Goal: Task Accomplishment & Management: Manage account settings

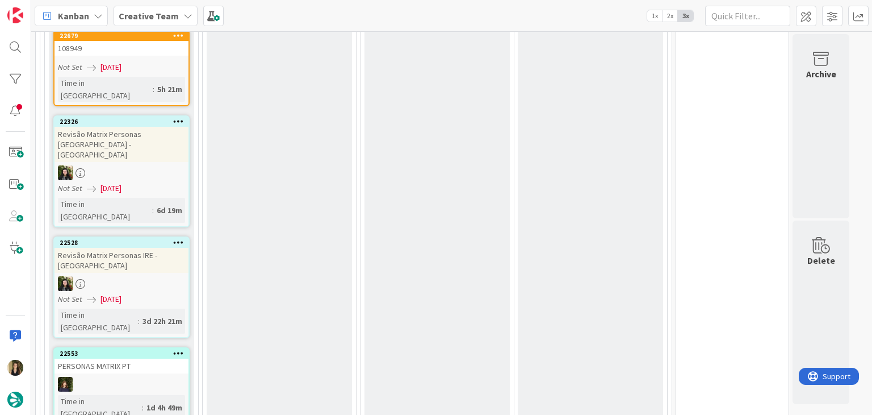
scroll to position [2638, 0]
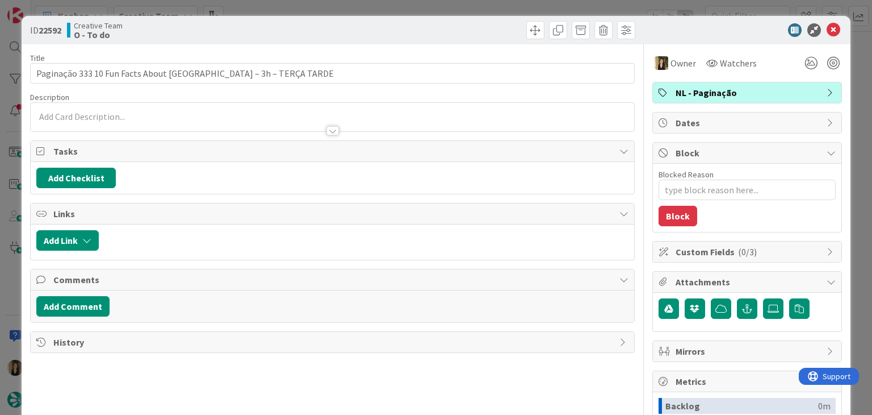
drag, startPoint x: 471, startPoint y: 21, endPoint x: 467, endPoint y: 10, distance: 12.0
click at [470, 20] on div "ID 22592 Creative Team O - To do" at bounding box center [436, 30] width 828 height 28
drag, startPoint x: 467, startPoint y: 10, endPoint x: 461, endPoint y: 15, distance: 8.4
click at [467, 9] on div "ID 22592 Creative Team O - To do Title 59 / 128 Paginação 333 10 Fun Facts Abou…" at bounding box center [436, 207] width 872 height 415
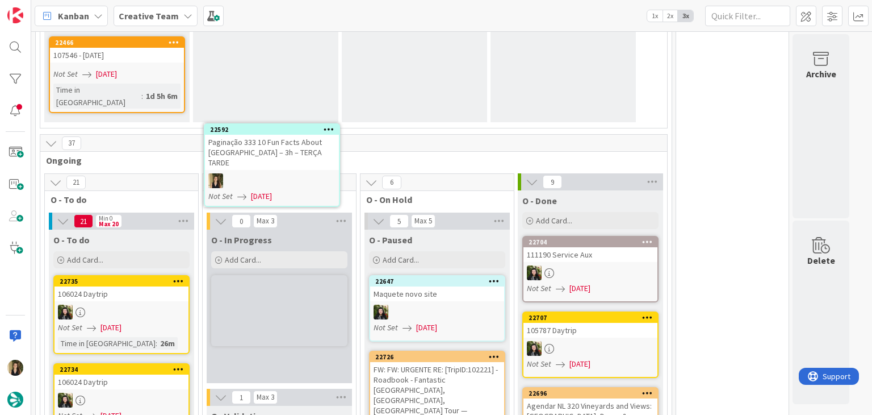
scroll to position [1239, 0]
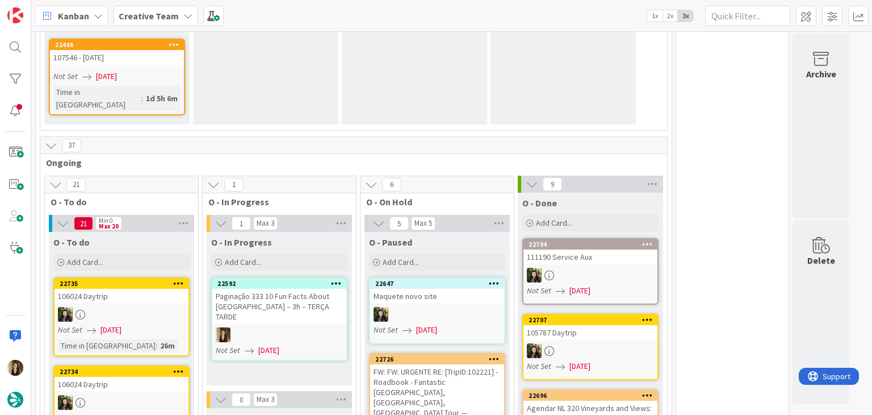
click at [313, 327] on div at bounding box center [279, 334] width 134 height 15
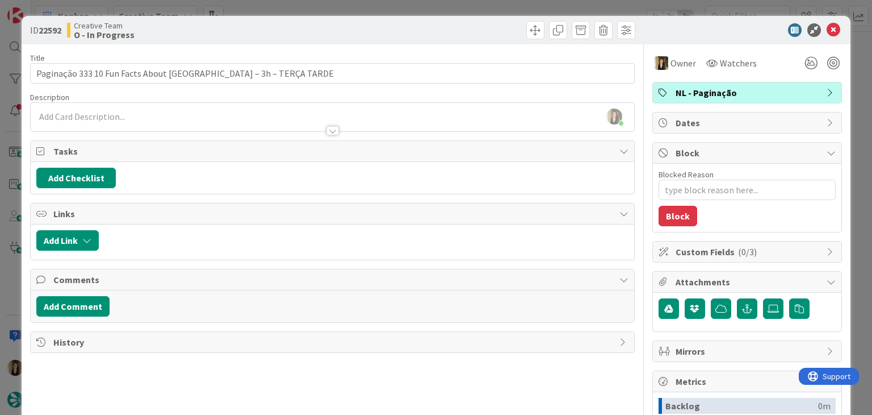
click at [388, 21] on div at bounding box center [486, 30] width 300 height 18
click at [385, 8] on div "ID 22592 Creative Team O - In Progress Title 59 / 128 Paginação 333 10 Fun Fact…" at bounding box center [436, 207] width 872 height 415
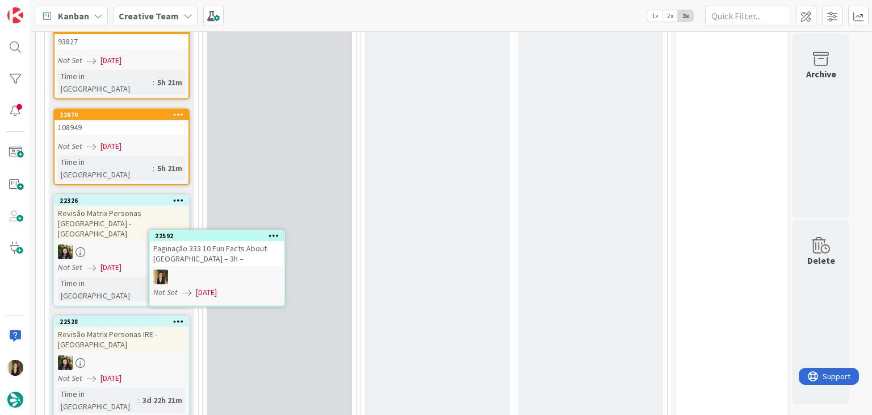
scroll to position [2467, 0]
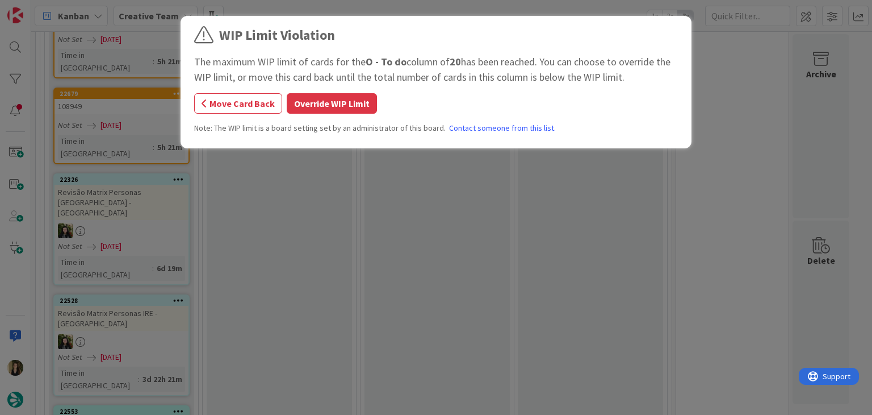
click at [332, 107] on button "Override WIP Limit" at bounding box center [332, 103] width 90 height 20
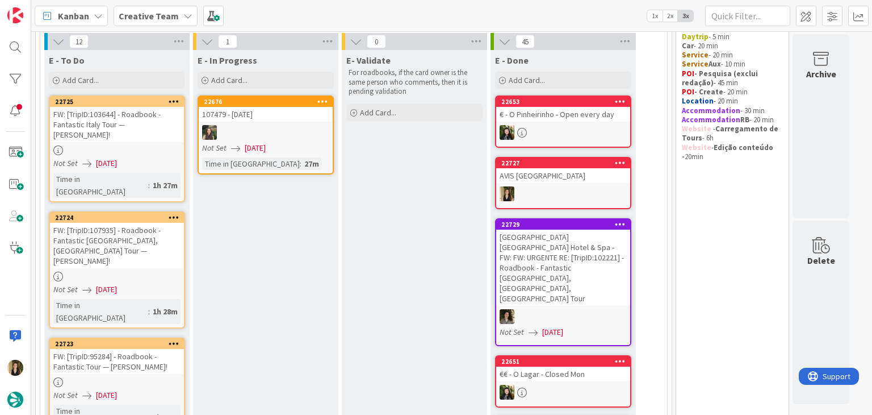
scroll to position [87, 0]
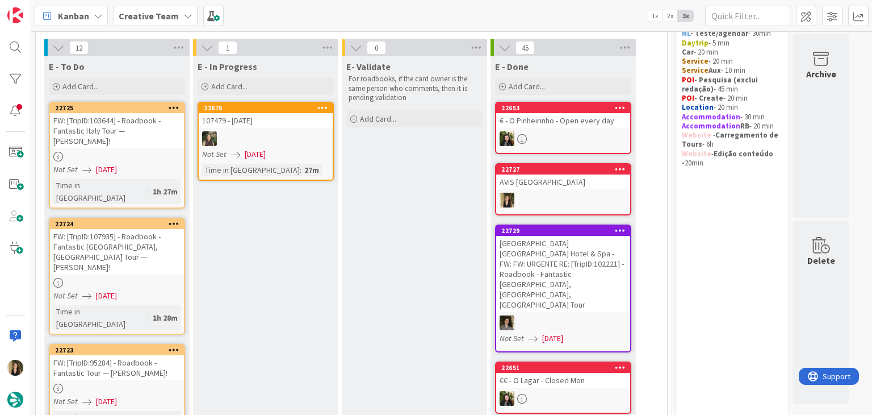
click at [175, 148] on link "22725 FW: [TripID:103644] - Roadbook - Fantastic Italy Tour — Pamela Campbell! …" at bounding box center [117, 155] width 136 height 107
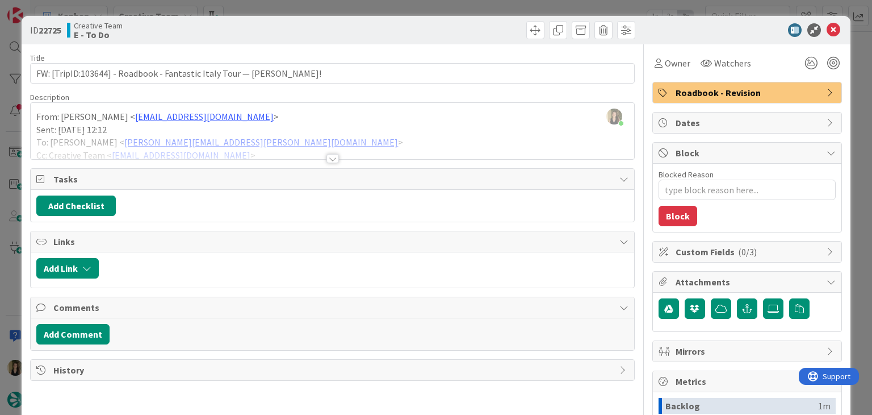
click at [333, 161] on div "Title 72 / 128 FW: [TripID:103644] - Roadbook - Fantastic Italy Tour — Pamela C…" at bounding box center [332, 314] width 604 height 541
click at [333, 155] on div at bounding box center [332, 158] width 12 height 9
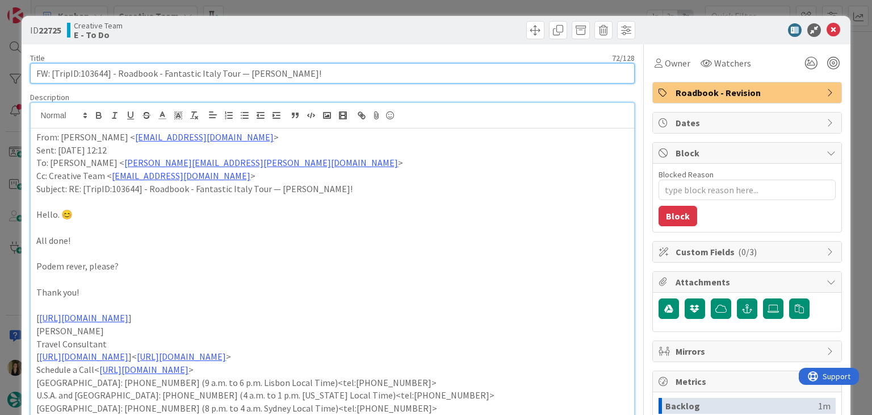
click at [97, 72] on input "FW: [TripID:103644] - Roadbook - Fantastic Italy Tour — [PERSON_NAME]!" at bounding box center [332, 73] width 604 height 20
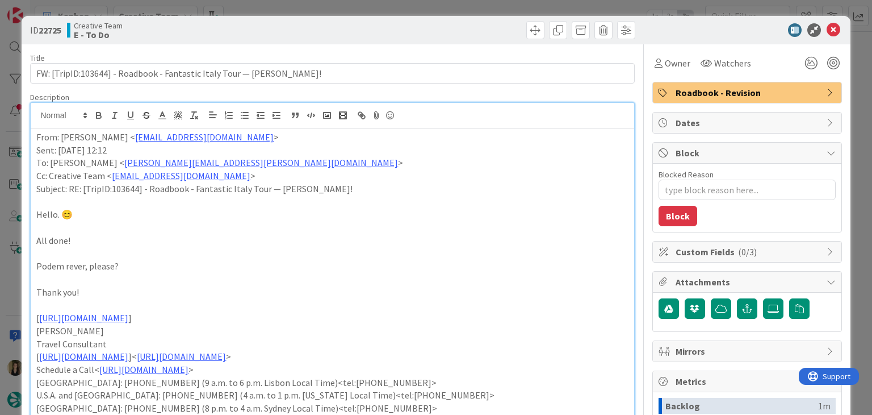
click at [318, 36] on div "Creative Team E - To Do" at bounding box center [198, 30] width 263 height 18
click at [672, 60] on span "Owner" at bounding box center [678, 63] width 26 height 14
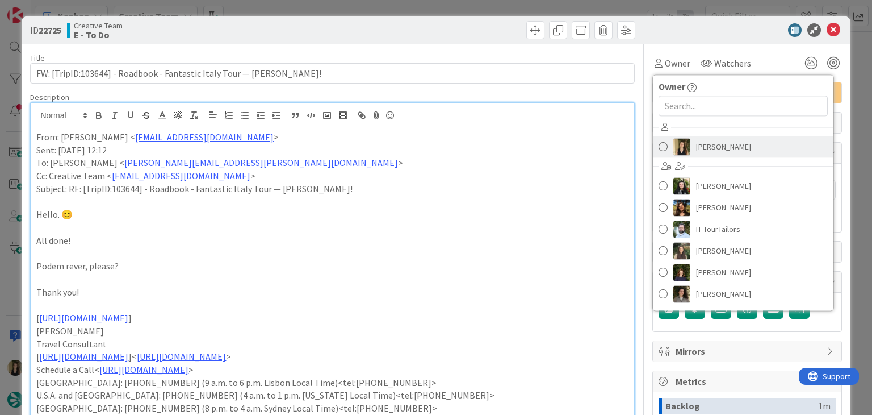
click at [718, 143] on span "[PERSON_NAME]" at bounding box center [723, 146] width 55 height 17
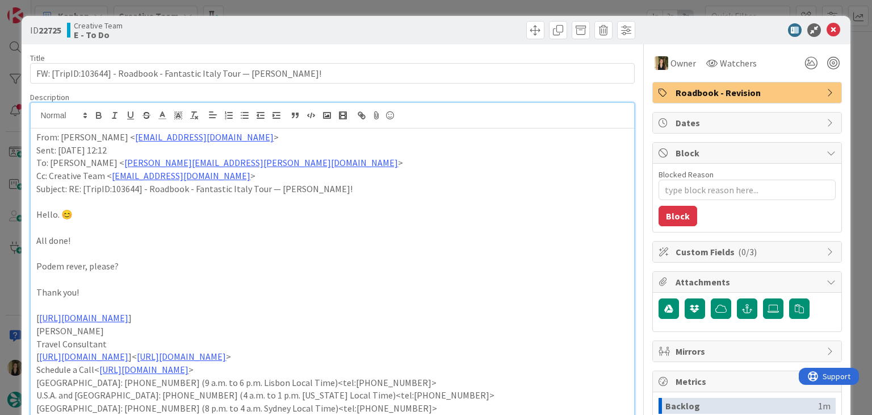
drag, startPoint x: 463, startPoint y: 20, endPoint x: 461, endPoint y: 7, distance: 13.3
click at [462, 19] on div "ID 22725 Creative Team E - To Do" at bounding box center [436, 30] width 828 height 28
click at [461, 6] on div "ID 22725 Creative Team E - To Do Title 72 / 128 FW: [TripID:103644] - Roadbook …" at bounding box center [436, 207] width 872 height 415
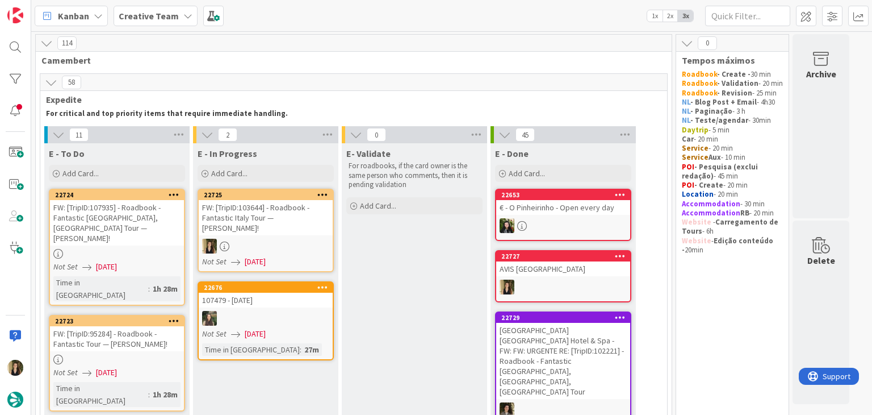
click at [296, 207] on div "FW: [TripID:103644] - Roadbook - Fantastic Italy Tour — [PERSON_NAME]!" at bounding box center [266, 217] width 134 height 35
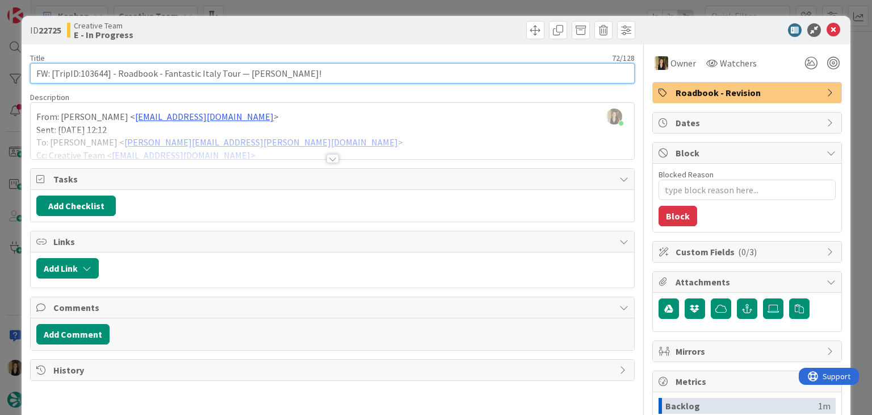
click at [93, 70] on input "FW: [TripID:103644] - Roadbook - Fantastic Italy Tour — [PERSON_NAME]!" at bounding box center [332, 73] width 604 height 20
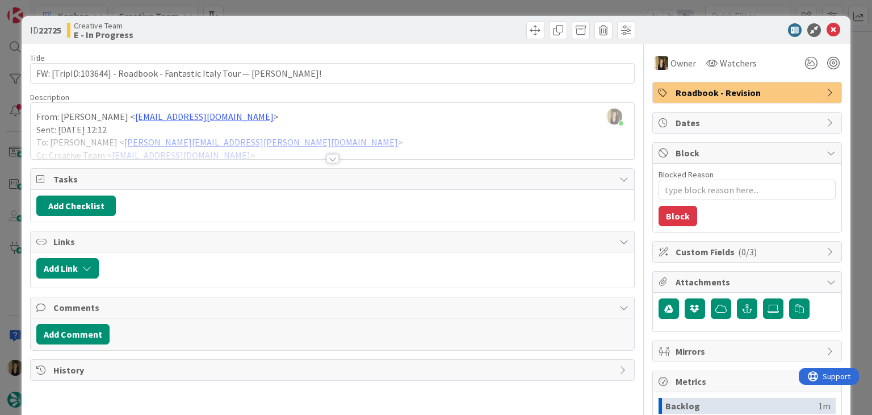
type textarea "x"
click at [329, 157] on div at bounding box center [332, 158] width 12 height 9
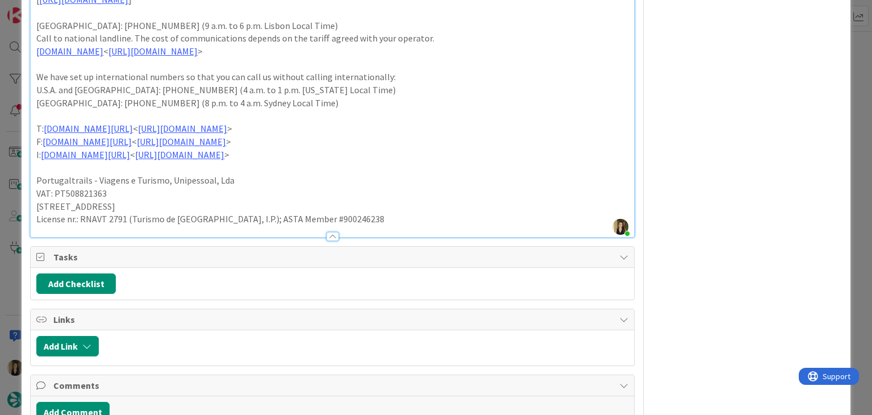
scroll to position [796, 0]
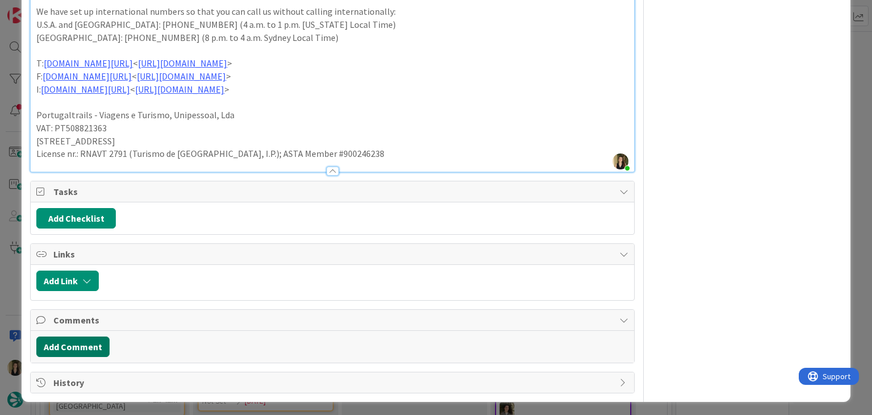
click at [81, 338] on button "Add Comment" at bounding box center [72, 346] width 73 height 20
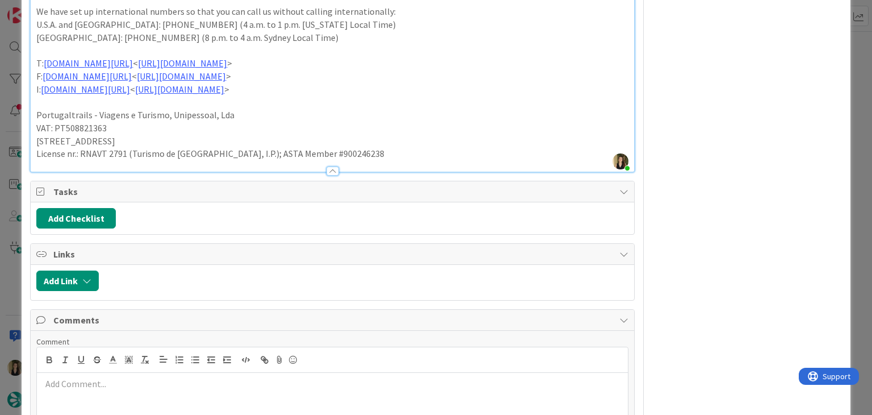
click at [134, 384] on p at bounding box center [331, 383] width 581 height 13
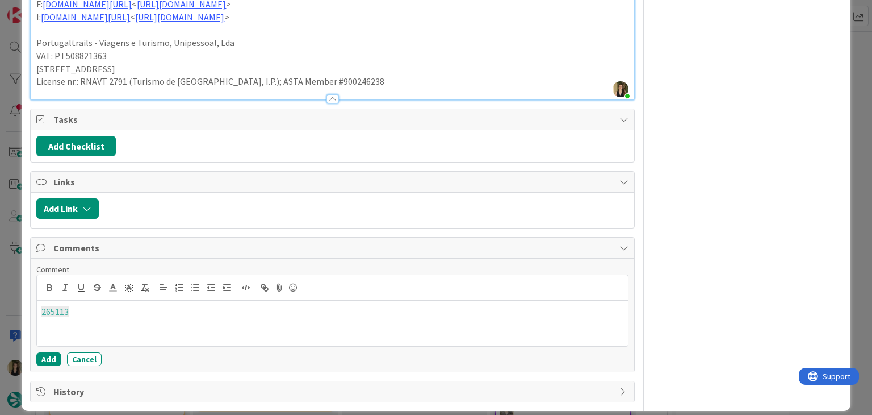
scroll to position [877, 0]
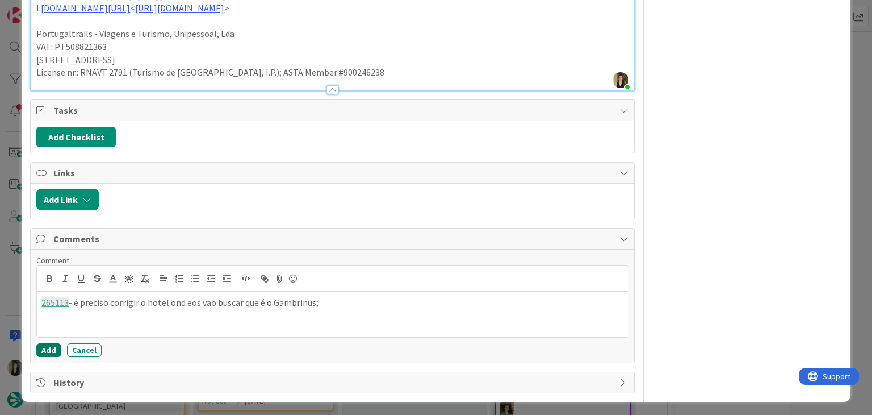
drag, startPoint x: 43, startPoint y: 346, endPoint x: 141, endPoint y: 37, distance: 324.7
click at [44, 346] on button "Add" at bounding box center [48, 350] width 25 height 14
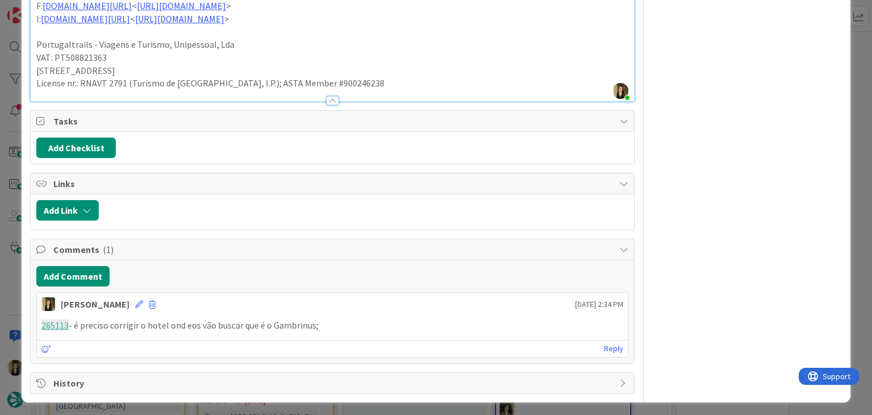
scroll to position [526, 0]
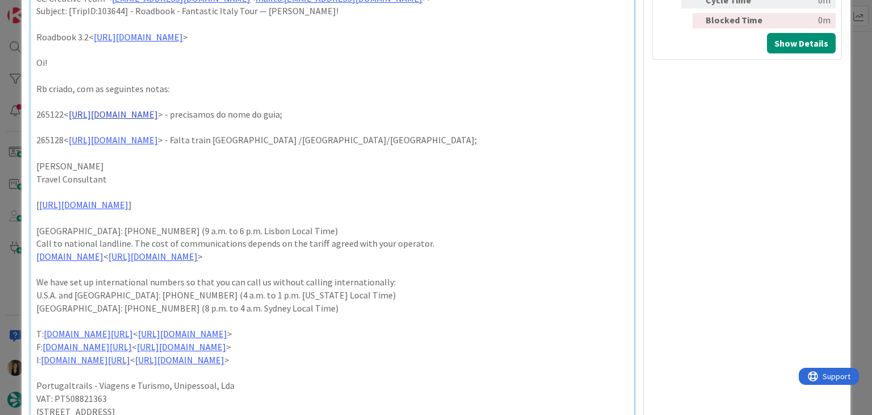
click at [158, 108] on link "https://appweb.tourtailors.com/sigav/#Voucher/view/272858" at bounding box center [113, 113] width 89 height 11
click at [184, 118] on link "https://appweb.tourtailors.com/sigav/#Voucher/view/272858" at bounding box center [155, 123] width 78 height 15
click at [225, 183] on div "From: Gonçalo Calheiros < goncalo.calheiros@tourtailors.com > Sent: Tuesday, Se…" at bounding box center [332, 22] width 603 height 839
click at [158, 134] on link "https://appweb.tourtailors.com/sigav/#Voucher/view/272864" at bounding box center [113, 139] width 89 height 11
click at [189, 147] on link "https://appweb.tourtailors.com/sigav/#Voucher/view/272864" at bounding box center [155, 148] width 78 height 15
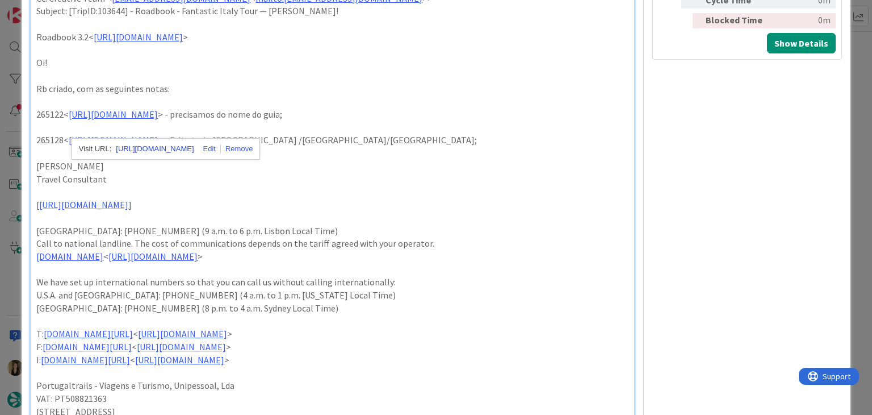
type textarea "x"
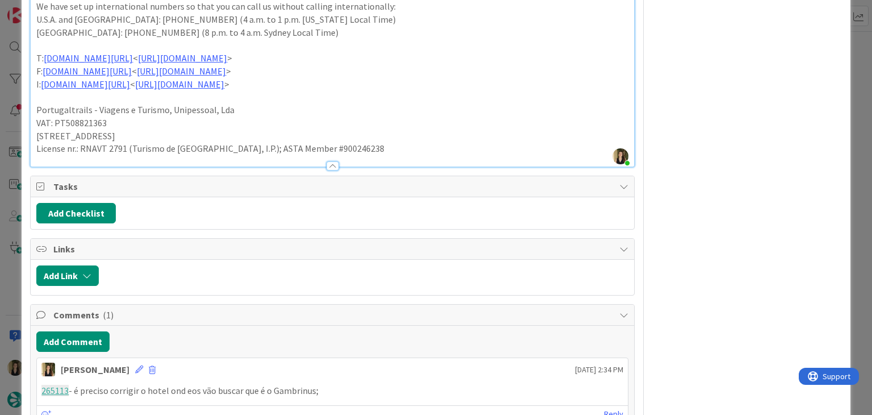
scroll to position [867, 0]
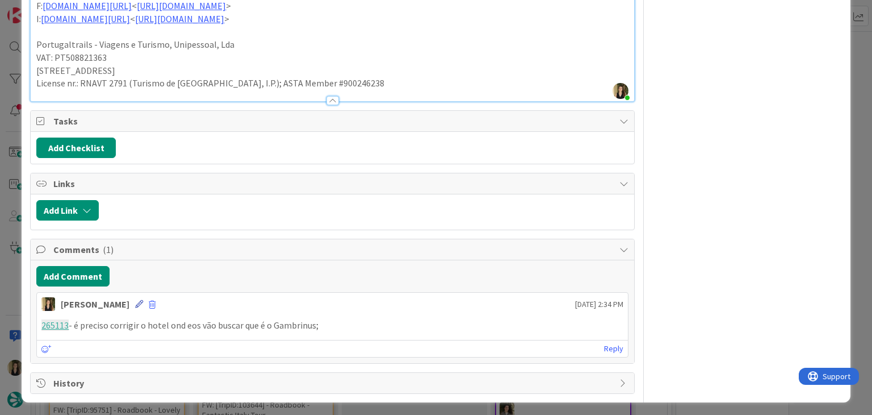
drag, startPoint x: 118, startPoint y: 298, endPoint x: 136, endPoint y: 300, distance: 17.7
click at [135, 300] on icon at bounding box center [139, 304] width 8 height 8
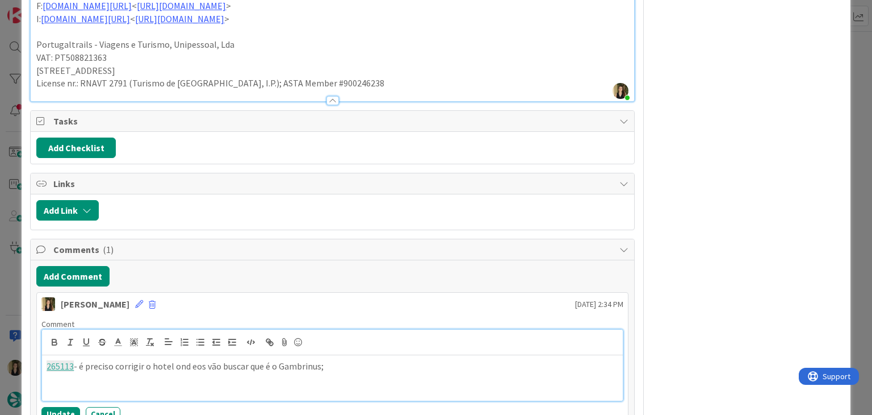
click at [379, 359] on p "265113 - é preciso corrigir o hotel ond eos vão buscar que é o Gambrinus;" at bounding box center [332, 365] width 571 height 13
paste div
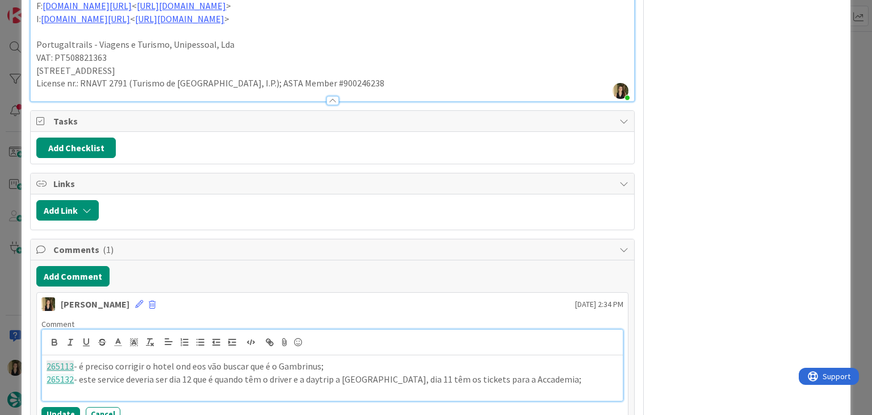
drag, startPoint x: 191, startPoint y: 375, endPoint x: 236, endPoint y: 349, distance: 52.2
click at [191, 375] on p "265132 - este service deveria ser dia 12 que é quando têm o driver e a daytrip …" at bounding box center [332, 378] width 571 height 13
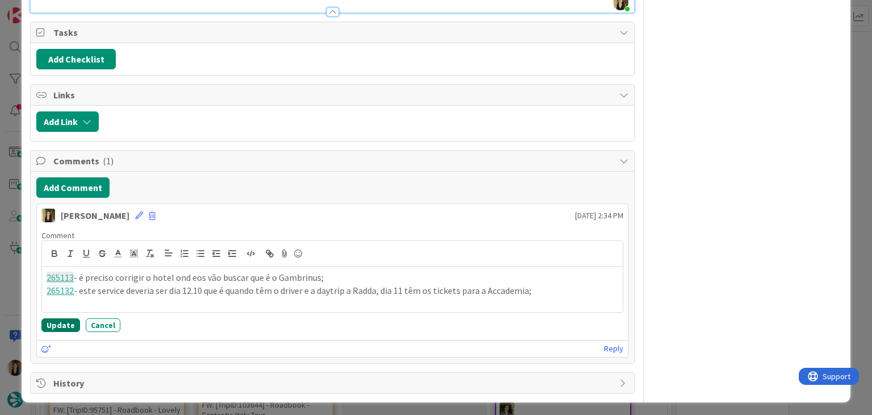
click at [65, 320] on button "Update" at bounding box center [60, 325] width 39 height 14
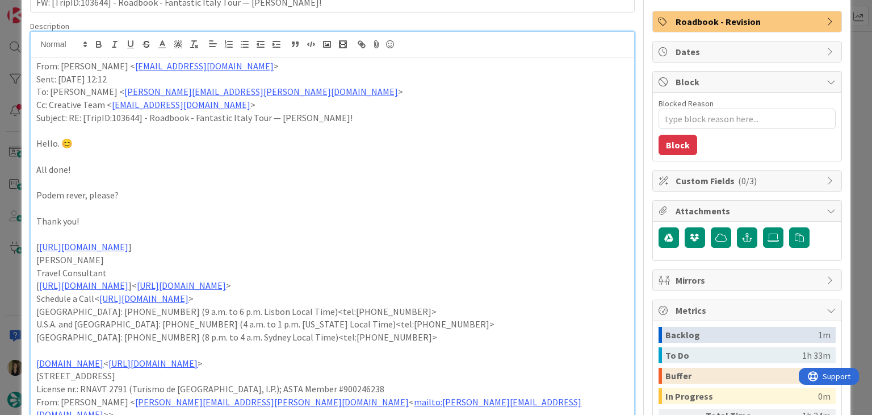
scroll to position [0, 0]
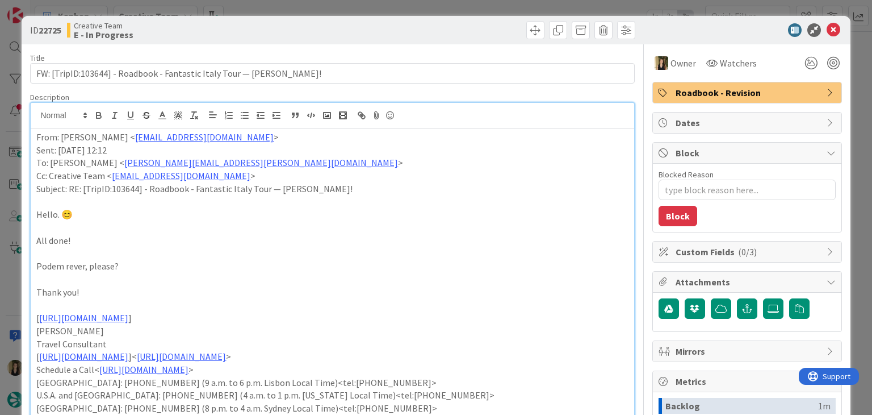
drag, startPoint x: 474, startPoint y: 17, endPoint x: 472, endPoint y: 7, distance: 10.4
click at [474, 16] on div "ID 22725 Creative Team E - In Progress" at bounding box center [436, 30] width 828 height 28
click at [473, 5] on div "ID 22725 Creative Team E - In Progress Title 72 / 128 FW: [TripID:103644] - Roa…" at bounding box center [436, 207] width 872 height 415
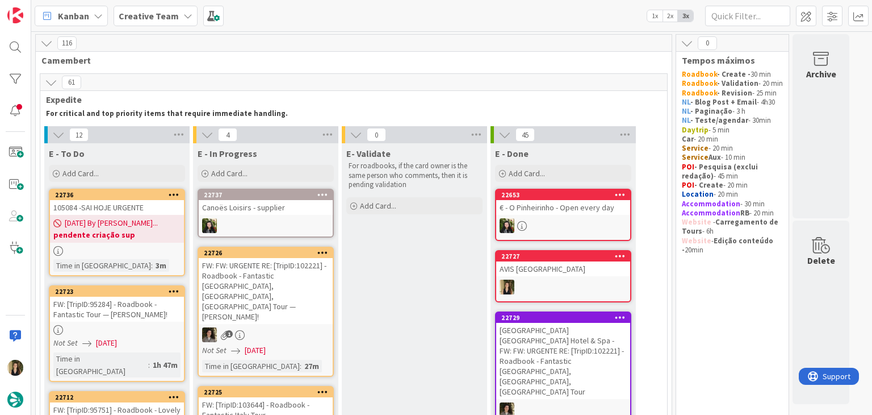
scroll to position [39, 0]
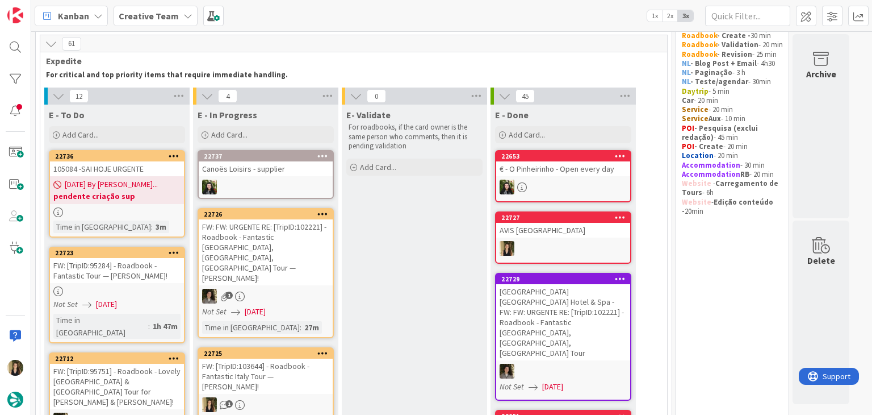
click at [295, 358] on div "FW: [TripID:103644] - Roadbook - Fantastic Italy Tour — [PERSON_NAME]!" at bounding box center [266, 375] width 134 height 35
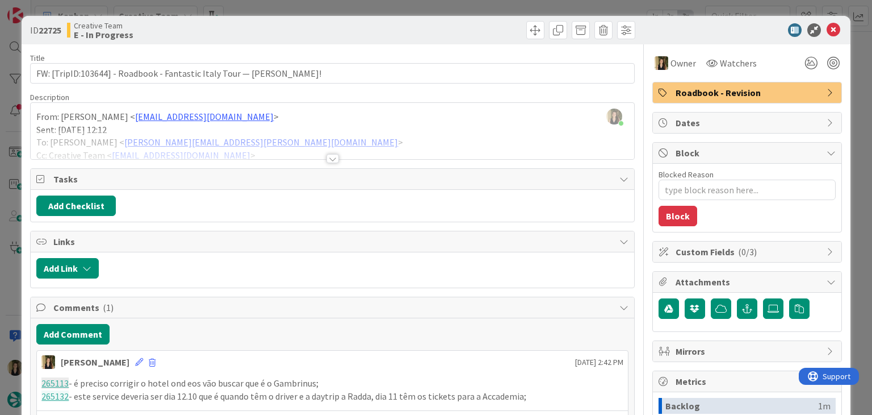
click at [727, 98] on span "Roadbook - Revision" at bounding box center [748, 93] width 145 height 14
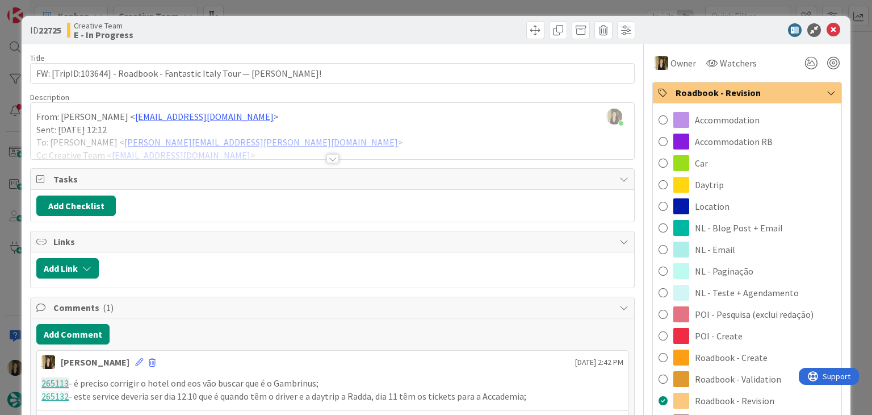
drag, startPoint x: 754, startPoint y: 379, endPoint x: 696, endPoint y: 271, distance: 122.2
click at [752, 378] on span "Roadbook - Validation" at bounding box center [738, 379] width 86 height 14
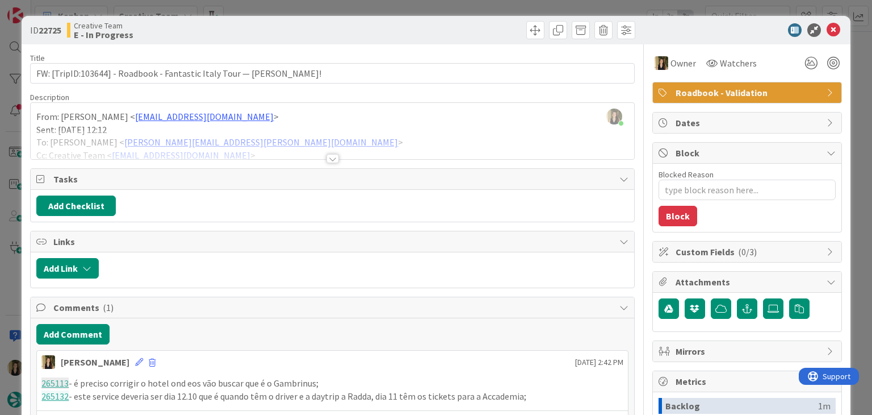
type textarea "x"
drag, startPoint x: 458, startPoint y: 45, endPoint x: 450, endPoint y: 19, distance: 27.3
click at [455, 43] on div "ID 22725 Creative Team E - In Progress Title 72 / 128 FW: [TripID:103644] - Roa…" at bounding box center [436, 305] width 828 height 578
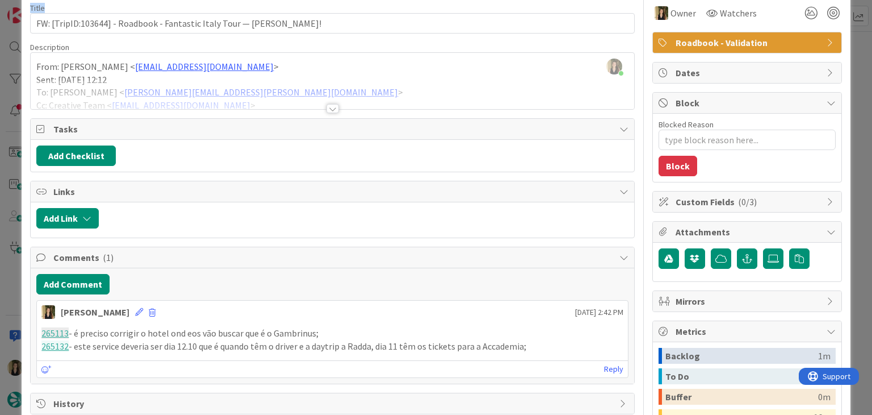
scroll to position [114, 0]
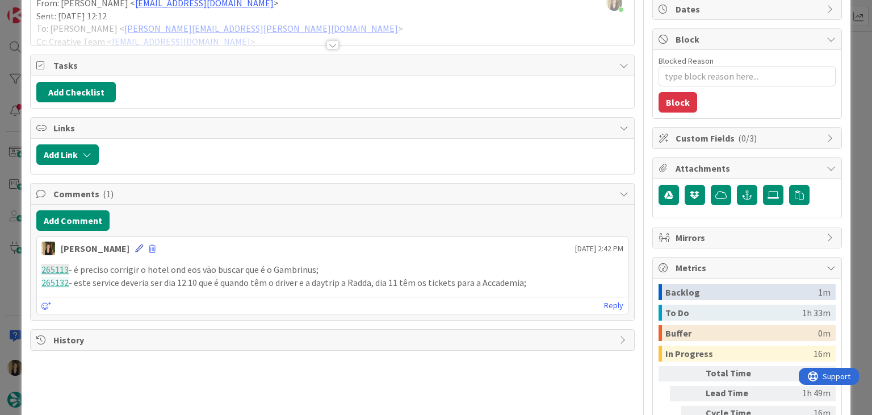
drag, startPoint x: 118, startPoint y: 245, endPoint x: 140, endPoint y: 252, distance: 22.5
click at [135, 246] on icon at bounding box center [139, 248] width 8 height 8
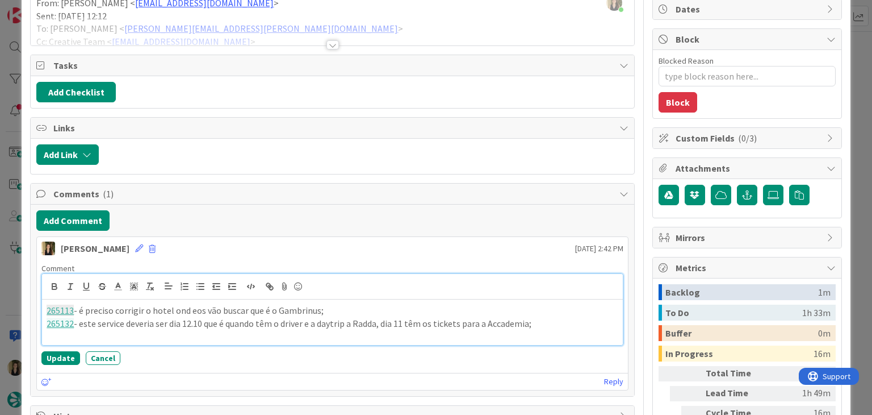
click at [190, 309] on p "265113 - é preciso corrigir o hotel ond eos vão buscar que é o Gambrinus;" at bounding box center [332, 310] width 571 height 13
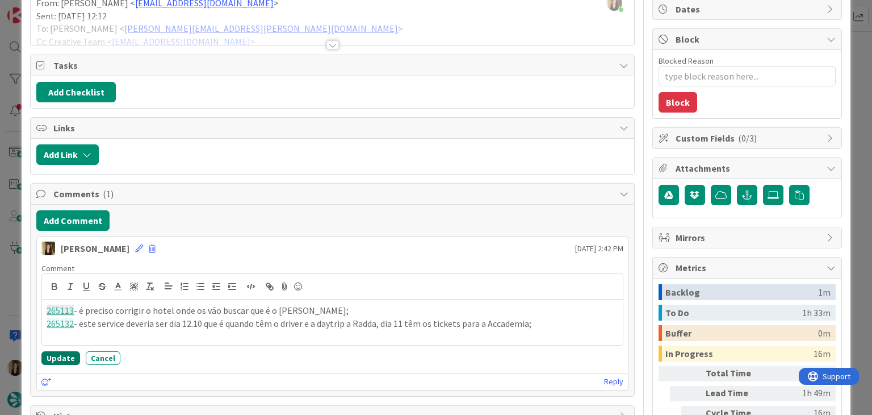
click at [56, 357] on button "Update" at bounding box center [60, 358] width 39 height 14
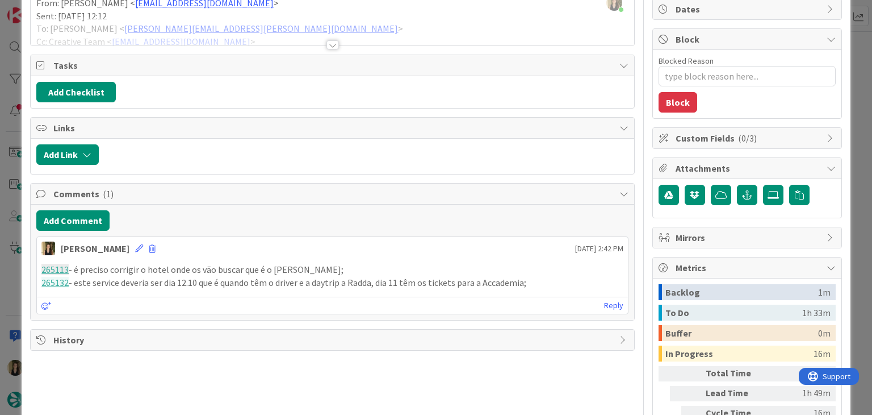
drag, startPoint x: 537, startPoint y: 282, endPoint x: 30, endPoint y: 267, distance: 507.9
click at [30, 267] on div "Comments ( 1 ) Add Comment Sofia Palma 09 September 2025 2:42 PM 265113 - é pre…" at bounding box center [332, 251] width 604 height 137
copy div "265113 - é preciso corrigir o hotel onde os vão buscar que é o Gambrinus; 26513…"
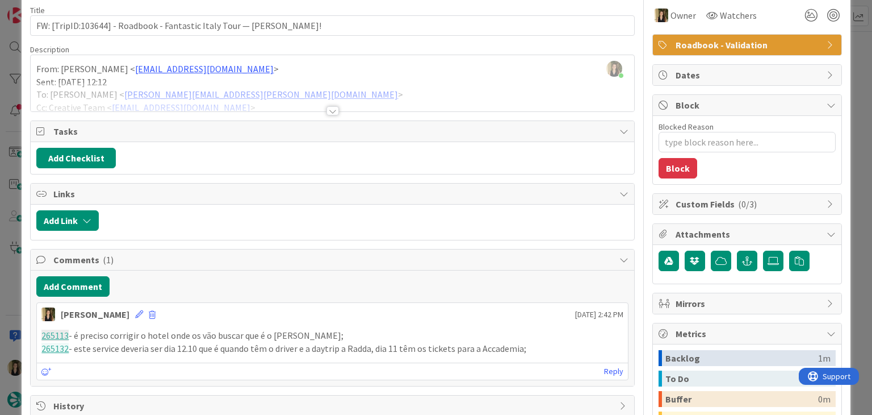
scroll to position [0, 0]
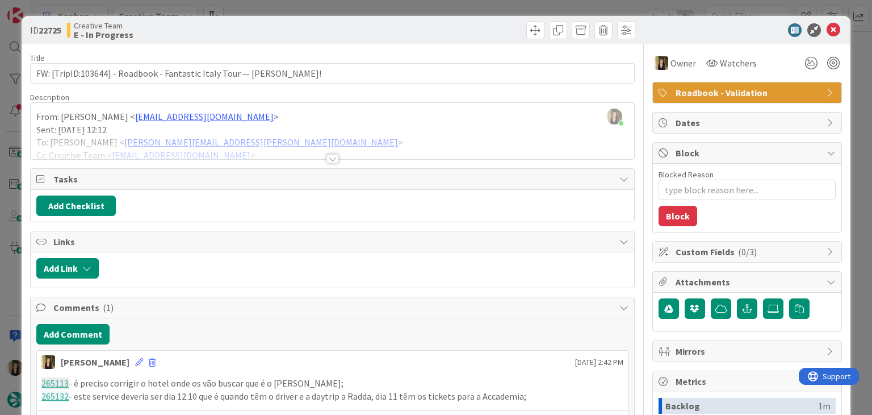
click at [294, 32] on div "Creative Team E - In Progress" at bounding box center [198, 30] width 263 height 18
click at [332, 149] on div at bounding box center [332, 144] width 603 height 29
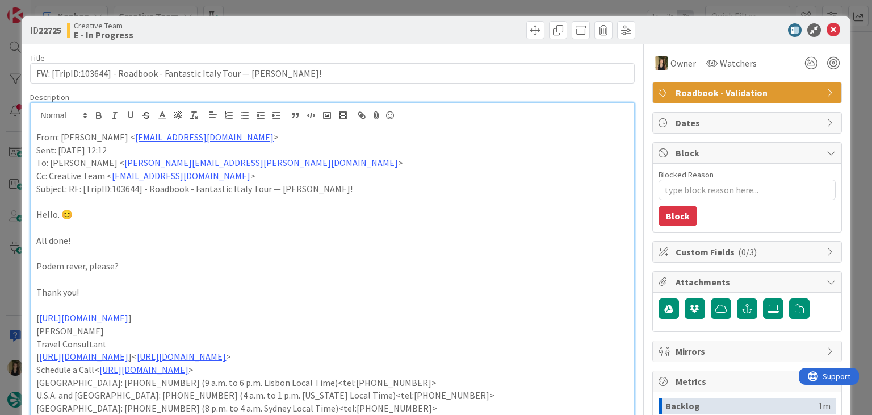
click at [354, 21] on div at bounding box center [486, 30] width 300 height 18
click at [353, 11] on div "ID 22725 Creative Team E - In Progress Title 72 / 128 FW: [TripID:103644] - Roa…" at bounding box center [436, 207] width 872 height 415
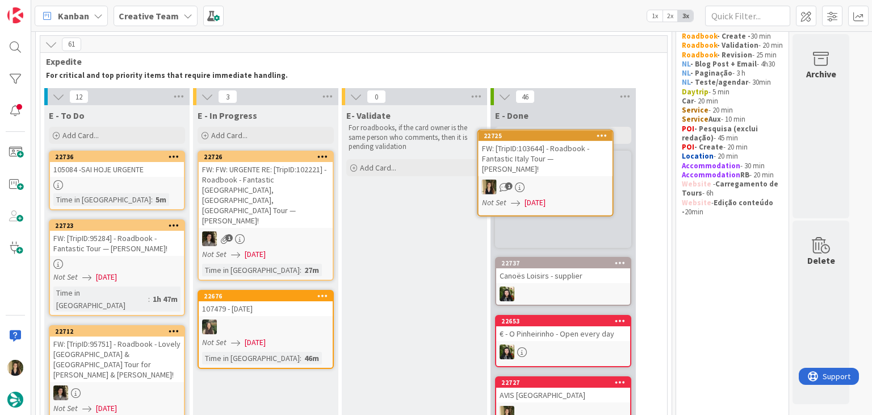
scroll to position [34, 0]
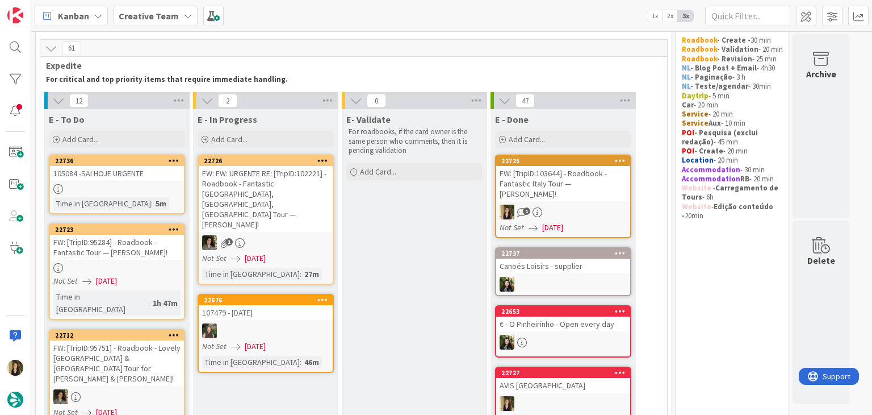
click at [157, 177] on div "105084 -SAI HOJE URGENTE" at bounding box center [117, 173] width 134 height 15
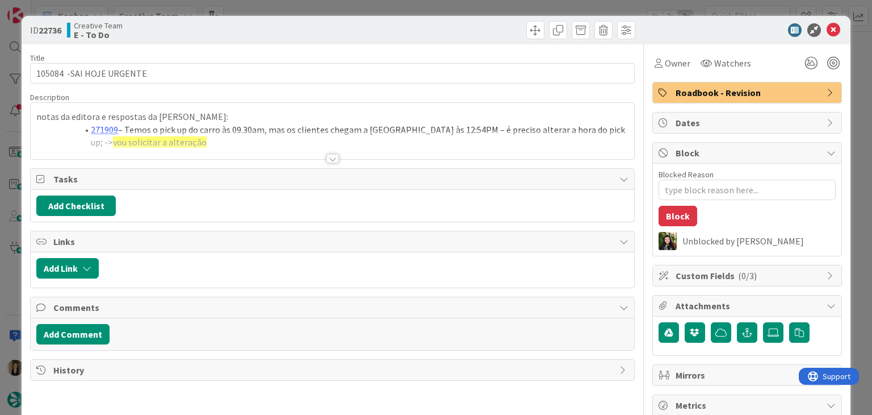
click at [326, 155] on div at bounding box center [332, 158] width 12 height 9
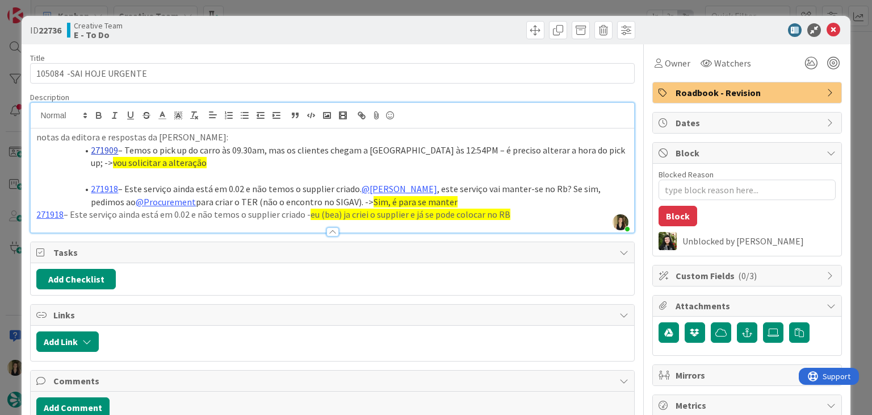
click at [102, 148] on link "271909" at bounding box center [104, 149] width 27 height 11
click at [99, 173] on div "notas da editora e respostas da filipa martins: 271909 – Temos o pick up do car…" at bounding box center [332, 180] width 603 height 104
click at [99, 151] on link "271909" at bounding box center [104, 149] width 27 height 11
click at [93, 171] on link "https://appweb.tourtailors.com/sigav/#Voucher/view/279697" at bounding box center [84, 172] width 78 height 15
click at [296, 169] on p at bounding box center [332, 175] width 592 height 13
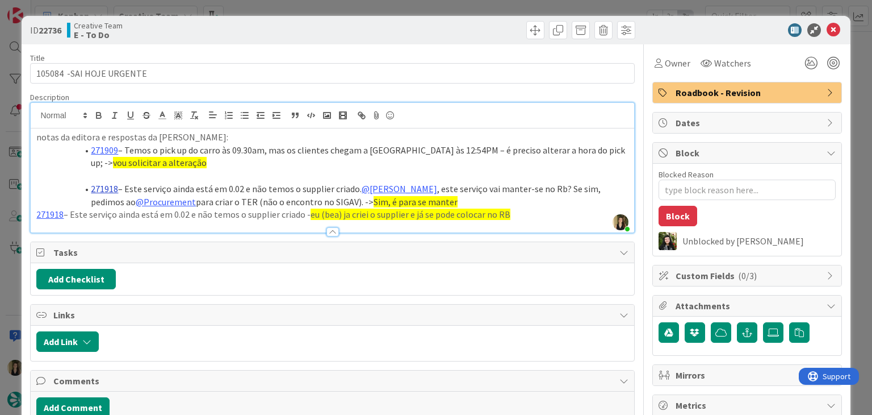
click at [103, 187] on link "271918" at bounding box center [104, 188] width 27 height 11
click at [95, 208] on link "https://appweb.tourtailors.com/sigav/#Voucher/view/279706" at bounding box center [84, 210] width 78 height 15
click at [452, 196] on li "271918 – Este serviço ainda está em 0.02 e não temos o supplier criado. @Filipa…" at bounding box center [339, 195] width 578 height 26
click at [391, 7] on div "ID 22736 Creative Team E - To Do Title 25 / 128 105084 -SAI HOJE URGENTE Descri…" at bounding box center [436, 207] width 872 height 415
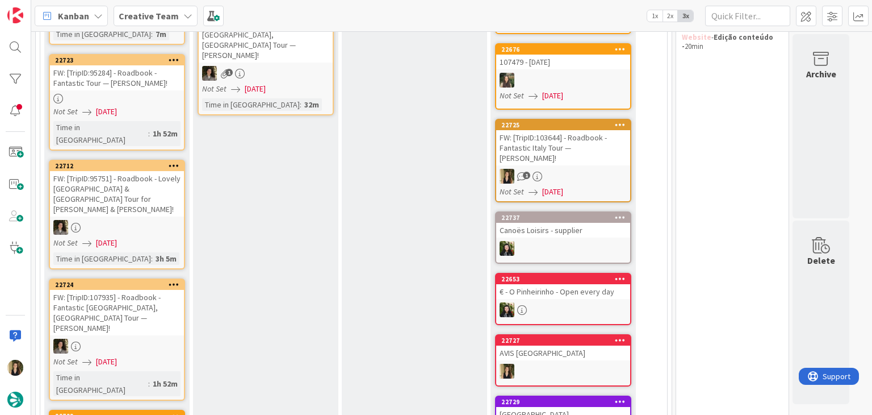
scroll to position [204, 0]
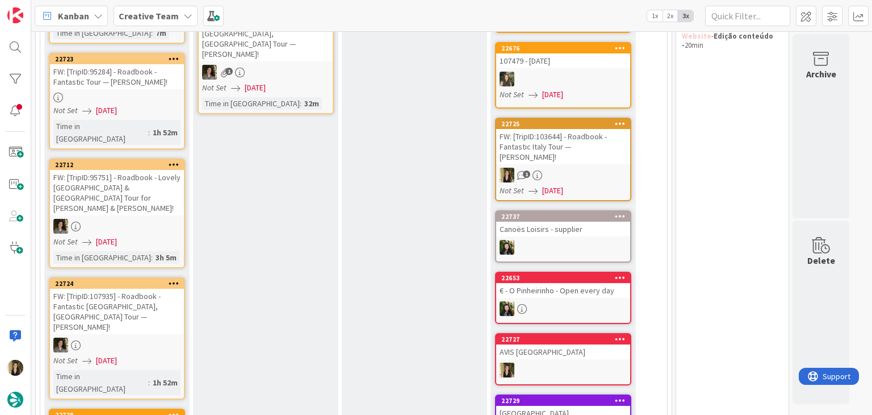
click at [157, 100] on div at bounding box center [117, 98] width 134 height 10
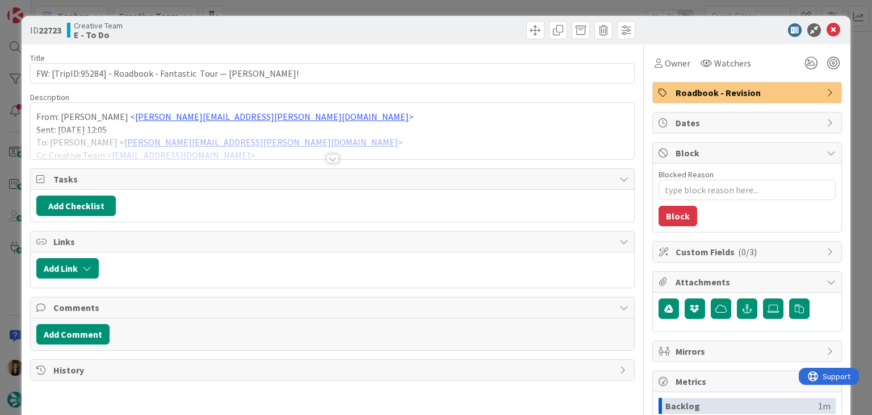
click at [328, 156] on div at bounding box center [332, 158] width 12 height 9
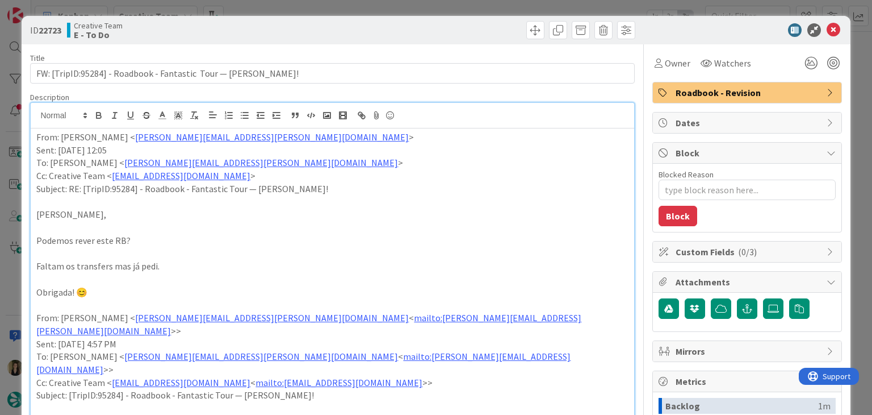
click at [192, 249] on p at bounding box center [332, 252] width 592 height 13
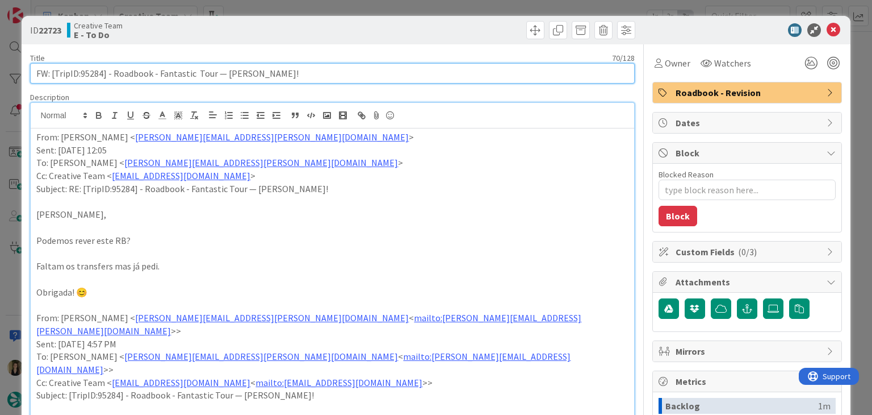
click at [87, 74] on input "FW: [TripID:95284] - Roadbook - Fantastic Tour — Elizaabeth Voorhees!" at bounding box center [332, 73] width 604 height 20
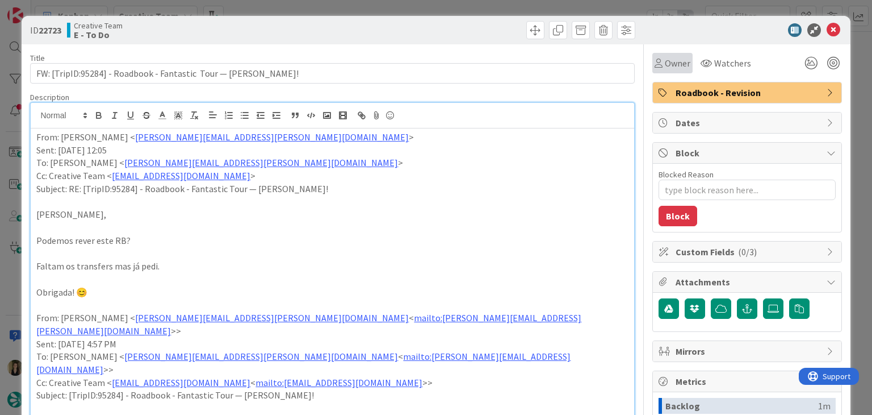
click at [681, 59] on span "Owner" at bounding box center [678, 63] width 26 height 14
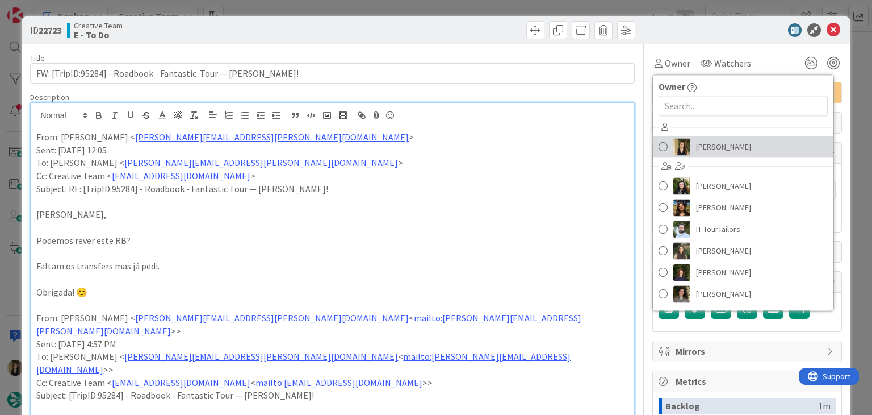
drag, startPoint x: 706, startPoint y: 136, endPoint x: 690, endPoint y: 130, distance: 16.9
click at [706, 136] on link "[PERSON_NAME]" at bounding box center [743, 147] width 181 height 22
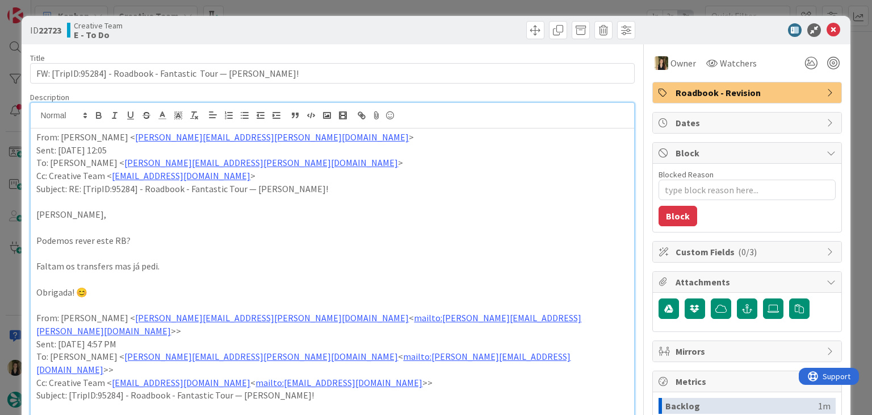
drag, startPoint x: 502, startPoint y: 20, endPoint x: 494, endPoint y: 15, distance: 9.8
click at [501, 20] on div "ID 22723 Creative Team E - To Do" at bounding box center [436, 30] width 828 height 28
click at [488, 4] on div "ID 22723 Creative Team E - To Do Title 70 / 128 FW: [TripID:95284] - Roadbook -…" at bounding box center [436, 207] width 872 height 415
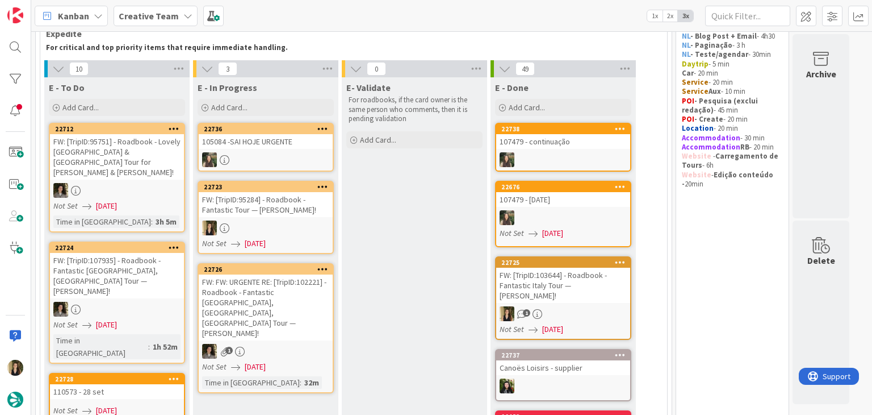
scroll to position [114, 0]
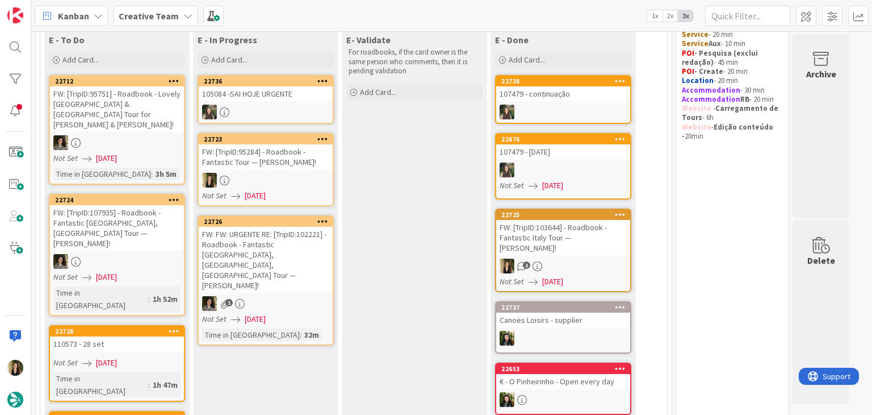
click at [308, 185] on div at bounding box center [266, 180] width 134 height 15
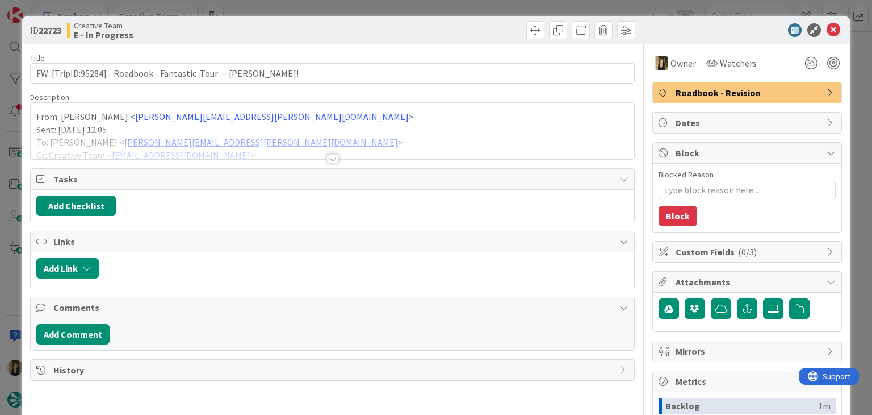
type textarea "x"
drag, startPoint x: 329, startPoint y: 157, endPoint x: 177, endPoint y: 96, distance: 163.3
click at [329, 157] on div at bounding box center [332, 158] width 12 height 9
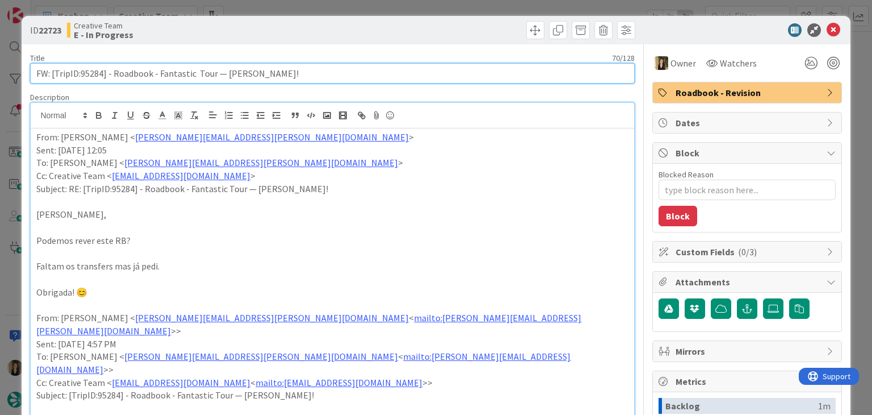
click at [92, 69] on input "FW: [TripID:95284] - Roadbook - Fantastic Tour — Elizaabeth Voorhees!" at bounding box center [332, 73] width 604 height 20
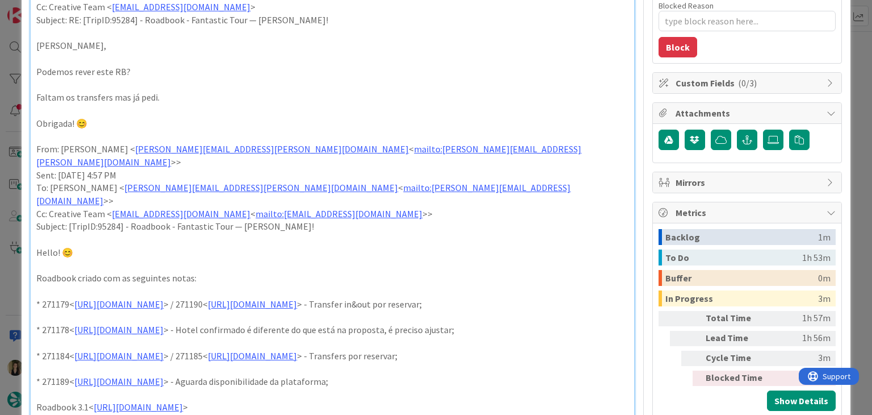
scroll to position [341, 0]
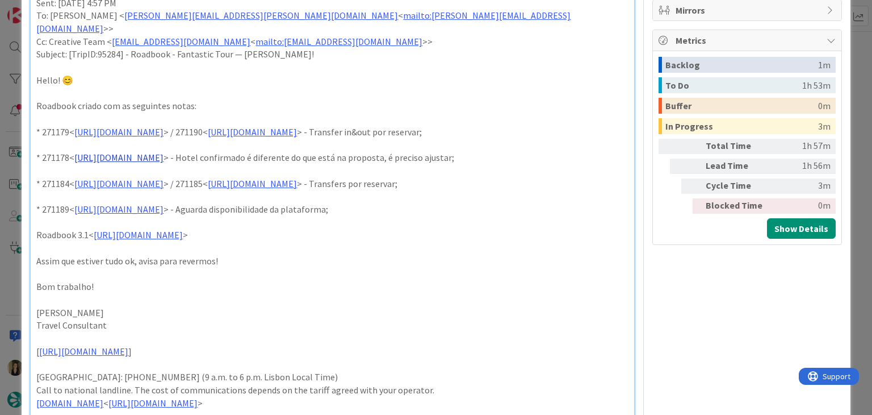
click at [164, 152] on link "https://appweb.tourtailors.com/sigav/#Voucher/view/278963" at bounding box center [118, 157] width 89 height 11
click at [195, 165] on link "https://appweb.tourtailors.com/sigav/#Voucher/view/278963" at bounding box center [161, 166] width 78 height 15
click at [496, 237] on p "Roadbook 3.1< https://appweb.tourtailors.com/TripPlan/Roadbook?file=95284&versi…" at bounding box center [332, 234] width 592 height 13
click at [164, 178] on link "https://appweb.tourtailors.com/sigav/#Voucher/view/278969" at bounding box center [118, 183] width 89 height 11
click at [189, 189] on link "https://appweb.tourtailors.com/sigav/#Voucher/view/278969" at bounding box center [161, 192] width 78 height 15
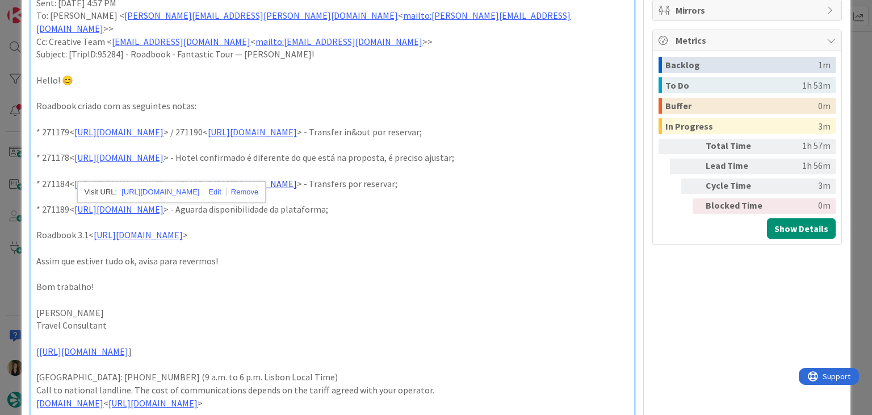
click at [297, 178] on link "https://appweb.tourtailors.com/sigav/#Voucher/view/278970" at bounding box center [252, 183] width 89 height 11
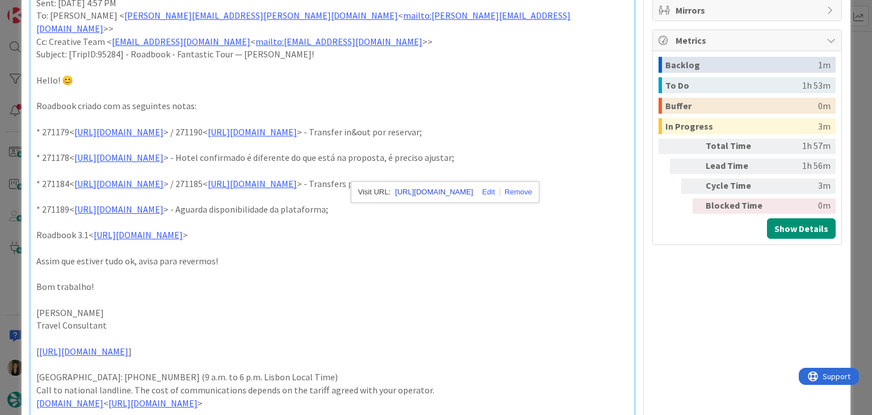
click at [416, 194] on link "https://appweb.tourtailors.com/sigav/#Voucher/view/278970" at bounding box center [434, 192] width 78 height 15
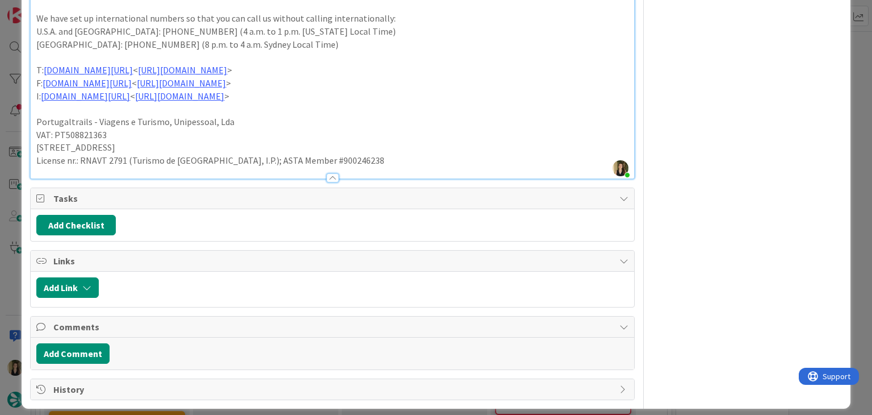
scroll to position [770, 0]
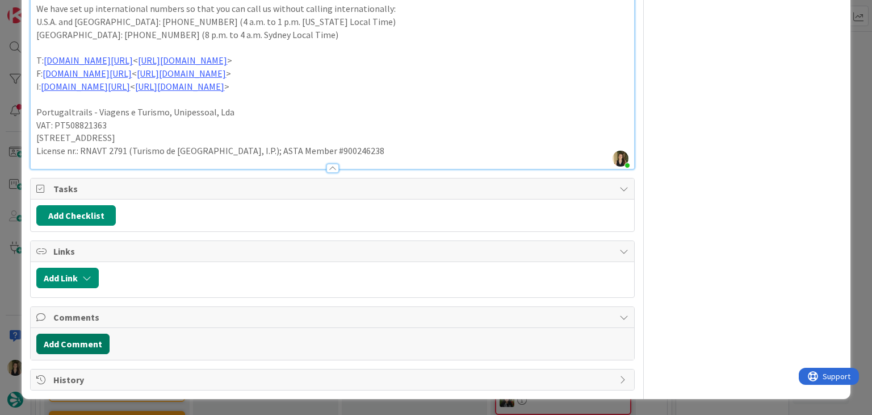
click at [87, 341] on button "Add Comment" at bounding box center [72, 343] width 73 height 20
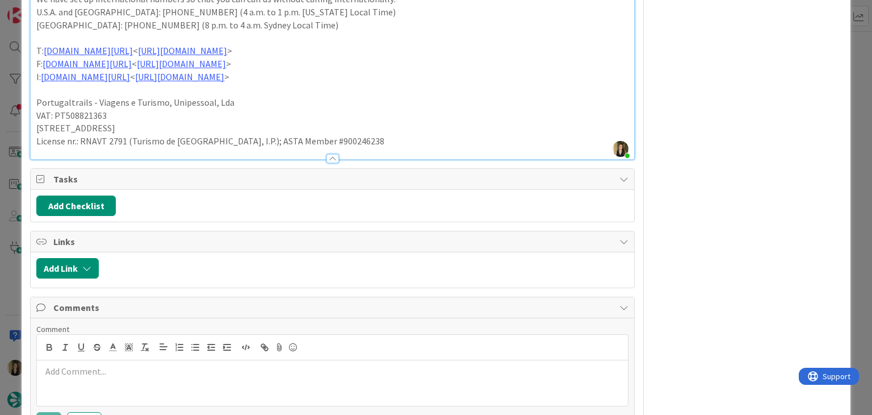
click at [149, 378] on p at bounding box center [331, 371] width 581 height 13
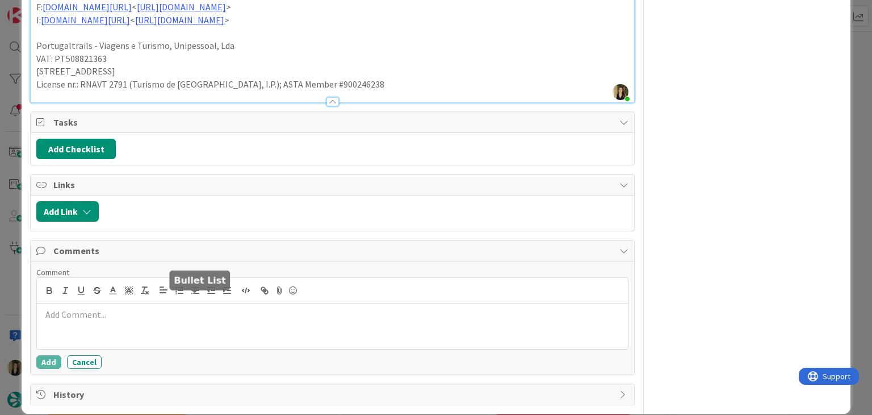
scroll to position [827, 0]
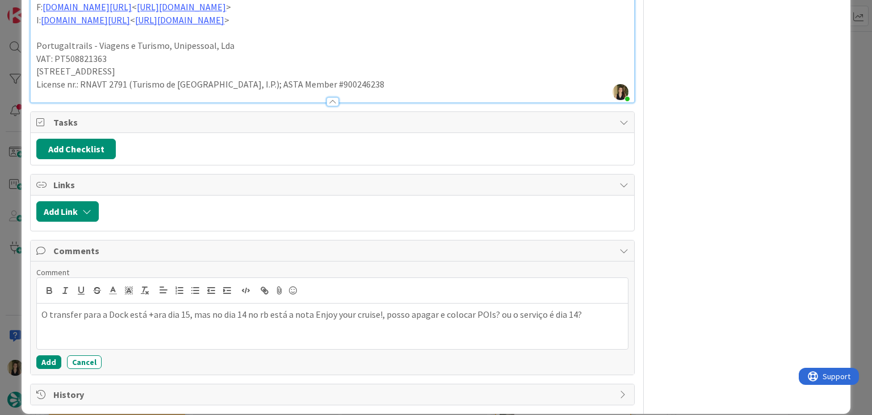
drag, startPoint x: 150, startPoint y: 324, endPoint x: 200, endPoint y: 303, distance: 54.2
click at [152, 321] on p "O transfer para a Dock está +ara dia 15, mas no dia 14 no rb está a nota Enjoy …" at bounding box center [331, 314] width 581 height 13
drag, startPoint x: 56, startPoint y: 371, endPoint x: 113, endPoint y: 245, distance: 138.8
click at [55, 369] on button "Add" at bounding box center [48, 362] width 25 height 14
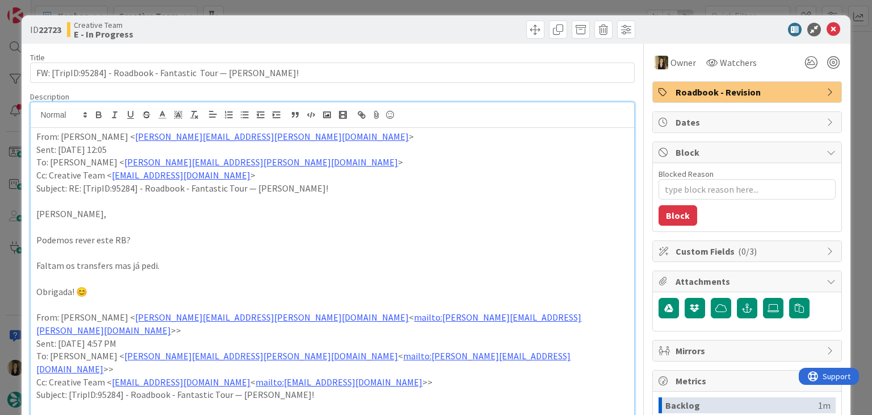
scroll to position [0, 0]
click at [418, 7] on div "ID 22723 Creative Team E - In Progress Title 70 / 128 FW: [TripID:95284] - Road…" at bounding box center [436, 207] width 872 height 415
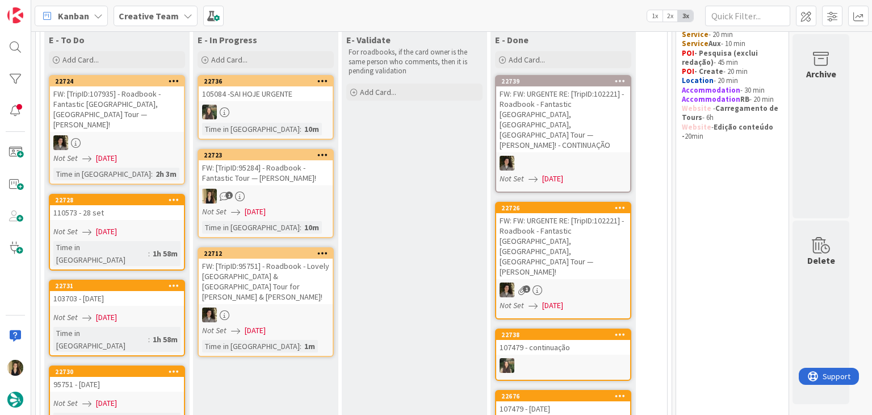
click at [301, 197] on div "1" at bounding box center [266, 196] width 134 height 15
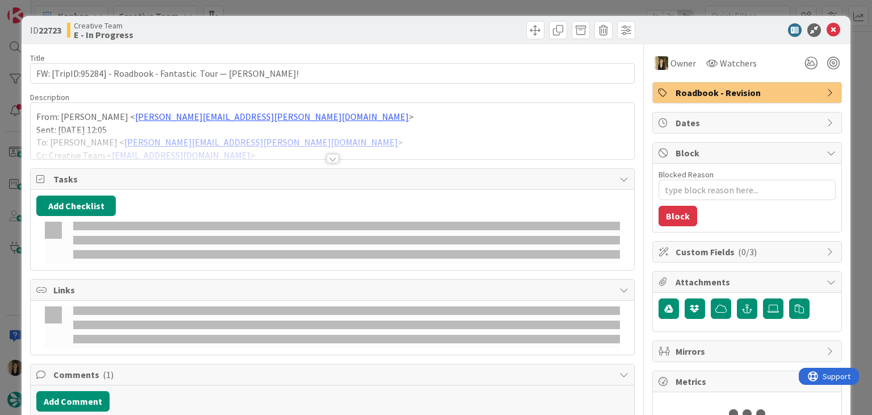
scroll to position [103, 0]
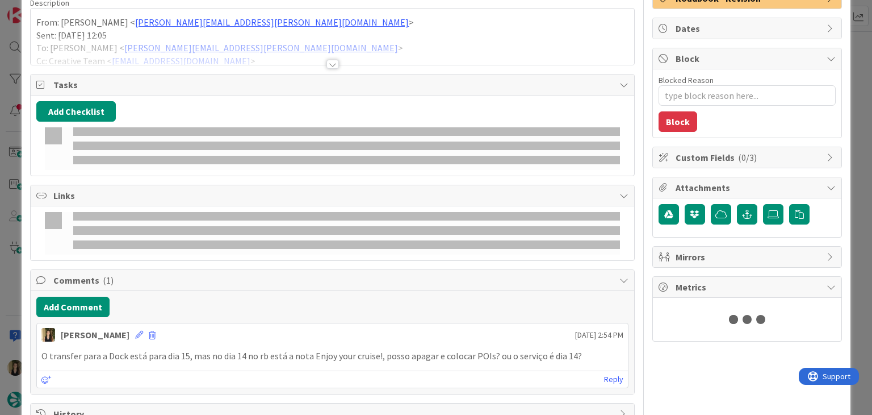
type textarea "x"
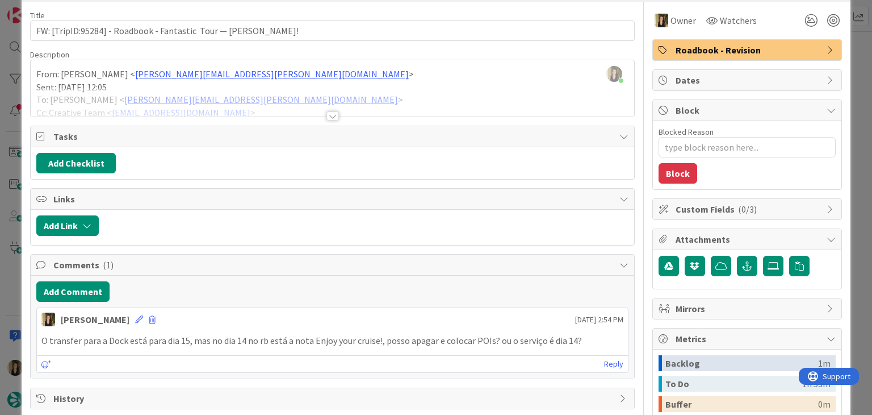
scroll to position [114, 0]
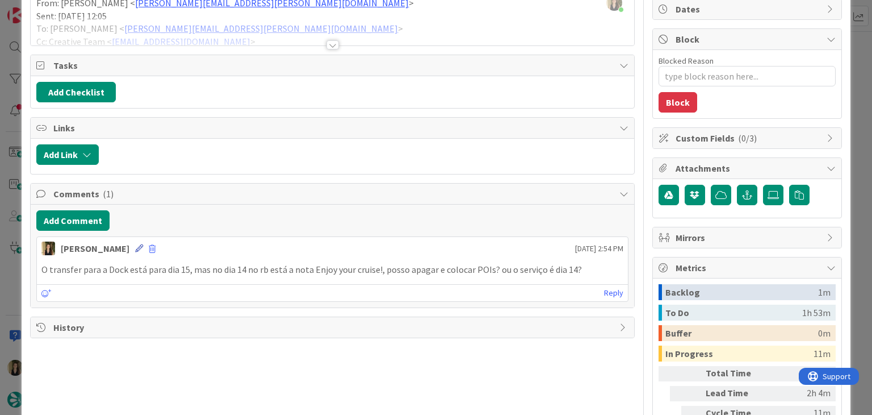
click at [135, 246] on icon at bounding box center [139, 248] width 8 height 8
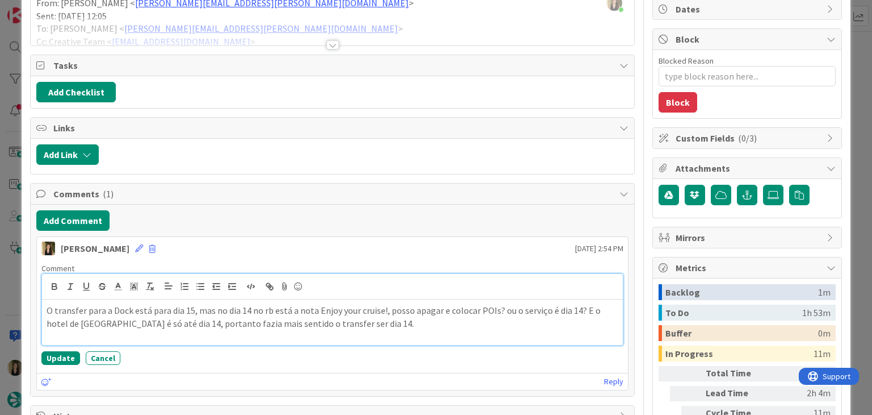
drag, startPoint x: 69, startPoint y: 357, endPoint x: 233, endPoint y: 324, distance: 167.9
click at [68, 357] on button "Update" at bounding box center [60, 358] width 39 height 14
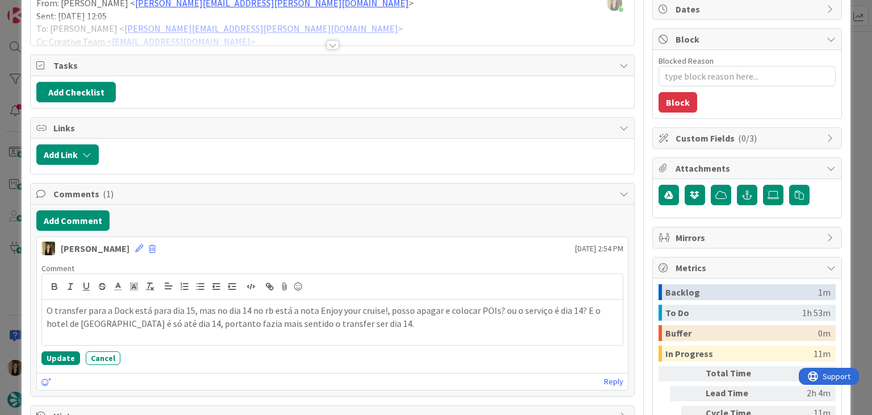
scroll to position [77, 0]
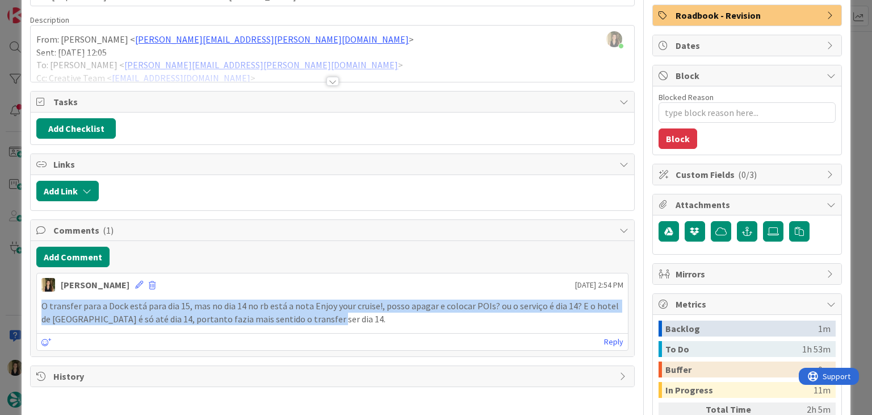
drag, startPoint x: 279, startPoint y: 320, endPoint x: 34, endPoint y: 299, distance: 246.2
click at [27, 298] on div "ID 22723 Creative Team E - In Progress Title 70 / 128 FW: [TripID:95284] - Road…" at bounding box center [436, 228] width 828 height 578
copy p "O transfer para a Dock está para dia 15, mas no dia 14 no rb está a nota Enjoy …"
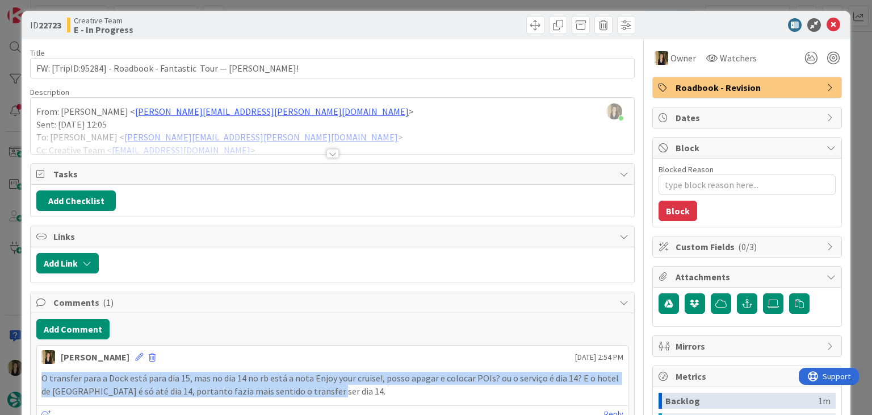
scroll to position [0, 0]
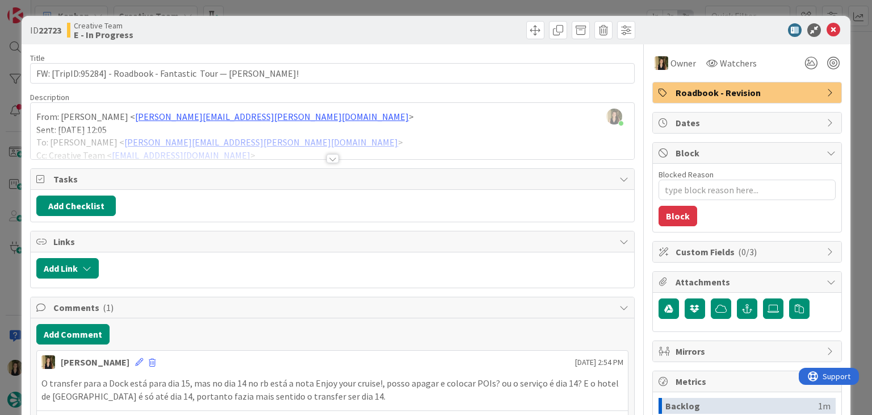
click at [265, 37] on div "Creative Team E - In Progress" at bounding box center [198, 30] width 263 height 18
click at [680, 93] on span "Roadbook - Revision" at bounding box center [748, 93] width 145 height 14
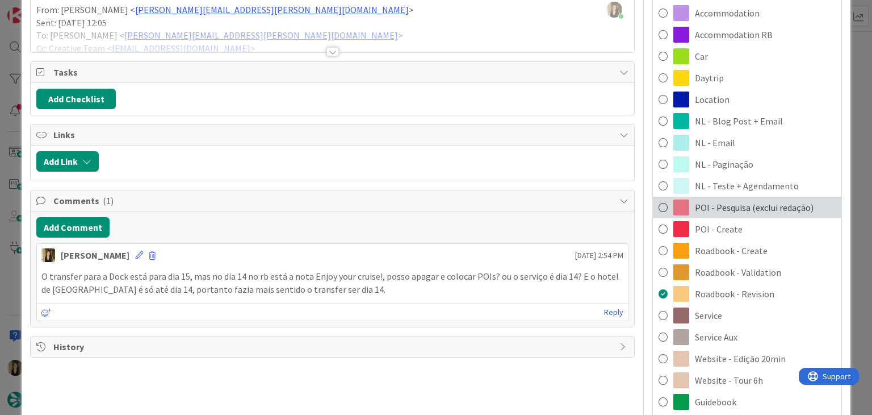
scroll to position [114, 0]
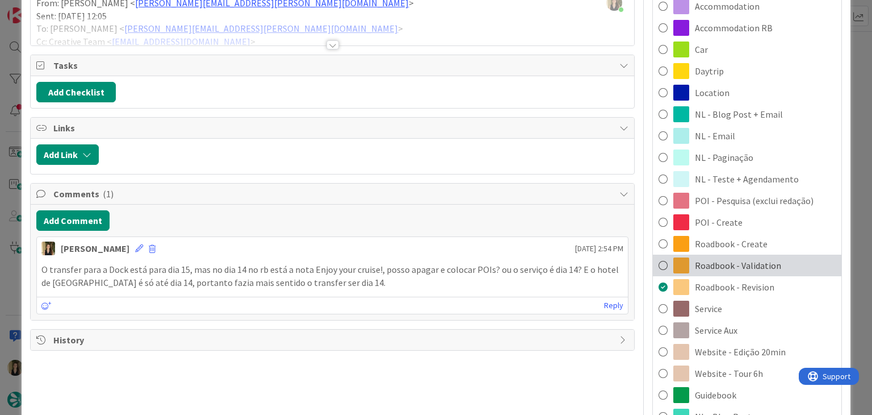
click at [739, 269] on span "Roadbook - Validation" at bounding box center [738, 265] width 86 height 14
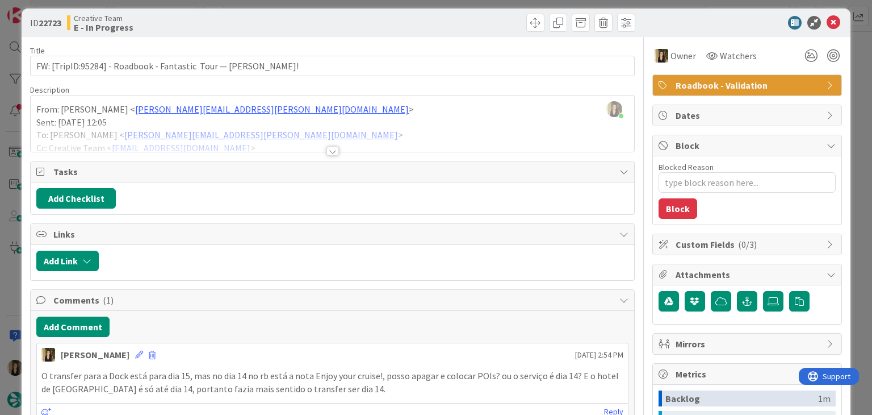
scroll to position [0, 0]
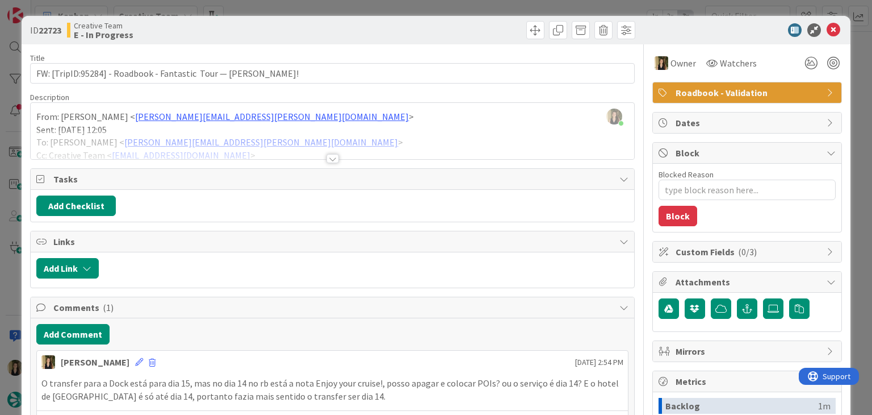
drag, startPoint x: 436, startPoint y: 27, endPoint x: 434, endPoint y: 6, distance: 21.1
click at [434, 24] on div at bounding box center [486, 30] width 300 height 18
click at [438, 3] on div "ID 22723 Creative Team E - In Progress Title 70 / 128 FW: [TripID:95284] - Road…" at bounding box center [436, 207] width 872 height 415
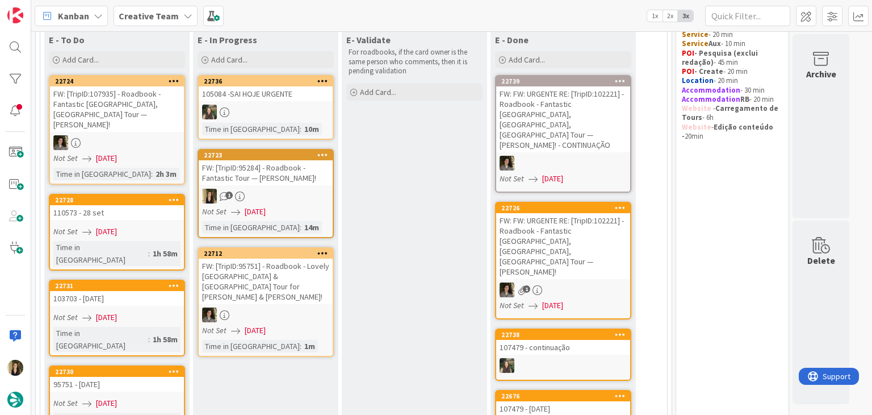
click at [317, 195] on div "1" at bounding box center [266, 196] width 134 height 15
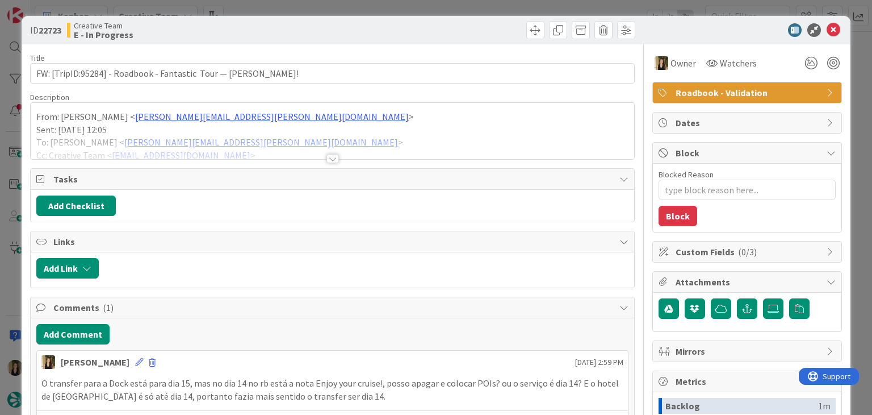
click at [444, 30] on div at bounding box center [486, 30] width 300 height 18
click at [445, 12] on div "ID 22723 Creative Team E - In Progress Title 70 / 128 FW: [TripID:95284] - Road…" at bounding box center [436, 207] width 872 height 415
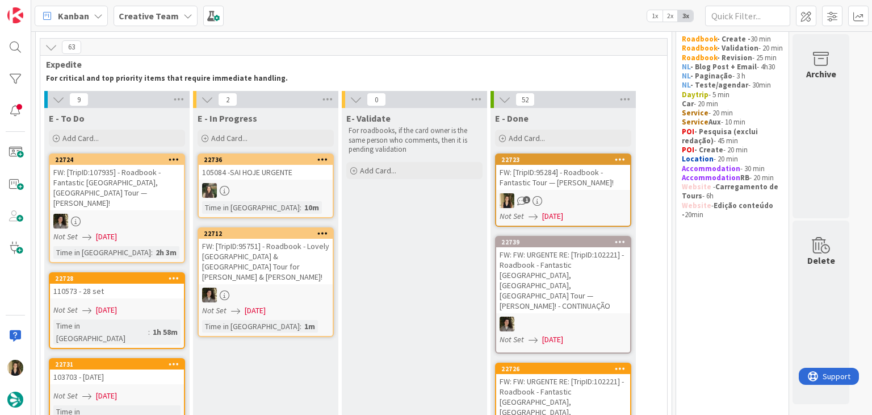
scroll to position [125, 0]
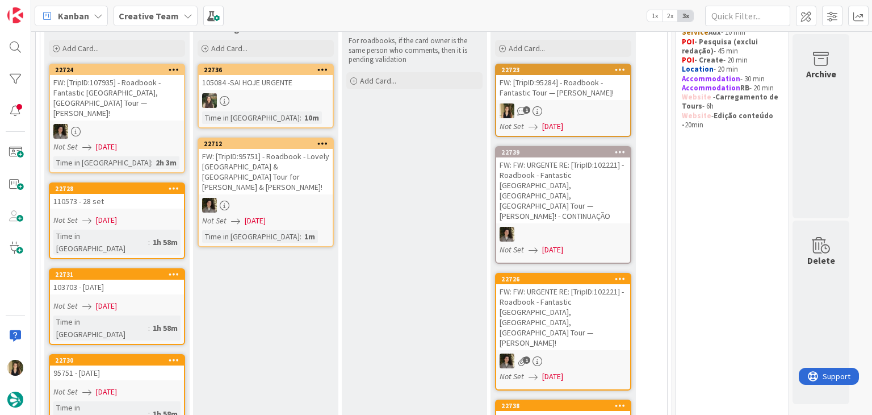
click at [157, 214] on div "Not Set [DATE]" at bounding box center [118, 220] width 131 height 12
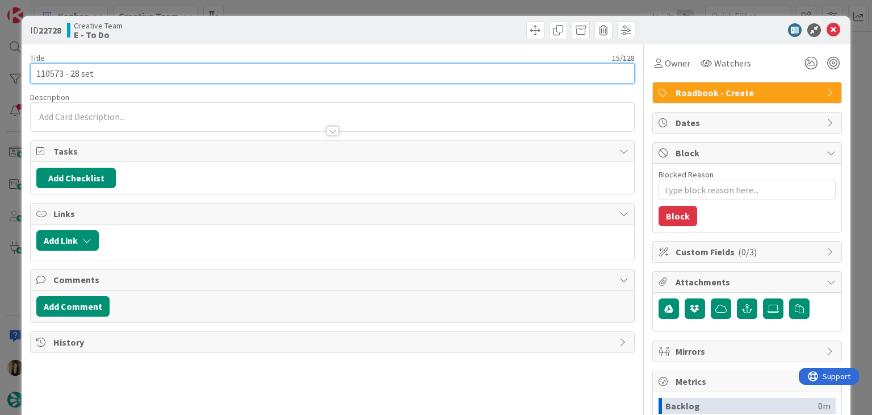
click at [53, 69] on input "110573 - 28 set" at bounding box center [332, 73] width 604 height 20
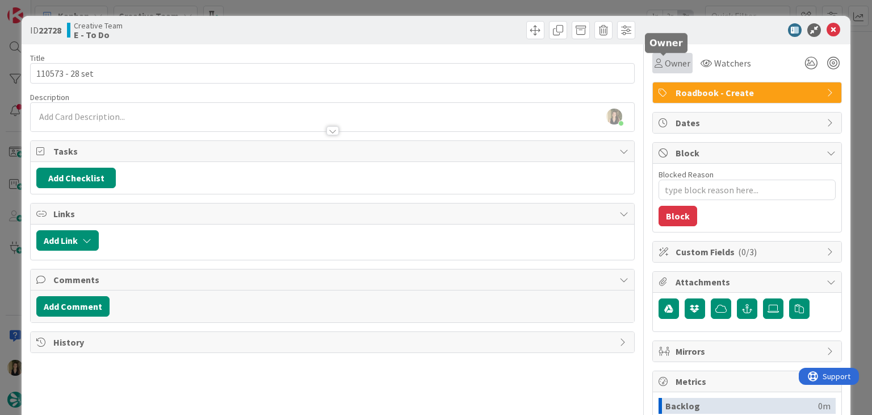
drag, startPoint x: 672, startPoint y: 66, endPoint x: 675, endPoint y: 72, distance: 6.1
click at [672, 66] on span "Owner" at bounding box center [678, 63] width 26 height 14
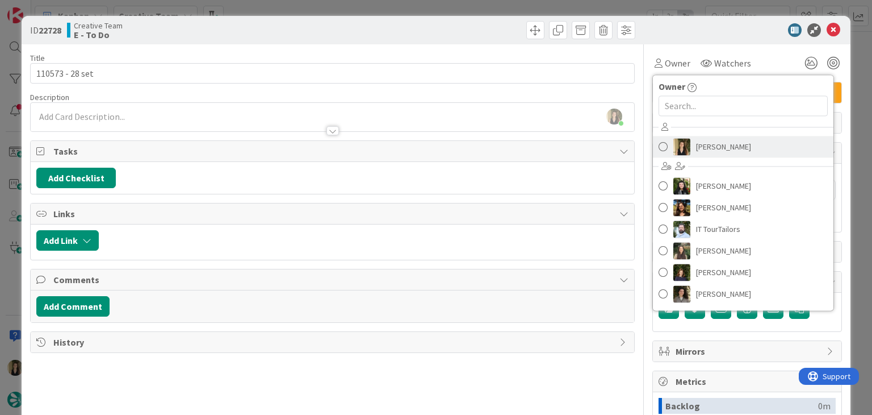
click at [720, 140] on span "[PERSON_NAME]" at bounding box center [723, 146] width 55 height 17
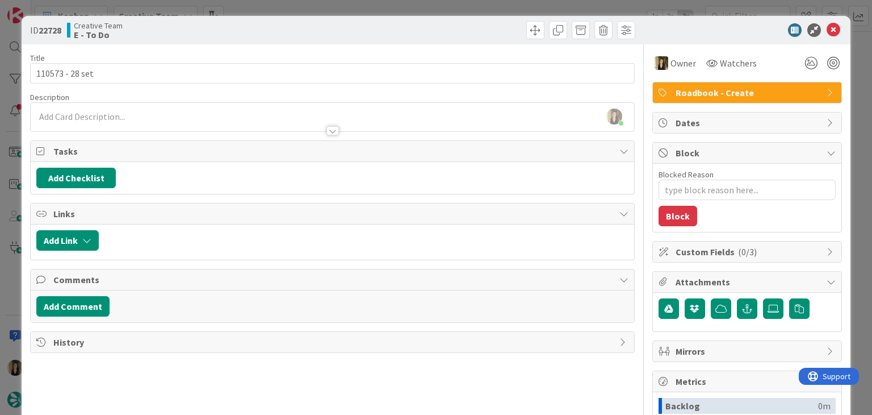
drag, startPoint x: 458, startPoint y: 28, endPoint x: 457, endPoint y: 10, distance: 18.2
click at [458, 28] on div at bounding box center [486, 30] width 300 height 18
click at [457, 10] on div "ID 22728 Creative Team E - To Do Title 15 / 128 110573 - 28 set Description Sof…" at bounding box center [436, 207] width 872 height 415
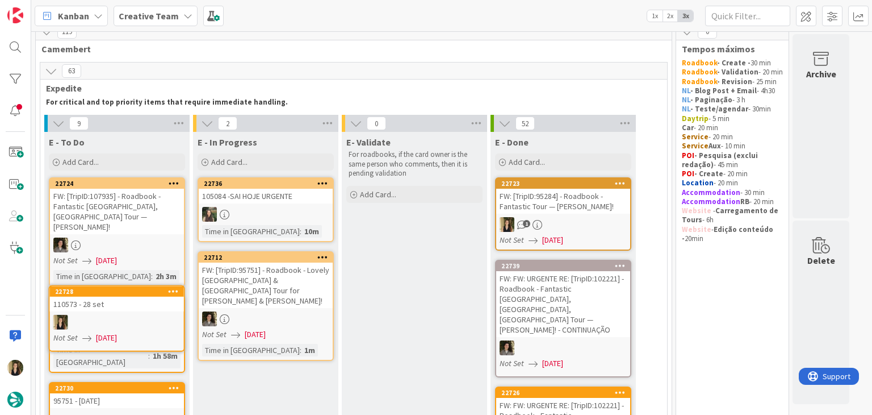
scroll to position [39, 0]
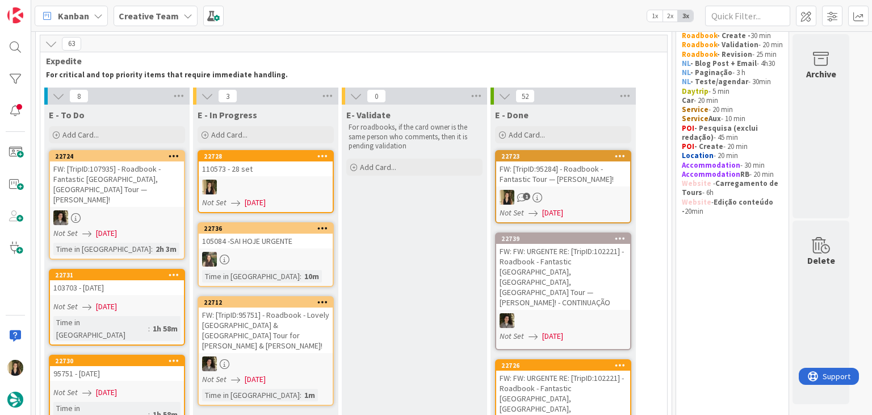
click at [323, 195] on link "22728 110573 - 28 set Not Set 09/09/2025" at bounding box center [266, 181] width 136 height 63
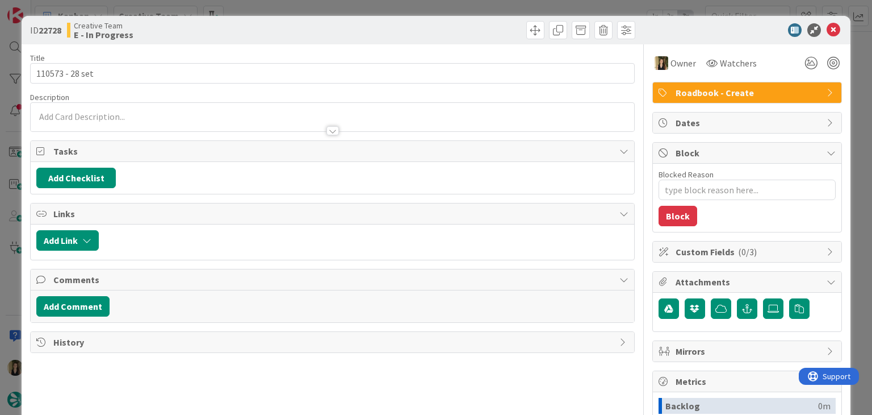
type textarea "x"
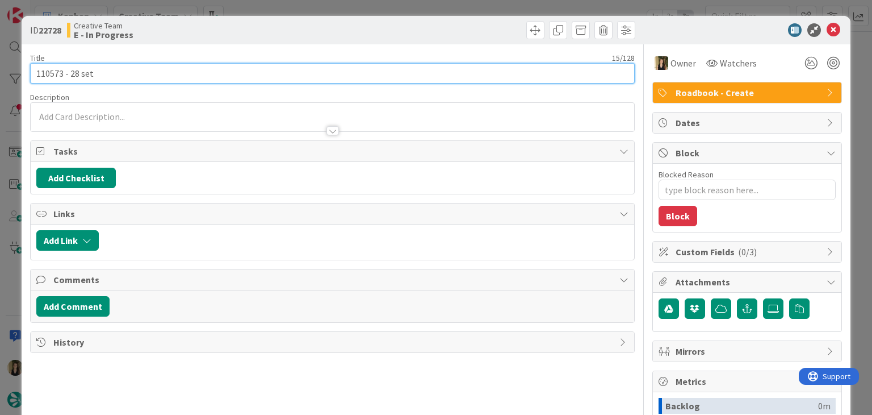
click at [47, 73] on input "110573 - 28 set" at bounding box center [332, 73] width 604 height 20
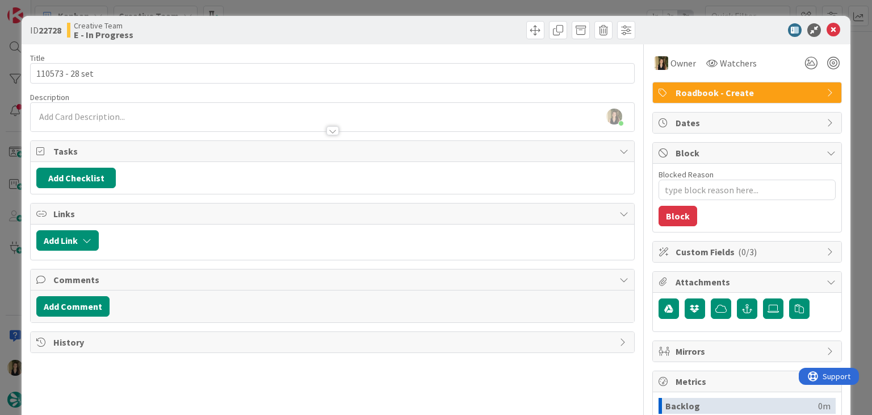
click at [132, 125] on div at bounding box center [332, 125] width 603 height 12
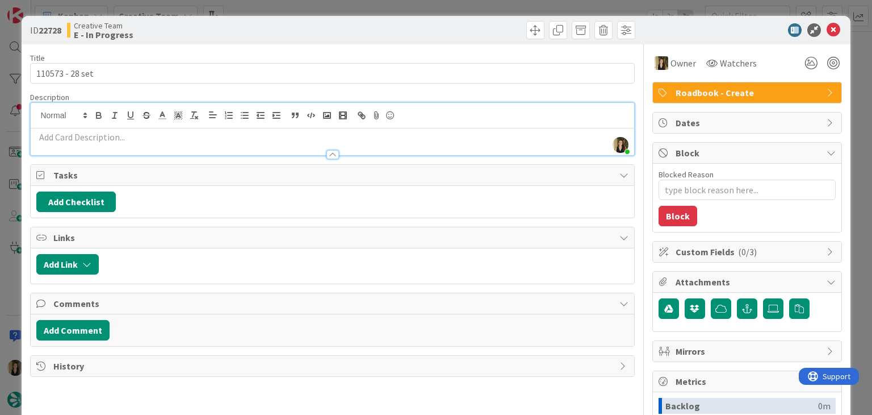
click at [145, 134] on p at bounding box center [332, 137] width 592 height 13
click at [201, 141] on p at bounding box center [332, 137] width 592 height 13
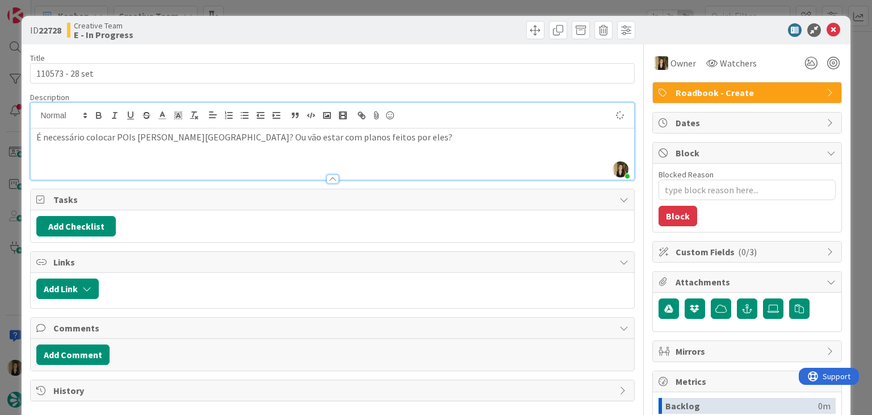
drag, startPoint x: 375, startPoint y: 27, endPoint x: 374, endPoint y: 20, distance: 6.9
click at [375, 26] on div at bounding box center [486, 30] width 300 height 18
drag, startPoint x: 374, startPoint y: 10, endPoint x: 344, endPoint y: 1, distance: 31.6
click at [370, 10] on div "ID 22728 Creative Team E - In Progress Title 15 / 128 110573 - 28 set Descripti…" at bounding box center [436, 207] width 872 height 415
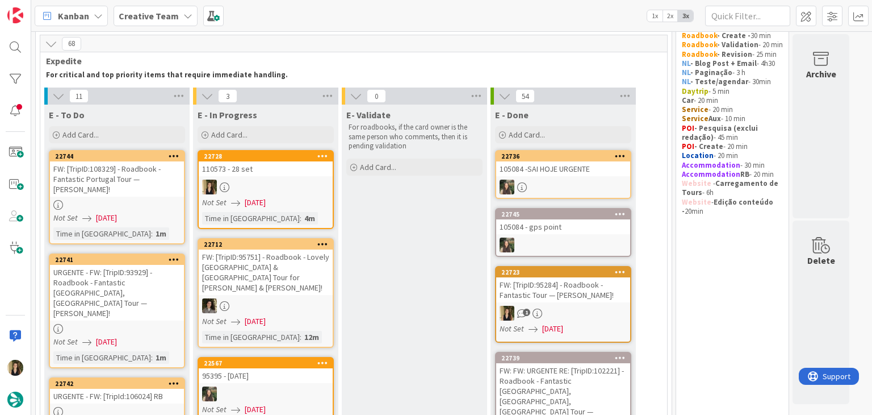
click at [296, 202] on div "Not Set [DATE]" at bounding box center [267, 202] width 131 height 12
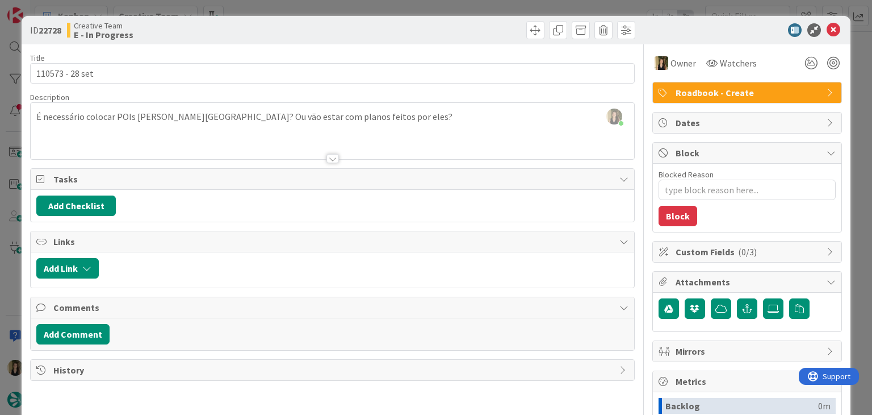
click at [345, 116] on div "Sofia Palma just joined É necessário colocar POIs em Porcia? Ou vão estar com p…" at bounding box center [332, 131] width 603 height 56
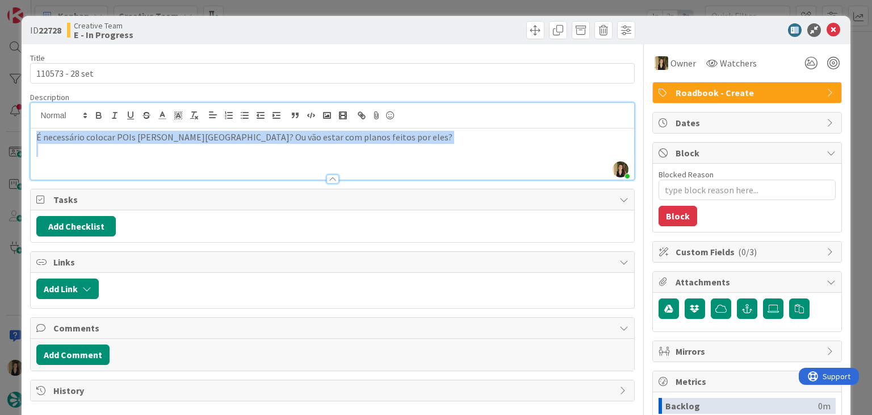
drag, startPoint x: 324, startPoint y: 139, endPoint x: 35, endPoint y: 137, distance: 289.0
click at [17, 139] on div "ID 22728 Creative Team E - In Progress Title 15 / 128 110573 - 28 set Descripti…" at bounding box center [436, 207] width 872 height 415
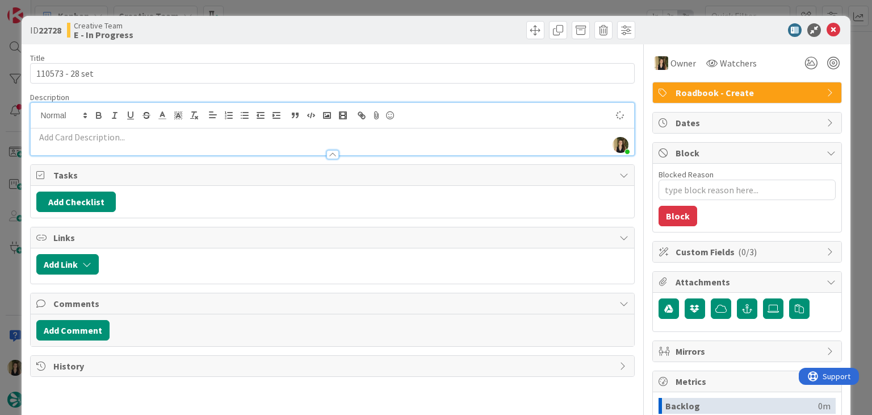
type textarea "x"
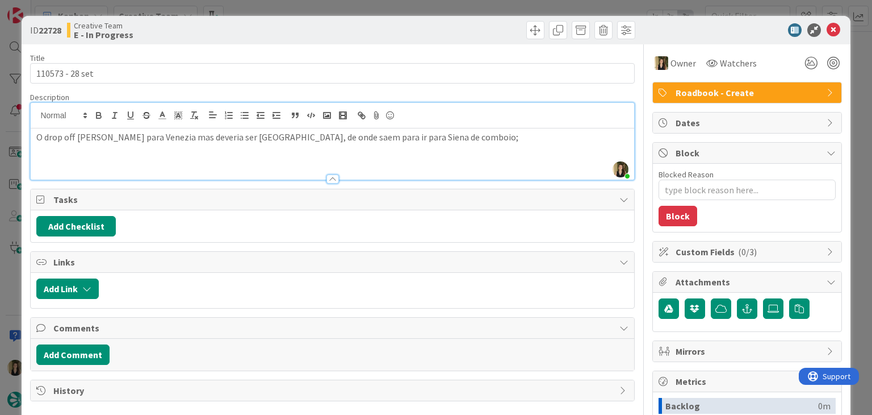
click at [335, 43] on div "ID 22728 Creative Team E - In Progress" at bounding box center [436, 30] width 828 height 28
click at [250, 137] on p "O drop off está marcado para Venezia mas deveria ser Florence, de onde saem par…" at bounding box center [332, 137] width 592 height 13
click at [251, 137] on p "O drop off está marcado para Venezia mas deveria ser Florence, de onde saem par…" at bounding box center [332, 137] width 592 height 13
drag, startPoint x: 266, startPoint y: 135, endPoint x: 451, endPoint y: 152, distance: 185.9
click at [451, 152] on div "O drop off está marcado para Venezia mas deveria ser Siena, de onde saem para i…" at bounding box center [332, 153] width 603 height 51
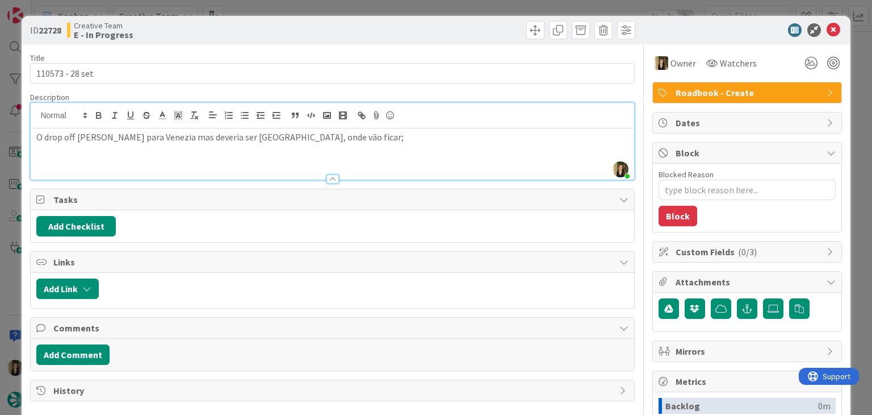
click at [323, 26] on div "Creative Team E - In Progress" at bounding box center [198, 30] width 263 height 18
drag, startPoint x: 45, startPoint y: 136, endPoint x: 58, endPoint y: 131, distance: 13.5
click at [45, 135] on p "O drop off está marcado para Venezia mas deveria ser Siena, onde vão ficar;" at bounding box center [332, 137] width 592 height 13
click at [79, 133] on p "O drop off está marcado para Venezia mas deveria ser Siena, onde vão ficar;" at bounding box center [332, 137] width 592 height 13
drag, startPoint x: 245, startPoint y: 135, endPoint x: 399, endPoint y: 140, distance: 153.4
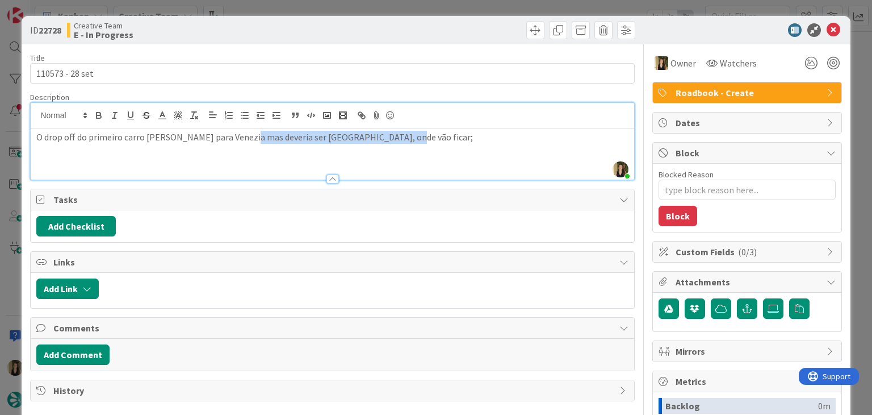
click at [397, 139] on p "O drop off do primeiro carro está marcado para Venezia mas deveria ser Siena, o…" at bounding box center [332, 137] width 592 height 13
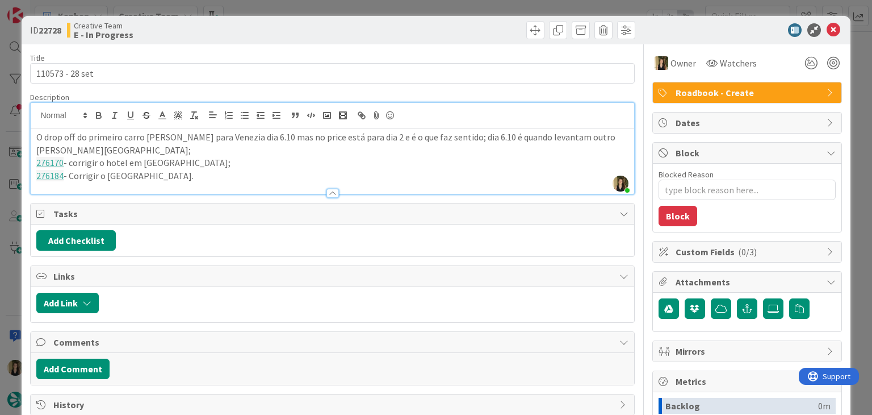
click at [204, 180] on div "Description Sofia Palma joined 18 m ago O drop off do primeiro carro está marca…" at bounding box center [332, 143] width 604 height 102
drag, startPoint x: 210, startPoint y: 179, endPoint x: 3, endPoint y: 128, distance: 212.9
click at [3, 128] on div "ID 22728 Creative Team E - In Progress Title 15 / 128 110573 - 28 set Descripti…" at bounding box center [436, 207] width 872 height 415
copy div "O drop off do primeiro carro está marcado para Venezia dia 6.10 mas no price es…"
drag, startPoint x: 279, startPoint y: 27, endPoint x: 281, endPoint y: 8, distance: 19.4
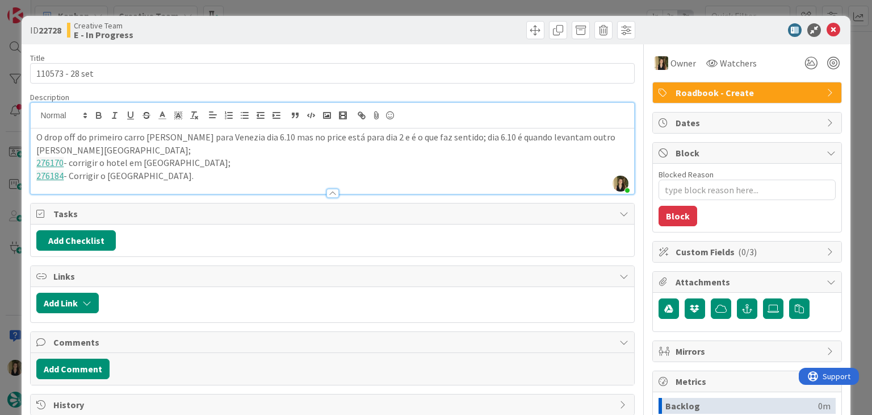
click at [279, 26] on div "Creative Team E - In Progress" at bounding box center [198, 30] width 263 height 18
click at [282, 6] on div "ID 22728 Creative Team E - In Progress Title 15 / 128 110573 - 28 set Descripti…" at bounding box center [436, 207] width 872 height 415
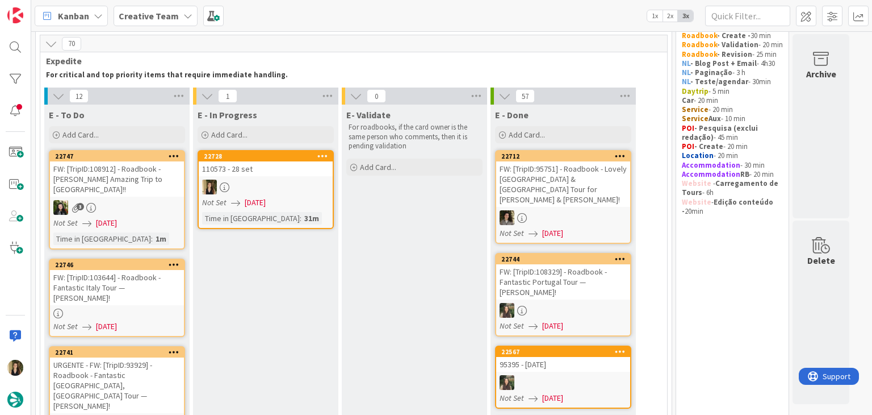
click at [317, 186] on div at bounding box center [266, 186] width 134 height 15
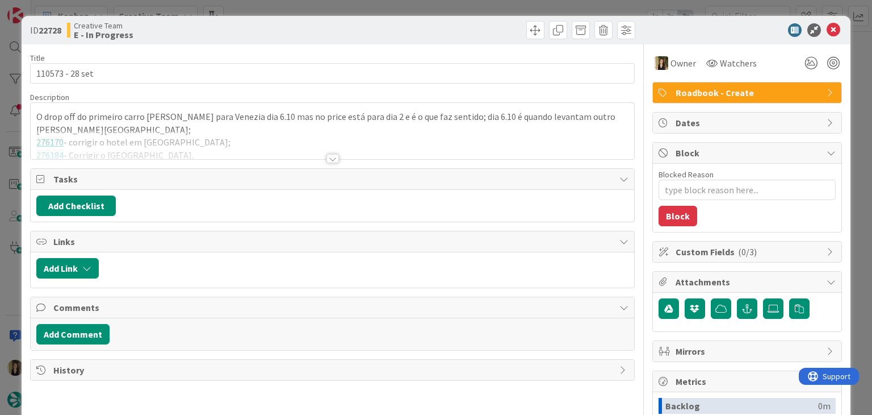
drag, startPoint x: 418, startPoint y: 26, endPoint x: 415, endPoint y: 0, distance: 25.9
click at [417, 24] on div at bounding box center [486, 30] width 300 height 18
click at [417, 3] on div "ID 22728 Creative Team E - In Progress Title 15 / 128 110573 - 28 set Descripti…" at bounding box center [436, 207] width 872 height 415
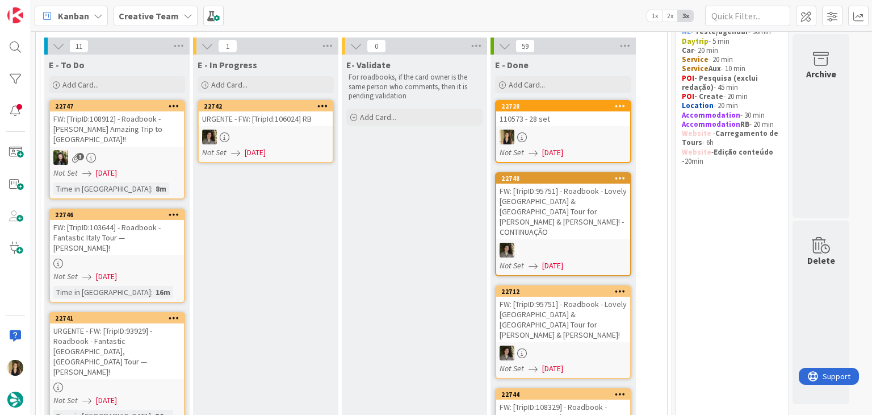
scroll to position [114, 0]
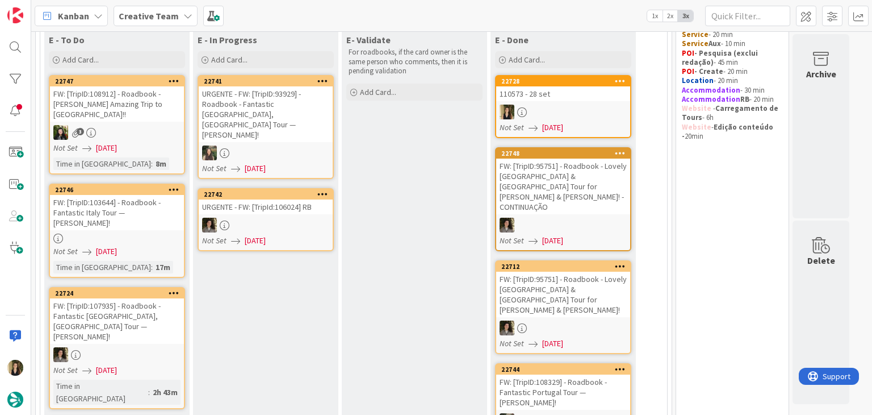
click at [159, 245] on div "Not Set [DATE]" at bounding box center [118, 251] width 131 height 12
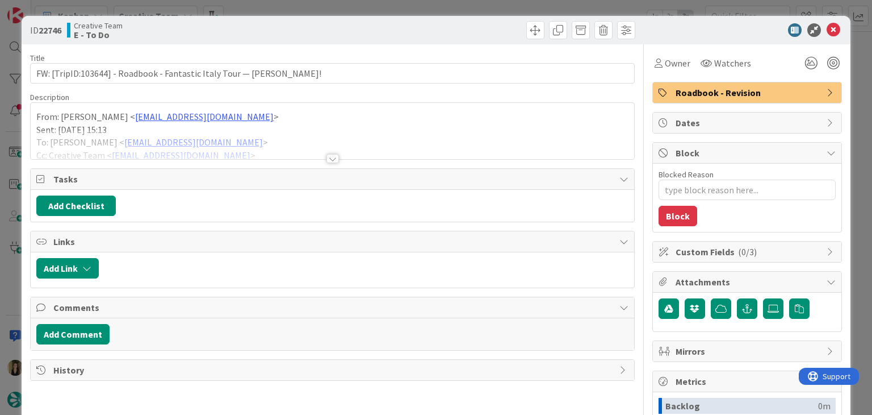
click at [326, 154] on div at bounding box center [332, 158] width 12 height 9
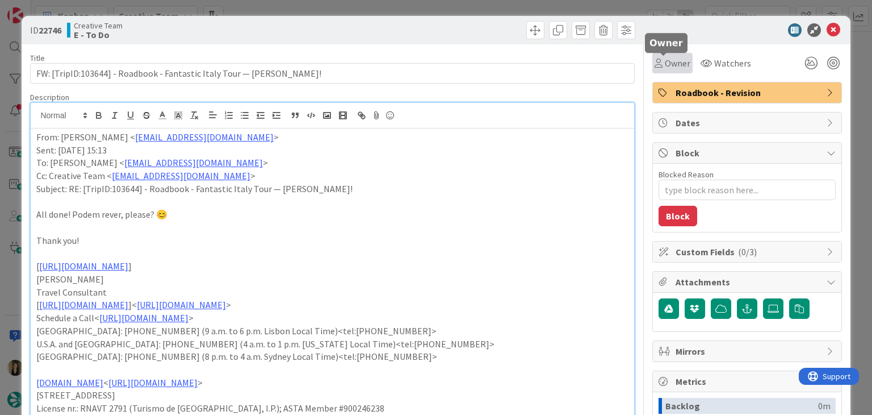
click at [665, 62] on span "Owner" at bounding box center [678, 63] width 26 height 14
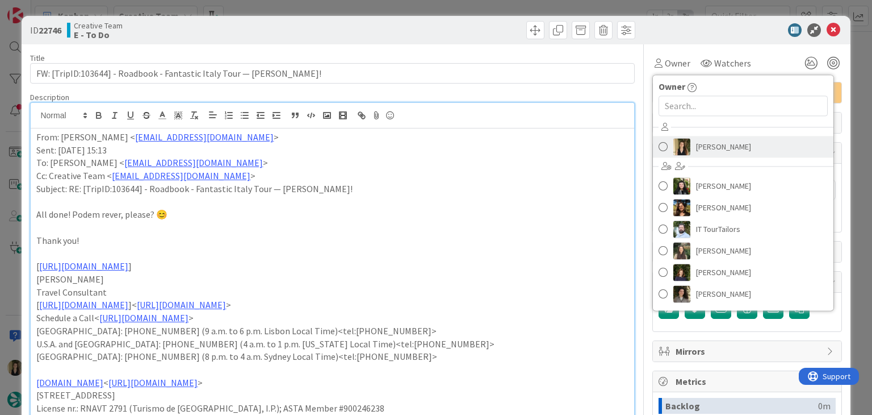
click at [718, 146] on span "[PERSON_NAME]" at bounding box center [723, 146] width 55 height 17
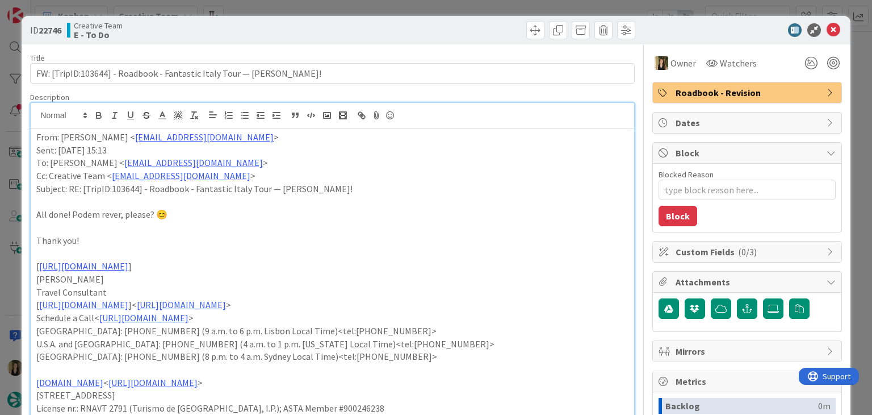
drag, startPoint x: 453, startPoint y: 31, endPoint x: 447, endPoint y: 7, distance: 24.5
click at [452, 28] on div at bounding box center [486, 30] width 300 height 18
click at [447, 6] on div "ID 22746 Creative Team E - To Do Title 72 / 128 FW: [TripID:103644] - Roadbook …" at bounding box center [436, 207] width 872 height 415
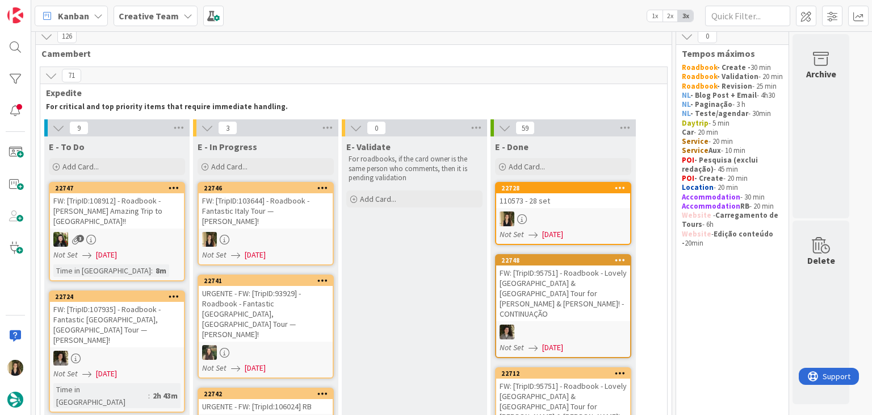
click at [309, 241] on div at bounding box center [266, 239] width 134 height 15
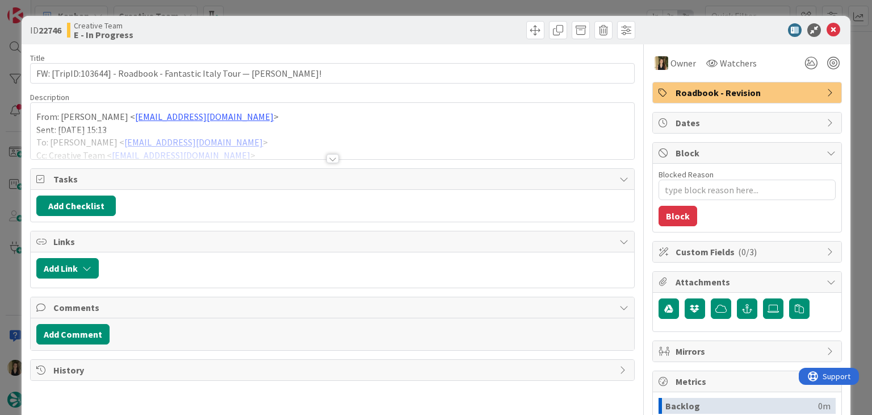
click at [331, 156] on div at bounding box center [332, 158] width 12 height 9
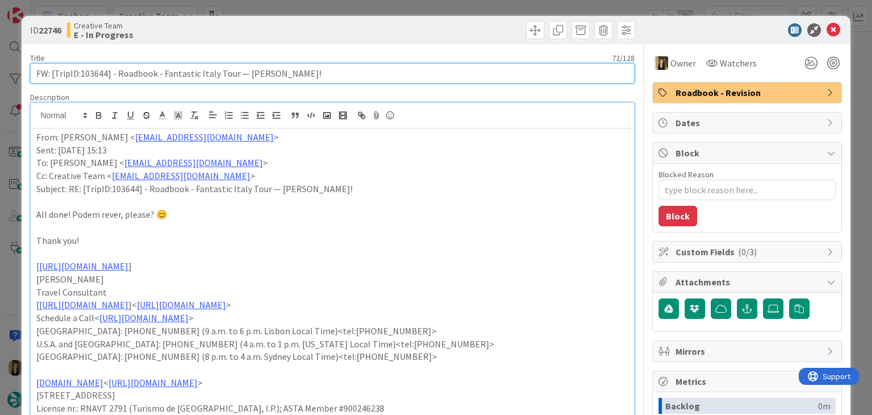
click at [100, 73] on input "FW: [TripID:103644] - Roadbook - Fantastic Italy Tour — [PERSON_NAME]!" at bounding box center [332, 73] width 604 height 20
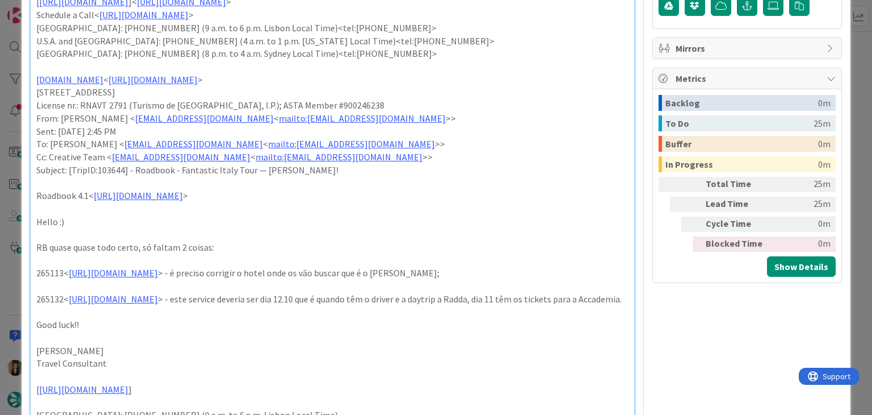
scroll to position [397, 0]
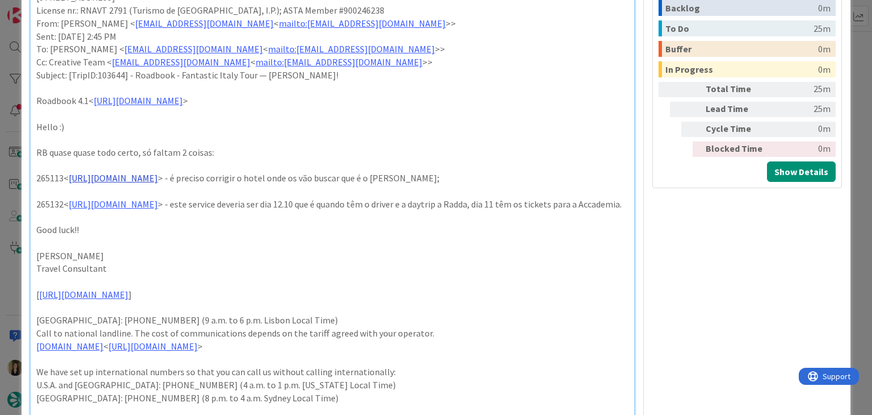
click at [158, 174] on link "https://appweb.tourtailors.com/sigav/#Voucher/view/272849" at bounding box center [113, 177] width 89 height 11
click at [194, 196] on link "https://appweb.tourtailors.com/sigav/#Voucher/view/272849" at bounding box center [155, 199] width 78 height 15
click at [230, 249] on p at bounding box center [332, 242] width 592 height 13
click at [158, 204] on link "https://appweb.tourtailors.com/sigav/#Voucher/view/272868" at bounding box center [113, 203] width 89 height 11
click at [159, 228] on link "https://appweb.tourtailors.com/sigav/#Voucher/view/272868" at bounding box center [155, 225] width 78 height 15
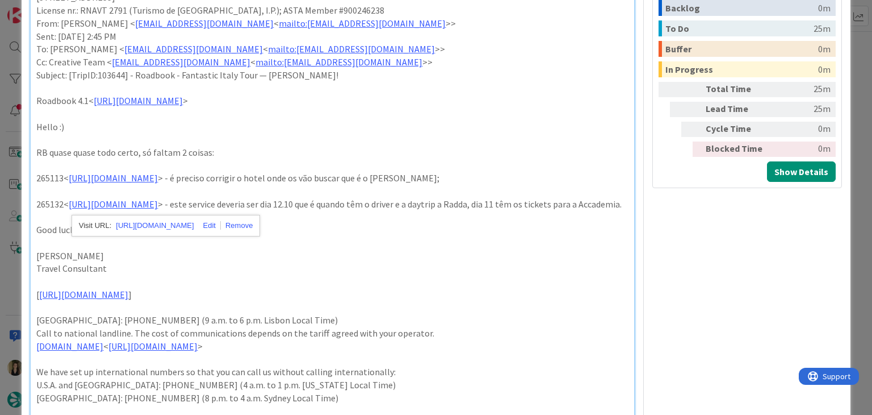
click at [422, 195] on p at bounding box center [332, 191] width 592 height 13
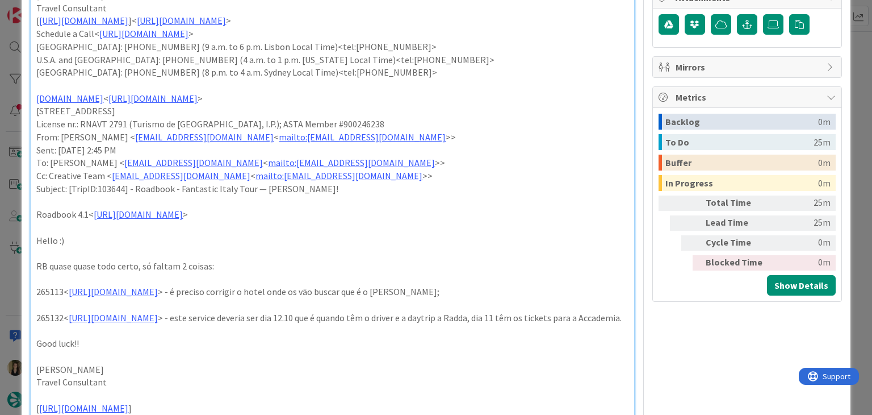
scroll to position [511, 0]
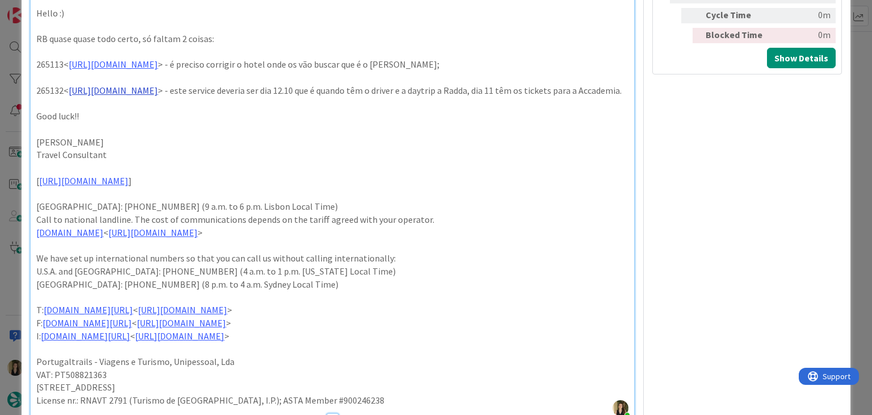
click at [158, 85] on link "https://appweb.tourtailors.com/sigav/#Voucher/view/272868" at bounding box center [113, 90] width 89 height 11
click at [158, 91] on link "https://appweb.tourtailors.com/sigav/#Voucher/view/272868" at bounding box center [113, 90] width 89 height 11
click at [185, 114] on link "https://appweb.tourtailors.com/sigav/#Voucher/view/272868" at bounding box center [155, 111] width 78 height 15
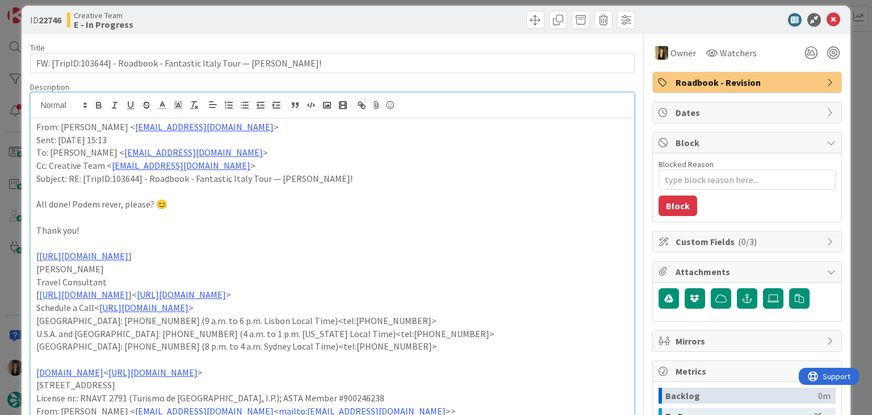
scroll to position [0, 0]
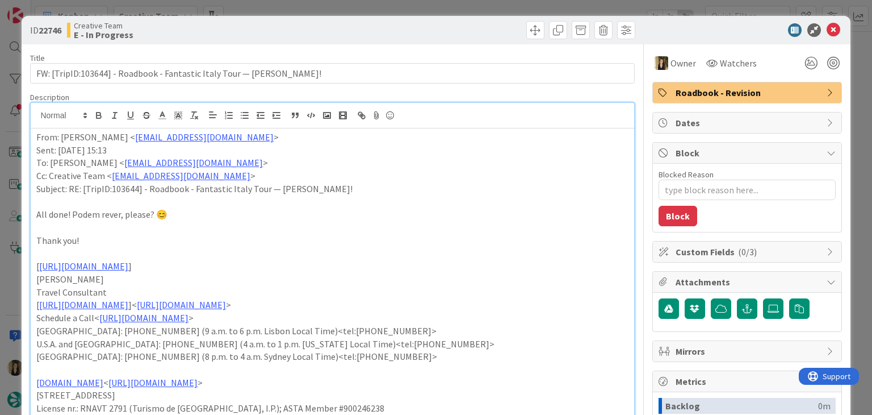
click at [696, 94] on span "Roadbook - Revision" at bounding box center [748, 93] width 145 height 14
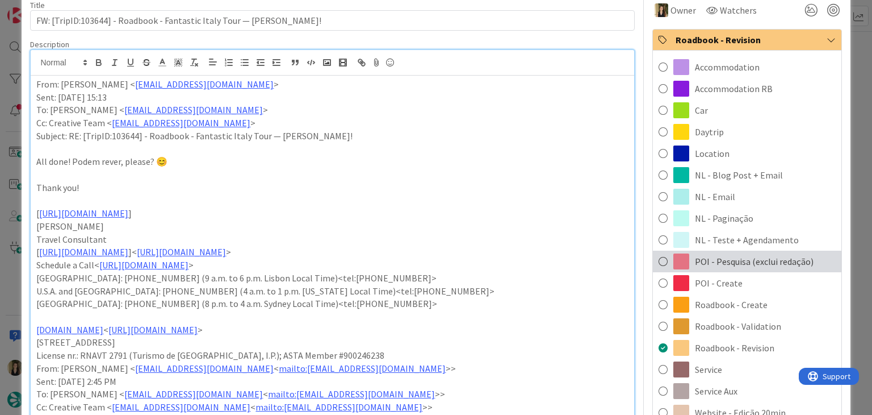
scroll to position [57, 0]
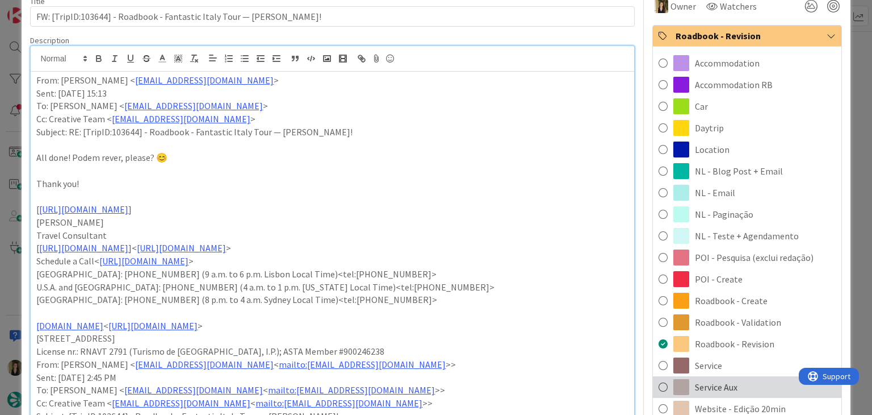
drag, startPoint x: 737, startPoint y: 391, endPoint x: 687, endPoint y: 314, distance: 91.5
click at [736, 391] on div "Service Aux" at bounding box center [747, 387] width 189 height 22
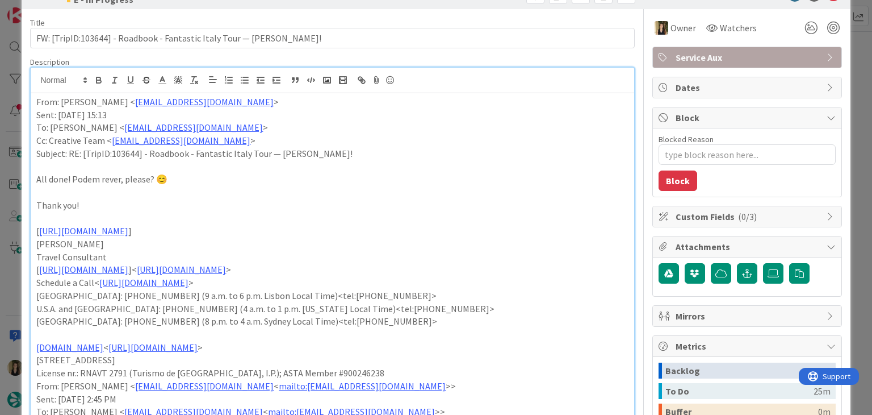
scroll to position [0, 0]
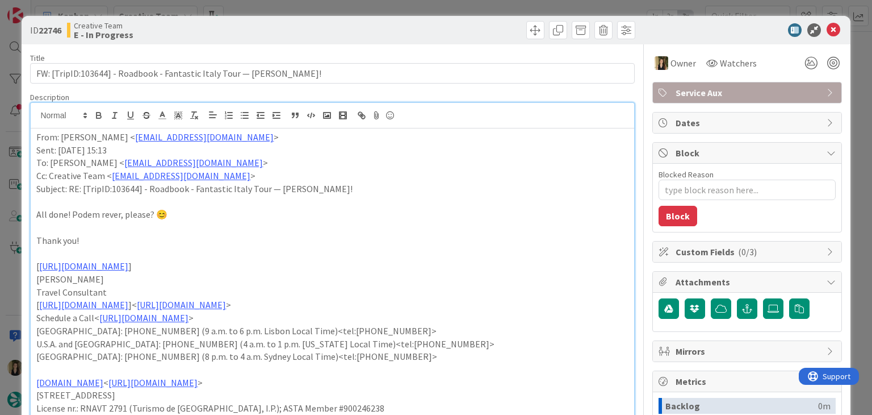
click at [432, 24] on div at bounding box center [486, 30] width 300 height 18
click at [432, 13] on div "ID 22746 Creative Team E - In Progress Title 72 / 128 FW: [TripID:103644] - Roa…" at bounding box center [436, 207] width 872 height 415
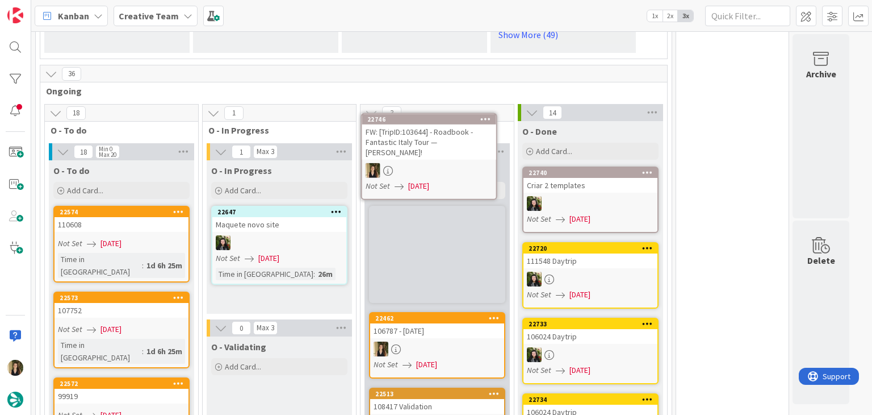
scroll to position [1073, 0]
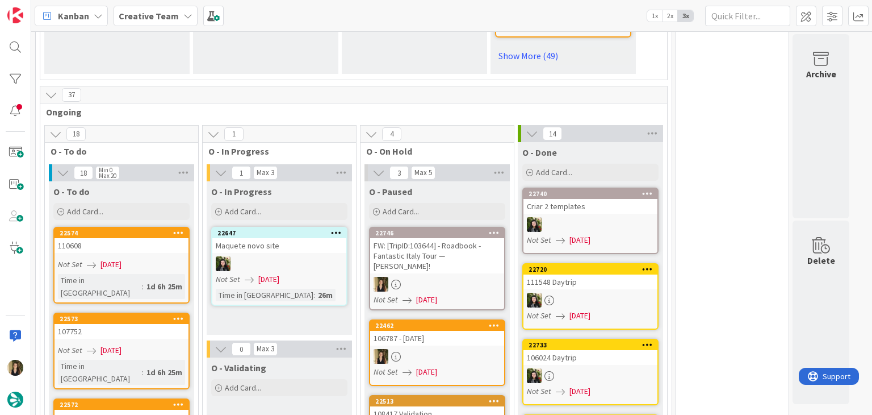
click at [476, 277] on div at bounding box center [437, 284] width 134 height 15
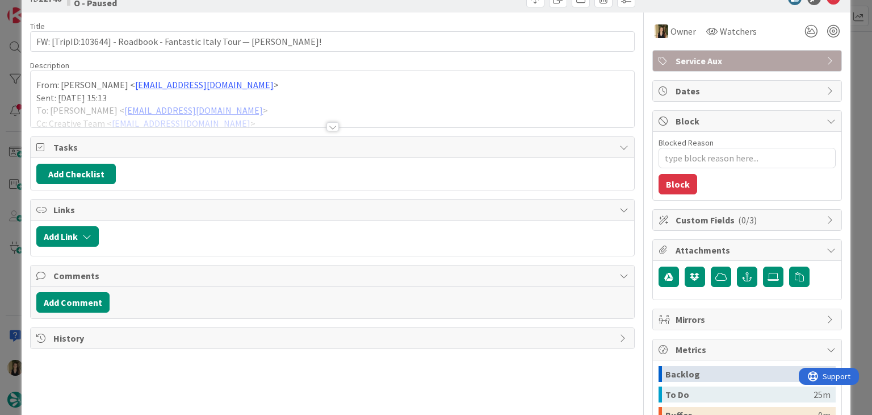
scroll to position [114, 0]
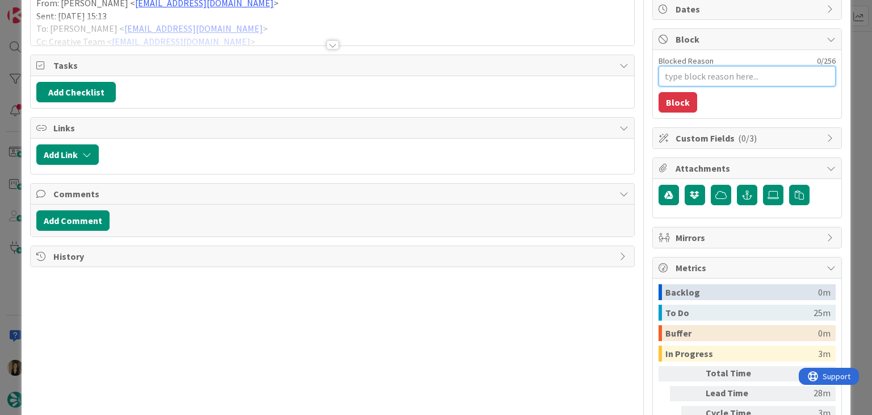
click at [704, 72] on textarea "Blocked Reason" at bounding box center [747, 76] width 177 height 20
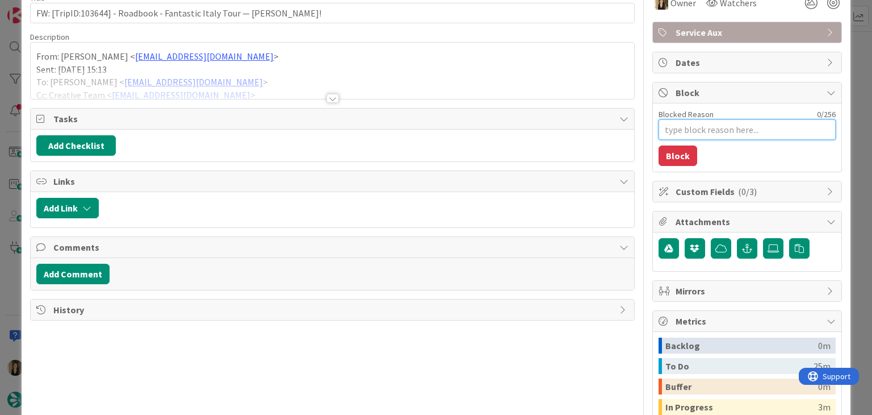
scroll to position [57, 0]
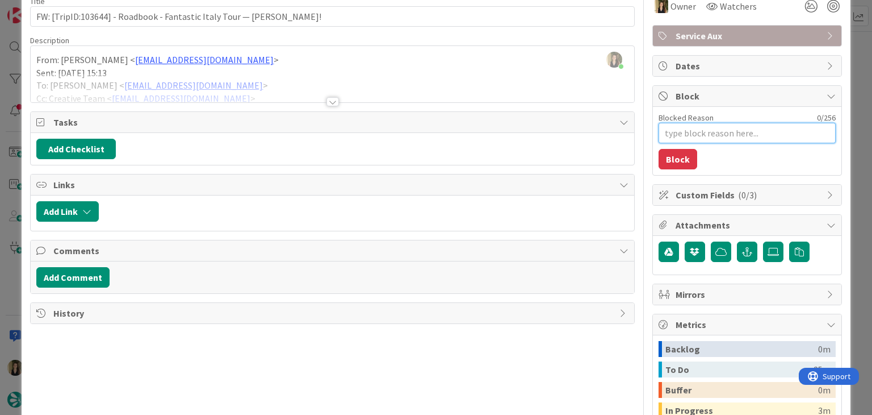
type textarea "x"
type textarea "p"
type textarea "x"
type textarea "pr"
type textarea "x"
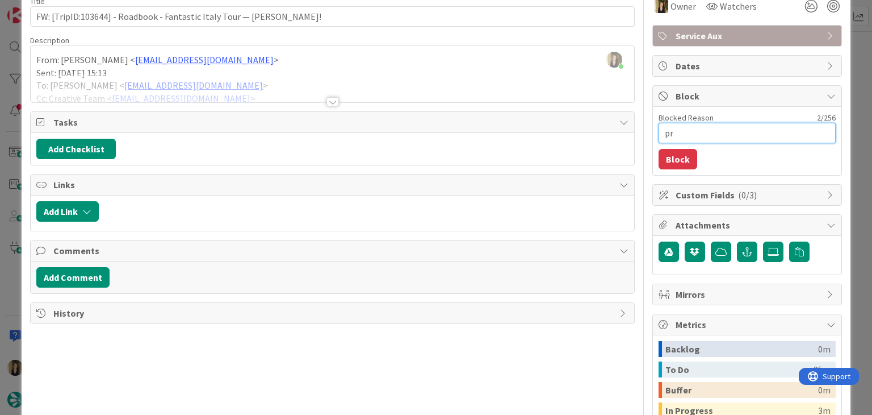
type textarea "pre"
type textarea "x"
type textarea "prec"
type textarea "x"
type textarea "preci"
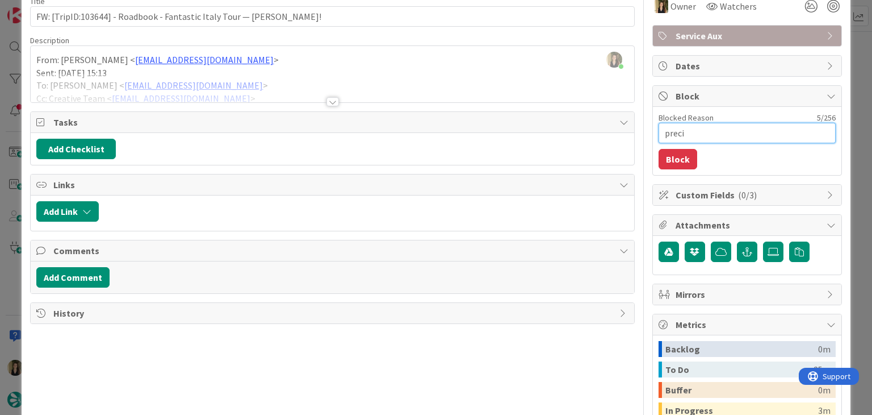
type textarea "x"
type textarea "precis"
type textarea "x"
type textarea "preciso"
type textarea "x"
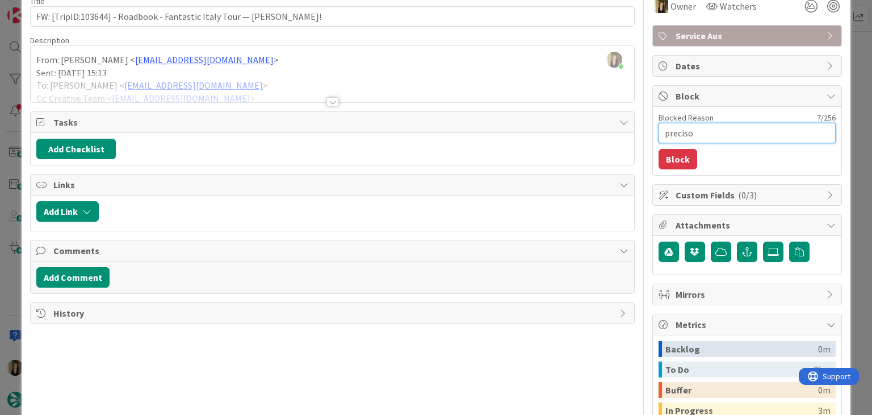
type textarea "preciso"
type textarea "x"
type textarea "preciso d"
type textarea "x"
type textarea "preciso de"
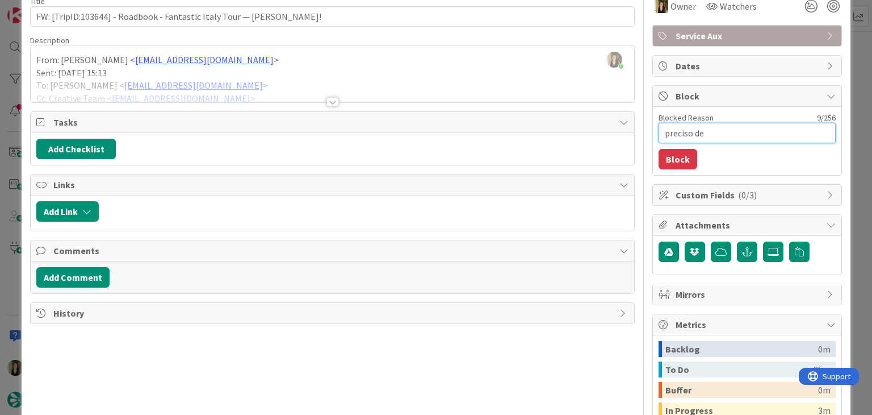
type textarea "x"
type textarea "preciso de"
type textarea "x"
type textarea "preciso de c"
type textarea "x"
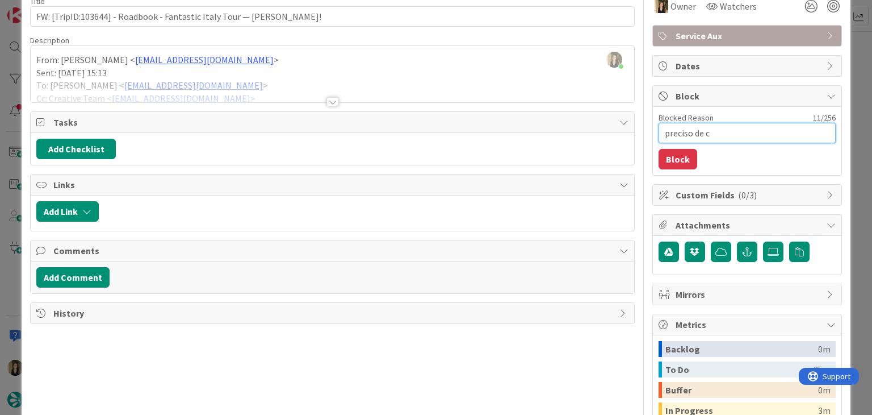
type textarea "preciso de co"
type textarea "x"
type textarea "preciso de con"
type textarea "x"
type textarea "preciso de conf"
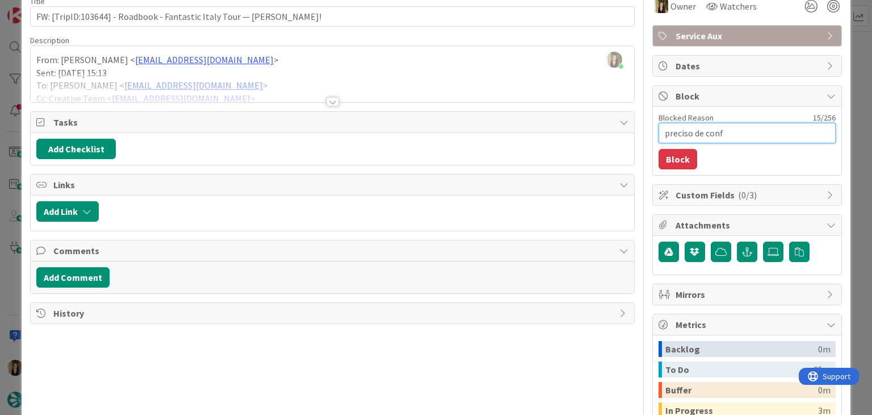
type textarea "x"
type textarea "preciso de confi"
type textarea "x"
type textarea "preciso de confir"
type textarea "x"
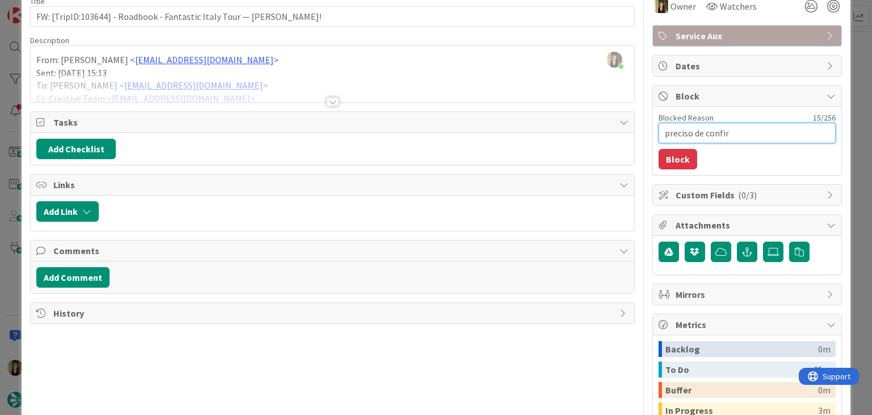
type textarea "preciso de confirm"
type textarea "x"
type textarea "preciso de confirma"
type textarea "x"
type textarea "preciso de confirmar"
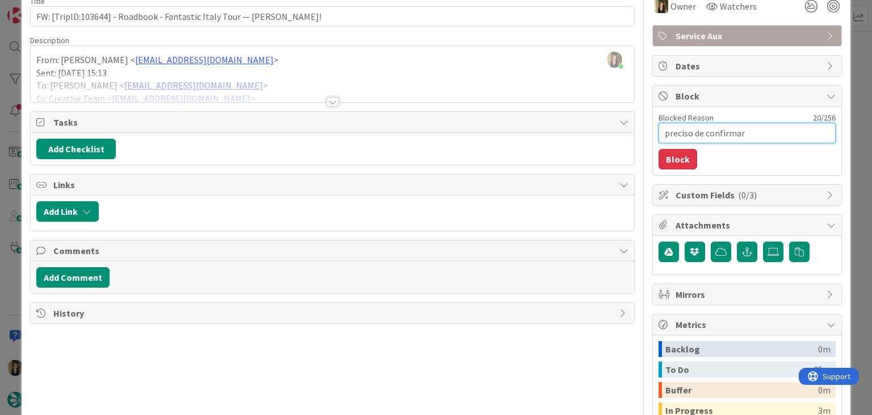
type textarea "x"
type textarea "preciso de confirmar"
type textarea "x"
type textarea "preciso de confirmar d"
type textarea "x"
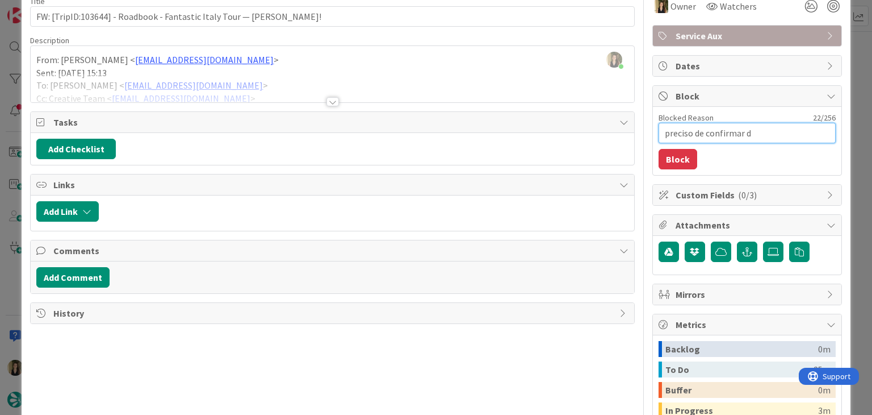
type textarea "preciso de confirmar"
type textarea "x"
type textarea "preciso de confirmar q"
type textarea "x"
type textarea "preciso de confirmar qu"
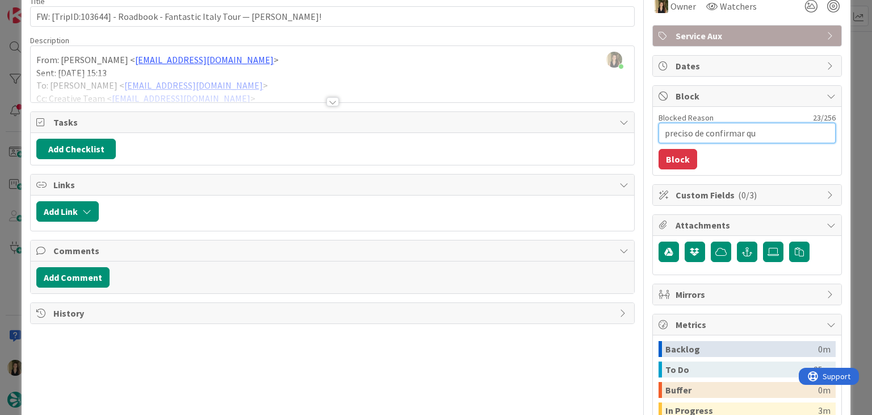
type textarea "x"
type textarea "preciso de confirmar que"
type textarea "x"
type textarea "preciso de confirmar que"
type textarea "x"
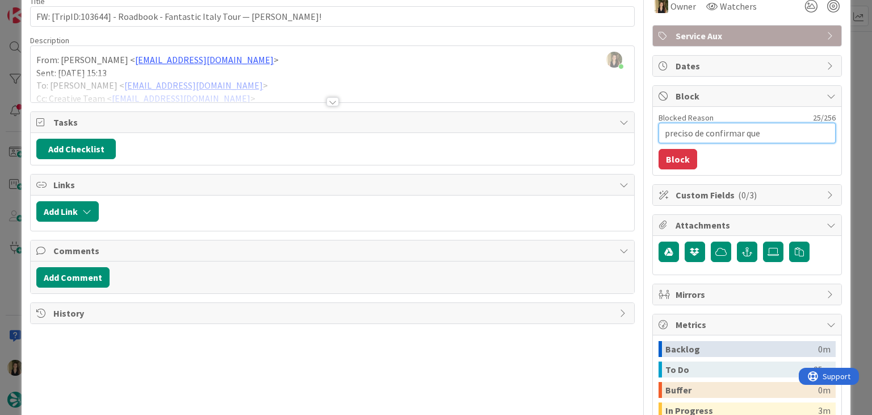
type textarea "preciso de confirmar que o"
type textarea "x"
type textarea "preciso de confirmar que o"
type textarea "x"
type textarea "preciso de confirmar que o t"
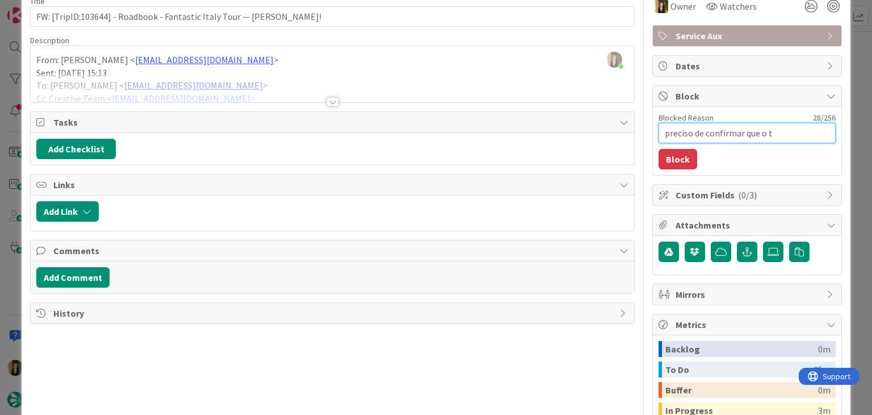
type textarea "x"
type textarea "preciso de confirmar que o tc"
type textarea "x"
type textarea "preciso de confirmar que o tc"
type textarea "x"
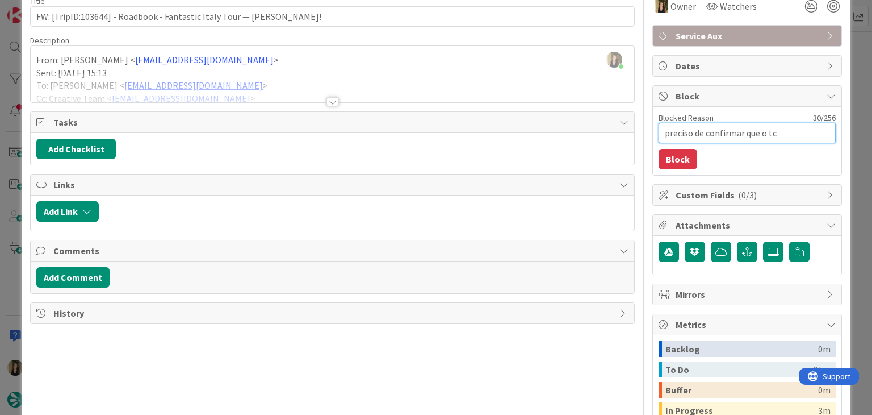
type textarea "preciso de confirmar que o tc f"
type textarea "x"
type textarea "preciso de confirmar que o tc fe"
type textarea "x"
type textarea "preciso de confirmar que o tc fez"
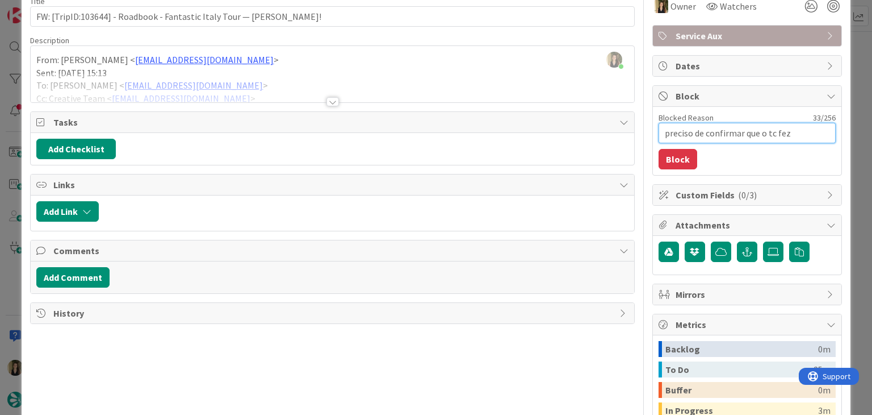
type textarea "x"
type textarea "preciso de confirmar que o tc fez"
type textarea "x"
type textarea "preciso de confirmar que o tc fez m"
type textarea "x"
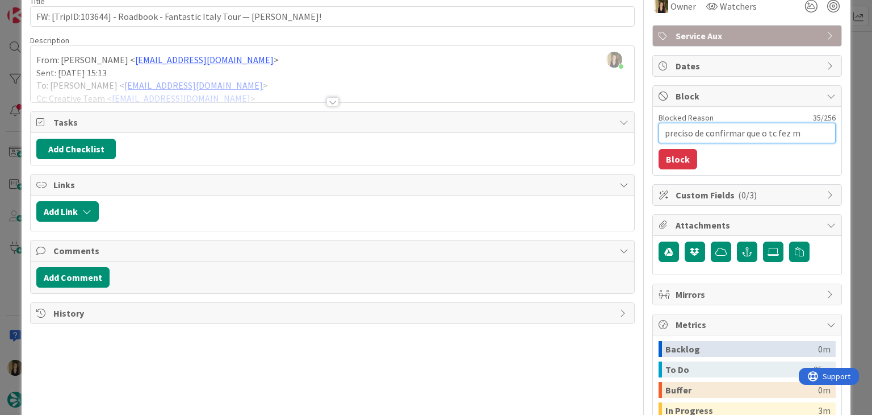
type textarea "preciso de confirmar que o tc fez mm"
type textarea "x"
type textarea "preciso de confirmar que o tc fez mm"
type textarea "x"
type textarea "preciso de confirmar que o tc fez mm a"
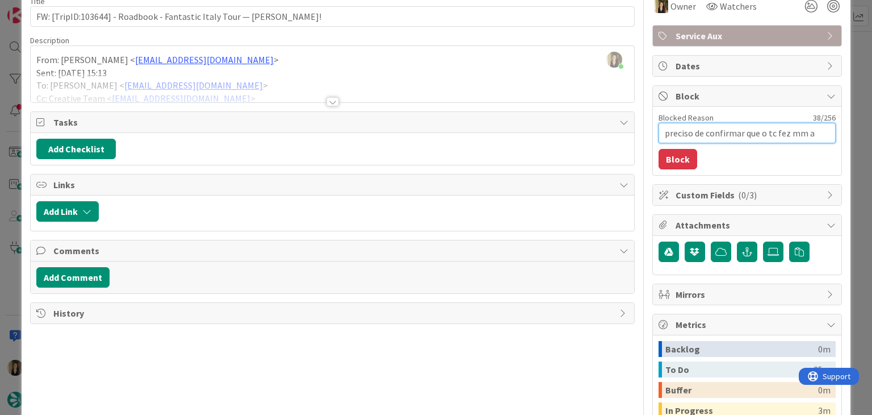
type textarea "x"
type textarea "preciso de confirmar que o tc fez mm a"
type textarea "x"
type textarea "preciso de confirmar que o tc fez mm a a"
type textarea "x"
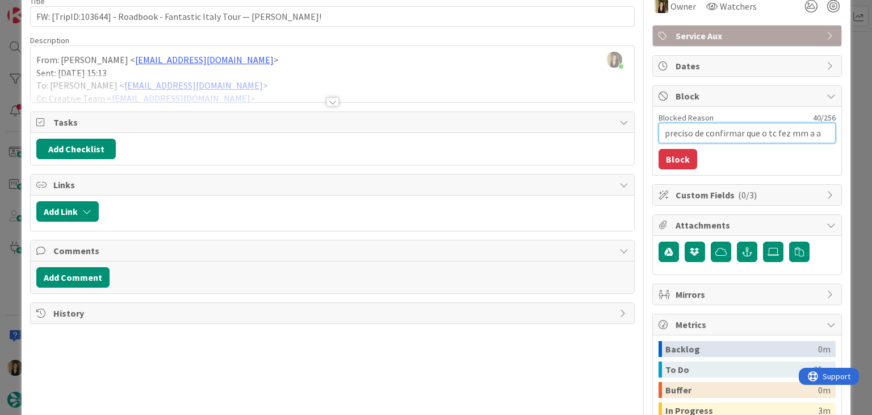
type textarea "preciso de confirmar que o tc fez mm a al"
type textarea "x"
type textarea "preciso de confirmar que o tc fez mm a alt"
type textarea "x"
type textarea "preciso de confirmar que o tc fez mm a alte"
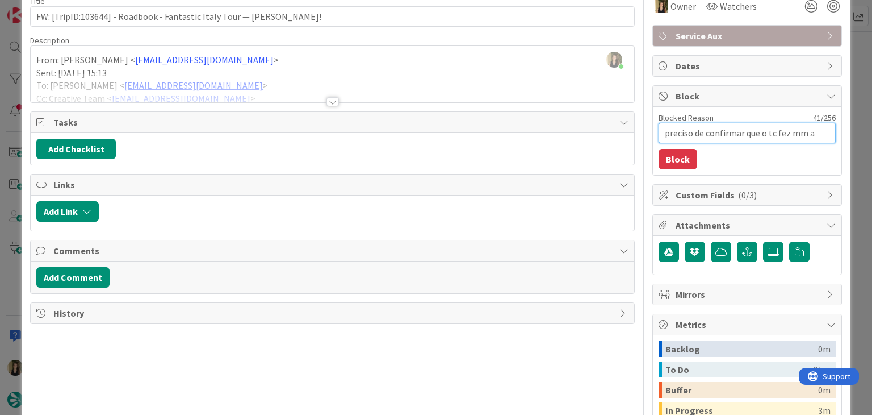
type textarea "x"
type textarea "preciso de confirmar que o tc fez mm a alter"
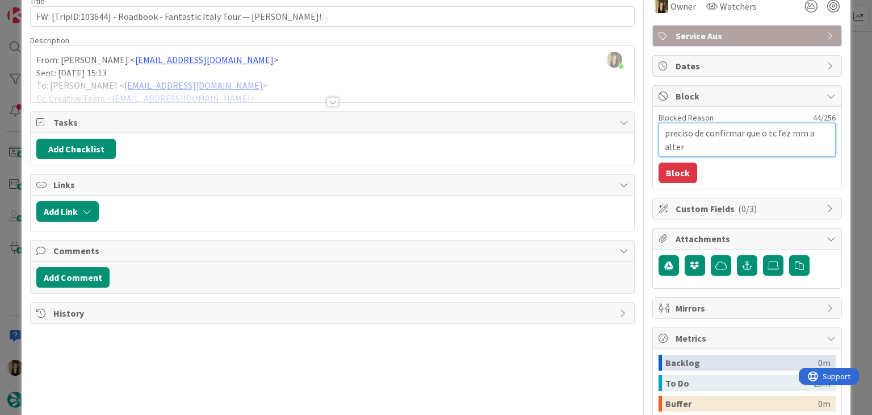
type textarea "x"
type textarea "preciso de confirmar que o tc fez mm a altera"
type textarea "x"
type textarea "preciso de confirmar que o tc fez mm a alteraç"
type textarea "x"
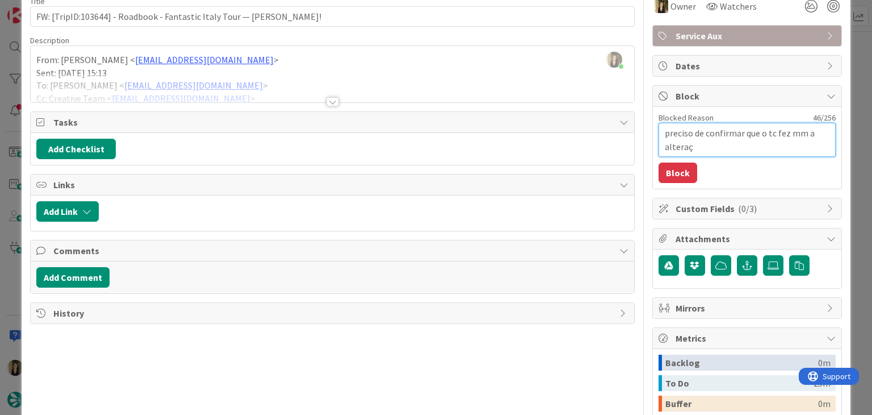
type textarea "preciso de confirmar que o tc fez mm a alteraç~´"
type textarea "x"
type textarea "preciso de confirmar que o tc fez mm a alteraç~´a"
type textarea "x"
type textarea "preciso de confirmar que o tc fez mm a alteraç~´ao"
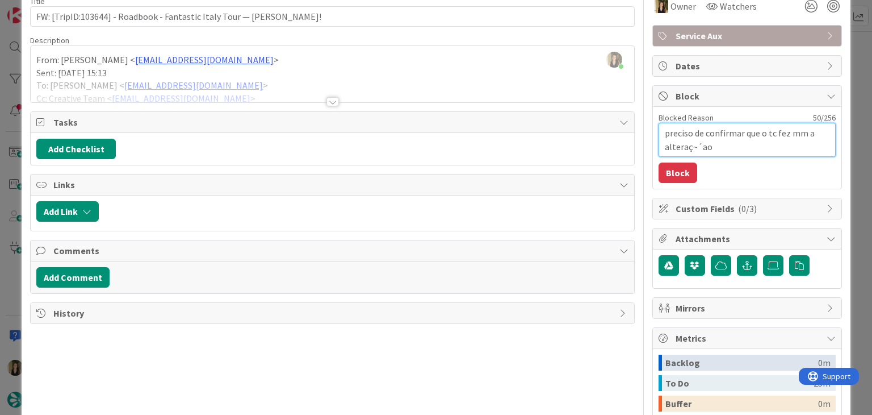
type textarea "x"
type textarea "preciso de confirmar que o tc fez mm a alteraç~´a"
type textarea "x"
type textarea "preciso de confirmar que o tc fez mm a alteraç~´"
type textarea "x"
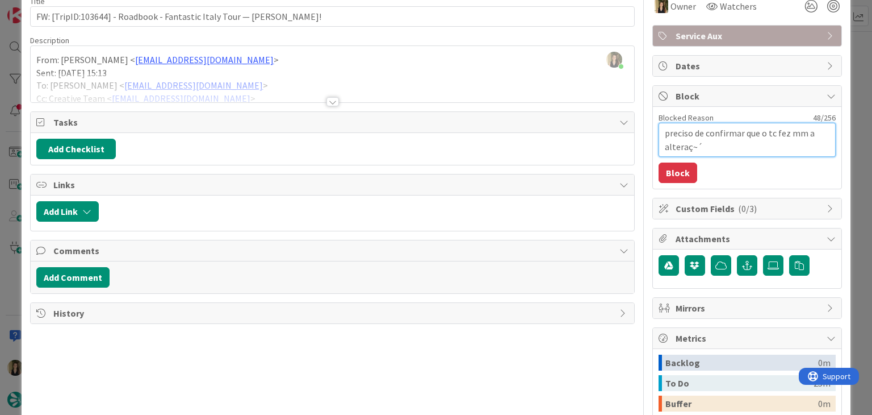
type textarea "preciso de confirmar que o tc fez mm a alteraç~"
type textarea "x"
type textarea "preciso de confirmar que o tc fez mm a alteraç"
type textarea "x"
type textarea "preciso de confirmar que o tc fez mm a alteraçã"
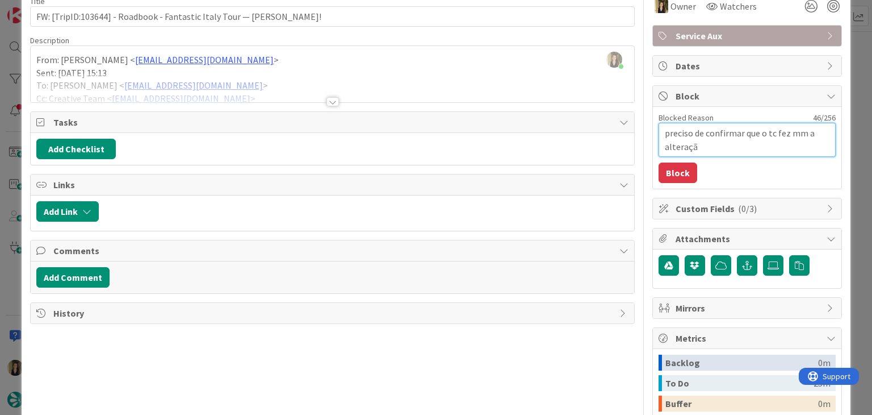
type textarea "x"
type textarea "preciso de confirmar que o tc fez mm a alteração"
click at [672, 170] on button "Block" at bounding box center [678, 172] width 39 height 20
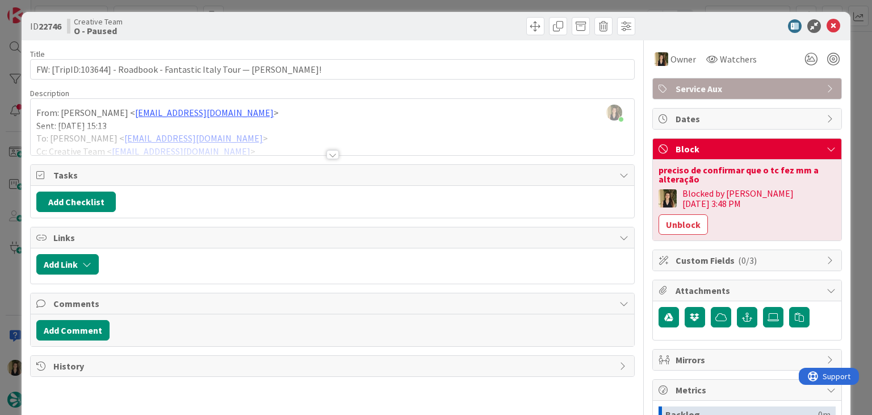
scroll to position [0, 0]
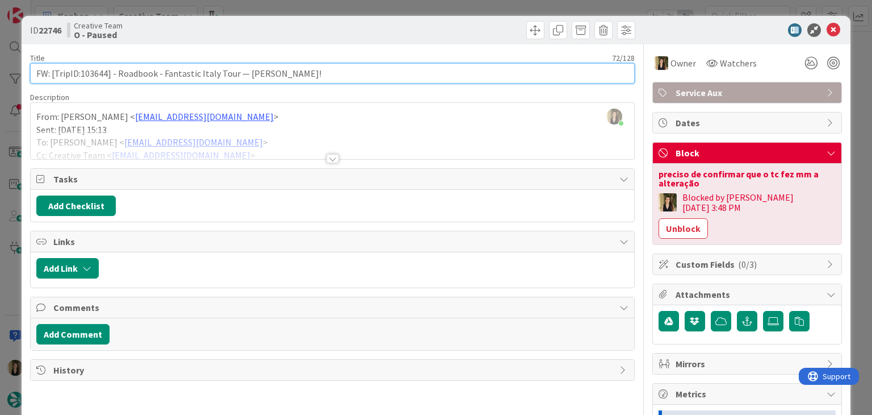
click at [97, 71] on input "FW: [TripID:103644] - Roadbook - Fantastic Italy Tour — [PERSON_NAME]!" at bounding box center [332, 73] width 604 height 20
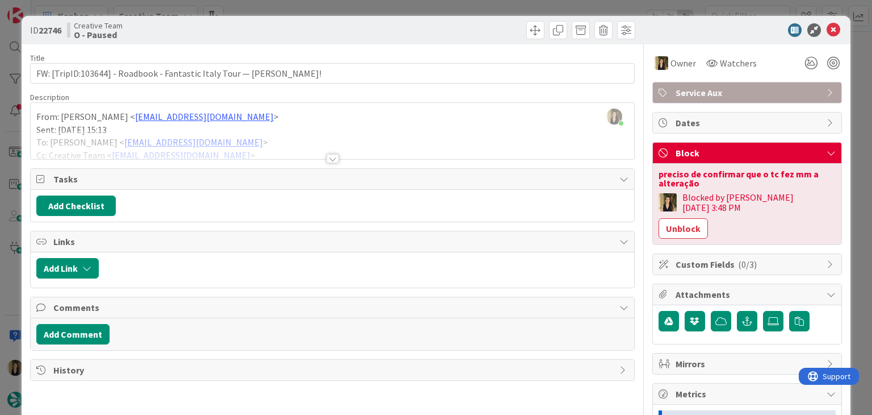
click at [330, 156] on div at bounding box center [332, 158] width 12 height 9
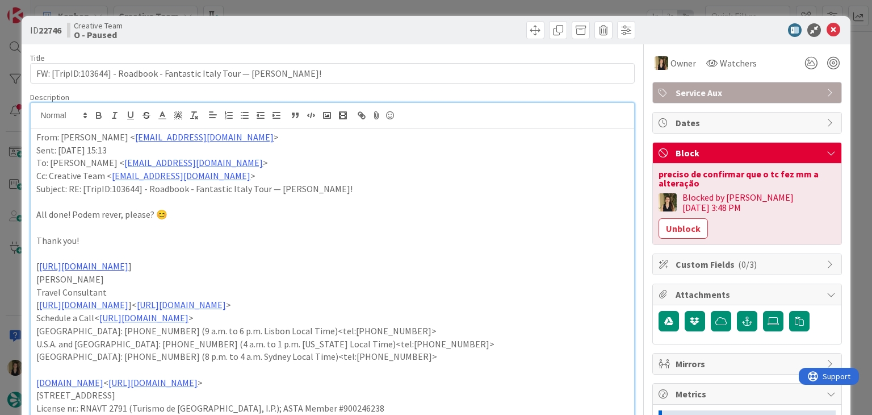
click at [246, 35] on div "Creative Team O - Paused" at bounding box center [198, 30] width 263 height 18
drag, startPoint x: 253, startPoint y: 11, endPoint x: 246, endPoint y: 7, distance: 7.4
click at [252, 10] on div "ID 22746 Creative Team O - Paused Title 72 / 128 FW: [TripID:103644] - Roadbook…" at bounding box center [436, 207] width 872 height 415
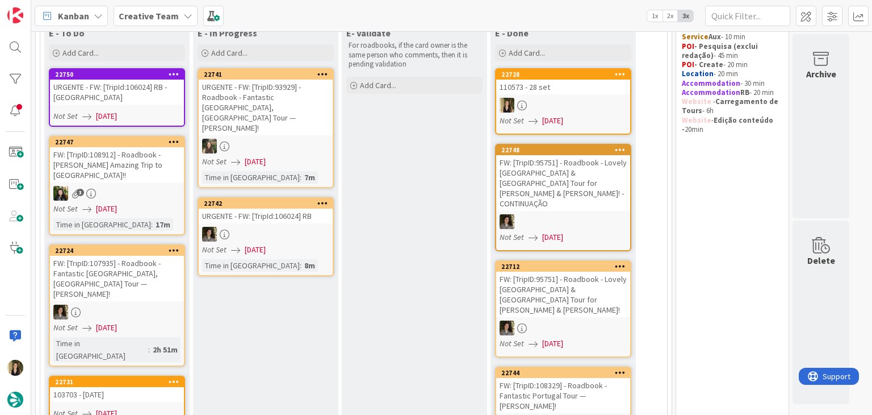
scroll to position [123, 0]
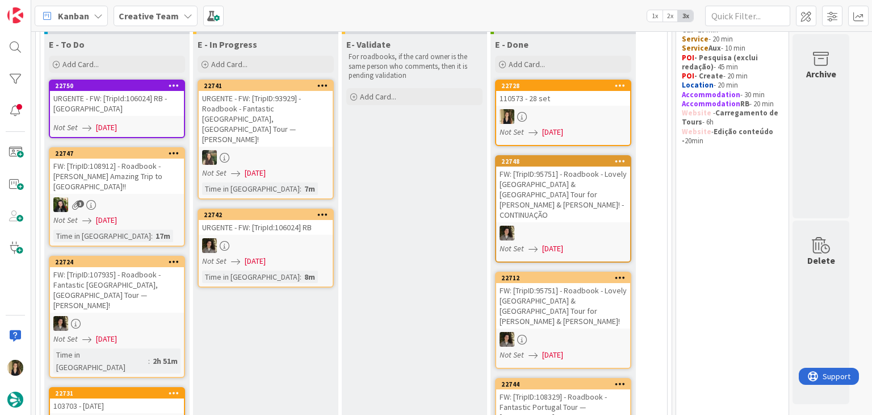
scroll to position [236, 0]
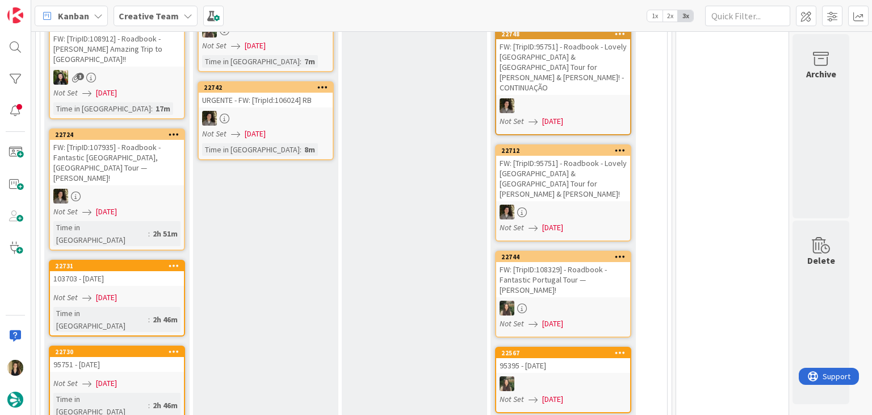
click at [157, 291] on div "Not Set [DATE]" at bounding box center [118, 297] width 131 height 12
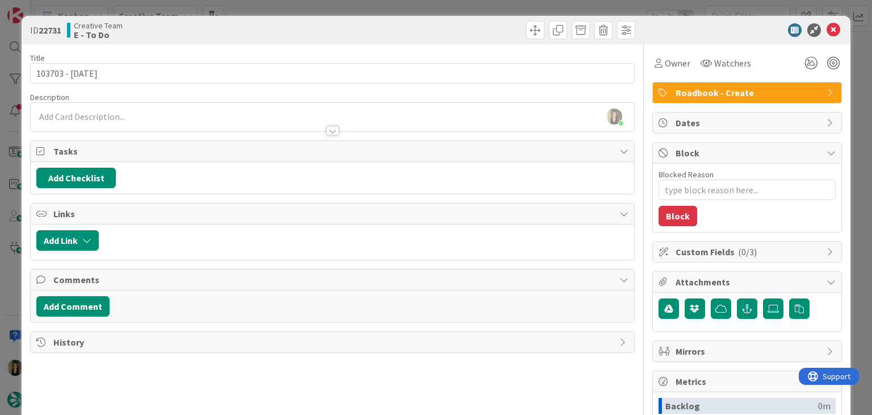
click at [277, 3] on div "ID 22731 Creative Team E - To Do Title 14 / 128 103703 - 2 oct Description Sofi…" at bounding box center [436, 207] width 872 height 415
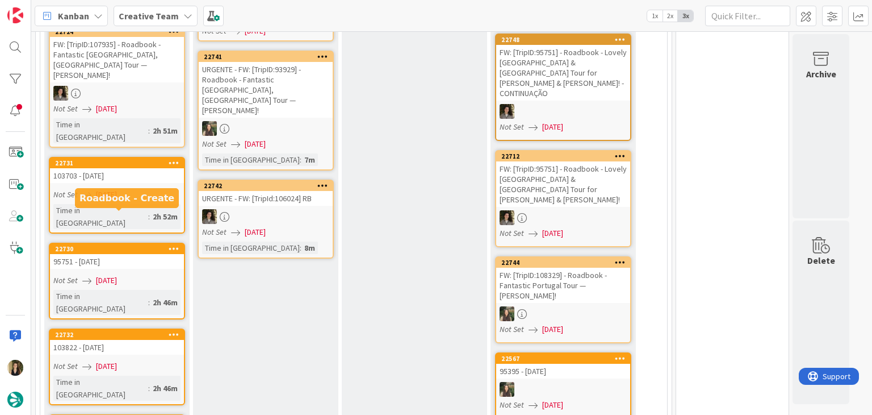
scroll to position [227, 0]
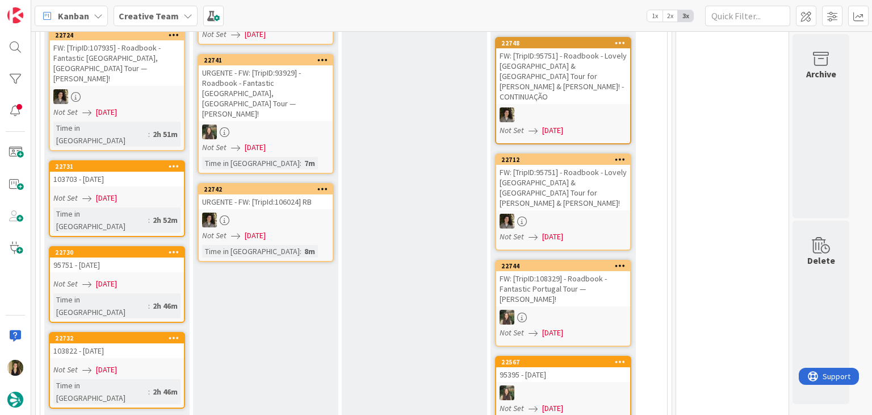
click at [104, 192] on span "[DATE]" at bounding box center [106, 198] width 21 height 12
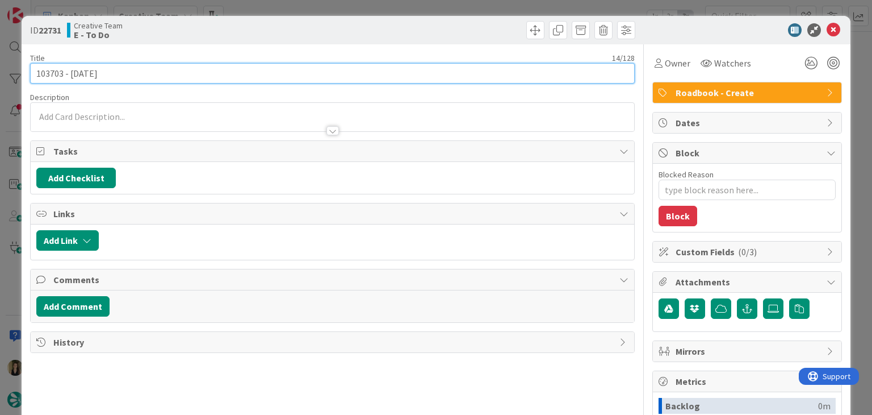
click at [48, 72] on input "103703 - [DATE]" at bounding box center [332, 73] width 604 height 20
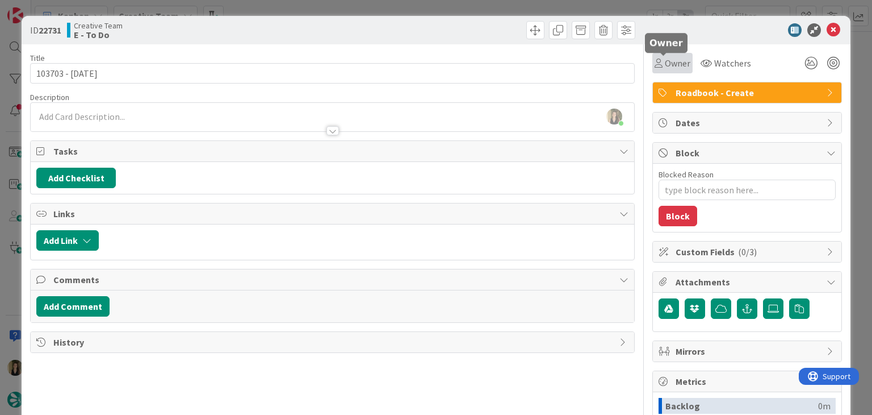
click at [655, 66] on icon at bounding box center [659, 62] width 8 height 9
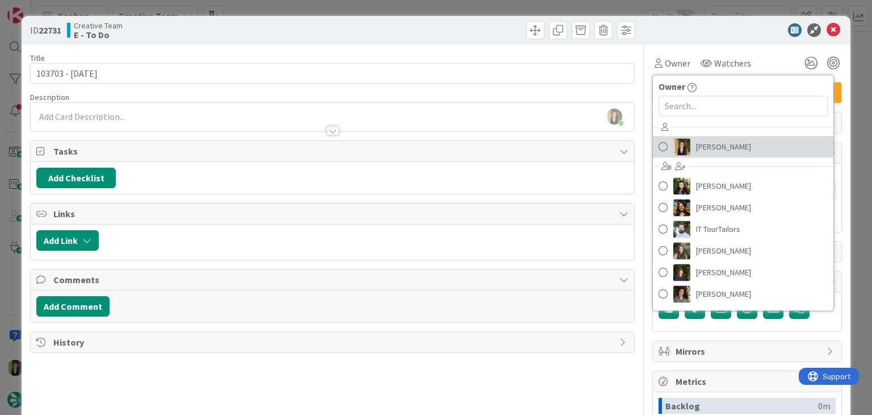
drag, startPoint x: 705, startPoint y: 141, endPoint x: 659, endPoint y: 116, distance: 52.1
click at [705, 141] on span "[PERSON_NAME]" at bounding box center [723, 146] width 55 height 17
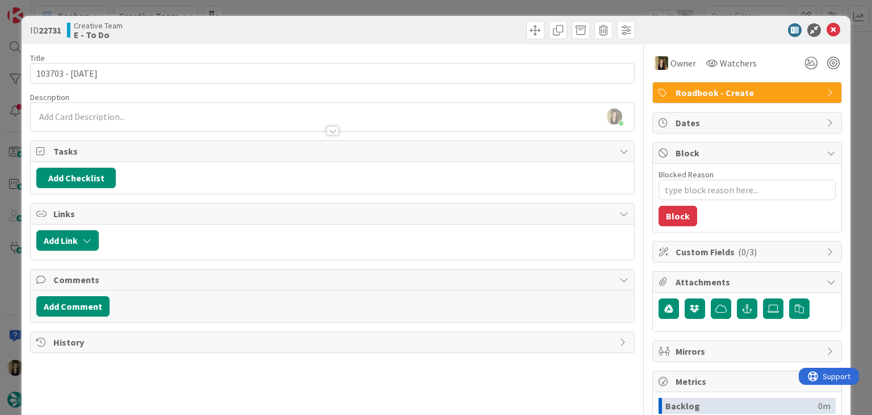
type textarea "x"
click at [432, 30] on div at bounding box center [486, 30] width 300 height 18
click at [434, 7] on div "ID 22731 Creative Team E - To Do Title 14 / 128 103703 - 2 oct Description Sofi…" at bounding box center [436, 207] width 872 height 415
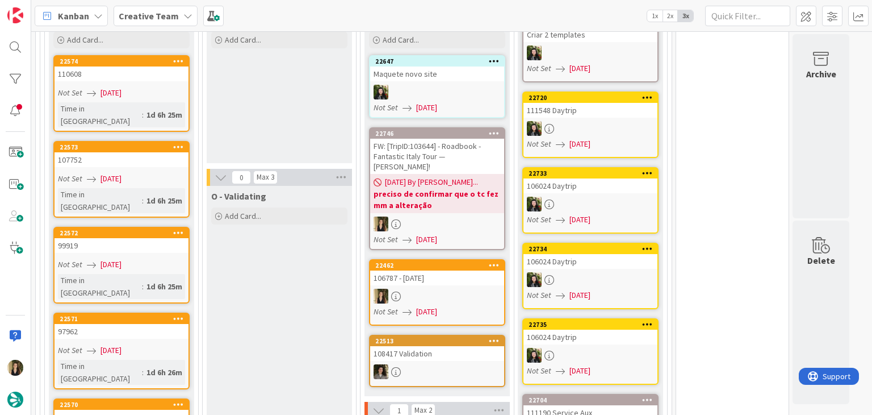
scroll to position [1203, 0]
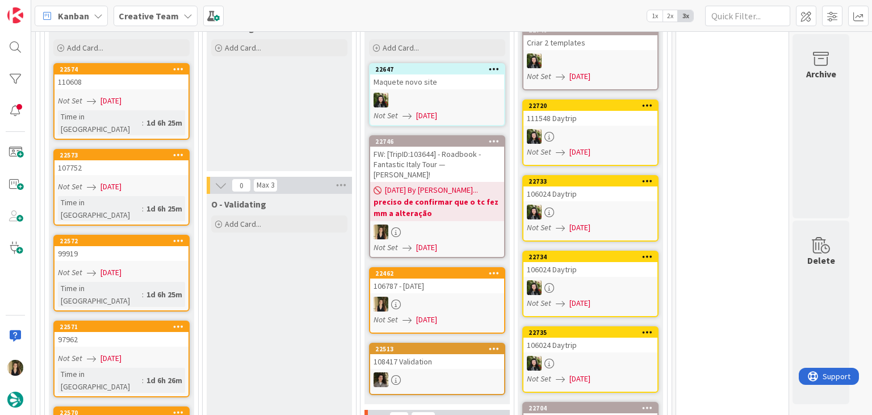
click at [475, 224] on div at bounding box center [437, 231] width 134 height 15
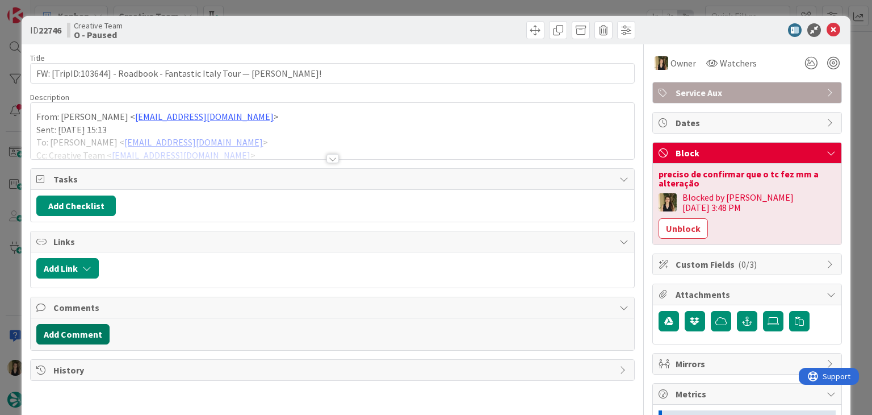
click at [83, 336] on button "Add Comment" at bounding box center [72, 334] width 73 height 20
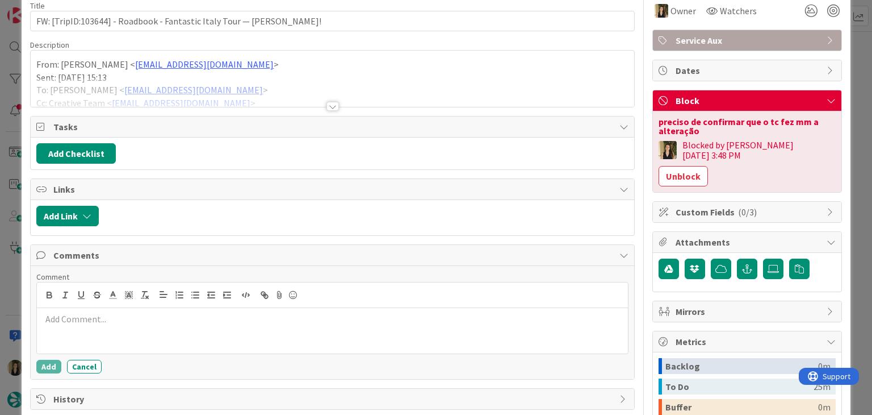
scroll to position [57, 0]
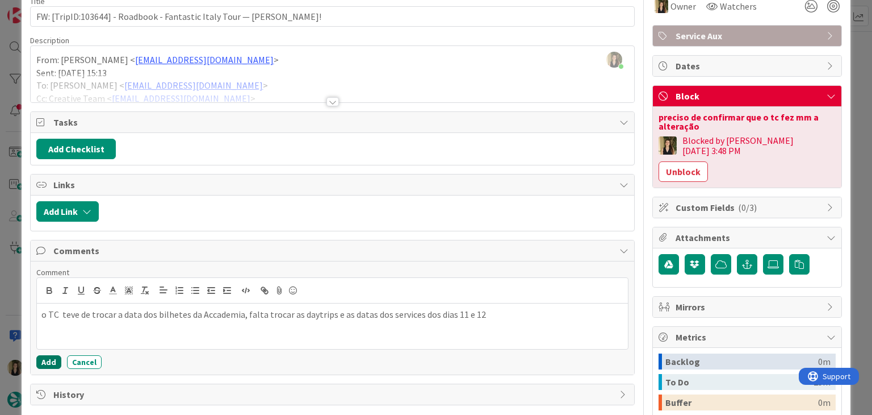
click at [49, 363] on button "Add" at bounding box center [48, 362] width 25 height 14
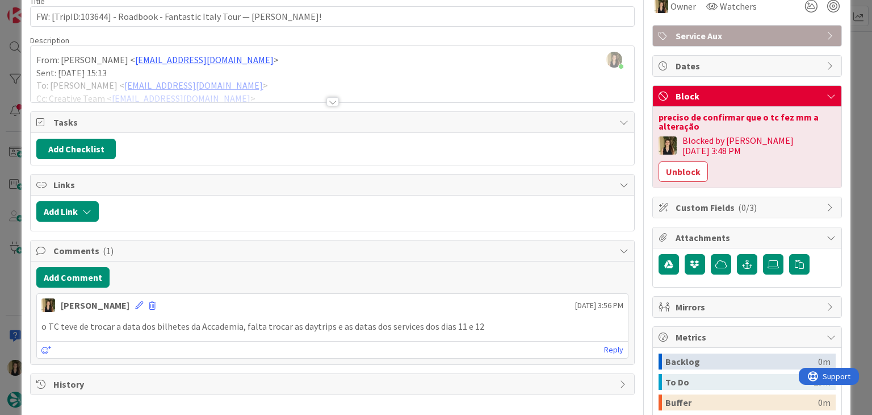
click at [331, 97] on div at bounding box center [332, 101] width 12 height 9
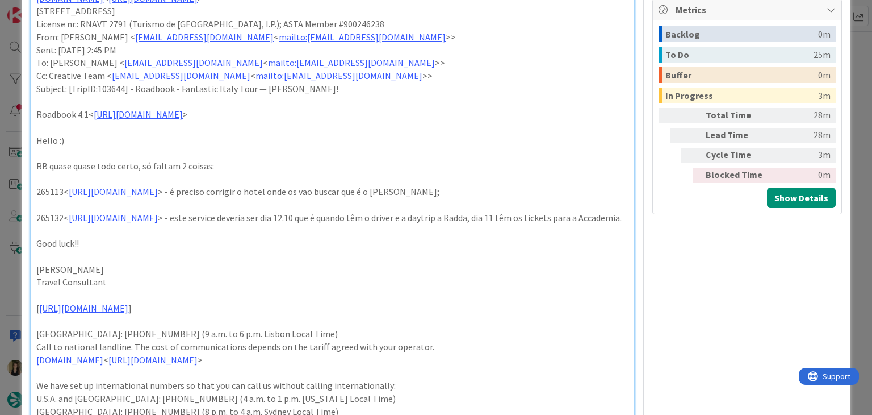
scroll to position [341, 0]
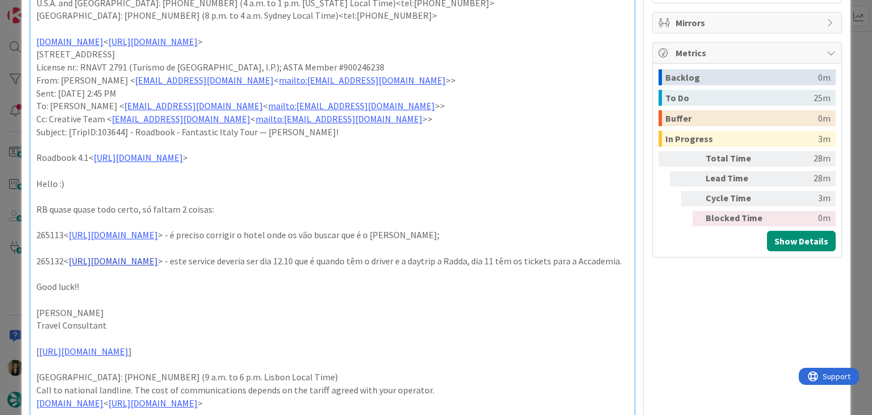
click at [158, 261] on link "https://appweb.tourtailors.com/sigav/#Voucher/view/272868" at bounding box center [113, 260] width 89 height 11
click at [194, 279] on link "https://appweb.tourtailors.com/sigav/#Voucher/view/272868" at bounding box center [155, 282] width 78 height 15
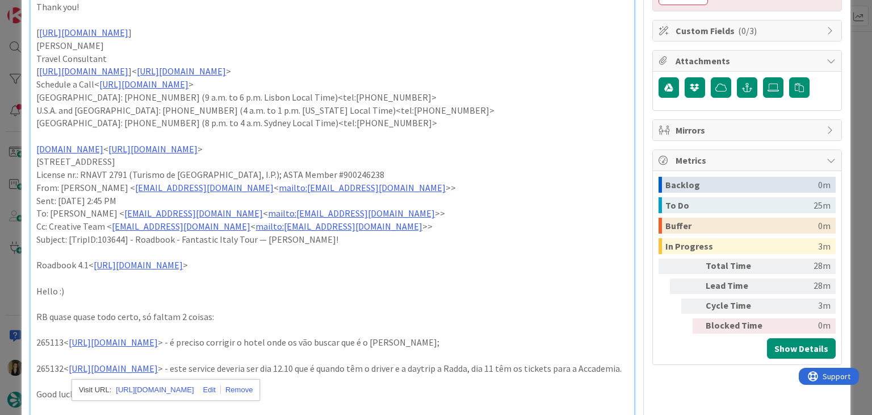
scroll to position [0, 0]
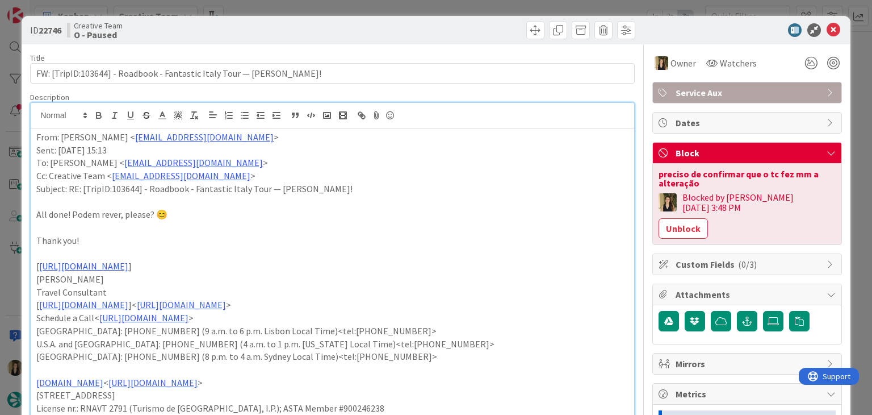
click at [412, 24] on div at bounding box center [486, 30] width 300 height 18
click at [407, 10] on div "ID 22746 Creative Team O - Paused Title 72 / 128 FW: [TripID:103644] - Roadbook…" at bounding box center [436, 207] width 872 height 415
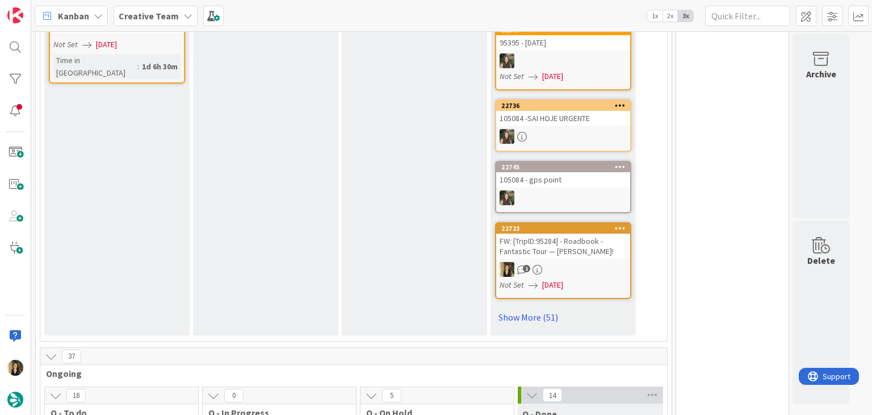
scroll to position [711, 0]
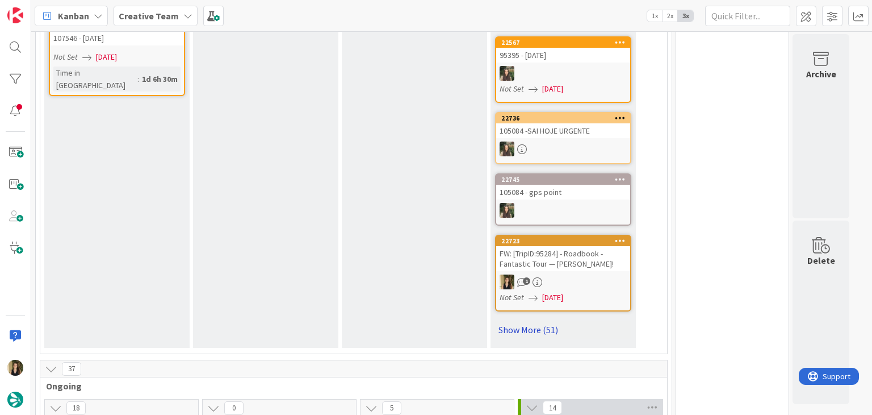
click at [508, 320] on link "Show More (51)" at bounding box center [563, 329] width 136 height 18
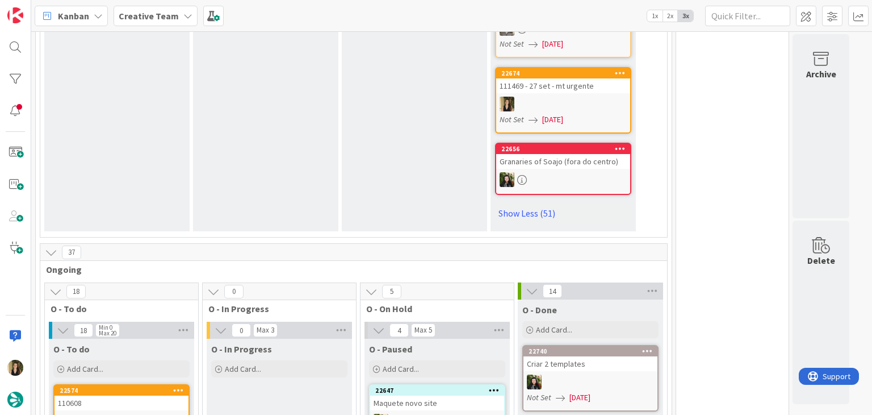
scroll to position [4474, 0]
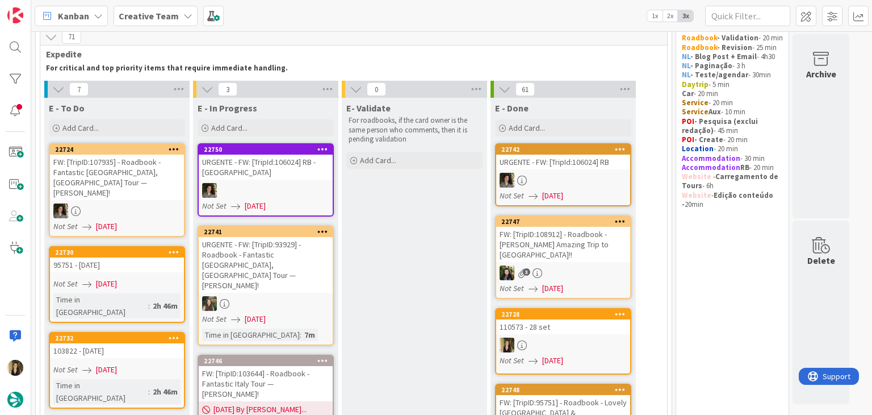
scroll to position [0, 0]
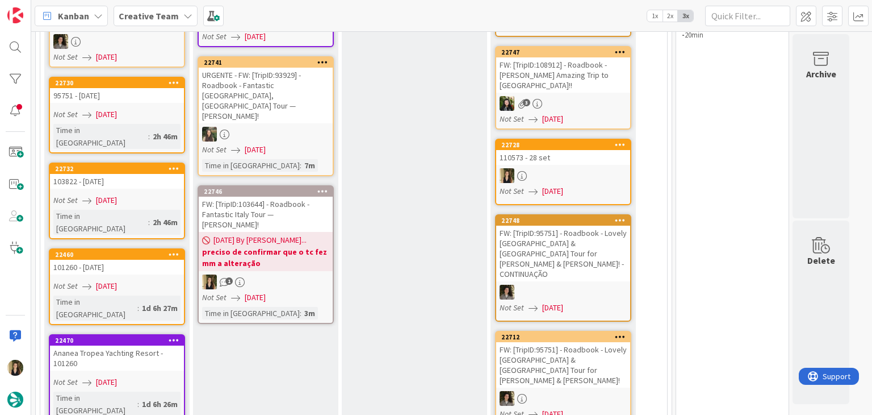
scroll to position [220, 0]
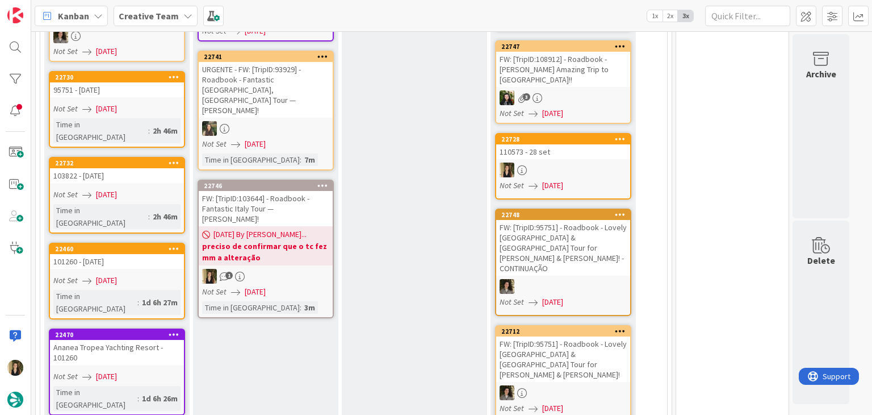
click at [302, 277] on link "22746 FW: [TripID:103644] - Roadbook - Fantastic Italy Tour — Pamela Campbell! …" at bounding box center [266, 248] width 136 height 139
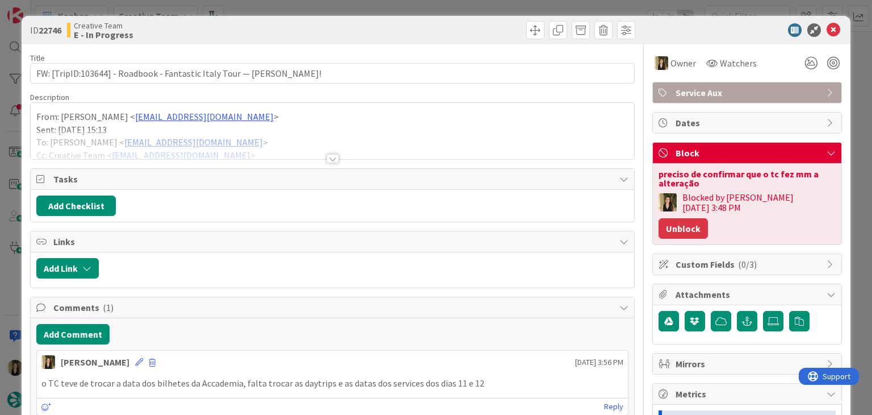
click at [708, 218] on button "Unblock" at bounding box center [683, 228] width 49 height 20
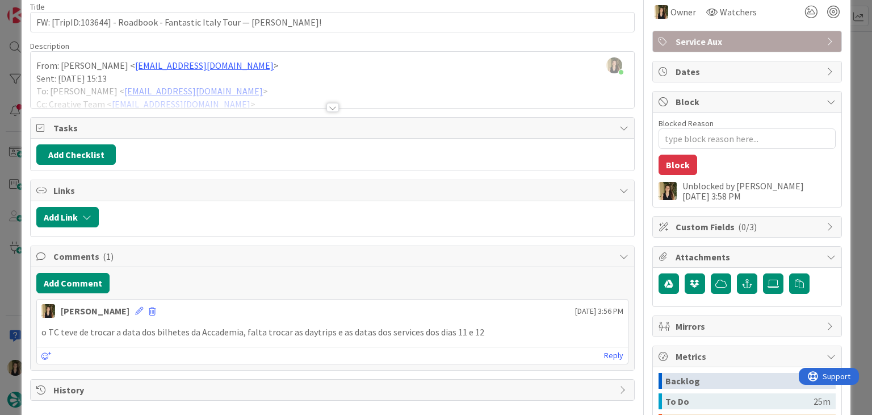
scroll to position [57, 0]
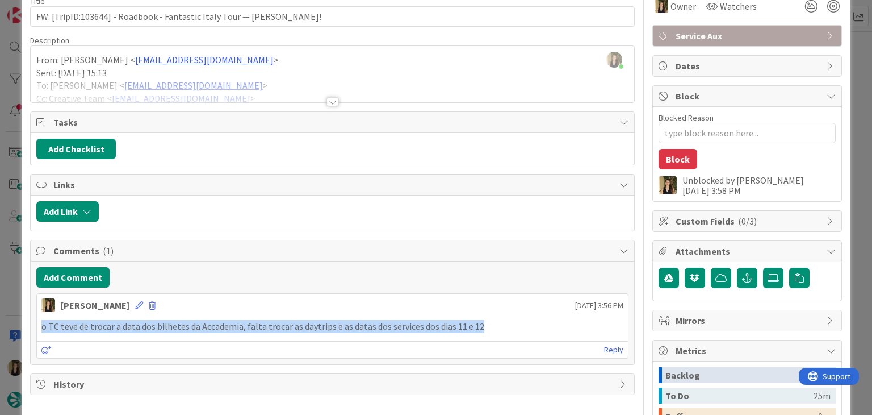
drag, startPoint x: 492, startPoint y: 323, endPoint x: 19, endPoint y: 317, distance: 472.5
click at [19, 317] on div "ID 22746 Creative Team E - In Progress Title 72 / 128 FW: [TripID:103644] - Roa…" at bounding box center [436, 207] width 872 height 415
copy p "o TC teve de trocar a data dos bilhetes da Accademia, falta trocar as daytrips …"
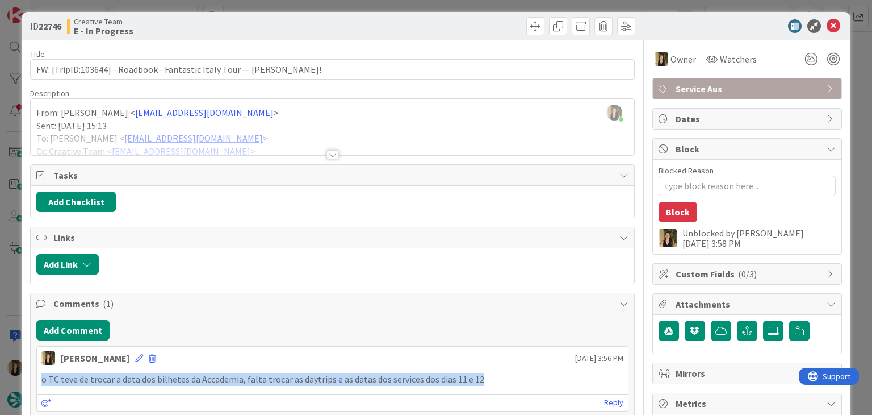
scroll to position [0, 0]
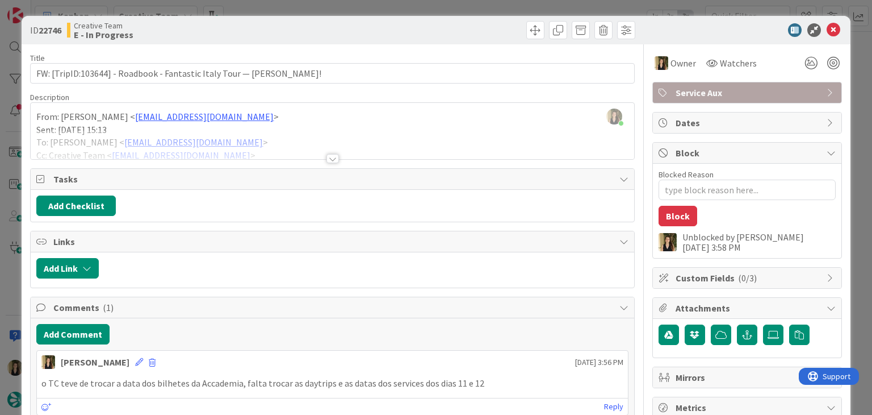
click at [333, 7] on div "ID 22746 Creative Team E - In Progress Title 72 / 128 FW: [TripID:103644] - Roa…" at bounding box center [436, 207] width 872 height 415
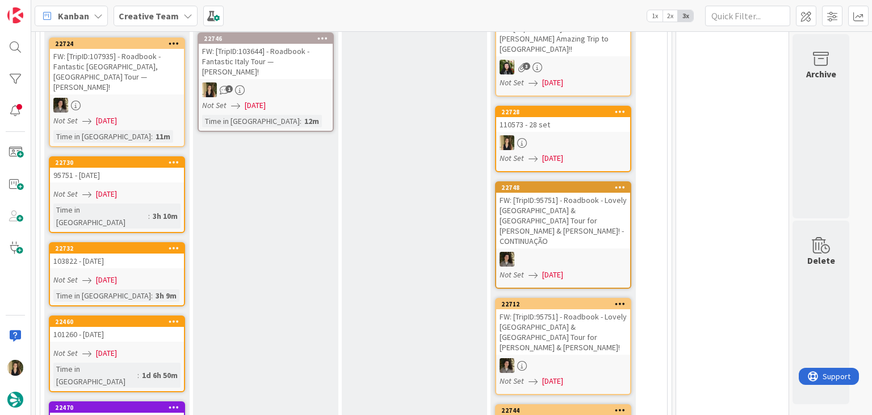
click at [296, 87] on div "1" at bounding box center [266, 89] width 134 height 15
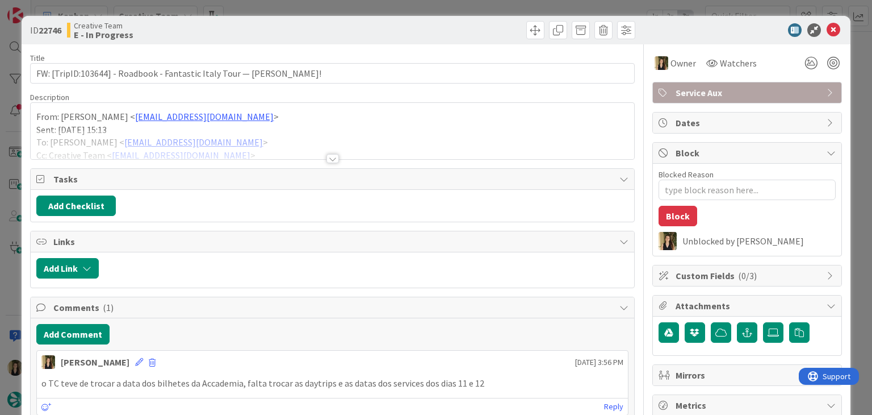
click at [742, 89] on span "Service Aux" at bounding box center [748, 93] width 145 height 14
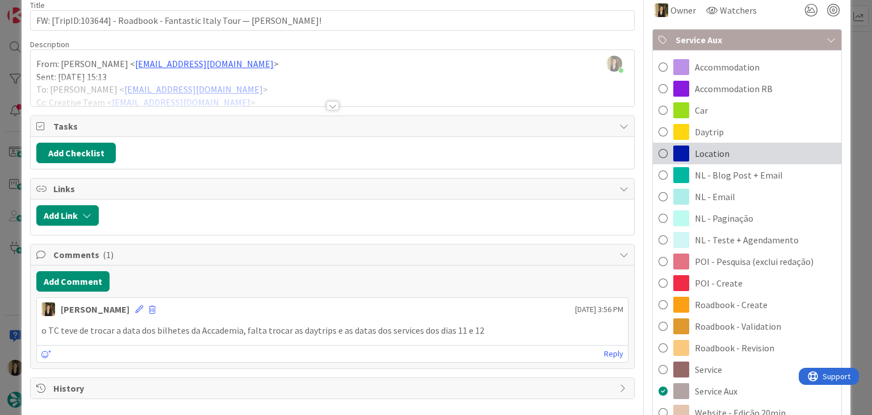
scroll to position [57, 0]
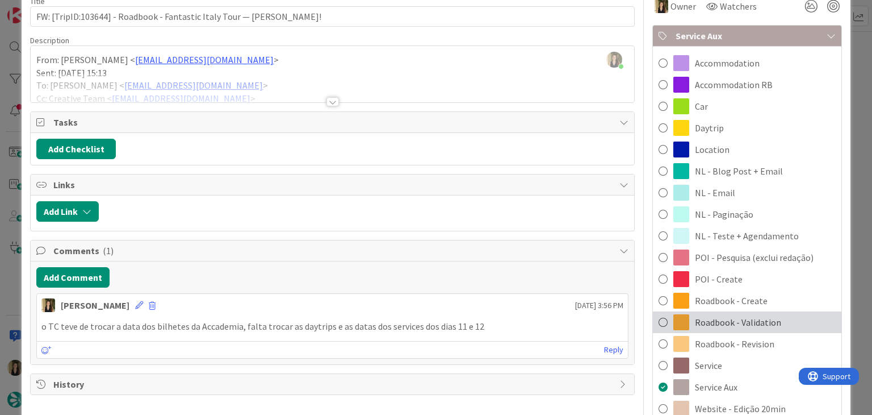
click at [761, 325] on span "Roadbook - Validation" at bounding box center [738, 322] width 86 height 14
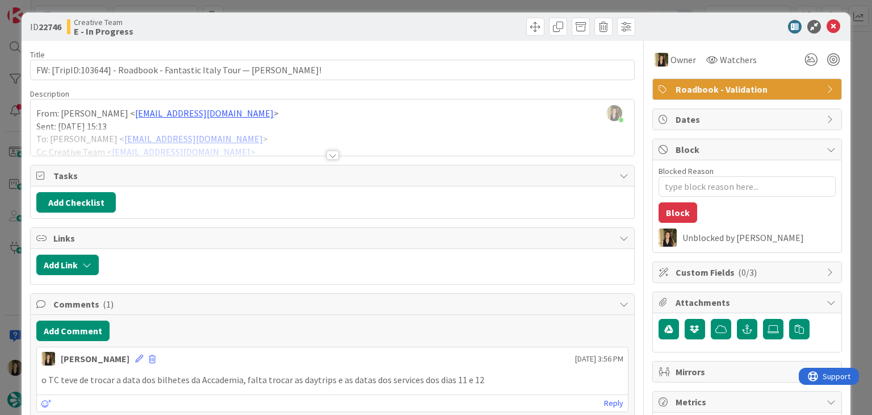
scroll to position [0, 0]
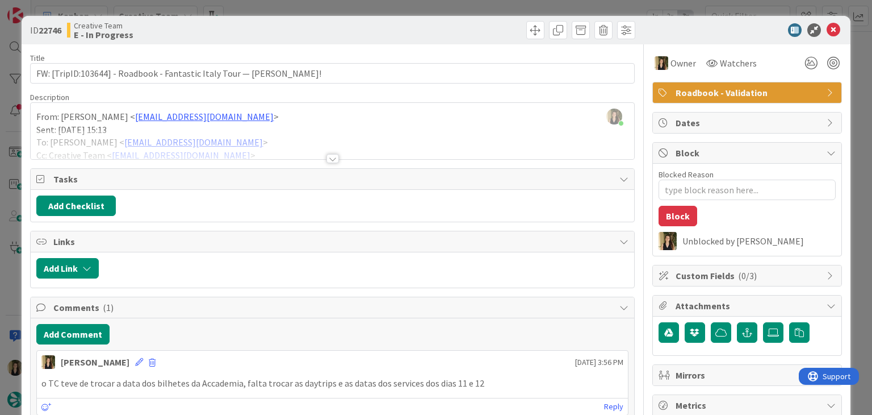
drag, startPoint x: 481, startPoint y: 27, endPoint x: 475, endPoint y: 9, distance: 19.2
click at [479, 23] on div at bounding box center [486, 30] width 300 height 18
click at [475, 9] on div "ID 22746 Creative Team E - In Progress Title 72 / 128 FW: [TripID:103644] - Roa…" at bounding box center [436, 207] width 872 height 415
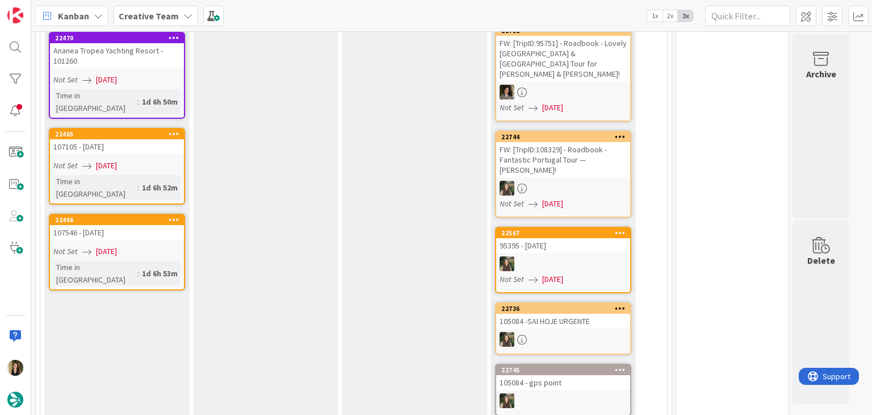
scroll to position [695, 0]
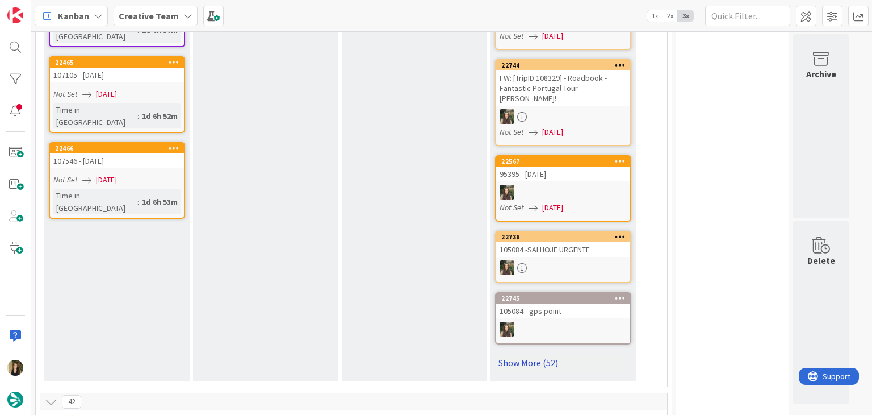
click at [558, 353] on link "Show More (52)" at bounding box center [563, 362] width 136 height 18
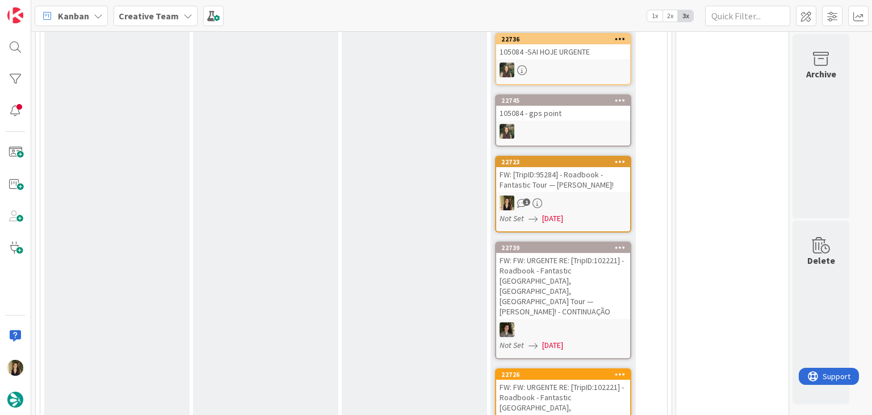
scroll to position [0, 0]
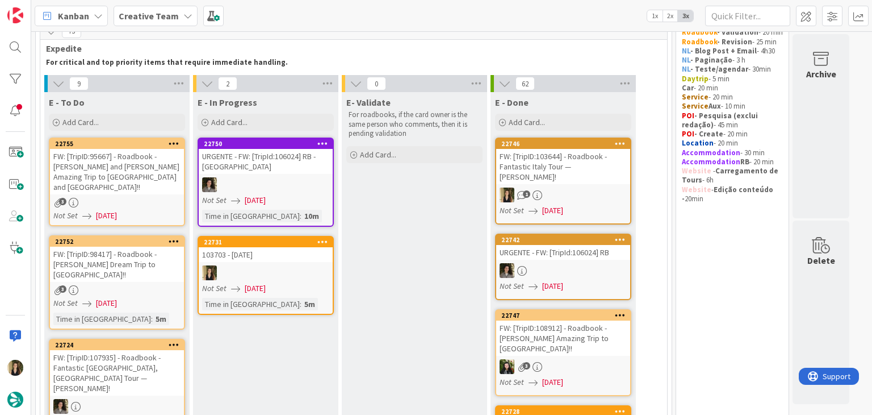
scroll to position [41, 0]
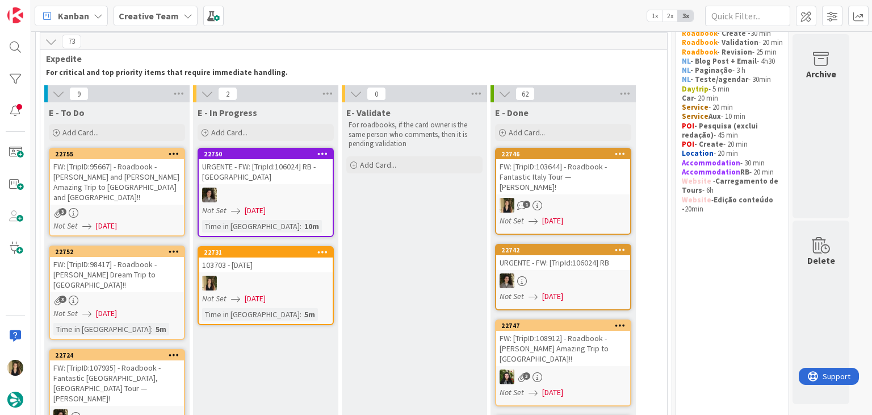
click at [326, 265] on div "103703 - [DATE]" at bounding box center [266, 264] width 134 height 15
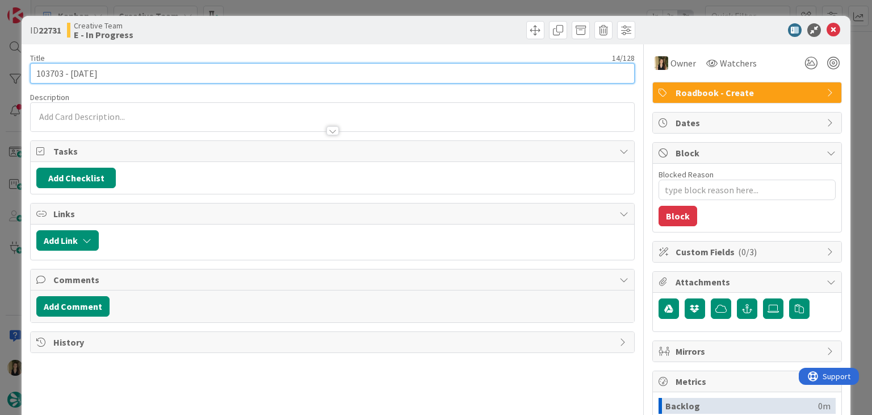
click at [50, 73] on input "103703 - [DATE]" at bounding box center [332, 73] width 604 height 20
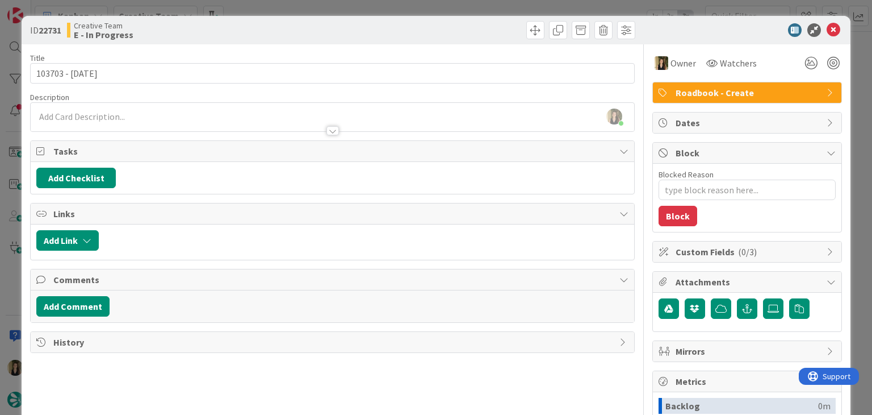
drag, startPoint x: 617, startPoint y: 9, endPoint x: 690, endPoint y: 33, distance: 77.6
click at [616, 9] on div "ID 22731 Creative Team E - In Progress Title 14 / 128 103703 - 2 oct Descriptio…" at bounding box center [436, 207] width 872 height 415
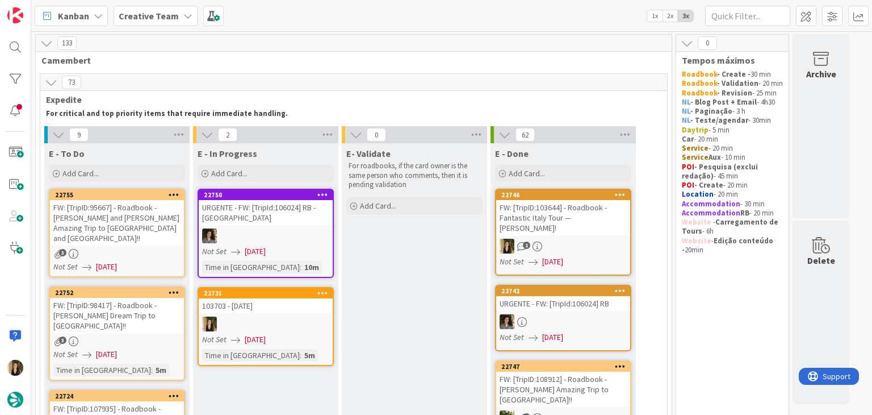
click at [277, 330] on div at bounding box center [266, 323] width 134 height 15
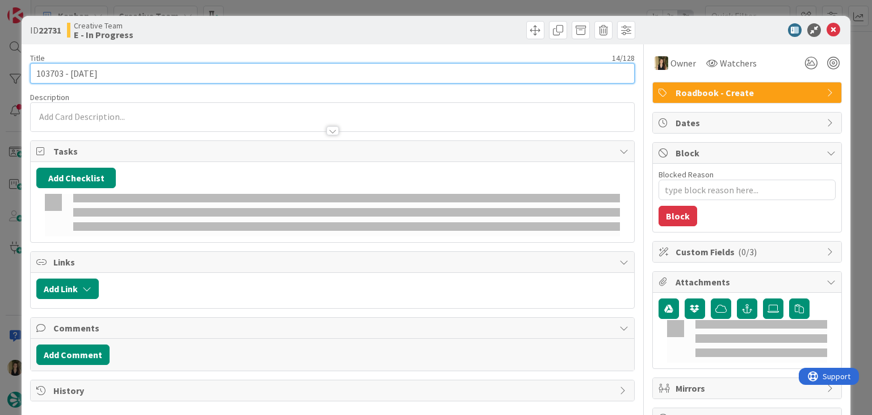
click at [54, 72] on input "103703 - [DATE]" at bounding box center [332, 73] width 604 height 20
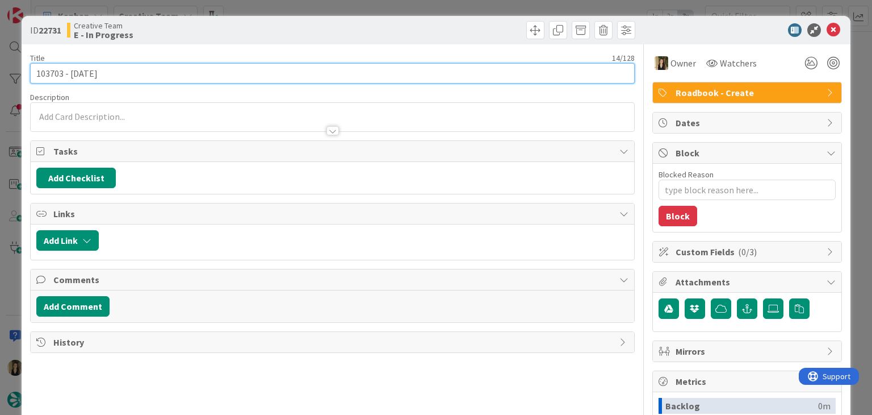
click at [55, 70] on input "103703 - [DATE]" at bounding box center [332, 73] width 604 height 20
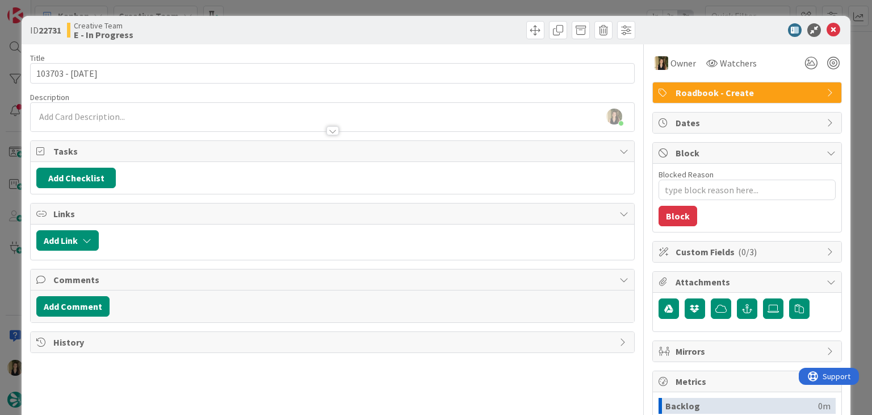
type textarea "x"
click at [136, 125] on div at bounding box center [332, 125] width 603 height 12
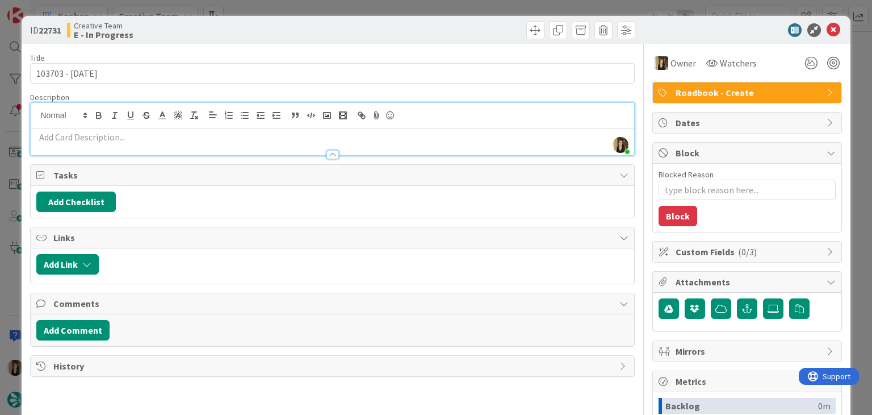
click at [147, 135] on p at bounding box center [332, 137] width 592 height 13
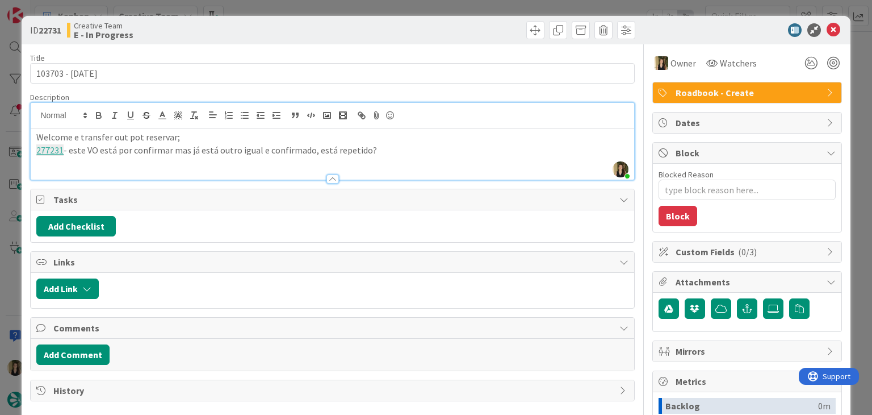
drag, startPoint x: 186, startPoint y: 148, endPoint x: 229, endPoint y: 130, distance: 46.1
click at [188, 146] on p "277231 - este VO está por confirmar mas já está outro igual e confirmado, está …" at bounding box center [332, 150] width 592 height 13
click at [276, 150] on p "277231 - este VO está por confirmar mas o 272675 já está outro igual e confirma…" at bounding box center [332, 150] width 592 height 13
drag, startPoint x: 276, startPoint y: 150, endPoint x: 290, endPoint y: 147, distance: 14.0
click at [276, 150] on p "277231 - este VO está por confirmar mas o 272675 já está outro igual e confirma…" at bounding box center [332, 150] width 592 height 13
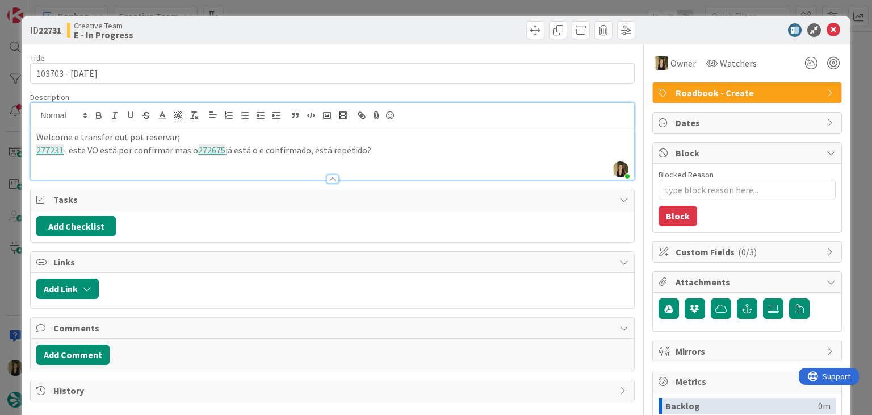
drag, startPoint x: 261, startPoint y: 147, endPoint x: 271, endPoint y: 144, distance: 11.3
click at [261, 146] on p "277231 - este VO está por confirmar mas o 272675 já está o e confirmado, está r…" at bounding box center [332, 150] width 592 height 13
click at [380, 149] on p "277231 - este VO está por confirmar mas o 272675 já está confirmado, está repet…" at bounding box center [332, 150] width 592 height 13
click at [305, 26] on div "Creative Team E - In Progress" at bounding box center [198, 30] width 263 height 18
click at [304, 6] on div "ID 22731 Creative Team E - In Progress Title 14 / 128 103703 - 2 oct Descriptio…" at bounding box center [436, 207] width 872 height 415
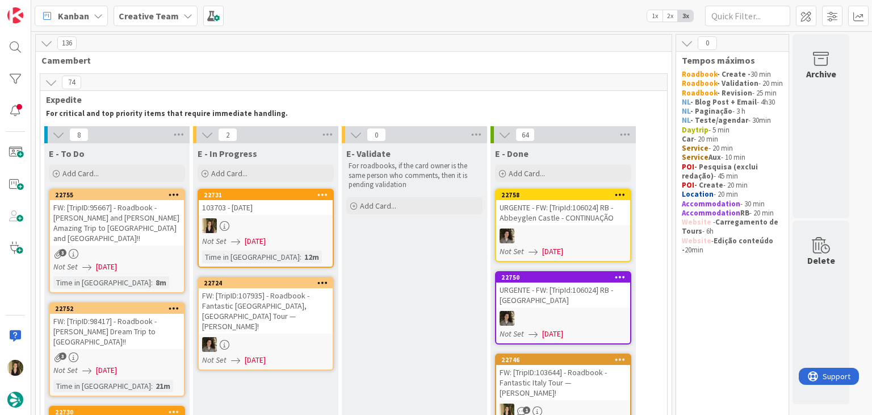
click at [333, 234] on link "22731 103703 - 2 oct Not Set 09/09/2025 Time in Column : 12m" at bounding box center [266, 228] width 136 height 79
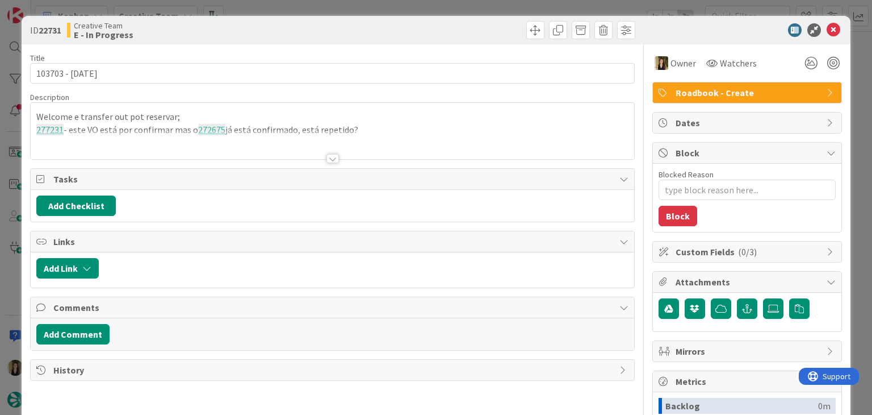
click at [354, 9] on div "ID 22731 Creative Team E - In Progress Title 14 / 128 103703 - 2 oct Descriptio…" at bounding box center [436, 207] width 872 height 415
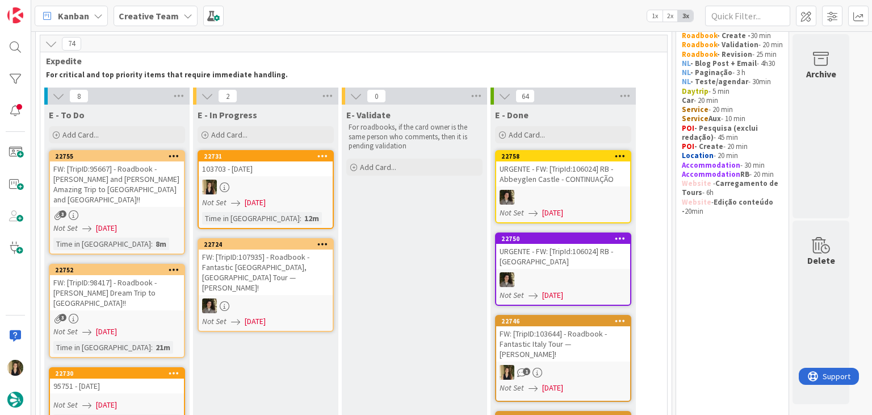
scroll to position [57, 0]
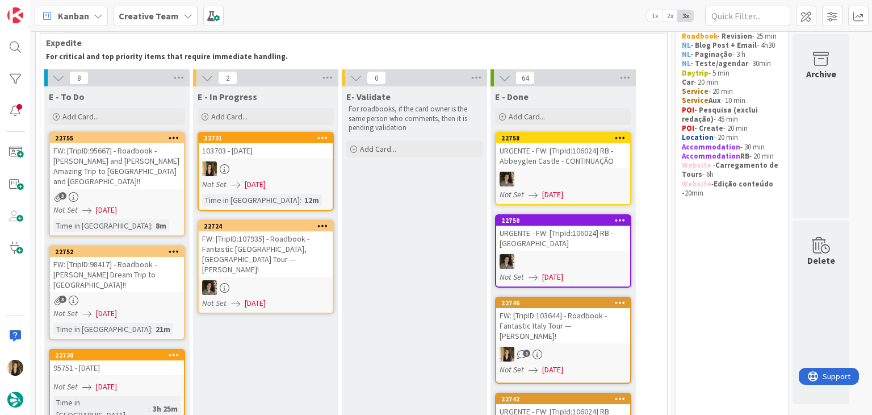
click at [150, 192] on div "3" at bounding box center [117, 197] width 134 height 10
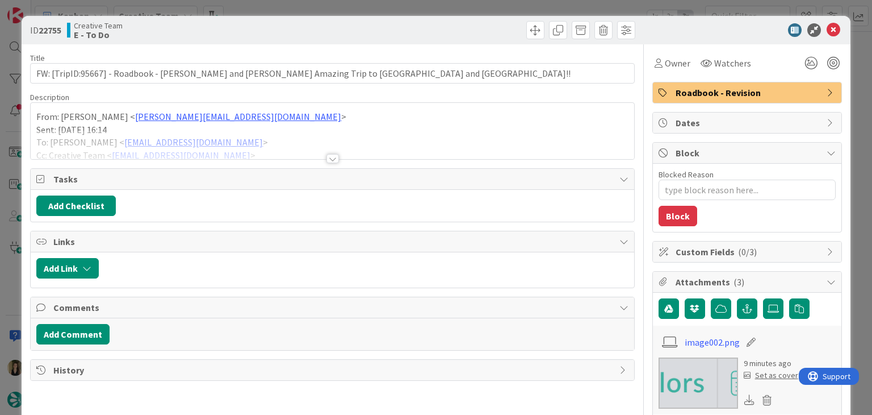
click at [332, 157] on div at bounding box center [332, 158] width 12 height 9
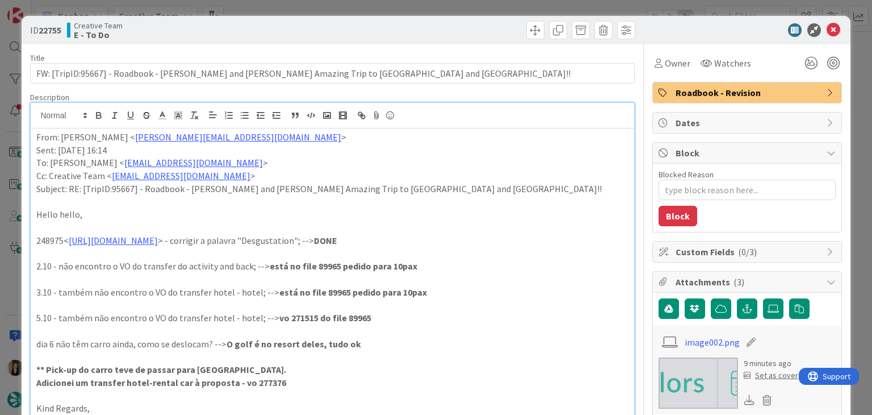
drag, startPoint x: 410, startPoint y: 8, endPoint x: 403, endPoint y: 17, distance: 11.4
click at [410, 9] on div "ID 22755 Creative Team E - To Do Title 83 / 128 FW: [TripID:95667] - Roadbook -…" at bounding box center [436, 207] width 872 height 415
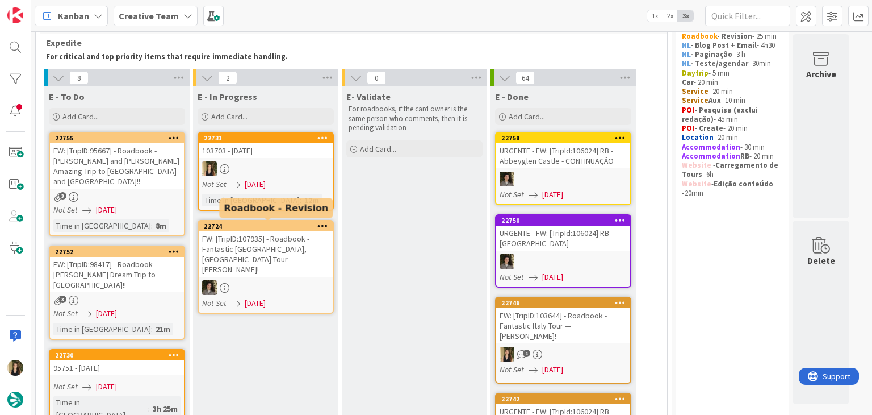
click at [143, 307] on div "Not Set [DATE]" at bounding box center [118, 313] width 131 height 12
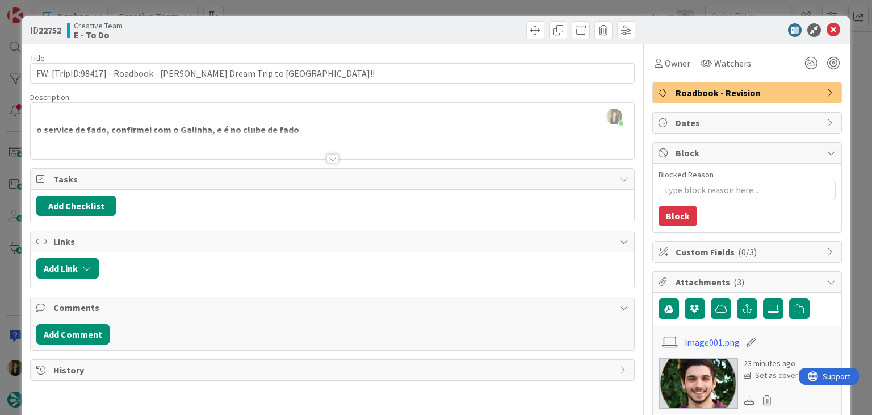
click at [326, 157] on div at bounding box center [332, 158] width 12 height 9
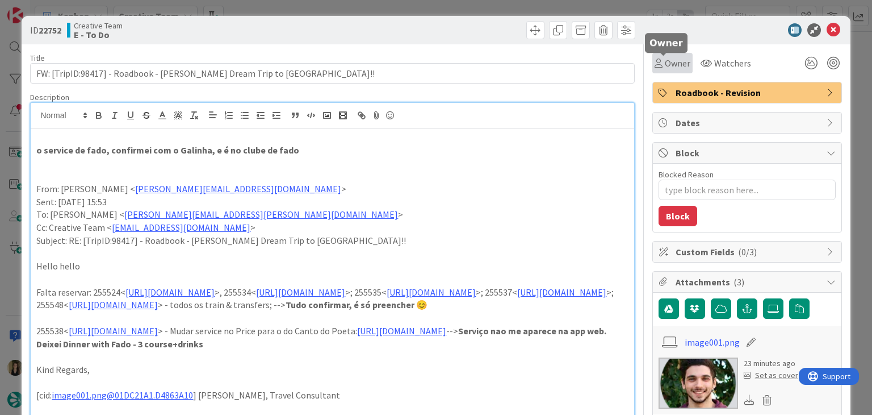
click at [655, 69] on div "Owner" at bounding box center [673, 63] width 36 height 14
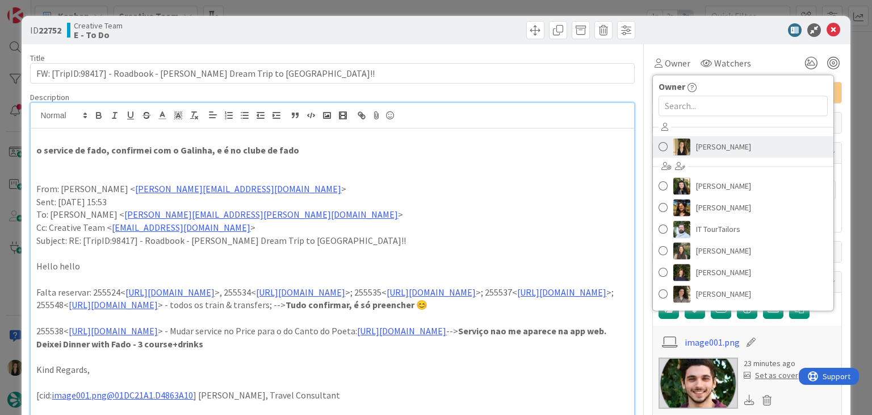
click at [696, 152] on span "[PERSON_NAME]" at bounding box center [723, 146] width 55 height 17
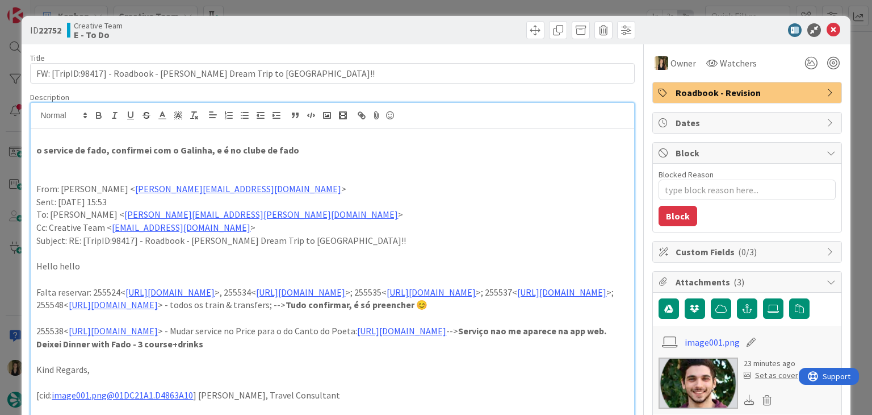
click at [432, 23] on div at bounding box center [486, 30] width 300 height 18
click at [427, 14] on div "ID 22752 Creative Team E - To Do Title 63 / 128 FW: [TripID:98417] - Roadbook -…" at bounding box center [436, 207] width 872 height 415
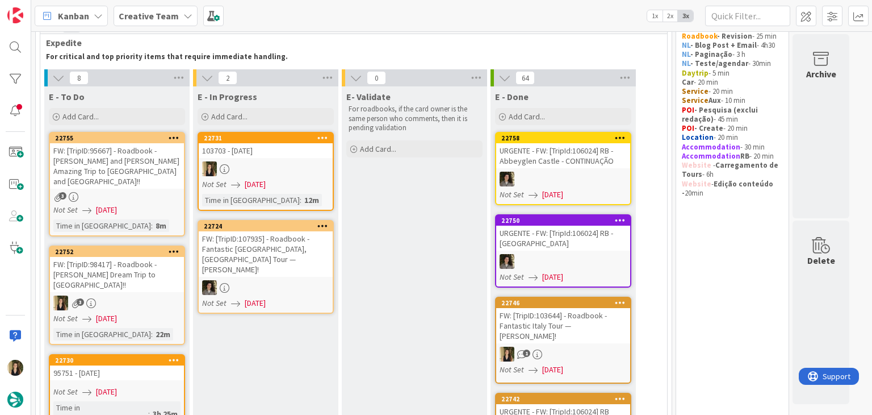
click at [290, 157] on div "103703 - [DATE]" at bounding box center [266, 150] width 134 height 15
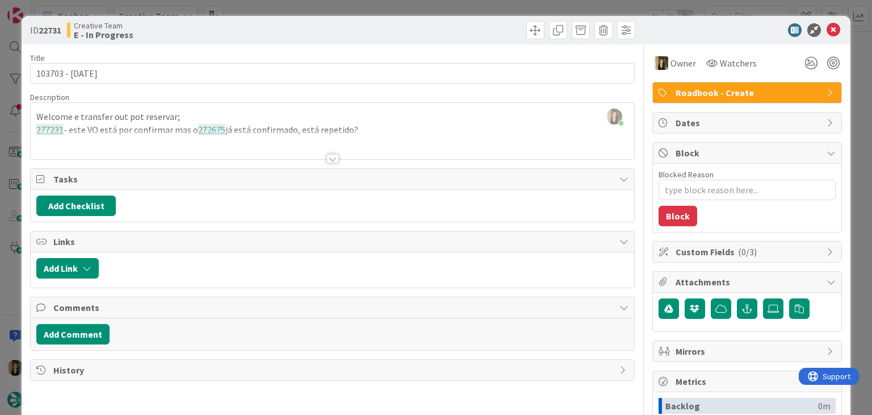
drag, startPoint x: 219, startPoint y: 121, endPoint x: 265, endPoint y: 132, distance: 47.2
click at [218, 120] on div "Sofia Palma just joined Welcome e transfer out pot reservar; 277231 - este VO e…" at bounding box center [332, 131] width 603 height 56
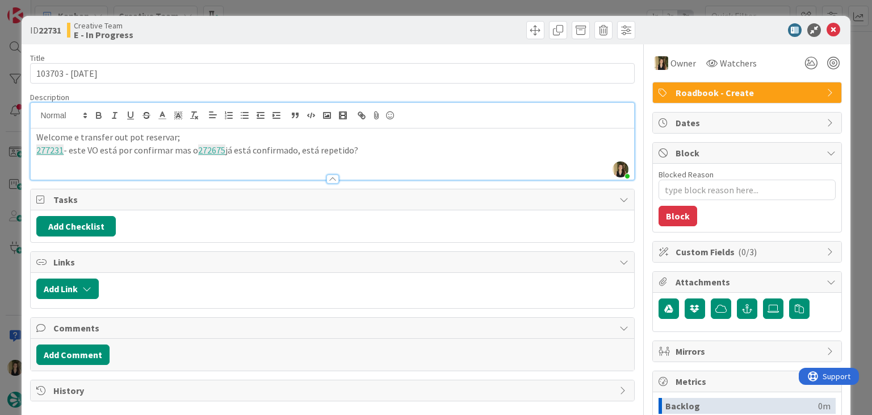
drag, startPoint x: 370, startPoint y: 149, endPoint x: 27, endPoint y: 150, distance: 342.4
click at [28, 150] on div "ID 22731 Creative Team E - In Progress Title 14 / 128 103703 - 2 oct Descriptio…" at bounding box center [436, 305] width 828 height 578
copy p "277231 - este VO está por confirmar mas o 272675 já está confirmado, está repet…"
drag, startPoint x: 310, startPoint y: 26, endPoint x: 311, endPoint y: 18, distance: 8.5
click at [309, 26] on div "Creative Team E - In Progress" at bounding box center [198, 30] width 263 height 18
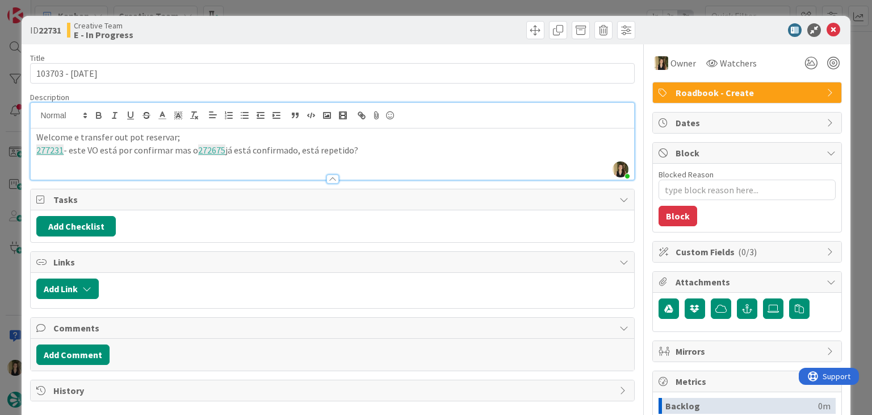
click at [311, 10] on div "ID 22731 Creative Team E - In Progress Title 14 / 128 103703 - 2 oct Descriptio…" at bounding box center [436, 207] width 872 height 415
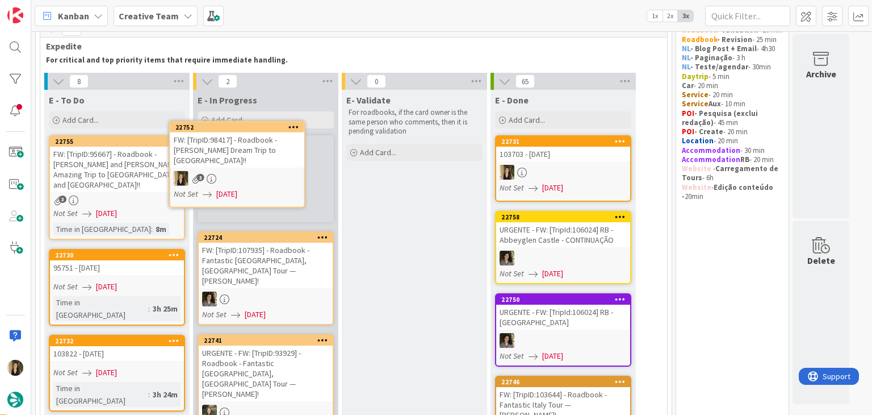
scroll to position [36, 0]
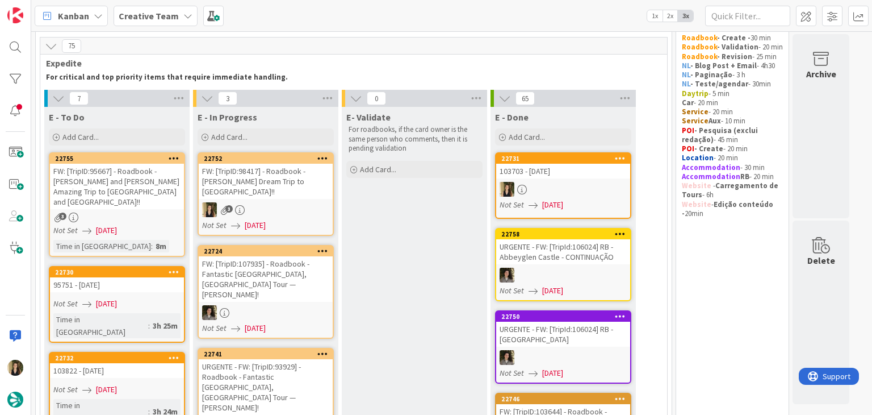
click at [282, 202] on div "3" at bounding box center [266, 209] width 134 height 15
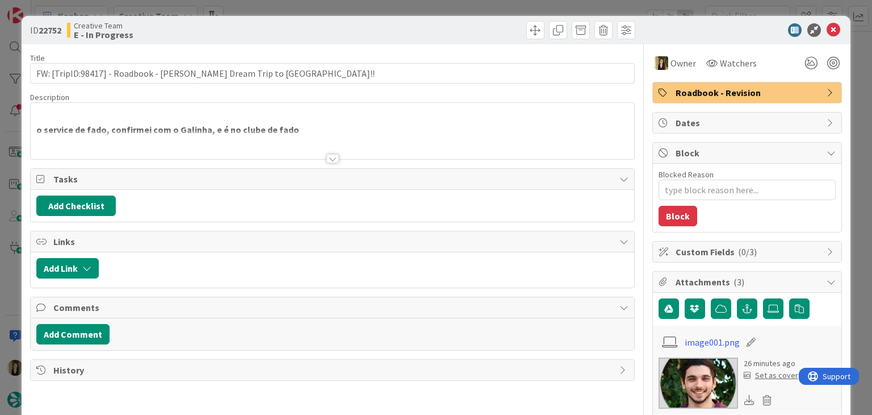
click at [328, 157] on div at bounding box center [332, 158] width 12 height 9
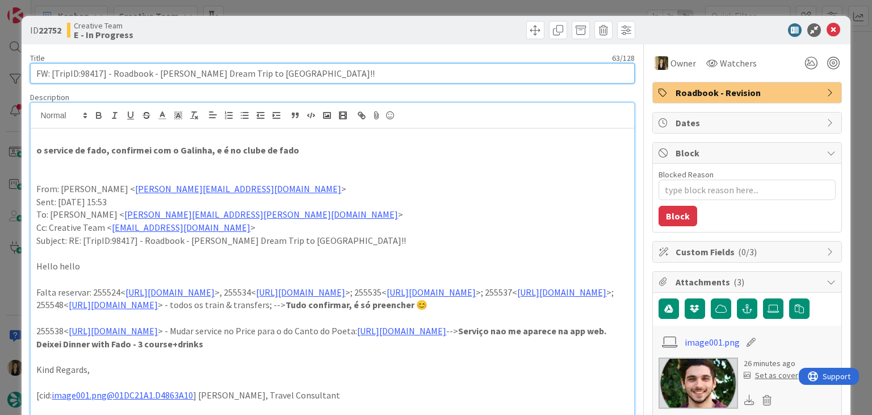
click at [93, 76] on input "FW: [TripID:98417] - Roadbook - [PERSON_NAME] Dream Trip to [GEOGRAPHIC_DATA]!!" at bounding box center [332, 73] width 604 height 20
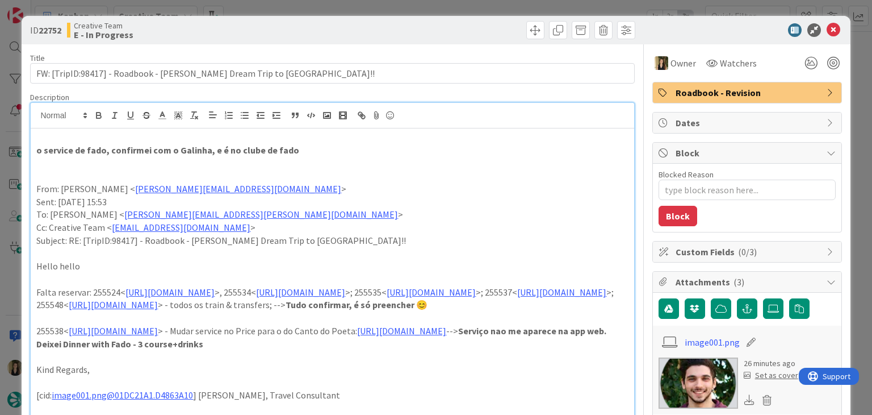
click at [248, 27] on div "Creative Team E - In Progress" at bounding box center [198, 30] width 263 height 18
click at [249, 10] on div "ID 22752 Creative Team E - In Progress Title 63 / 128 FW: [TripID:98417] - Road…" at bounding box center [436, 207] width 872 height 415
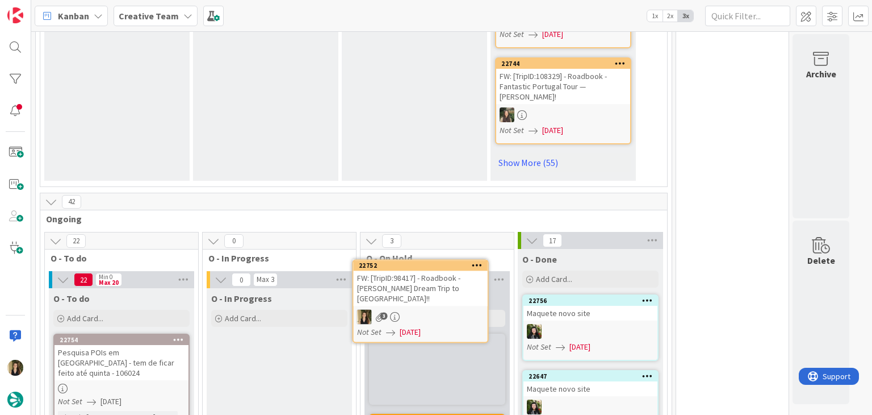
scroll to position [943, 0]
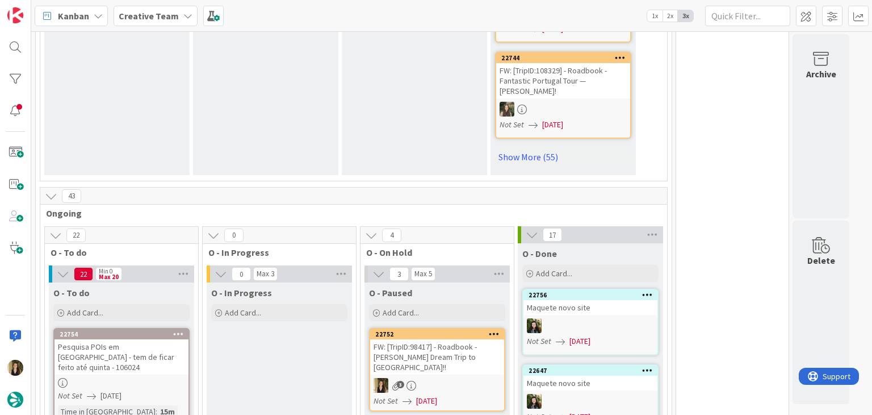
click at [295, 312] on div "O - In Progress Add Card..." at bounding box center [279, 358] width 145 height 153
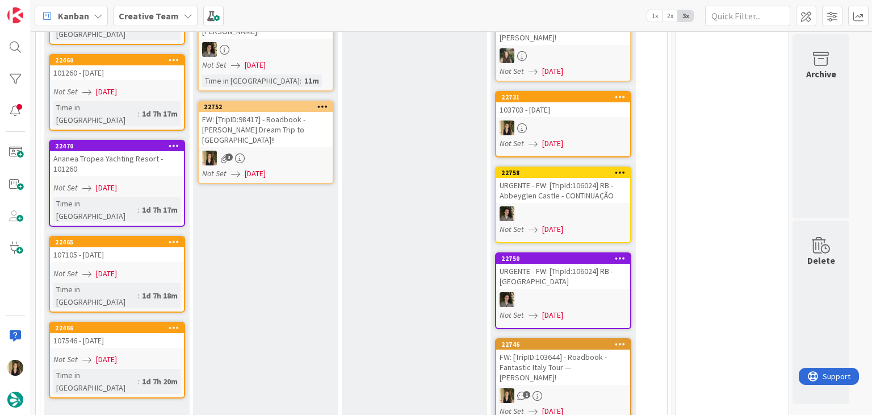
scroll to position [271, 0]
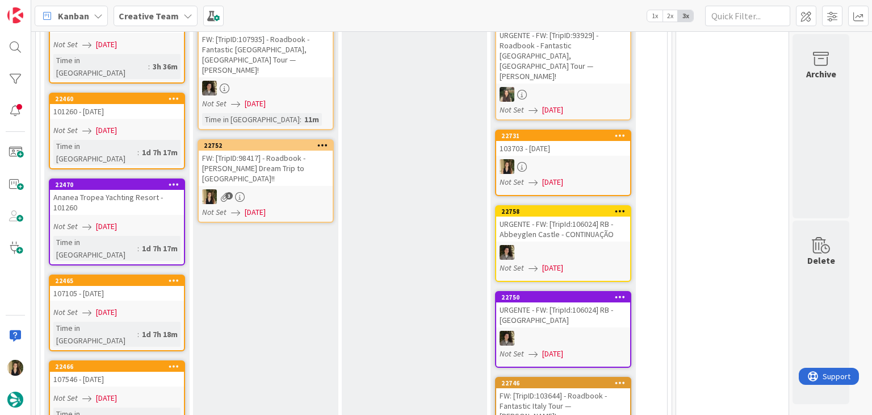
click at [309, 189] on div "3" at bounding box center [266, 196] width 134 height 15
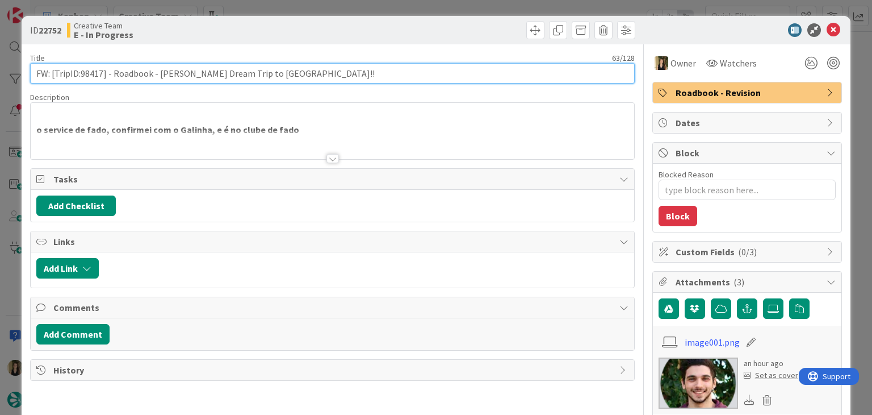
click at [89, 72] on input "FW: [TripID:98417] - Roadbook - [PERSON_NAME] Dream Trip to [GEOGRAPHIC_DATA]!!" at bounding box center [332, 73] width 604 height 20
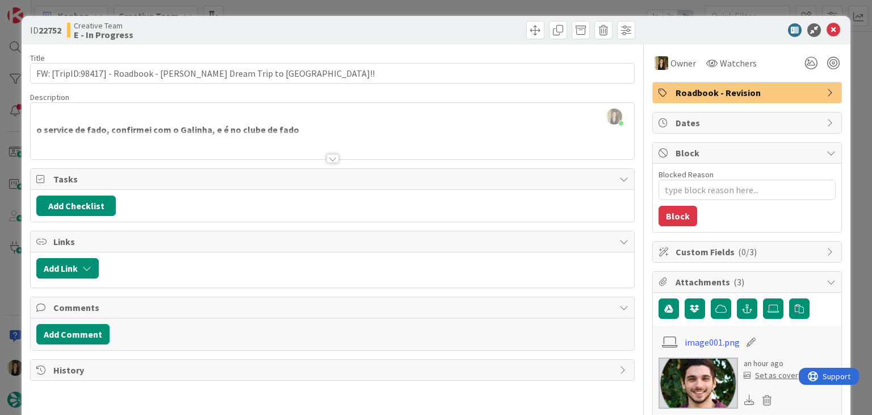
click at [329, 156] on div at bounding box center [332, 158] width 12 height 9
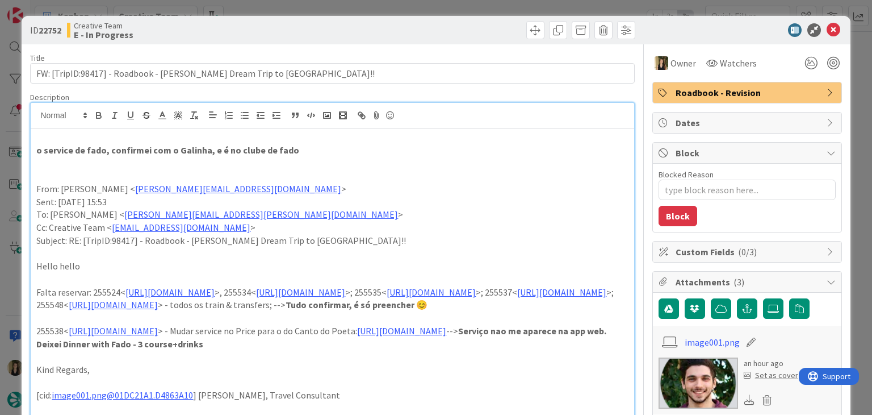
drag, startPoint x: 427, startPoint y: 31, endPoint x: 423, endPoint y: 14, distance: 17.5
click at [426, 30] on div at bounding box center [486, 30] width 300 height 18
click at [422, 13] on div "ID 22752 Creative Team E - In Progress Title 63 / 128 FW: [TripID:98417] - Road…" at bounding box center [436, 207] width 872 height 415
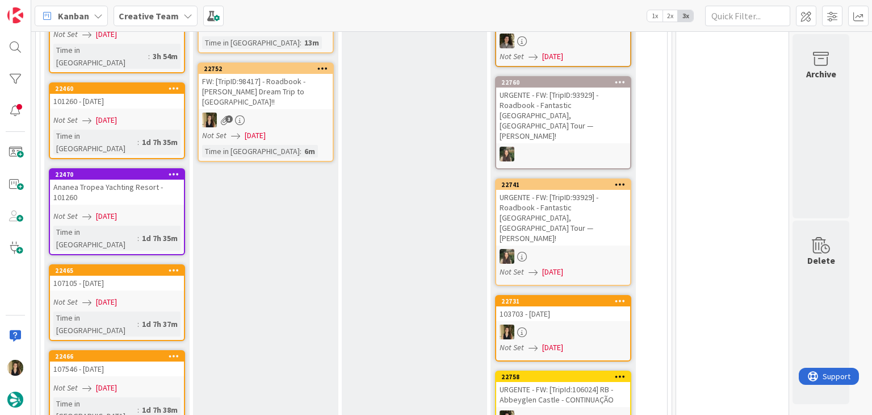
click at [323, 112] on div "3" at bounding box center [266, 119] width 134 height 15
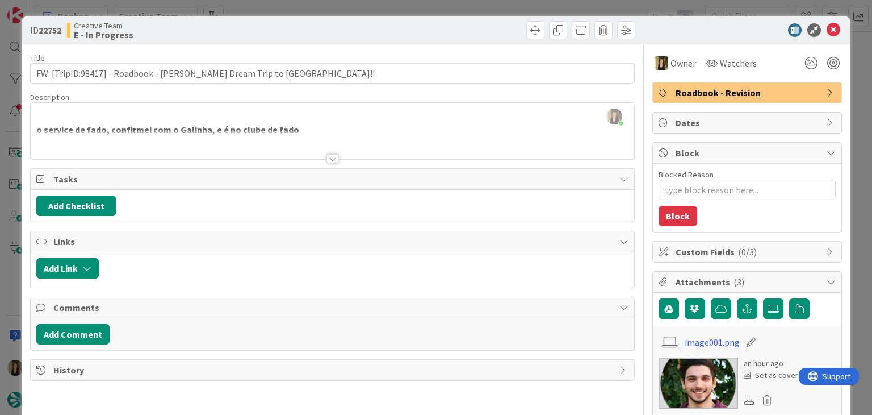
click at [332, 151] on div at bounding box center [332, 144] width 603 height 29
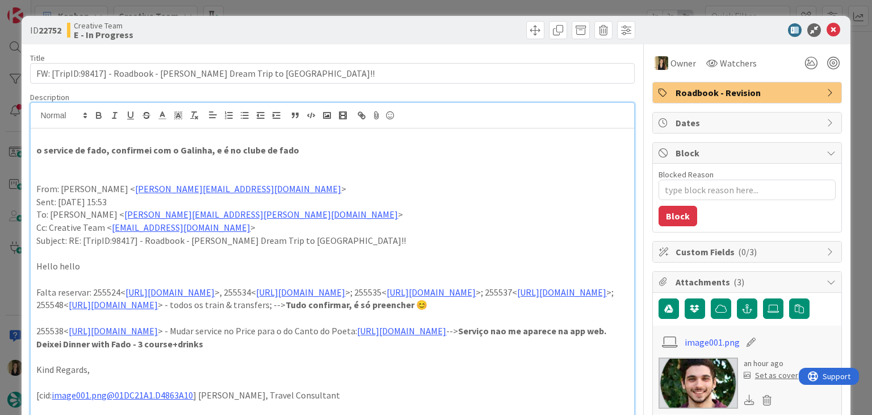
scroll to position [378, 0]
click at [158, 336] on link "https://appweb.tourtailors.com/sigav/#Voucher/view/263225" at bounding box center [113, 330] width 89 height 11
click at [170, 376] on link "https://appweb.tourtailors.com/sigav/#Voucher/view/263225" at bounding box center [155, 378] width 78 height 15
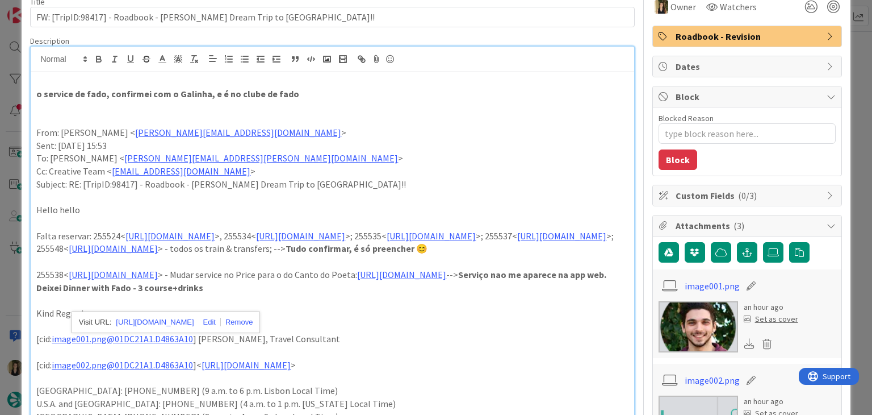
scroll to position [57, 0]
click at [158, 253] on link "https://appweb.tourtailors.com/sigav/#Voucher/view/263235" at bounding box center [113, 247] width 89 height 11
click at [357, 279] on link "https://appweb.tourtailors.com/QueryIndexReact/Index/10?Status=Active&q=canto+d…" at bounding box center [401, 273] width 89 height 11
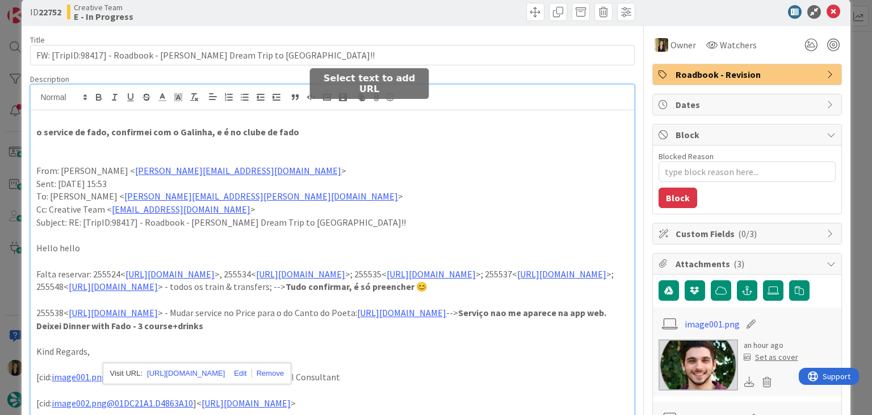
scroll to position [0, 0]
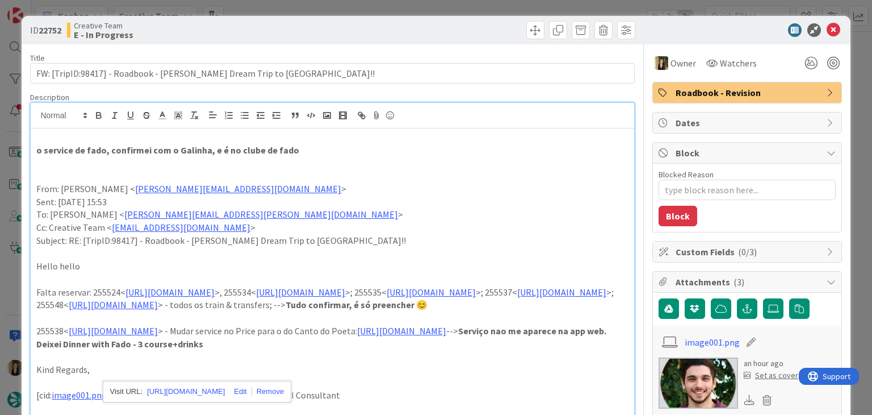
drag, startPoint x: 320, startPoint y: 40, endPoint x: 317, endPoint y: 19, distance: 21.8
click at [320, 40] on div "ID 22752 Creative Team E - In Progress" at bounding box center [436, 30] width 828 height 28
drag, startPoint x: 311, startPoint y: 13, endPoint x: 277, endPoint y: 1, distance: 36.8
click at [311, 13] on div "ID 22752 Creative Team E - In Progress Title 63 / 128 FW: [TripID:98417] - Road…" at bounding box center [436, 207] width 872 height 415
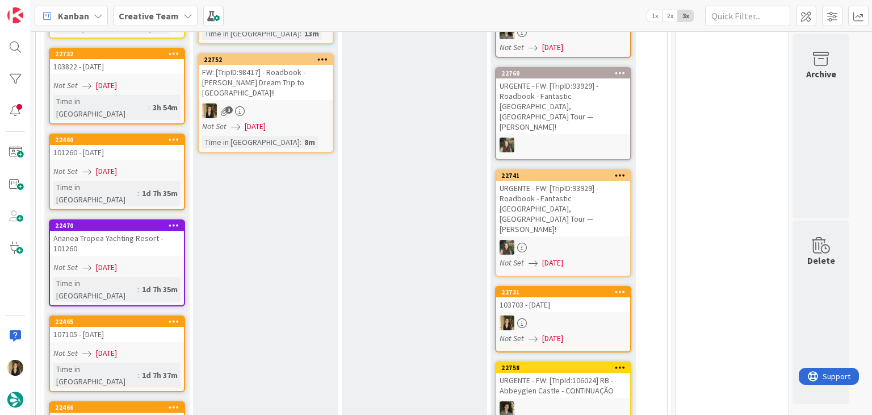
click at [309, 136] on div "Time in Column : 8m" at bounding box center [265, 142] width 127 height 12
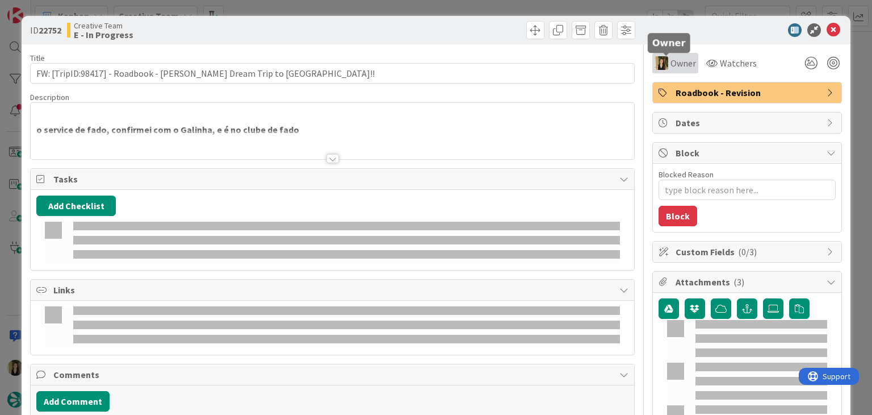
click at [671, 67] on span "Owner" at bounding box center [684, 63] width 26 height 14
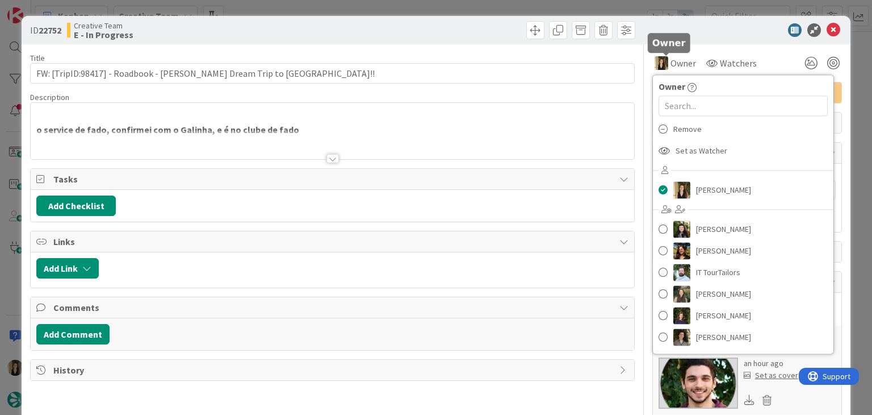
click at [711, 27] on div at bounding box center [741, 30] width 201 height 14
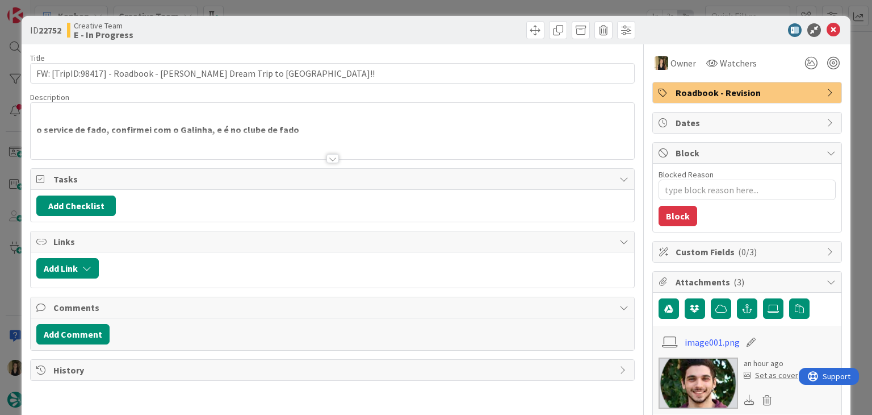
click at [723, 86] on span "Roadbook - Revision" at bounding box center [748, 93] width 145 height 14
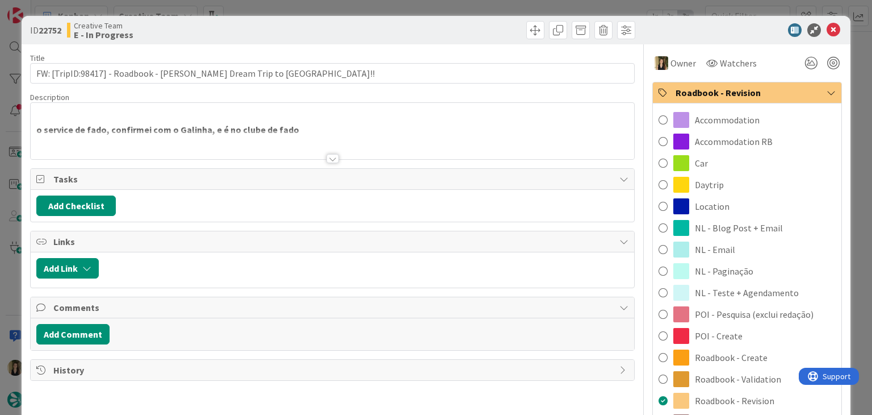
scroll to position [227, 0]
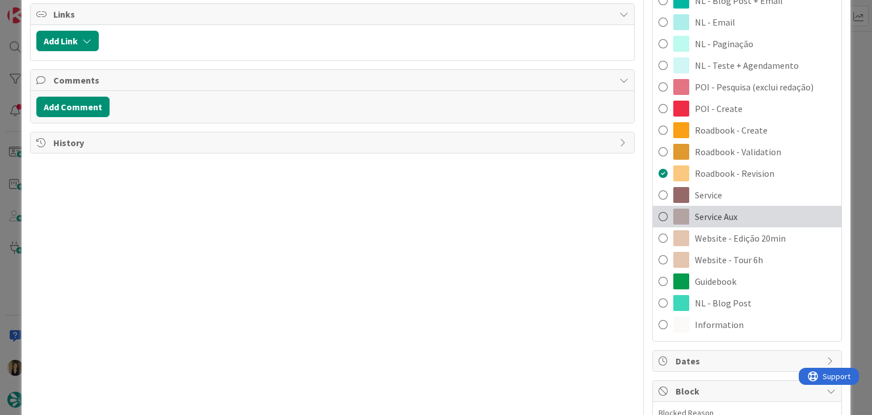
click at [728, 223] on div "Service Aux" at bounding box center [747, 217] width 189 height 22
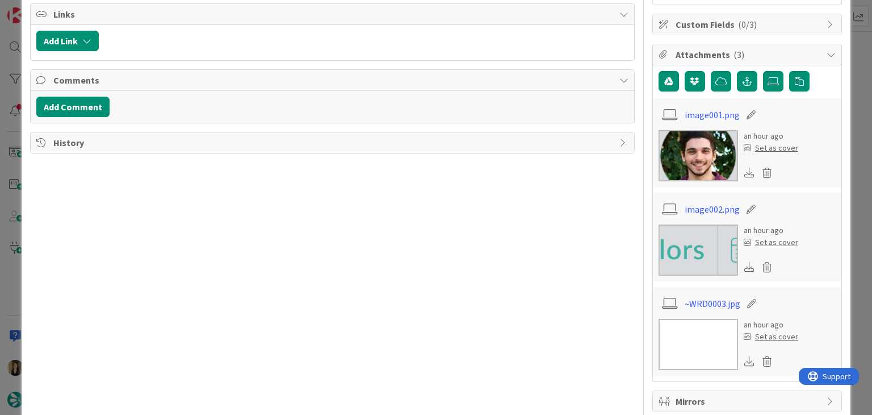
scroll to position [0, 0]
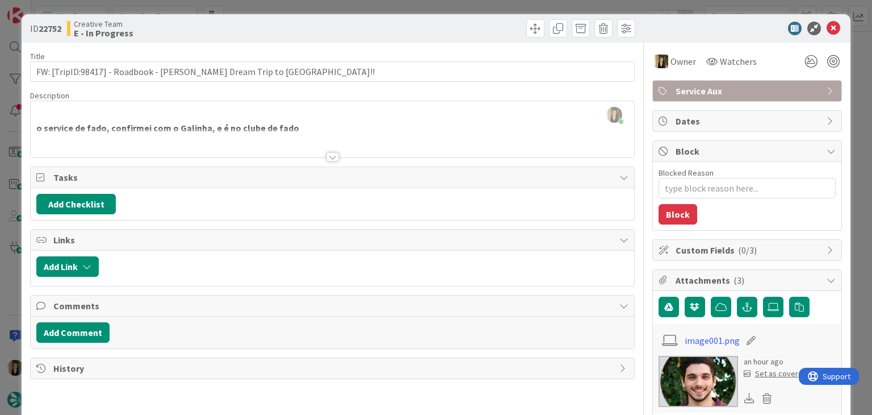
type textarea "x"
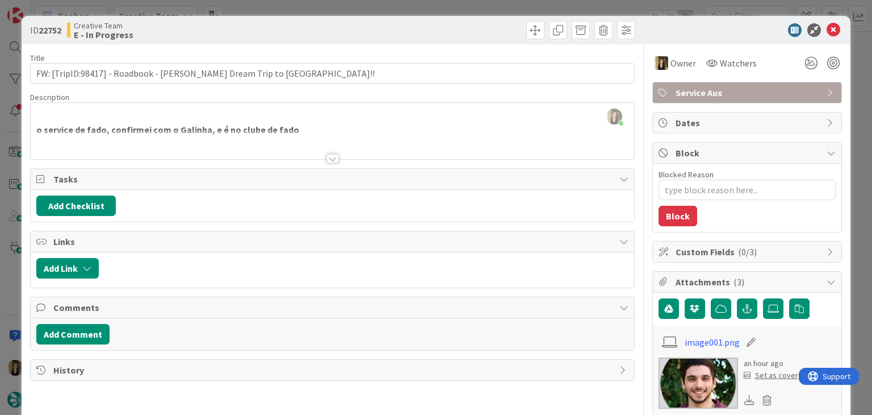
drag, startPoint x: 425, startPoint y: 30, endPoint x: 426, endPoint y: 15, distance: 14.9
click at [424, 30] on div at bounding box center [486, 30] width 300 height 18
click at [429, 5] on div "ID 22752 Creative Team E - In Progress Title 63 / 128 FW: [TripID:98417] - Road…" at bounding box center [436, 207] width 872 height 415
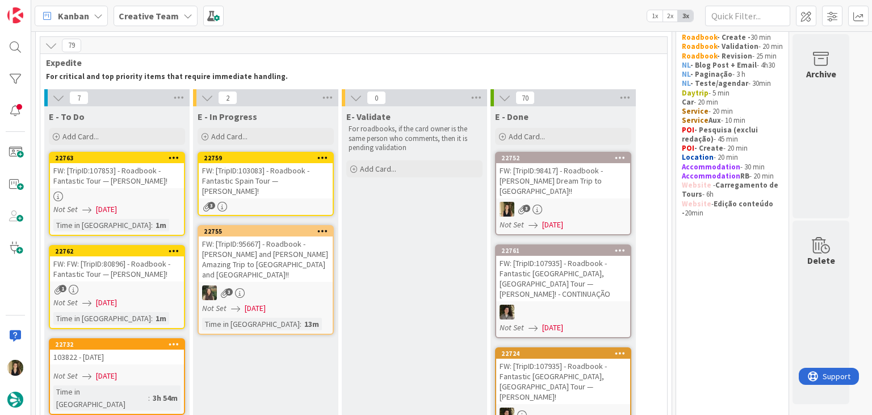
scroll to position [57, 0]
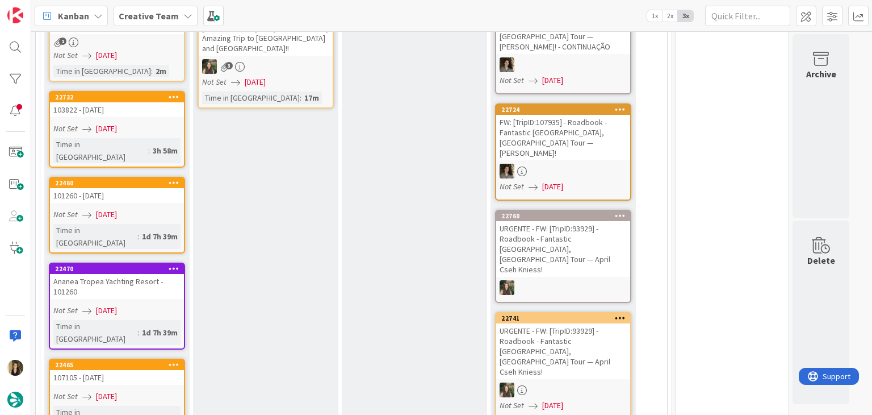
click at [436, 171] on div "E- Validate For roadbooks, if the card owner is the same person who comments, t…" at bounding box center [414, 366] width 145 height 1015
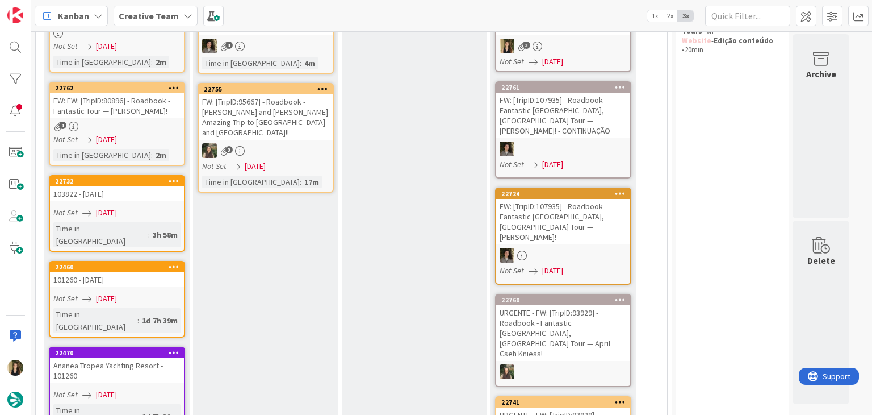
scroll to position [114, 0]
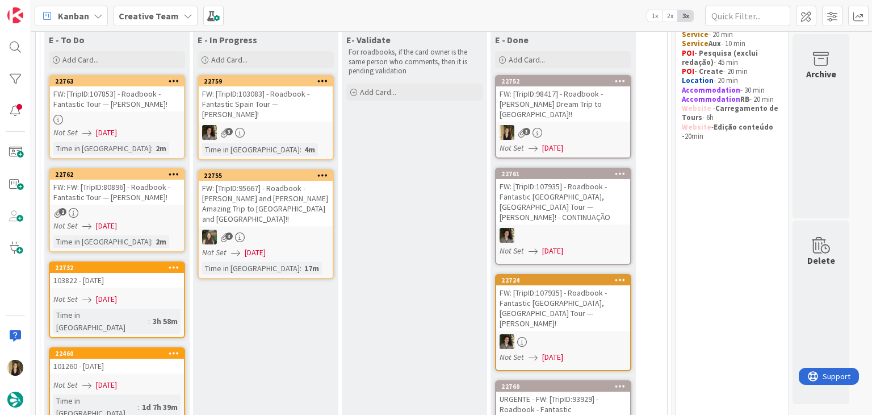
click at [160, 213] on div "1" at bounding box center [117, 213] width 134 height 10
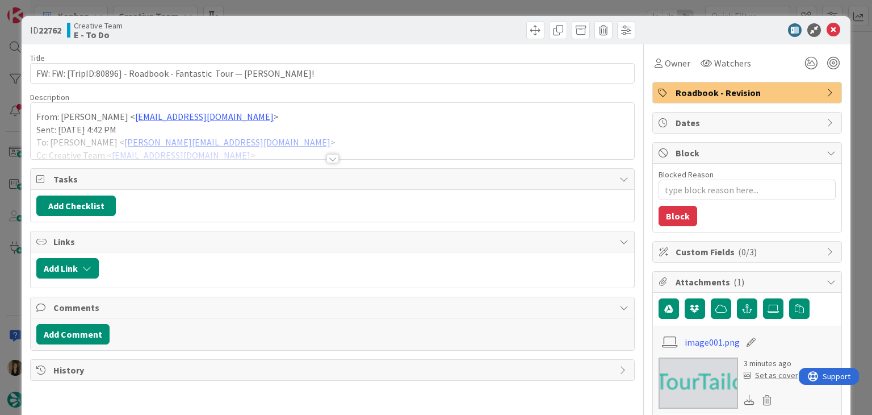
click at [332, 160] on div at bounding box center [332, 158] width 12 height 9
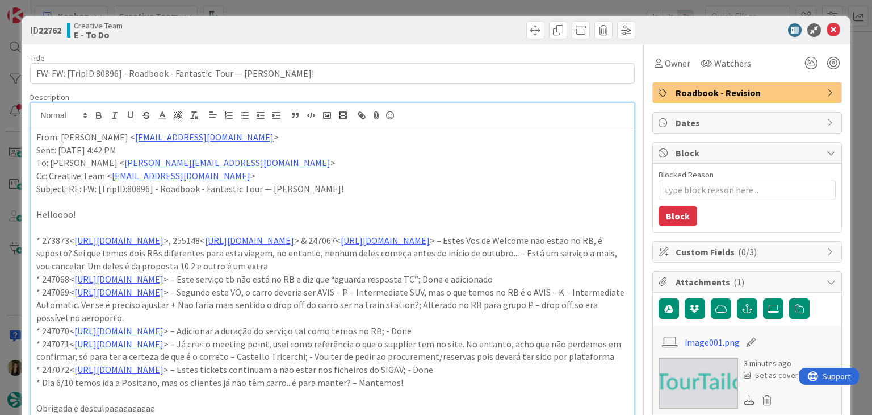
click at [393, 7] on div "ID 22762 Creative Team E - To Do Title 69 / 128 FW: FW: [TripID:80896] - Roadbo…" at bounding box center [436, 207] width 872 height 415
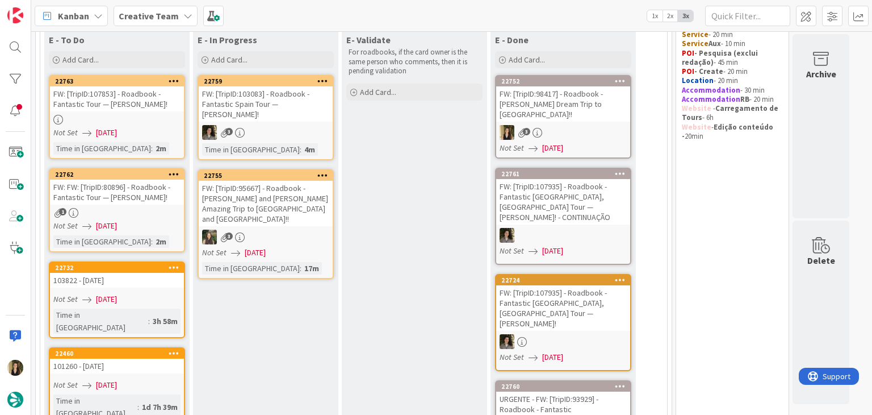
click at [160, 136] on div "Not Set [DATE]" at bounding box center [118, 133] width 131 height 12
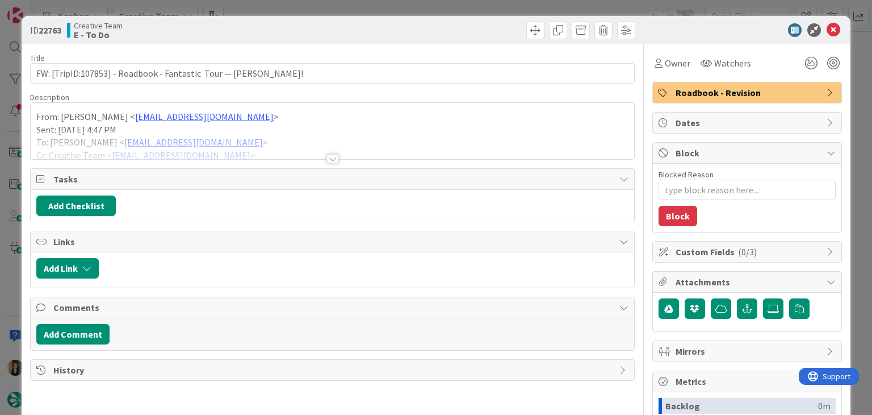
click at [326, 158] on div at bounding box center [332, 158] width 12 height 9
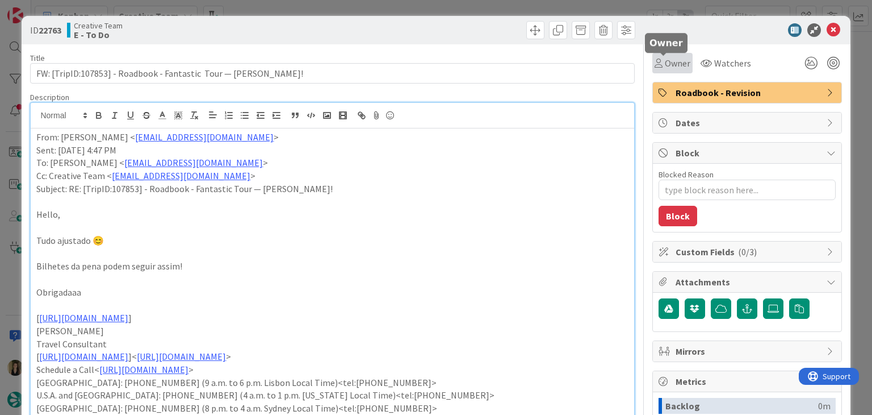
click at [655, 69] on div "Owner" at bounding box center [673, 63] width 36 height 14
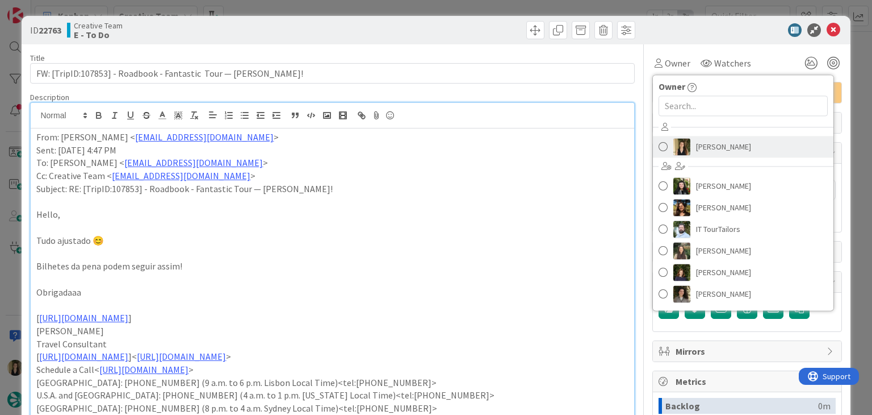
click at [709, 150] on span "[PERSON_NAME]" at bounding box center [723, 146] width 55 height 17
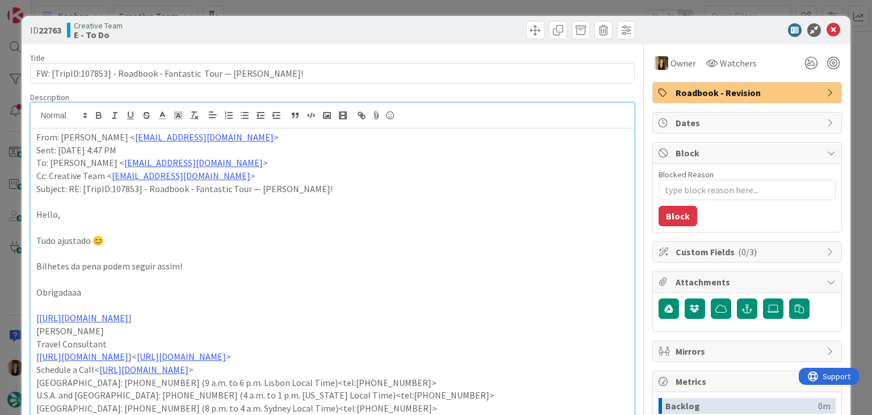
drag, startPoint x: 492, startPoint y: 36, endPoint x: 491, endPoint y: 8, distance: 28.4
click at [491, 35] on div at bounding box center [486, 30] width 300 height 18
click at [491, 7] on div "ID 22763 Creative Team E - To Do Title 67 / 128 FW: [TripID:107853] - Roadbook …" at bounding box center [436, 207] width 872 height 415
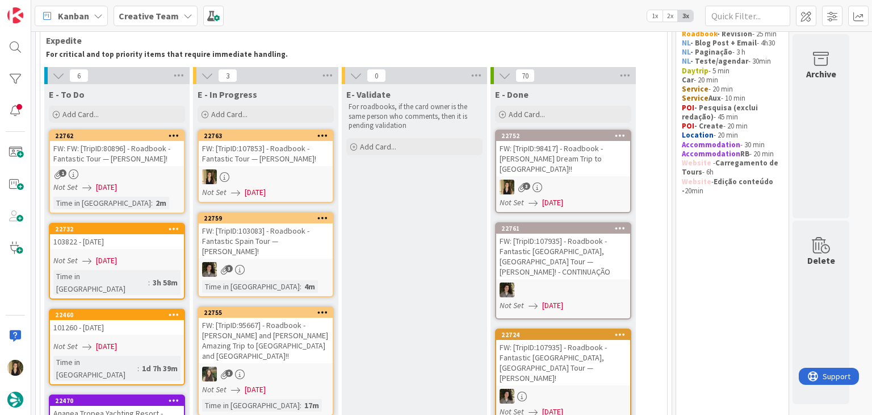
click at [304, 175] on div at bounding box center [266, 176] width 134 height 15
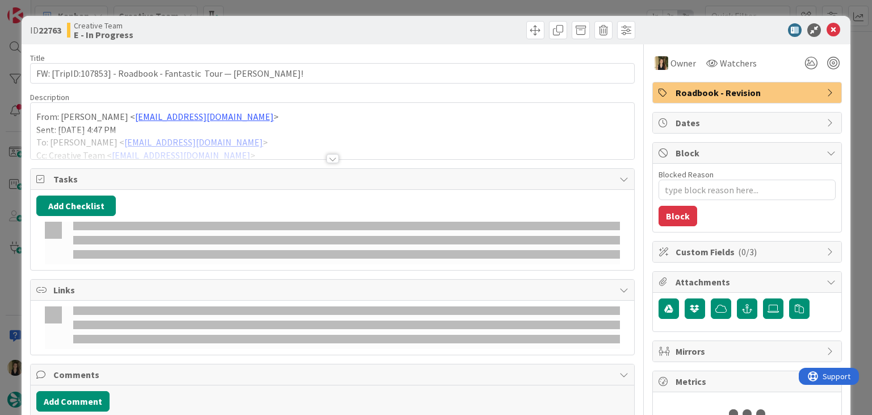
type textarea "x"
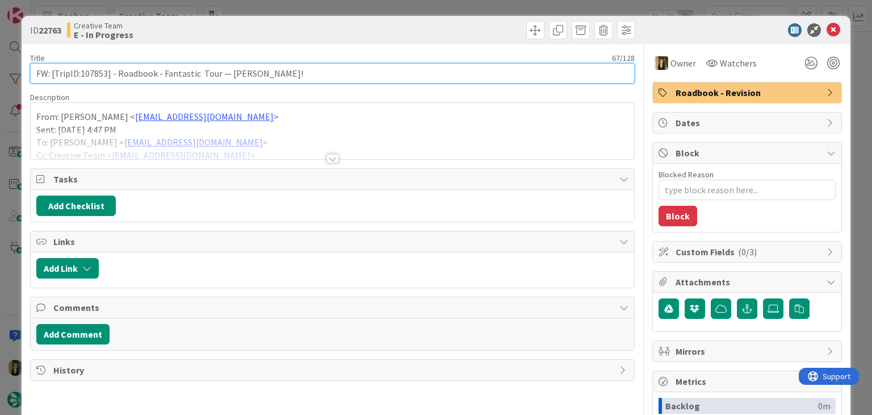
click at [98, 73] on input "FW: [TripID:107853] - Roadbook - Fantastic Tour — [PERSON_NAME]!" at bounding box center [332, 73] width 604 height 20
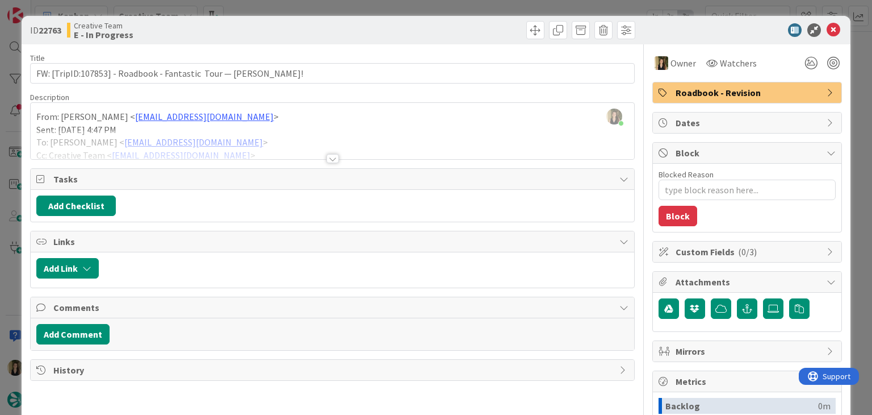
drag, startPoint x: 375, startPoint y: 37, endPoint x: 324, endPoint y: 5, distance: 60.5
click at [373, 37] on div at bounding box center [486, 30] width 300 height 18
click at [326, 157] on div at bounding box center [332, 158] width 12 height 9
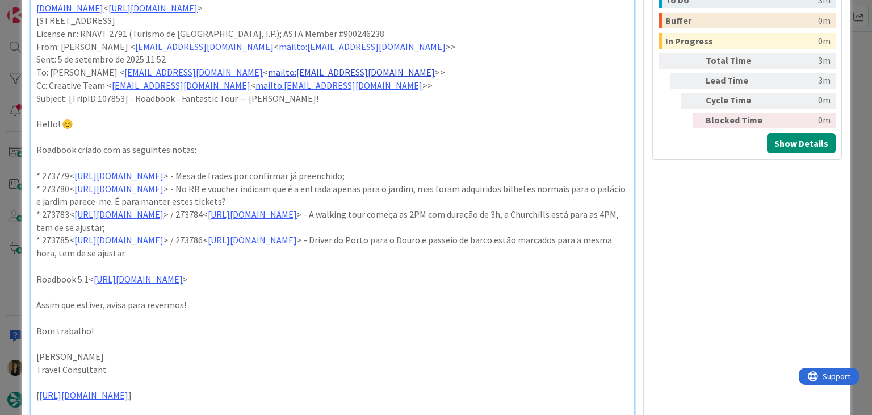
scroll to position [511, 0]
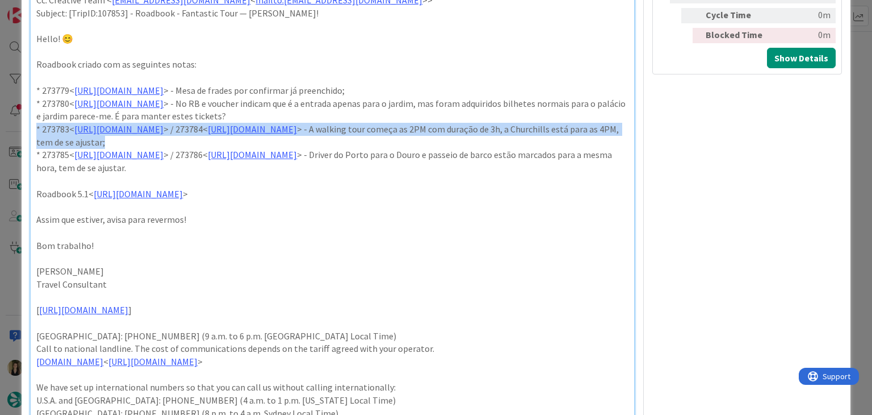
drag, startPoint x: 420, startPoint y: 144, endPoint x: 57, endPoint y: 123, distance: 364.0
click at [28, 128] on div "ID 22763 Creative Team E - In Progress Title 67 / 128 FW: [TripID:107853] - Roa…" at bounding box center [436, 141] width 828 height 1272
copy p "* 273783< [URL][DOMAIN_NAME] > / 273784< [URL][DOMAIN_NAME] > - A walking tour …"
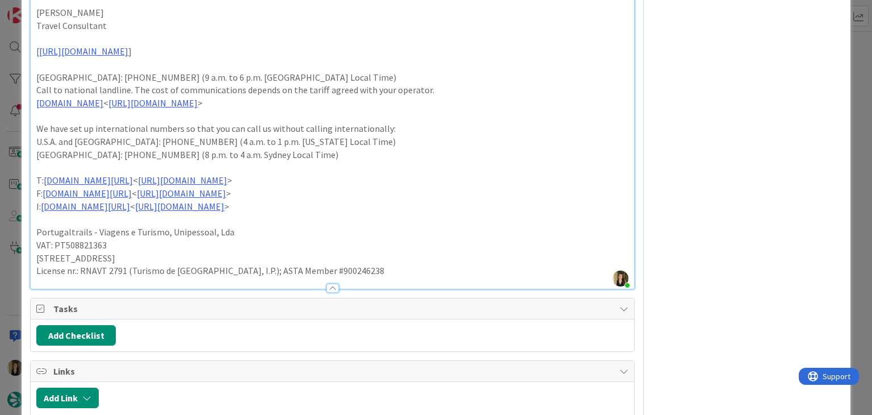
scroll to position [899, 0]
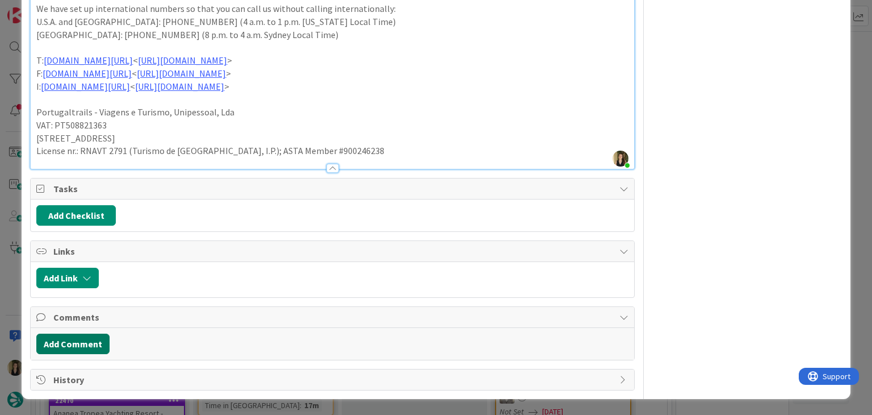
click at [61, 342] on button "Add Comment" at bounding box center [72, 343] width 73 height 20
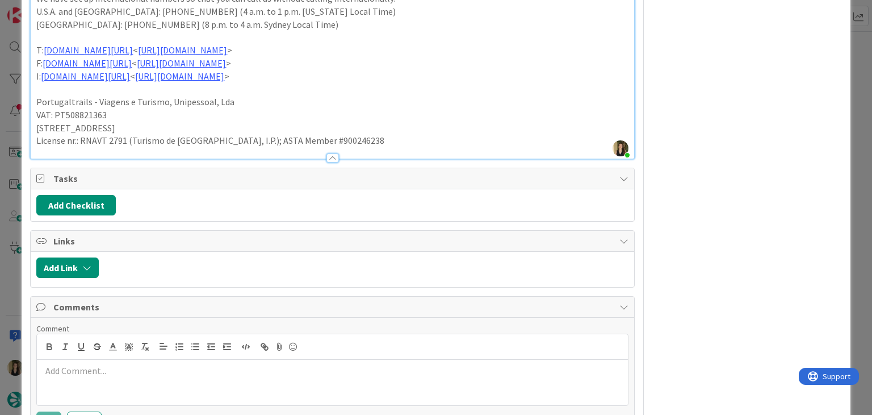
click at [143, 377] on p at bounding box center [331, 370] width 581 height 13
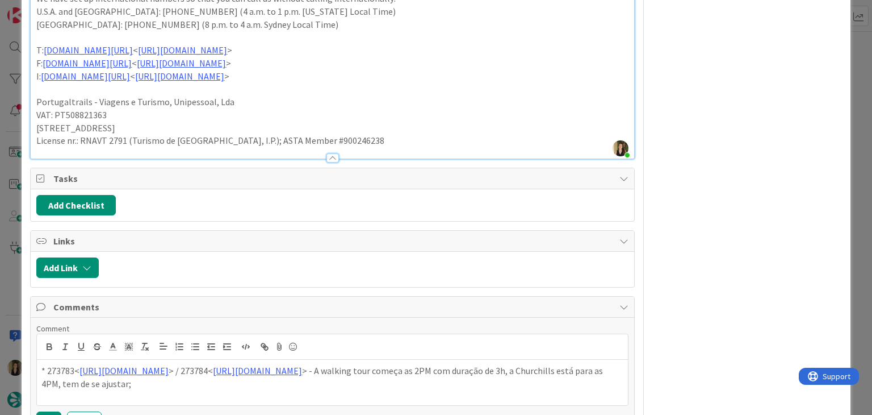
click at [48, 378] on p "* 273783< [URL][DOMAIN_NAME] > / 273784< [URL][DOMAIN_NAME] > - A walking tour …" at bounding box center [331, 377] width 581 height 26
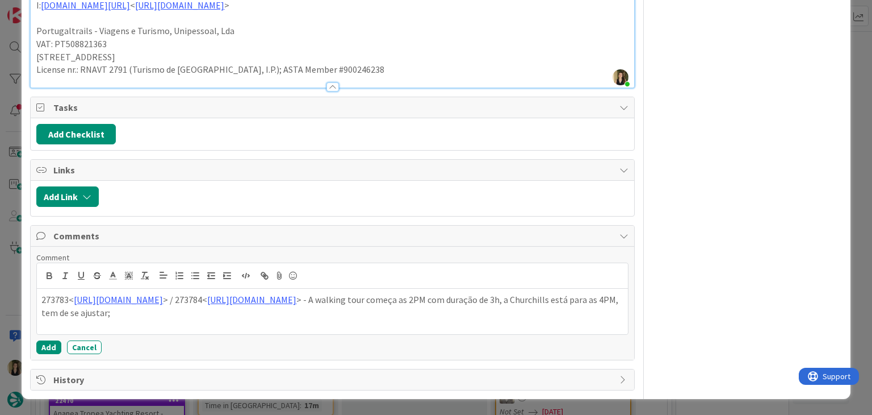
scroll to position [981, 0]
click at [445, 313] on p "273783< [URL][DOMAIN_NAME] > / 273784< [URL][DOMAIN_NAME] > - A walking tour co…" at bounding box center [331, 306] width 581 height 26
click at [55, 346] on button "Add" at bounding box center [48, 347] width 25 height 14
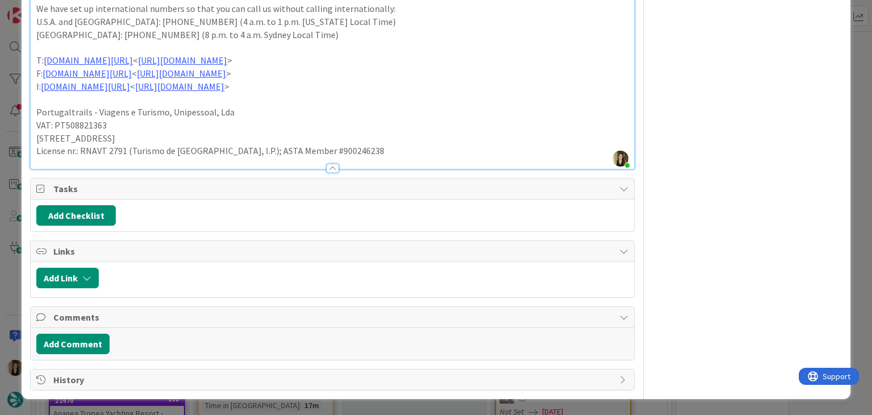
scroll to position [899, 0]
type textarea "x"
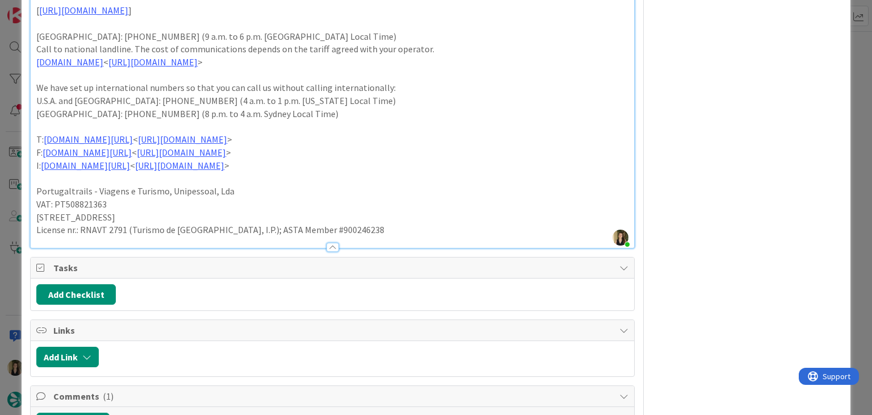
scroll to position [983, 0]
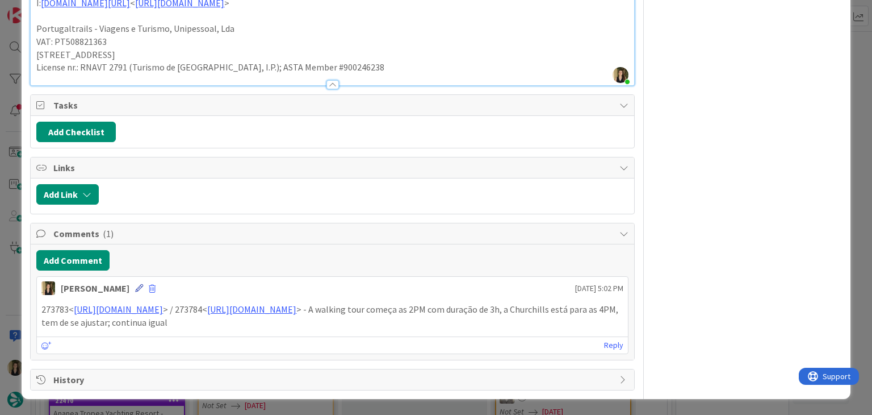
click at [135, 288] on icon at bounding box center [139, 288] width 8 height 8
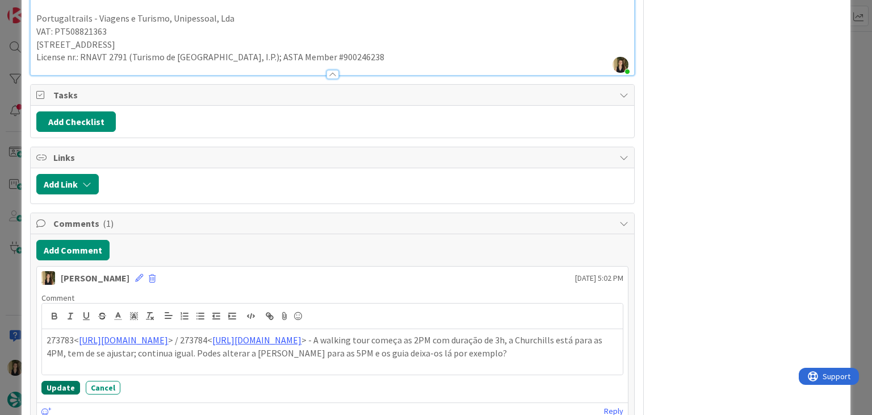
click at [63, 394] on button "Update" at bounding box center [60, 387] width 39 height 14
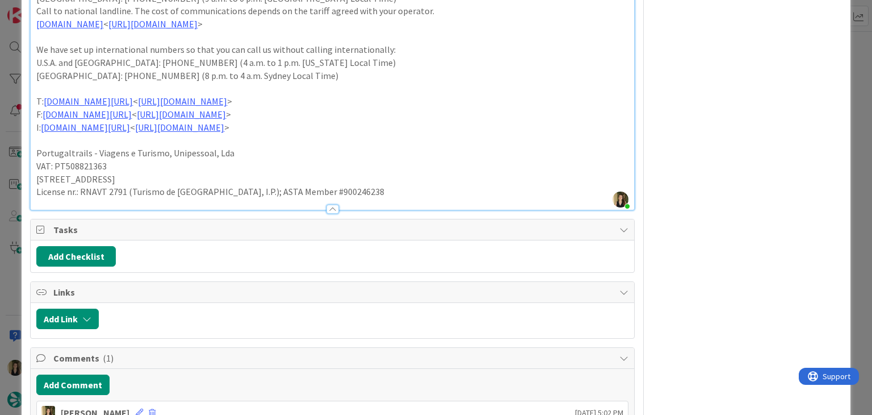
scroll to position [995, 0]
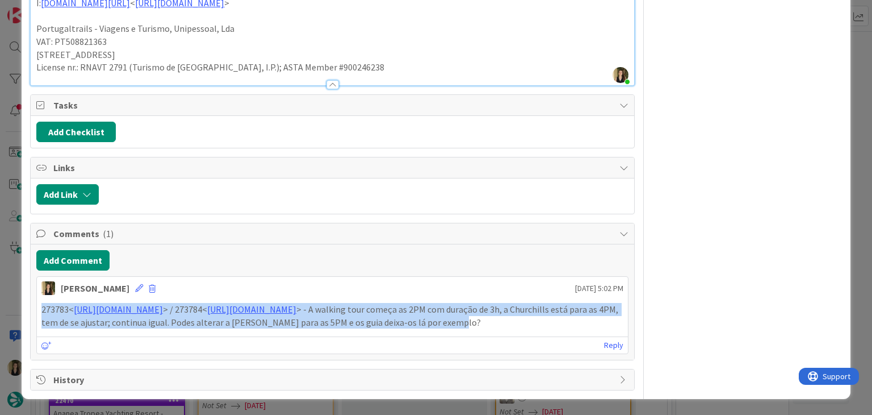
drag, startPoint x: 191, startPoint y: 326, endPoint x: 23, endPoint y: 301, distance: 170.5
copy p "273783< [URL][DOMAIN_NAME] > / 273784< [URL][DOMAIN_NAME] > - A walking tour co…"
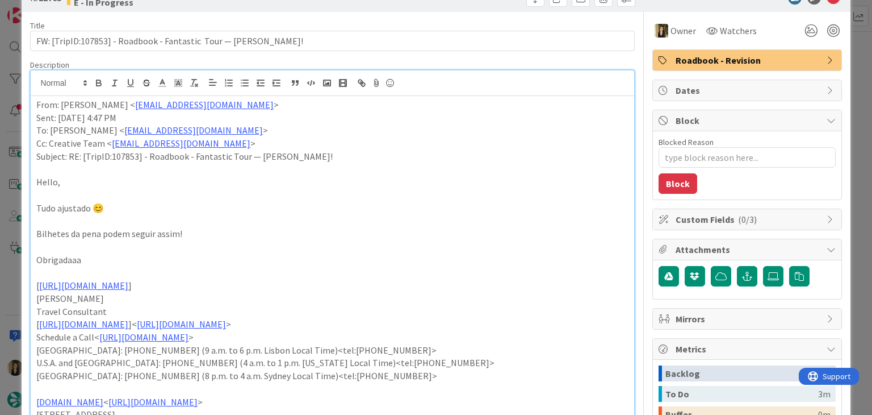
scroll to position [0, 0]
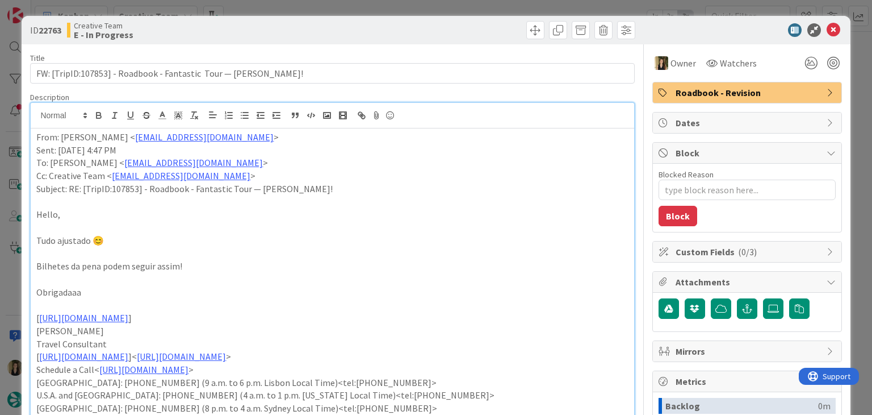
click at [723, 100] on div "Roadbook - Revision" at bounding box center [747, 92] width 189 height 20
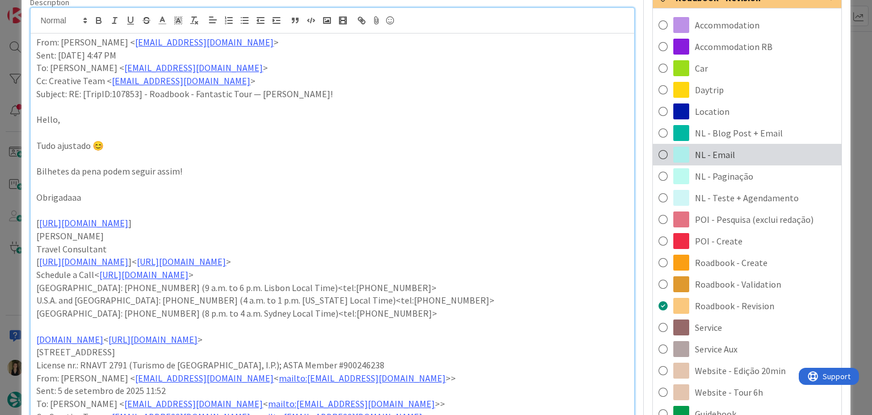
scroll to position [227, 0]
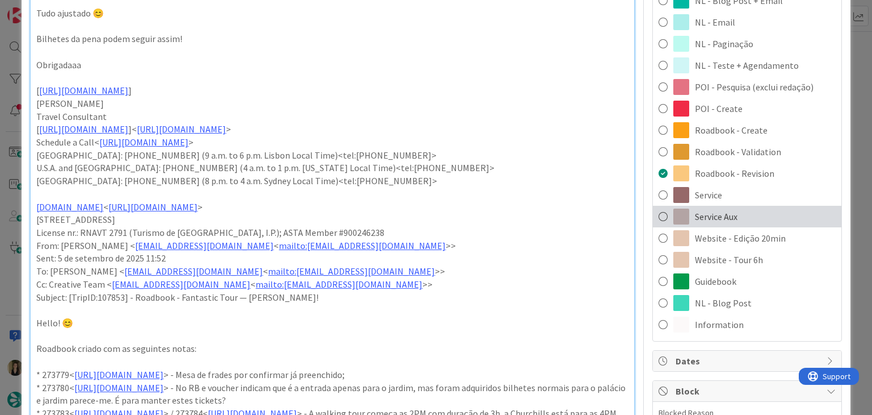
drag, startPoint x: 728, startPoint y: 215, endPoint x: 485, endPoint y: 166, distance: 247.4
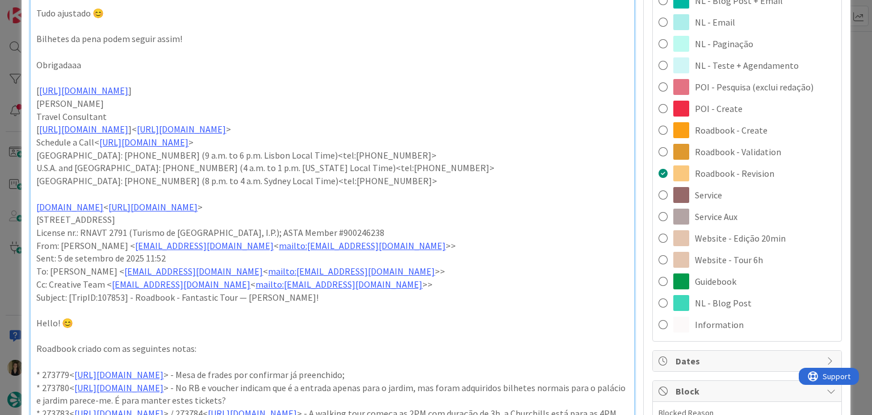
click at [727, 216] on span "Service Aux" at bounding box center [716, 217] width 43 height 14
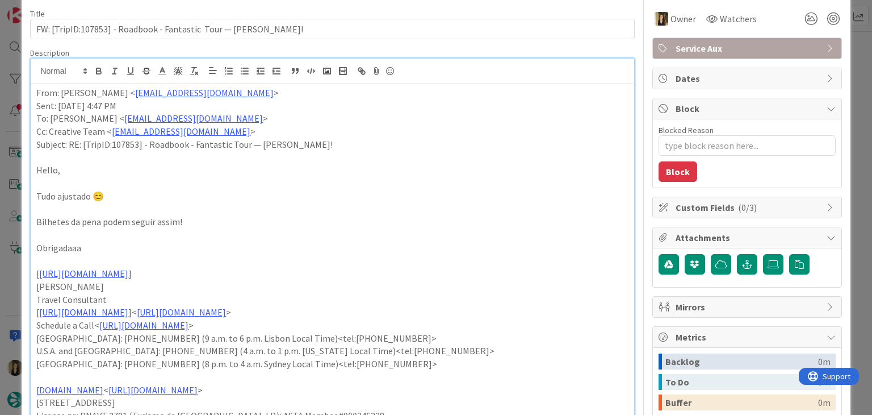
scroll to position [0, 0]
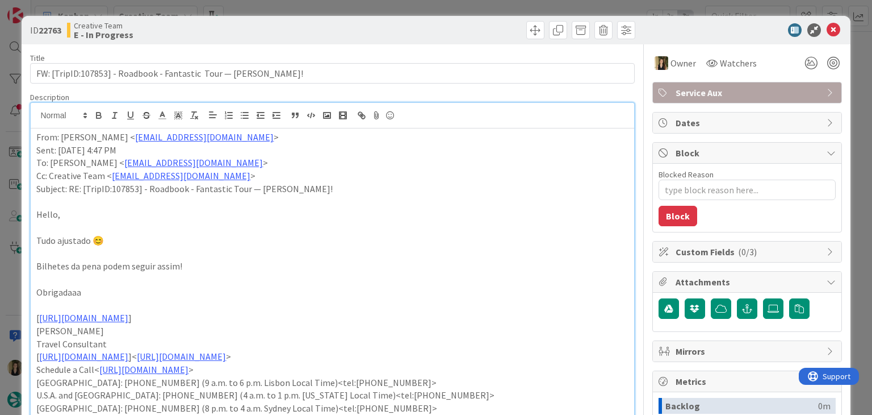
drag, startPoint x: 389, startPoint y: 23, endPoint x: 388, endPoint y: 7, distance: 16.5
click at [389, 23] on div at bounding box center [486, 30] width 300 height 18
click at [388, 6] on div "ID 22763 Creative Team E - In Progress Title 67 / 128 FW: [TripID:107853] - Roa…" at bounding box center [436, 207] width 872 height 415
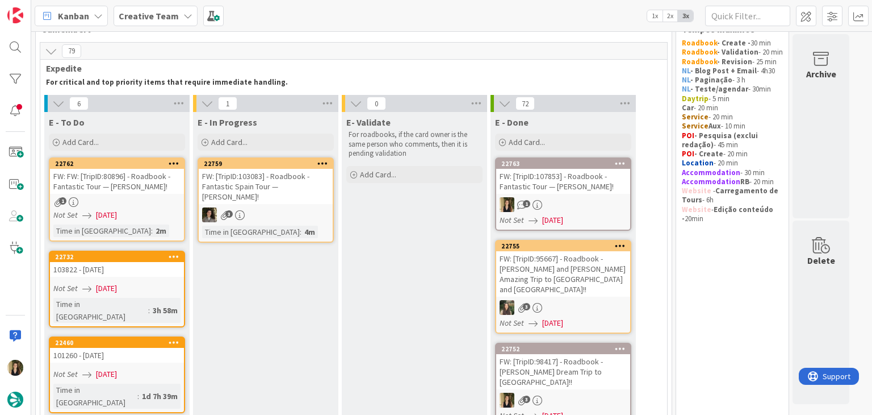
click at [175, 200] on div "1" at bounding box center [117, 202] width 134 height 10
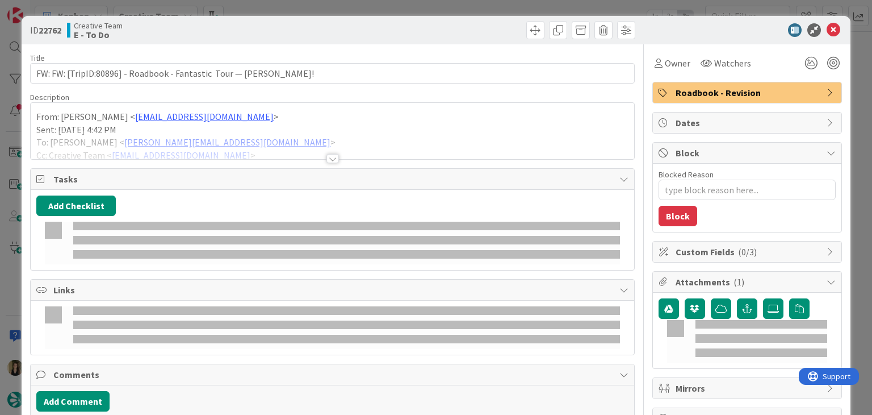
type textarea "x"
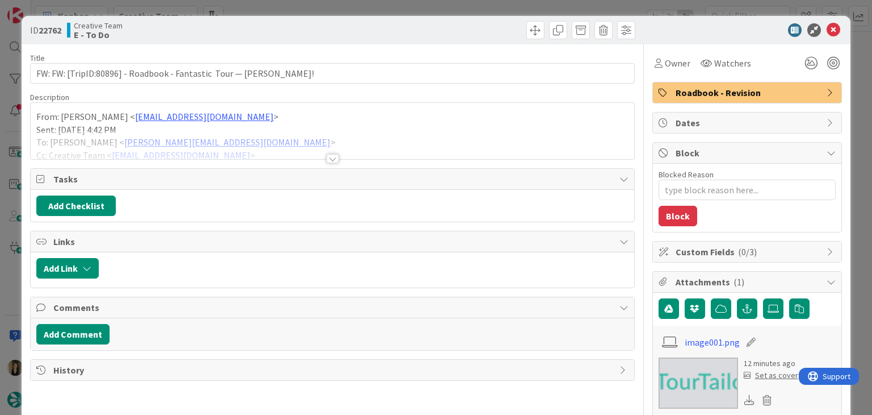
click at [326, 161] on div at bounding box center [332, 158] width 12 height 9
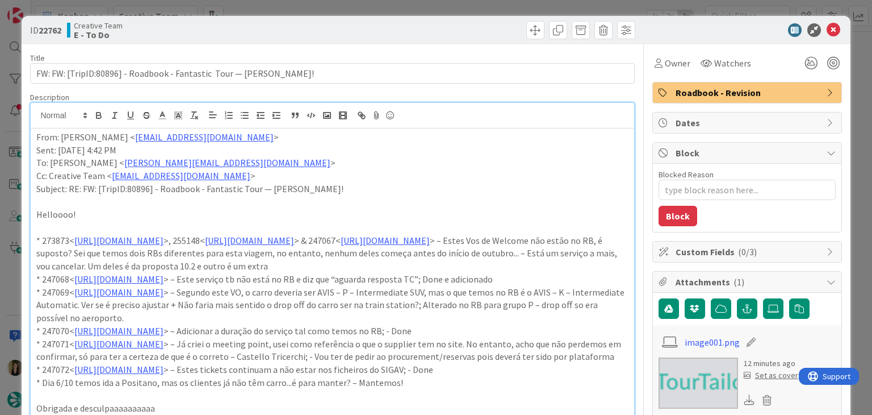
drag, startPoint x: 290, startPoint y: 34, endPoint x: 284, endPoint y: 27, distance: 9.3
click at [286, 32] on div "Creative Team E - To Do" at bounding box center [198, 30] width 263 height 18
click at [284, 12] on div "ID 22762 Creative Team E - To Do Title 69 / 128 FW: FW: [TripID:80896] - Roadbo…" at bounding box center [436, 207] width 872 height 415
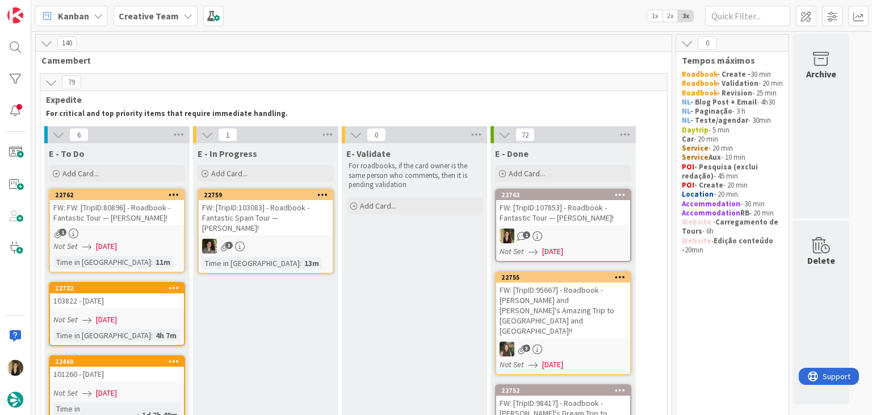
click at [169, 244] on div "Not Set 09/09/2025" at bounding box center [118, 246] width 131 height 12
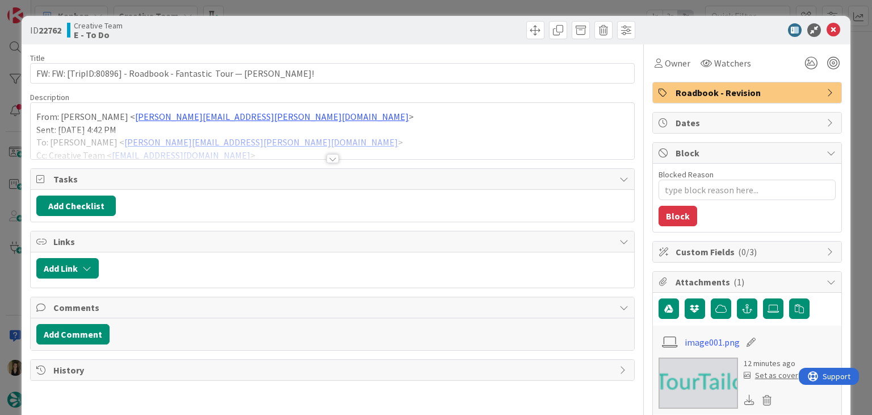
click at [332, 158] on div at bounding box center [332, 158] width 12 height 9
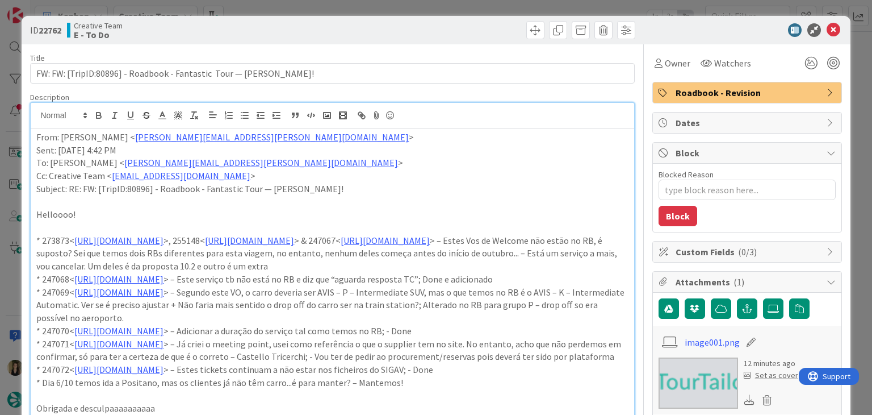
click at [309, 16] on div "ID 22762 Creative Team E - To Do" at bounding box center [436, 30] width 828 height 28
click at [308, 7] on div "ID 22762 Creative Team E - To Do Title 69 / 128 FW: FW: [TripID:80896] - Roadbo…" at bounding box center [436, 207] width 872 height 415
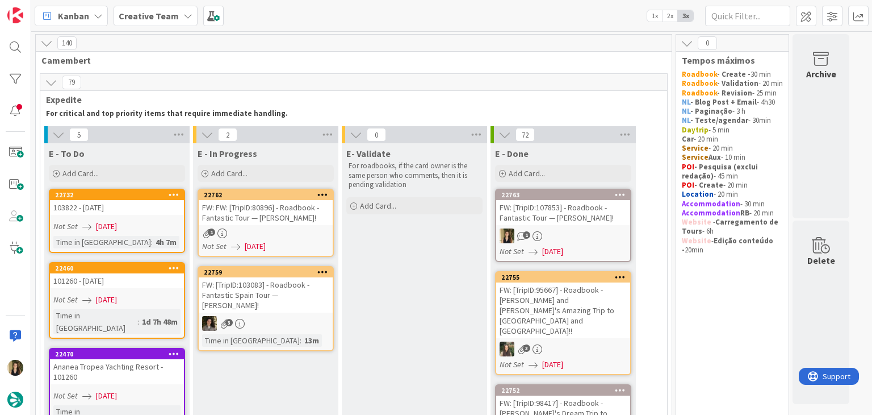
click at [309, 231] on div "1" at bounding box center [266, 233] width 134 height 10
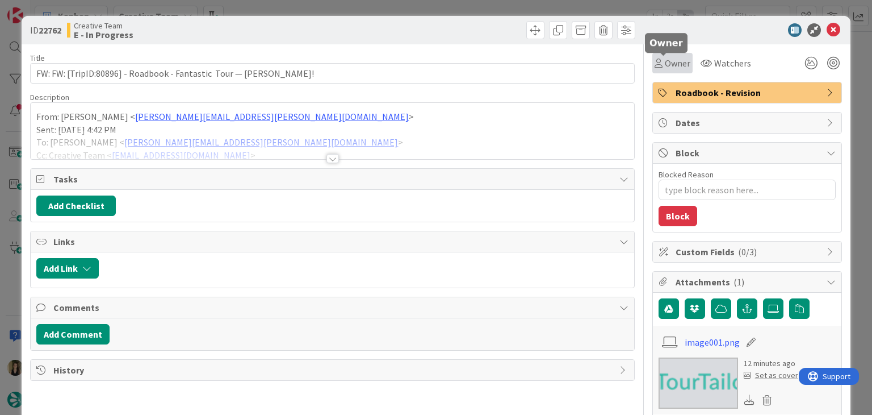
click at [655, 65] on div "Owner" at bounding box center [673, 63] width 36 height 14
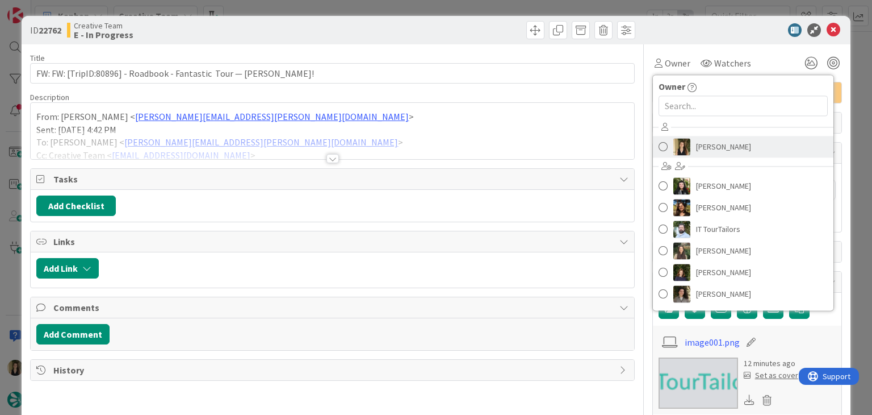
drag, startPoint x: 719, startPoint y: 144, endPoint x: 640, endPoint y: 144, distance: 79.5
click at [719, 144] on span "[PERSON_NAME]" at bounding box center [723, 146] width 55 height 17
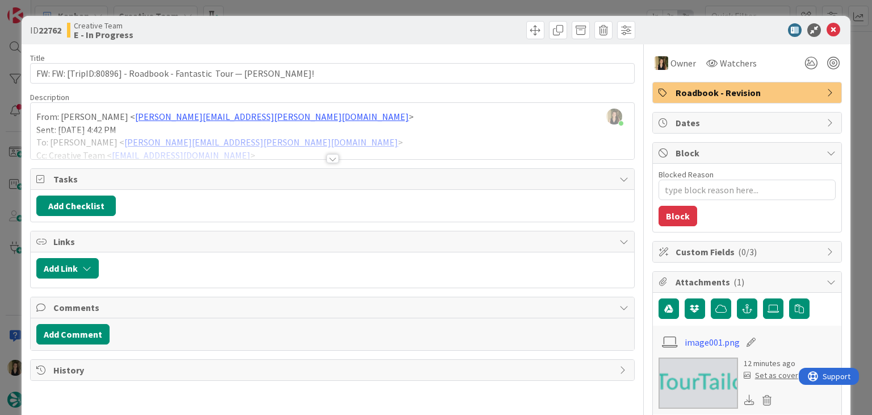
click at [326, 159] on div at bounding box center [332, 158] width 12 height 9
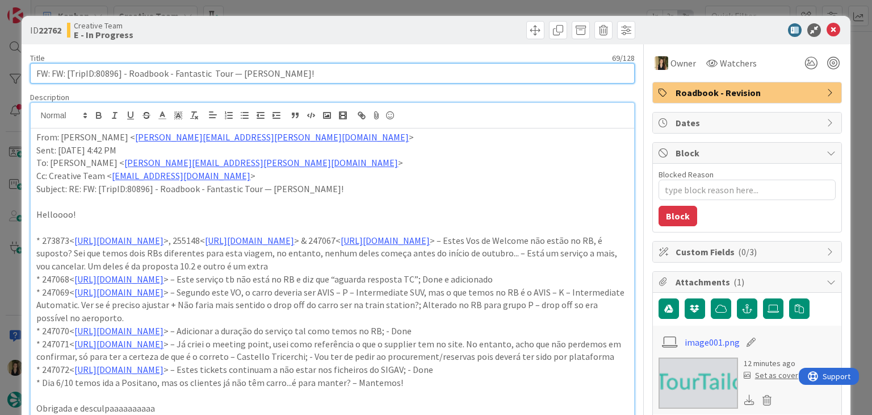
click at [104, 72] on input "FW: FW: [TripID:80896] - Roadbook - Fantastic Tour — [PERSON_NAME]!" at bounding box center [332, 73] width 604 height 20
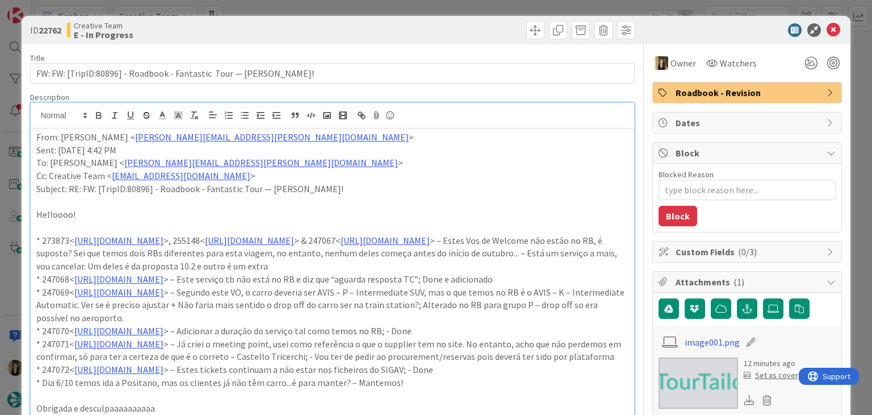
click at [314, 31] on div "Creative Team E - In Progress" at bounding box center [198, 30] width 263 height 18
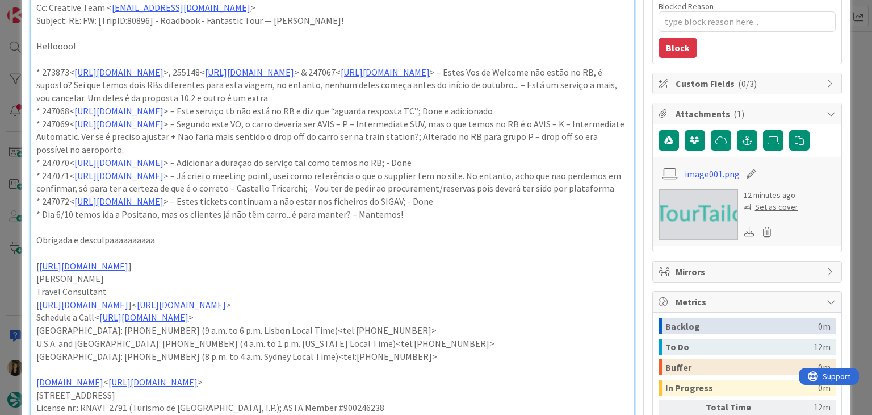
scroll to position [170, 0]
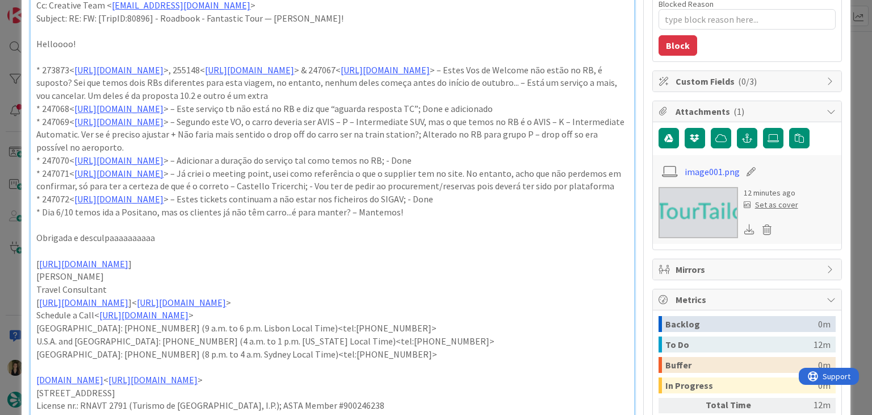
click at [195, 102] on p "* 273873< https://appweb.tourtailors.com/sigav/#Voucher/view/281670 >, 255148< …" at bounding box center [332, 83] width 592 height 39
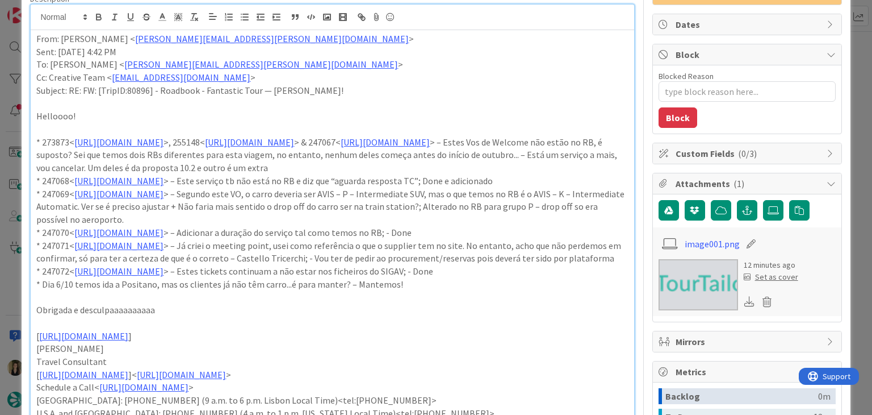
scroll to position [114, 0]
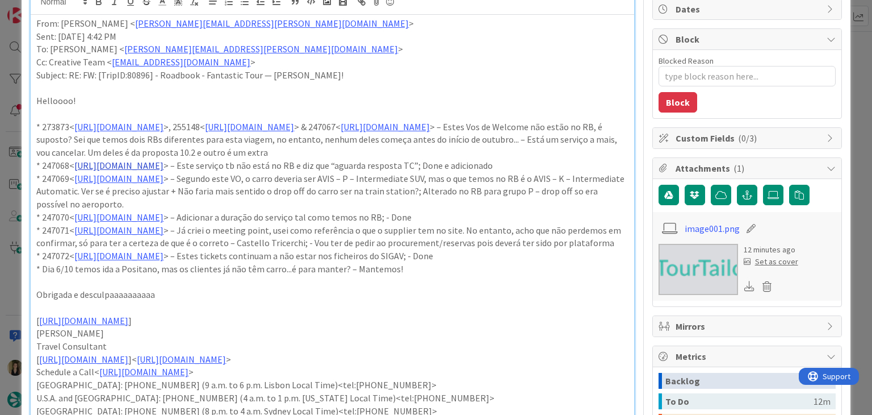
click at [164, 171] on link "[URL][DOMAIN_NAME]" at bounding box center [118, 165] width 89 height 11
click at [200, 203] on link "[URL][DOMAIN_NAME]" at bounding box center [162, 199] width 78 height 15
click at [441, 203] on p "* 247069< https://appweb.tourtailors.com/sigav/#Voucher/view/254701 > – Segundo…" at bounding box center [332, 191] width 592 height 39
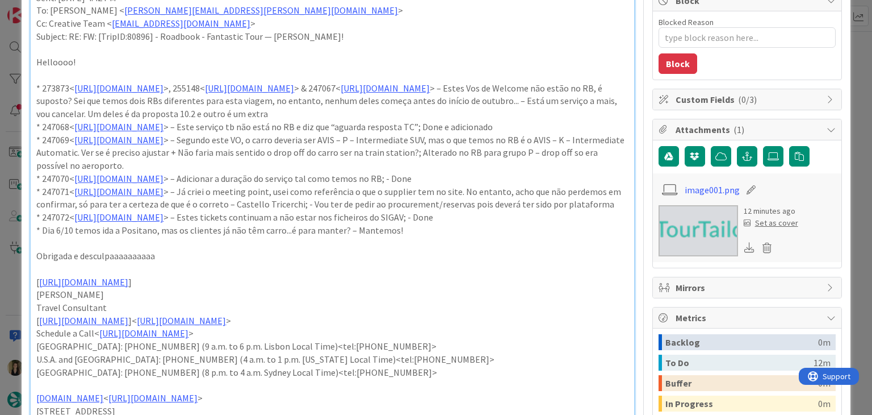
scroll to position [227, 0]
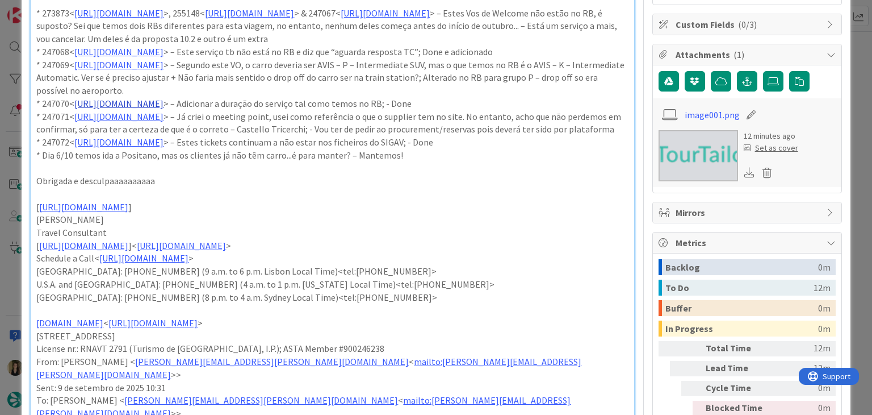
click at [164, 109] on link "[URL][DOMAIN_NAME]" at bounding box center [118, 103] width 89 height 11
click at [201, 144] on link "[URL][DOMAIN_NAME]" at bounding box center [162, 151] width 78 height 15
click at [363, 110] on p "* 247070< https://appweb.tourtailors.com/sigav/#Voucher/view/254702 > – Adicion…" at bounding box center [332, 103] width 592 height 13
click at [164, 122] on link "[URL][DOMAIN_NAME]" at bounding box center [118, 116] width 89 height 11
click at [199, 162] on link "[URL][DOMAIN_NAME]" at bounding box center [162, 164] width 78 height 15
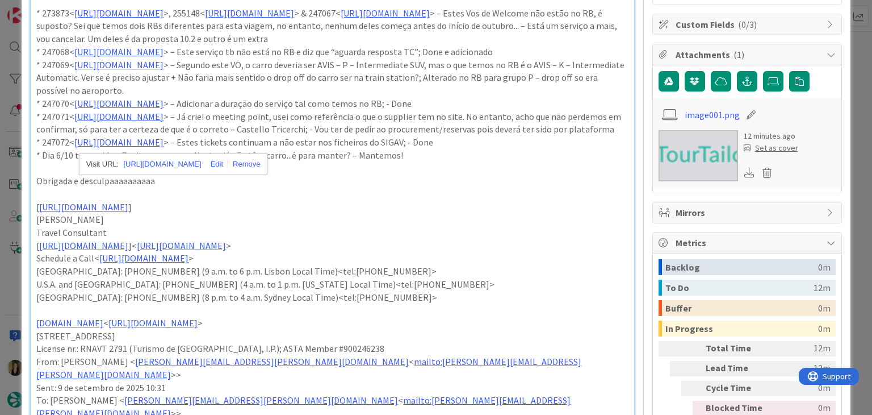
click at [446, 110] on p "* 247070< https://appweb.tourtailors.com/sigav/#Voucher/view/254702 > – Adicion…" at bounding box center [332, 103] width 592 height 13
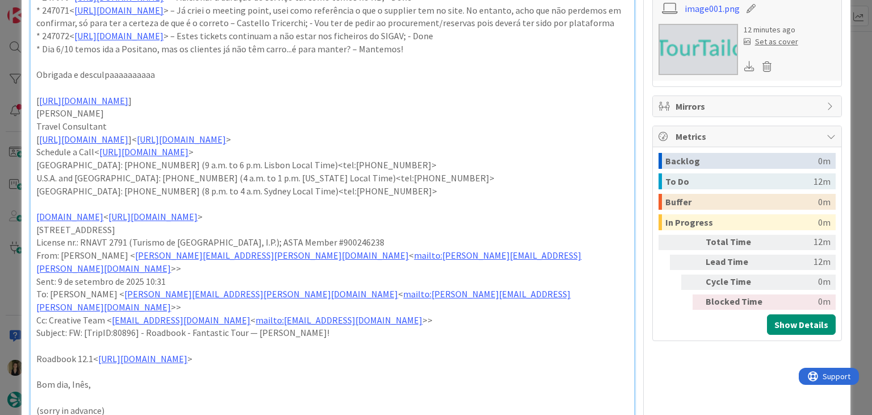
scroll to position [341, 0]
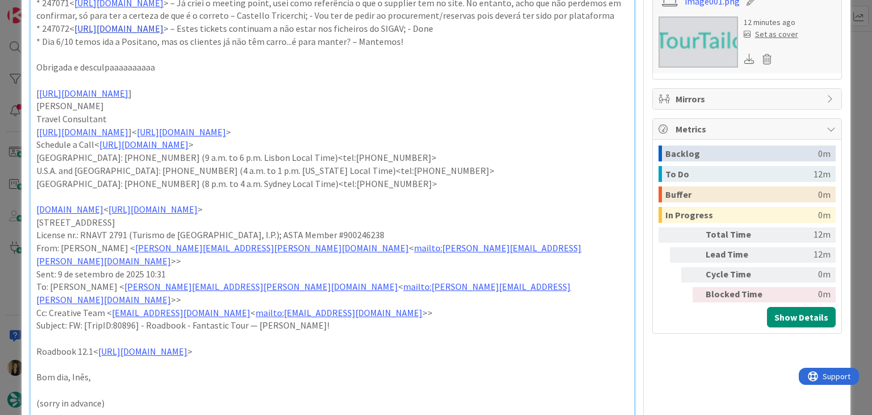
click at [164, 34] on link "[URL][DOMAIN_NAME]" at bounding box center [118, 28] width 89 height 11
click at [201, 87] on link "[URL][DOMAIN_NAME]" at bounding box center [162, 89] width 78 height 15
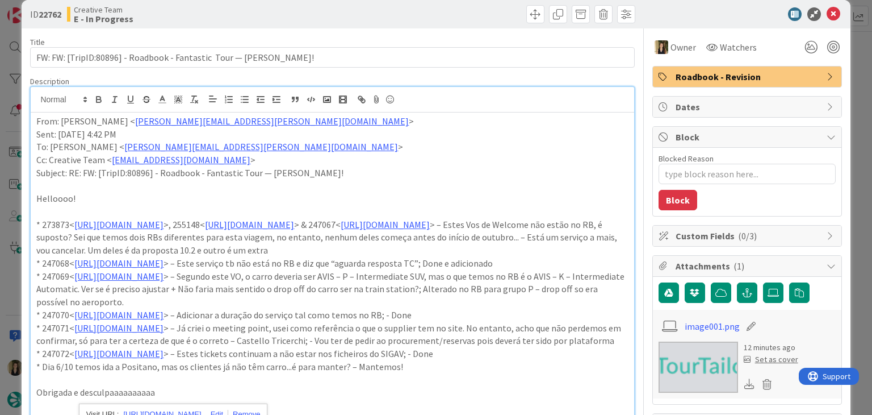
scroll to position [0, 0]
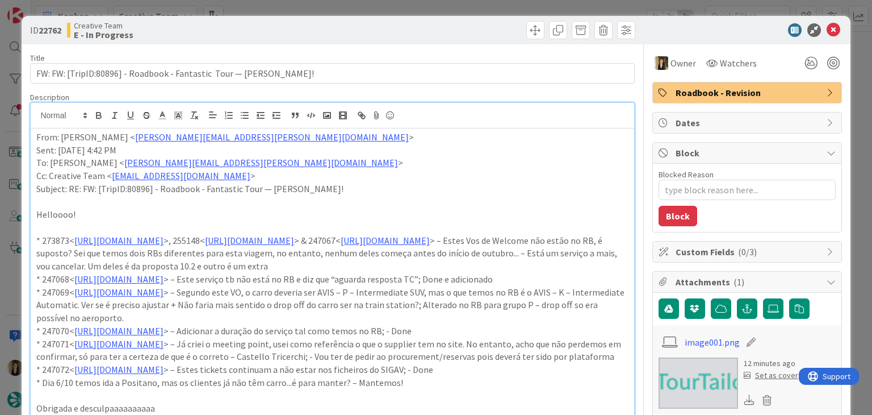
drag, startPoint x: 374, startPoint y: 24, endPoint x: 367, endPoint y: 10, distance: 15.5
click at [371, 23] on div at bounding box center [486, 30] width 300 height 18
click at [367, 10] on div "ID 22762 Creative Team E - In Progress Title 69 / 128 FW: FW: [TripID:80896] - …" at bounding box center [436, 207] width 872 height 415
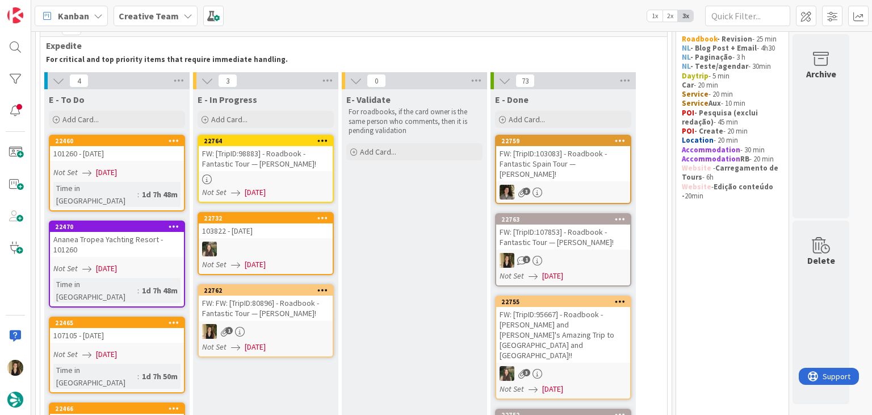
scroll to position [57, 0]
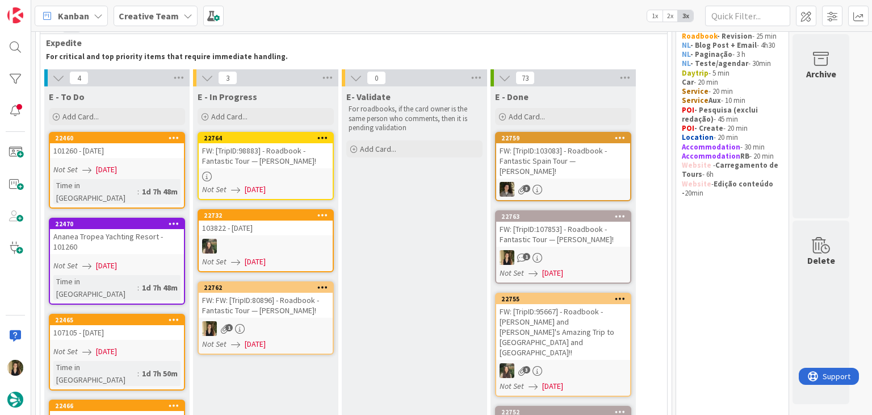
click at [302, 319] on link "22762 FW: FW: [TripID:80896] - Roadbook - Fantastic Tour — Michael Teich! 1 Not…" at bounding box center [266, 317] width 136 height 73
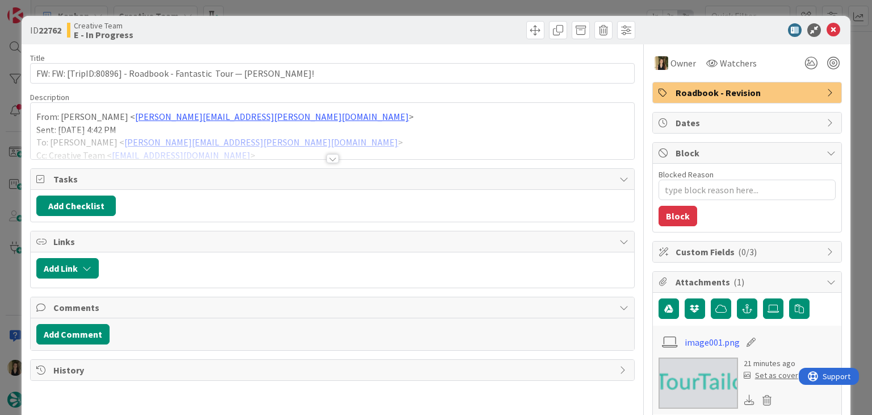
click at [717, 95] on span "Roadbook - Revision" at bounding box center [748, 93] width 145 height 14
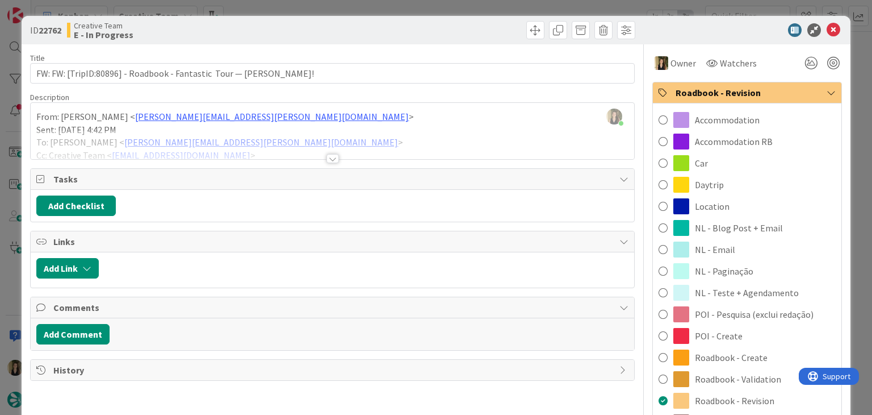
click at [382, 35] on div at bounding box center [486, 30] width 300 height 18
click at [382, 10] on div "ID 22762 Creative Team E - In Progress Title 69 / 128 FW: FW: [TripID:80896] - …" at bounding box center [436, 207] width 872 height 415
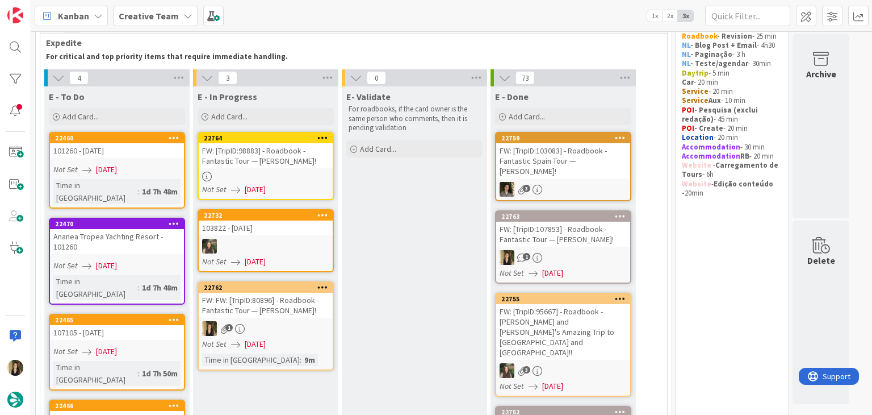
click at [145, 164] on div "Not Set 08/09/2025" at bounding box center [118, 170] width 131 height 12
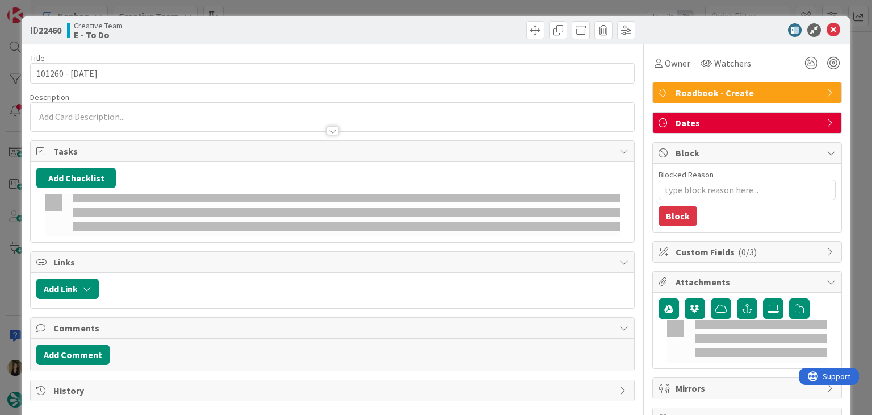
type textarea "x"
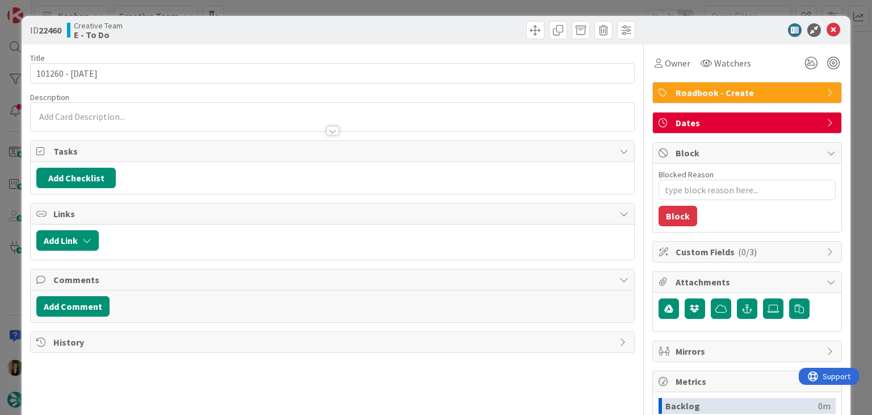
click at [241, 31] on div "Creative Team E - To Do" at bounding box center [198, 30] width 263 height 18
click at [242, 10] on div "ID 22460 Creative Team E - To Do Title 13 / 128 101260 - 7oct Description Owner…" at bounding box center [436, 207] width 872 height 415
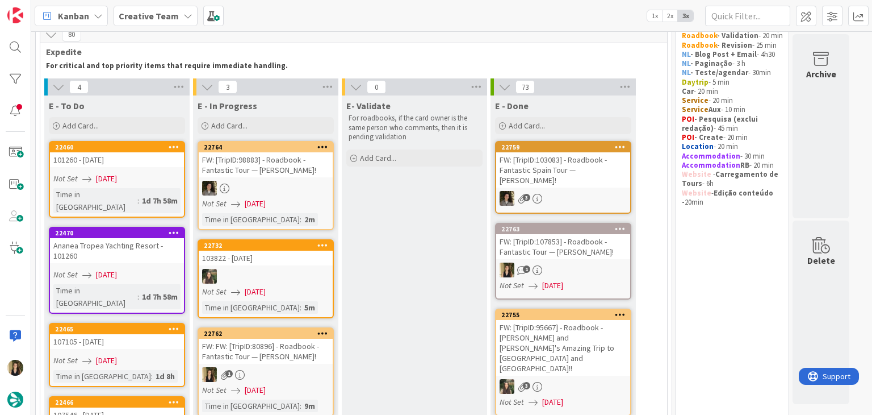
scroll to position [227, 0]
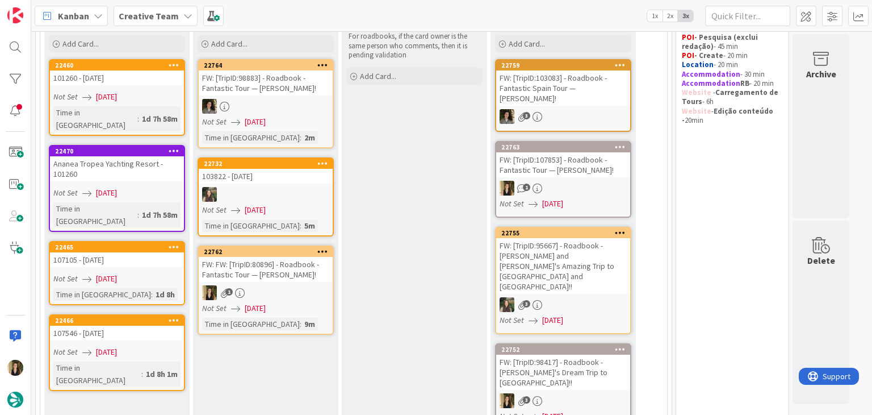
scroll to position [114, 0]
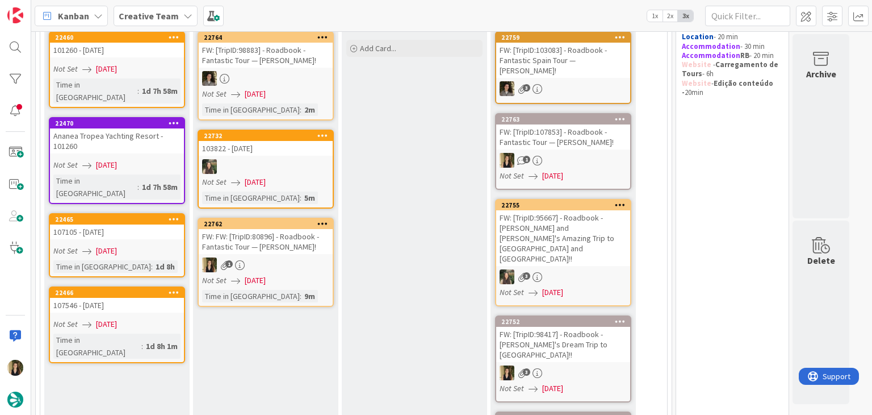
scroll to position [170, 0]
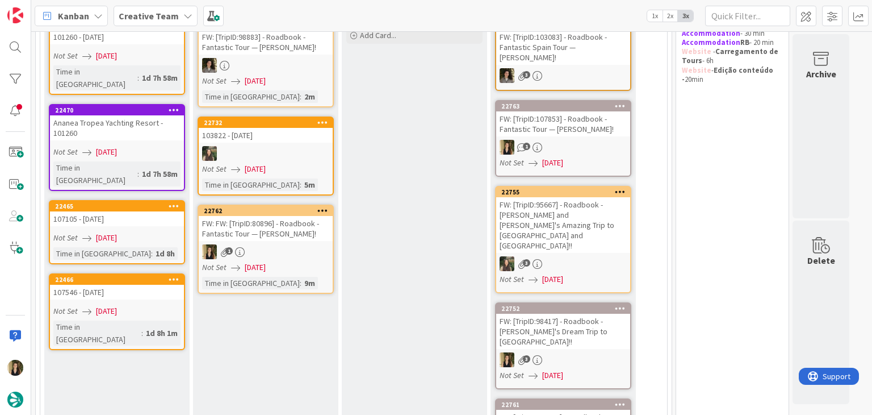
click at [311, 244] on div "1" at bounding box center [266, 251] width 134 height 15
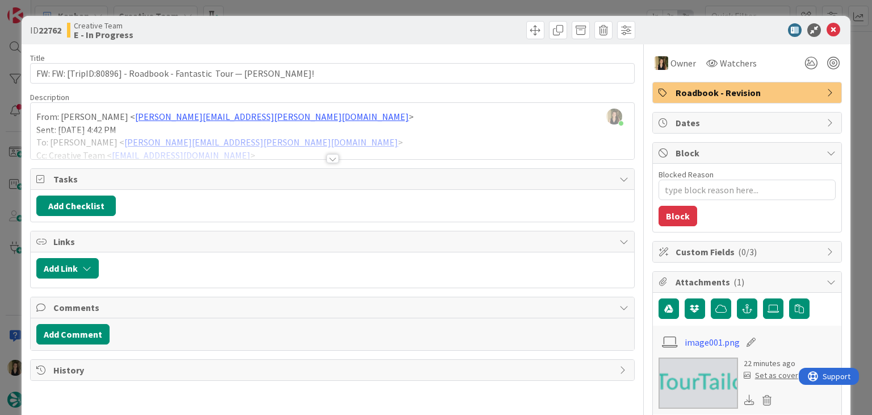
click at [732, 97] on span "Roadbook - Revision" at bounding box center [748, 93] width 145 height 14
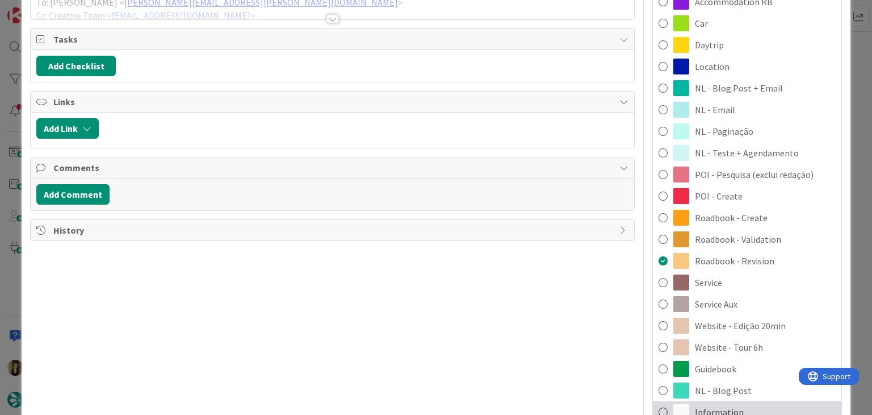
scroll to position [284, 0]
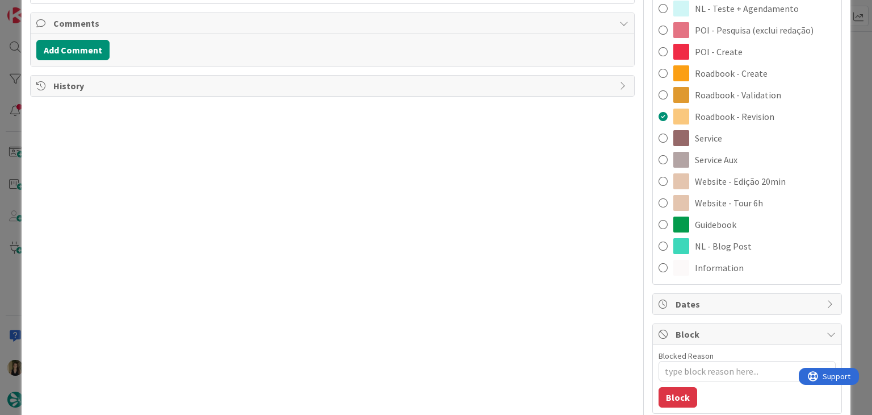
drag, startPoint x: 722, startPoint y: 164, endPoint x: 709, endPoint y: 162, distance: 13.7
click at [722, 164] on span "Service Aux" at bounding box center [716, 160] width 43 height 14
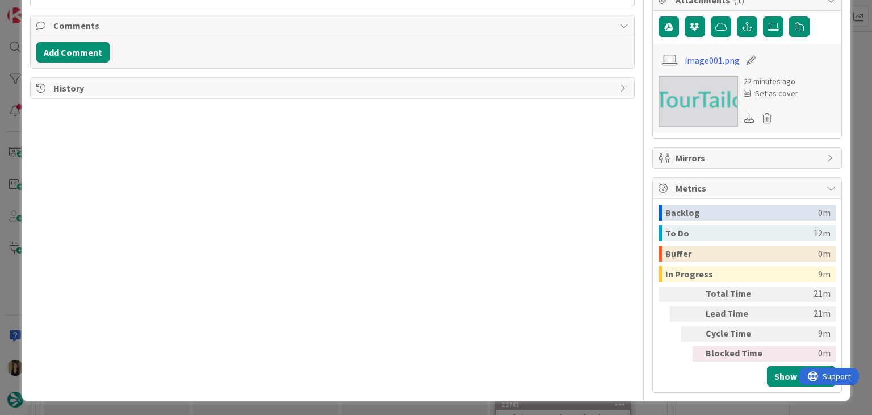
scroll to position [0, 0]
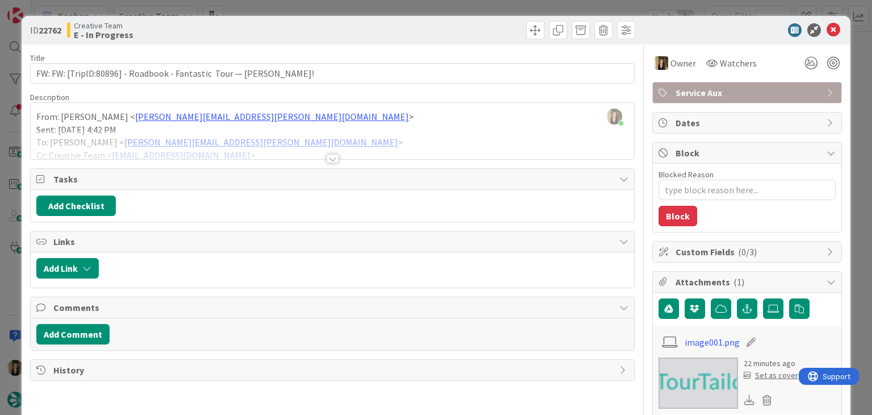
click at [474, 37] on div "ID 22762 Creative Team E - In Progress" at bounding box center [436, 30] width 828 height 28
click at [469, 5] on div "ID 22762 Creative Team E - In Progress Title 69 / 128 FW: FW: [TripID:80896] - …" at bounding box center [436, 207] width 872 height 415
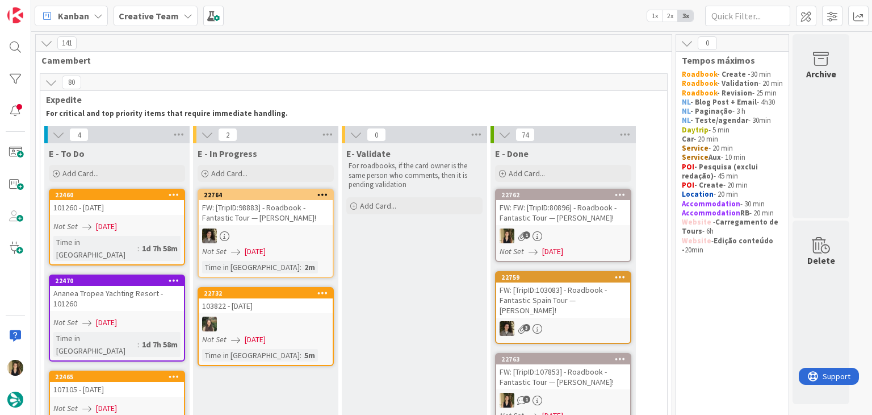
click at [166, 216] on link "22460 101260 - 7oct Not Set 08/09/2025 Time in Column : 1d 7h 58m" at bounding box center [117, 227] width 136 height 77
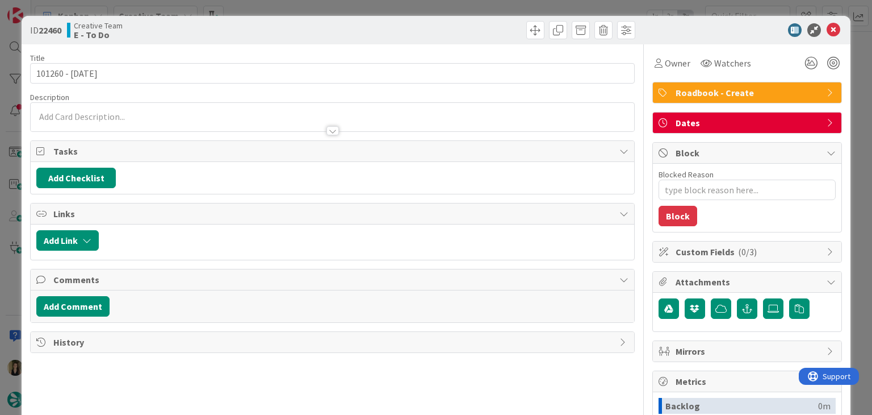
click at [254, 6] on div "ID 22460 Creative Team E - To Do Title 13 / 128 101260 - 7oct Description Owner…" at bounding box center [436, 207] width 872 height 415
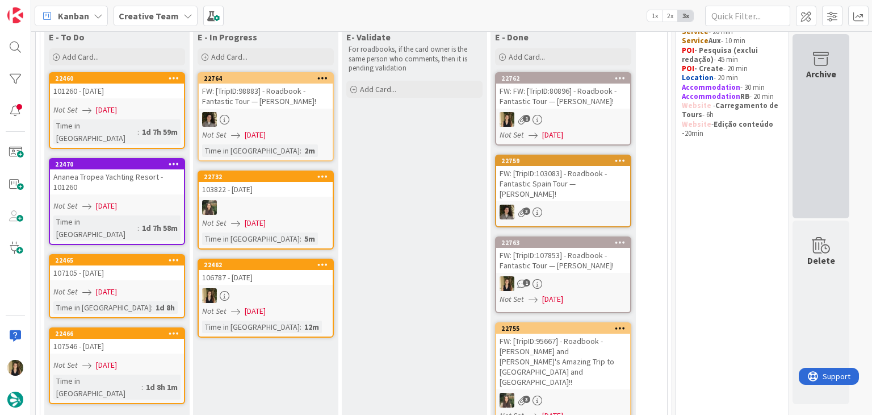
scroll to position [111, 0]
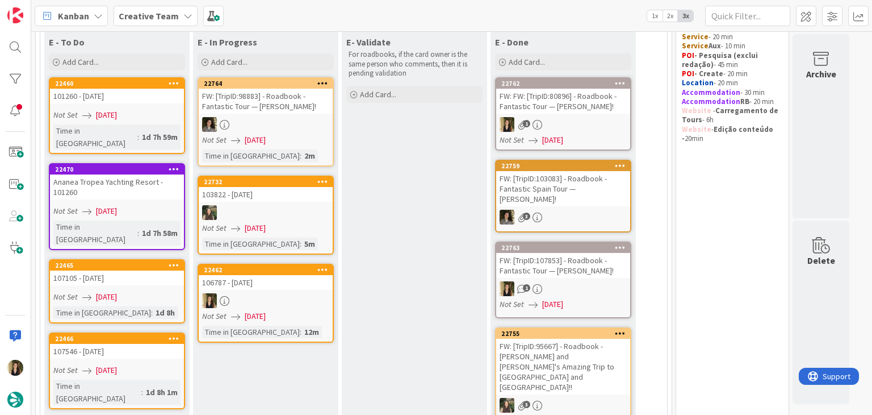
click at [293, 310] on div "Not Set 08/09/2025" at bounding box center [267, 316] width 131 height 12
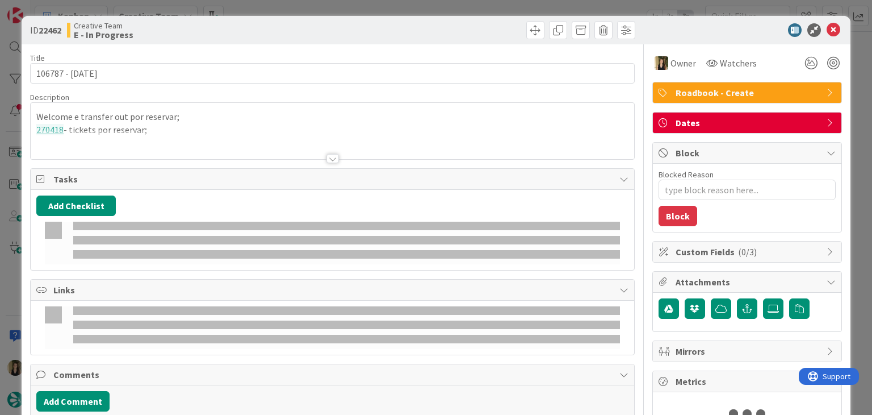
type textarea "x"
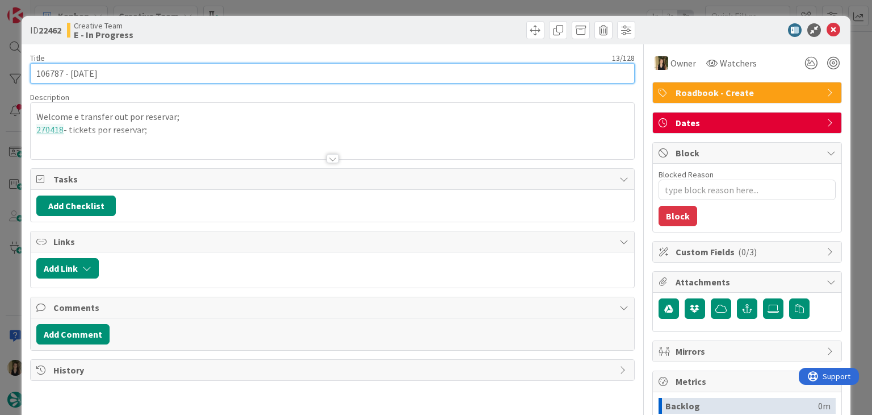
click at [54, 74] on input "106787 - [DATE]" at bounding box center [332, 73] width 604 height 20
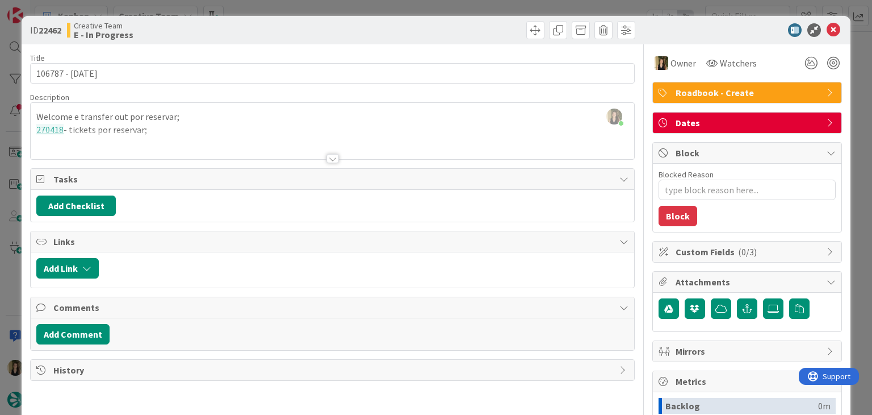
click at [326, 156] on div at bounding box center [332, 158] width 12 height 9
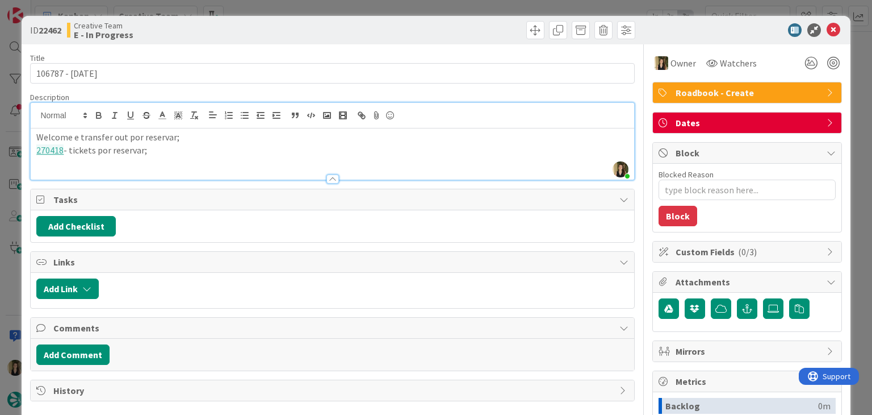
click at [178, 150] on p "270418 - tickets por reservar;" at bounding box center [332, 150] width 592 height 13
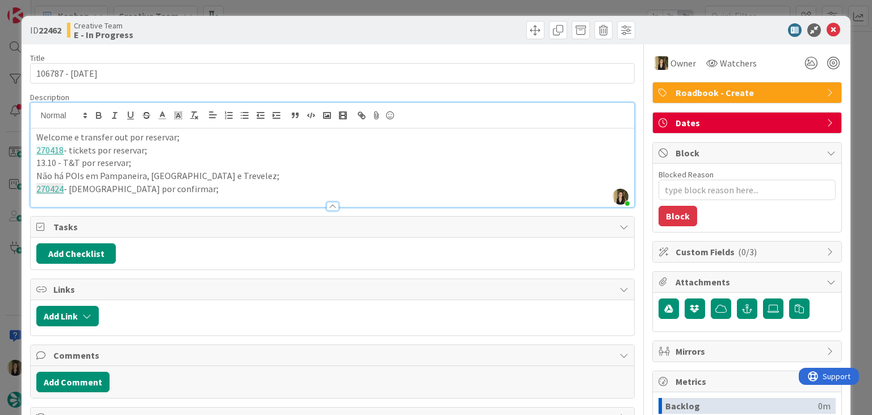
drag, startPoint x: 59, startPoint y: 163, endPoint x: 86, endPoint y: 146, distance: 32.1
click at [59, 162] on p "13.10 - T&T por reservar;" at bounding box center [332, 162] width 592 height 13
drag, startPoint x: 299, startPoint y: 20, endPoint x: 298, endPoint y: 6, distance: 14.3
click at [298, 16] on div "ID 22462 Creative Team E - In Progress" at bounding box center [436, 30] width 828 height 28
click at [298, 6] on div "ID 22462 Creative Team E - In Progress Title 13 / 128 106787 - 7oct Description…" at bounding box center [436, 207] width 872 height 415
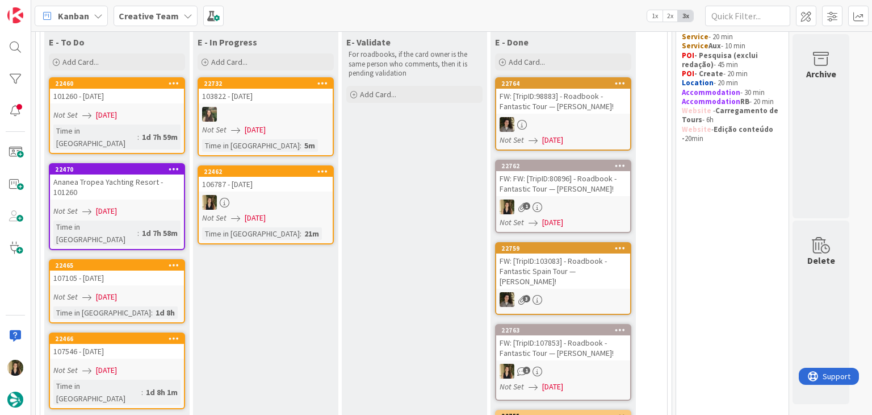
click at [287, 190] on div "106787 - [DATE]" at bounding box center [266, 184] width 134 height 15
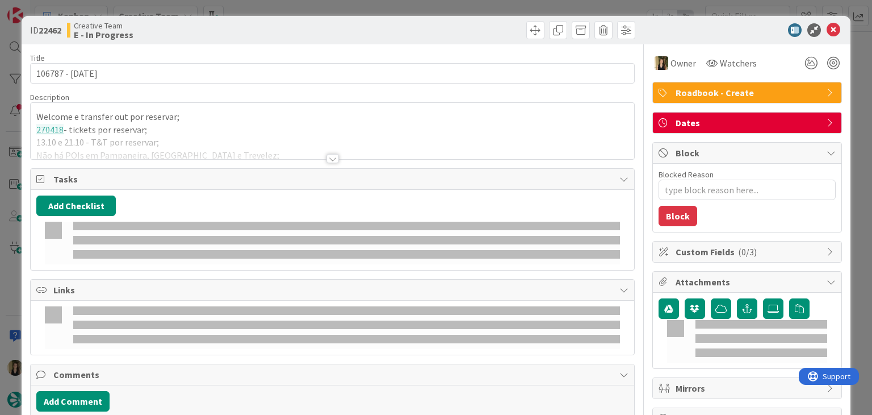
scroll to position [16, 0]
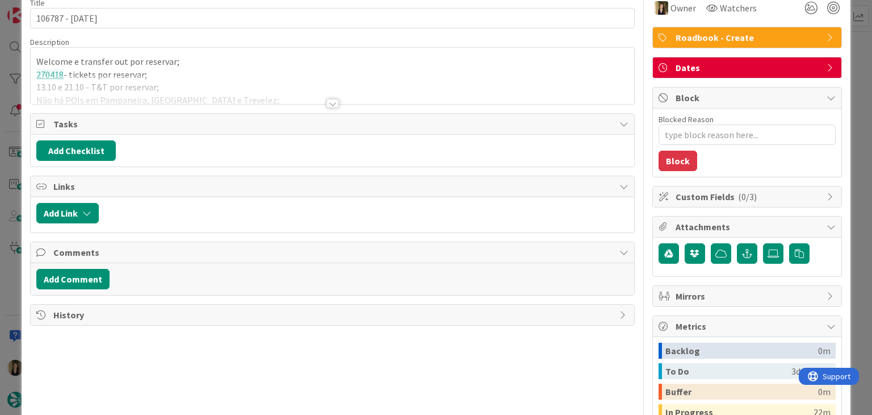
type textarea "x"
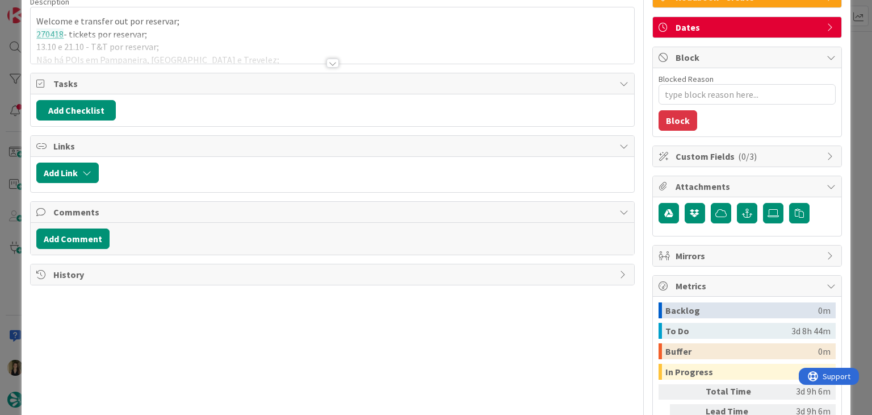
scroll to position [0, 0]
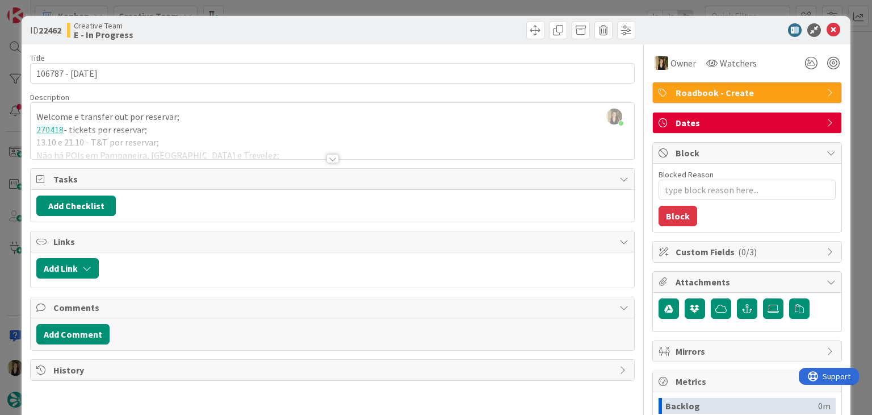
click at [336, 159] on div "Title 13 / 128 106787 - 7oct Description Sofia Palma just joined Welcome e tran…" at bounding box center [332, 314] width 604 height 541
drag, startPoint x: 336, startPoint y: 153, endPoint x: 307, endPoint y: 157, distance: 29.9
click at [334, 153] on div at bounding box center [332, 144] width 603 height 29
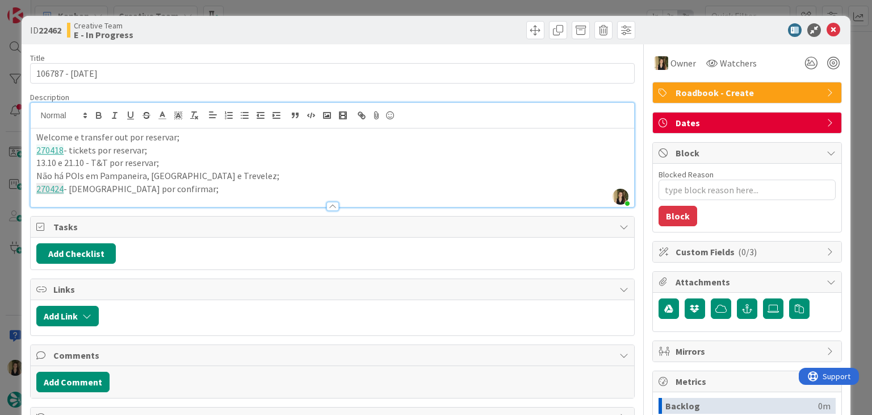
drag, startPoint x: 89, startPoint y: 165, endPoint x: 98, endPoint y: 152, distance: 16.2
click at [89, 164] on p "13.10 e 21.10 - T&T por reservar;" at bounding box center [332, 162] width 592 height 13
click at [296, 26] on div "Creative Team E - In Progress" at bounding box center [198, 30] width 263 height 18
click at [295, 9] on div "ID 22462 Creative Team E - In Progress Title 13 / 128 106787 - 7oct Description…" at bounding box center [436, 207] width 872 height 415
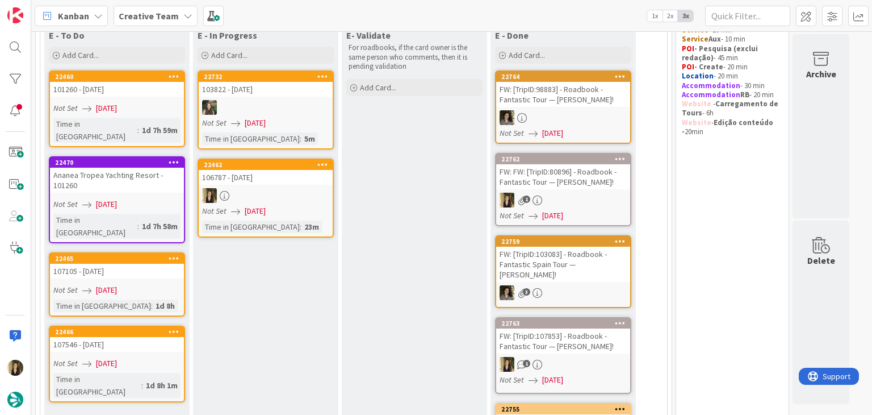
scroll to position [114, 0]
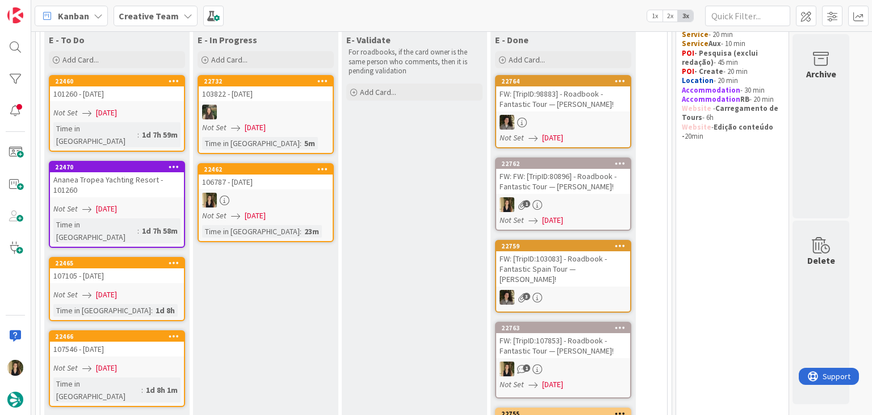
click at [291, 221] on link "22462 106787 - 7oct Not Set 08/09/2025 Time in Column : 23m" at bounding box center [266, 202] width 136 height 79
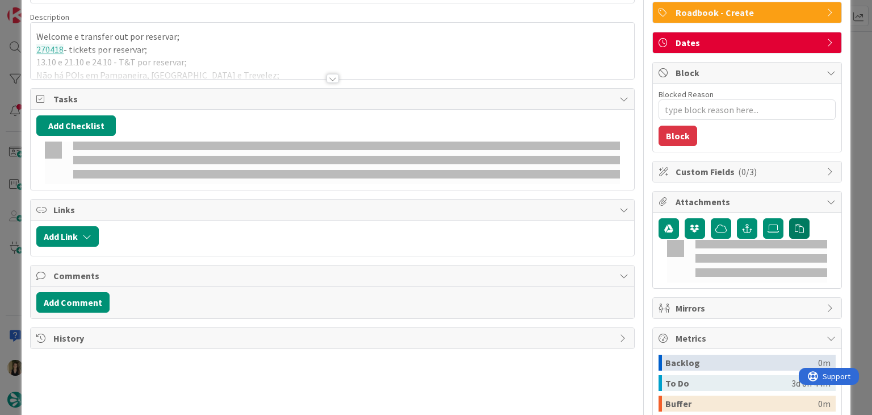
type textarea "x"
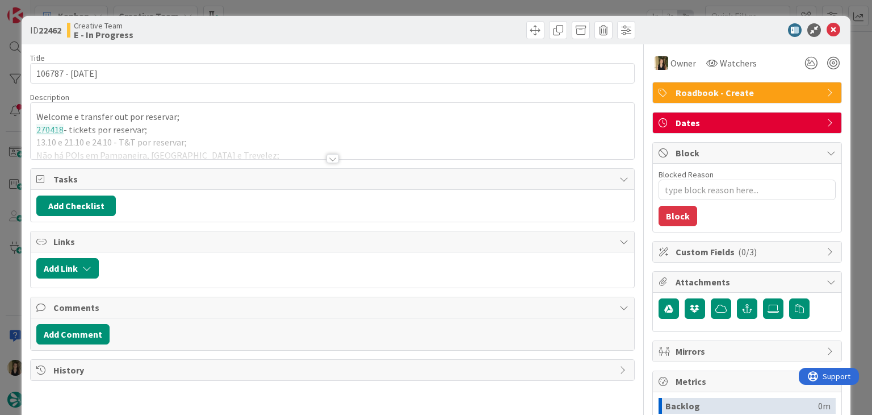
click at [329, 162] on div at bounding box center [332, 158] width 12 height 9
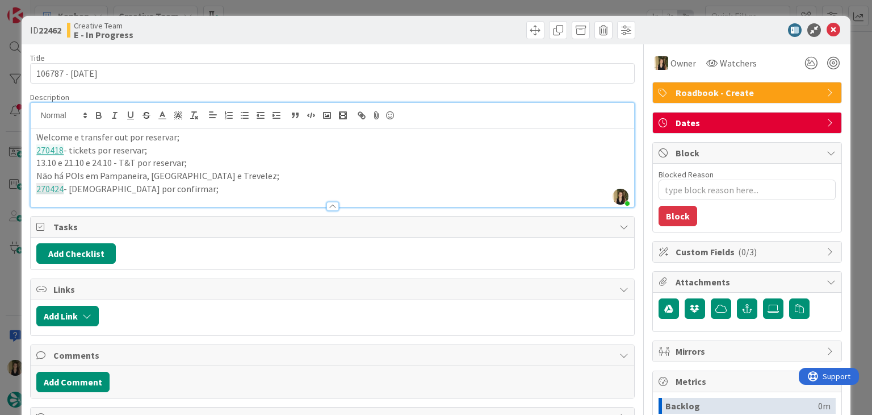
drag, startPoint x: 163, startPoint y: 189, endPoint x: 216, endPoint y: 185, distance: 53.0
click at [165, 189] on p "270424 - Mezquita por confirmar;" at bounding box center [332, 188] width 592 height 13
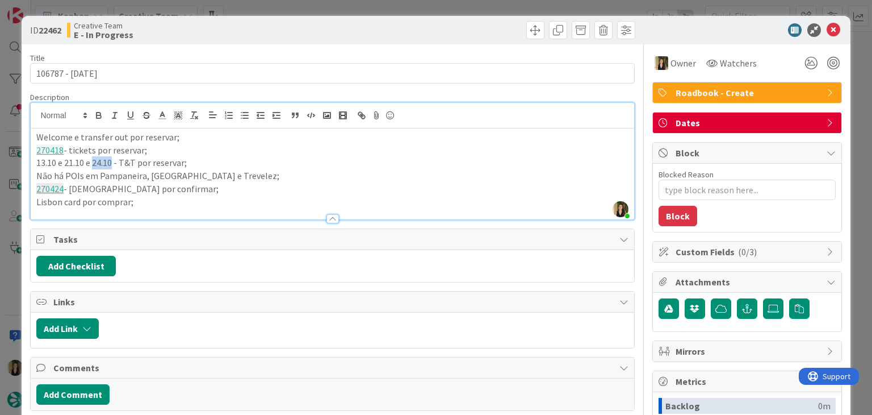
drag, startPoint x: 111, startPoint y: 163, endPoint x: 164, endPoint y: 146, distance: 55.5
click at [93, 159] on p "13.10 e 21.10 e 24.10 - T&T por reservar;" at bounding box center [332, 162] width 592 height 13
click at [168, 199] on p "Lisbon card por comprar;" at bounding box center [332, 201] width 592 height 13
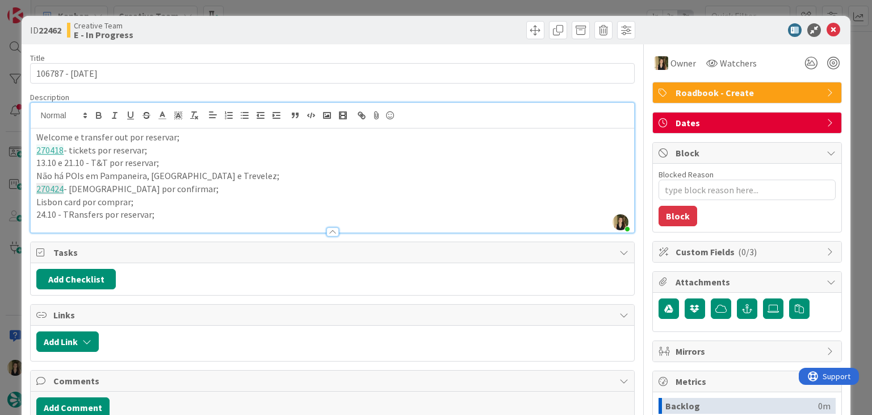
click at [73, 210] on p "24.10 - TRansfers por reservar;" at bounding box center [332, 214] width 592 height 13
drag, startPoint x: 293, startPoint y: 26, endPoint x: 292, endPoint y: 5, distance: 20.5
click at [292, 20] on div "ID 22462 Creative Team E - In Progress" at bounding box center [436, 30] width 828 height 28
click at [292, 5] on div "ID 22462 Creative Team E - In Progress Title 13 / 128 106787 - 7oct Description…" at bounding box center [436, 207] width 872 height 415
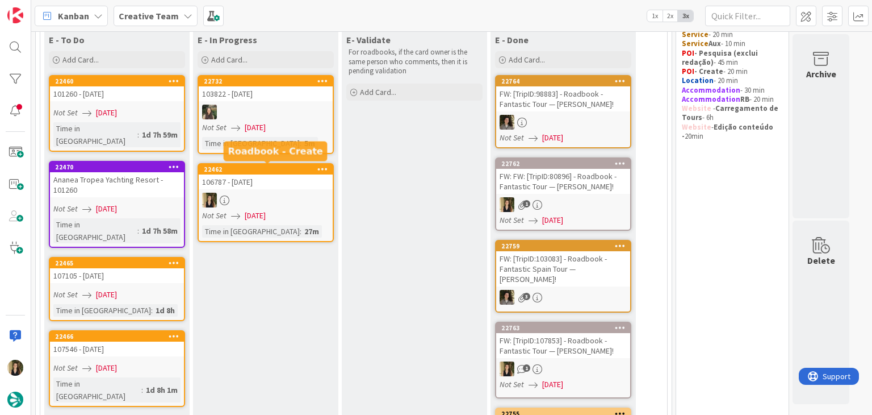
click at [290, 206] on div at bounding box center [266, 199] width 134 height 15
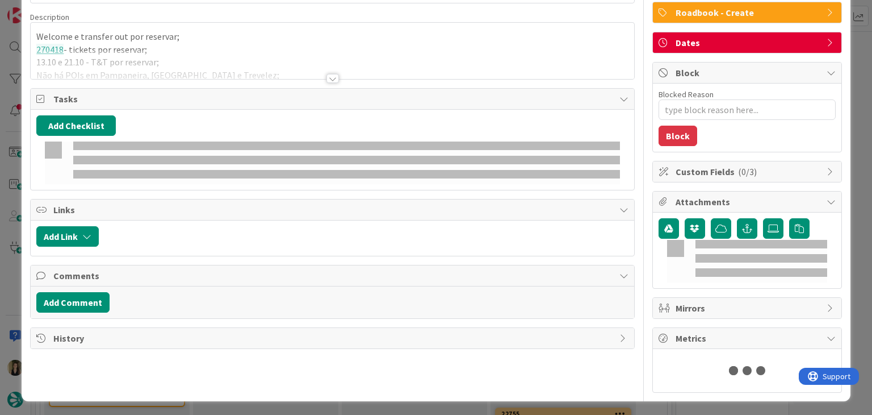
type textarea "x"
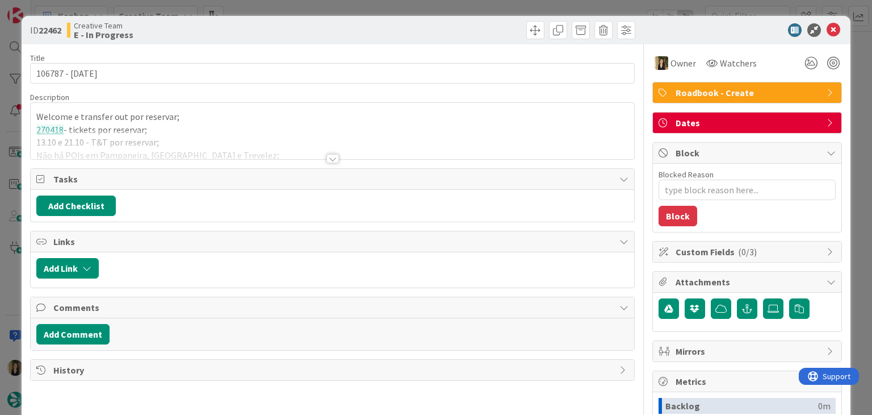
drag, startPoint x: 325, startPoint y: 160, endPoint x: 319, endPoint y: 160, distance: 6.8
click at [326, 160] on div at bounding box center [332, 158] width 12 height 9
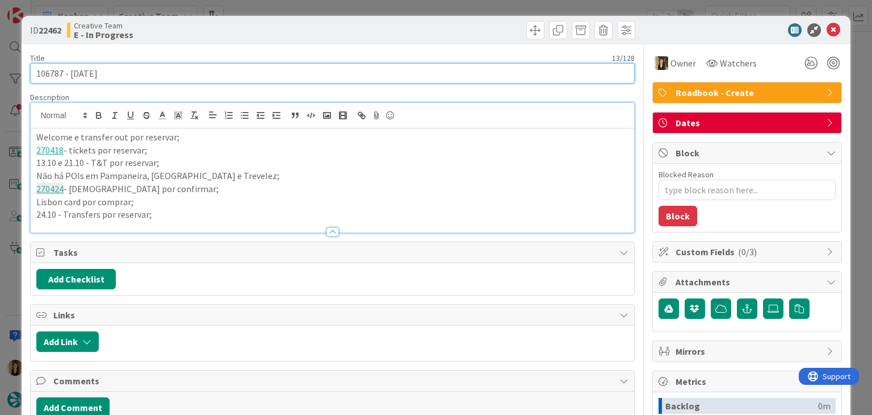
drag, startPoint x: 58, startPoint y: 78, endPoint x: 26, endPoint y: 76, distance: 32.4
click at [26, 76] on div "ID 22462 Creative Team E - In Progress Title 13 / 128 106787 - 7oct Description…" at bounding box center [436, 305] width 828 height 578
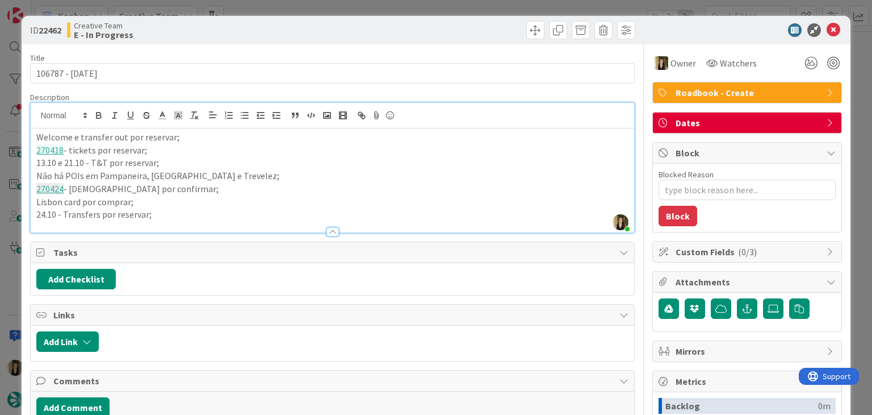
drag, startPoint x: 249, startPoint y: 29, endPoint x: 250, endPoint y: 23, distance: 6.3
click at [249, 28] on div "Creative Team E - In Progress" at bounding box center [198, 30] width 263 height 18
click at [263, 6] on div "ID 22462 Creative Team E - In Progress Title 13 / 128 106787 - 7oct Description…" at bounding box center [436, 207] width 872 height 415
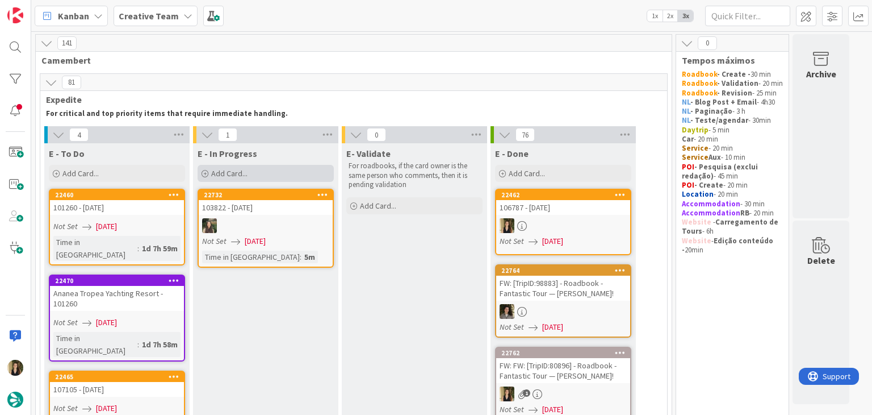
click at [231, 176] on span "Add Card..." at bounding box center [229, 173] width 36 height 10
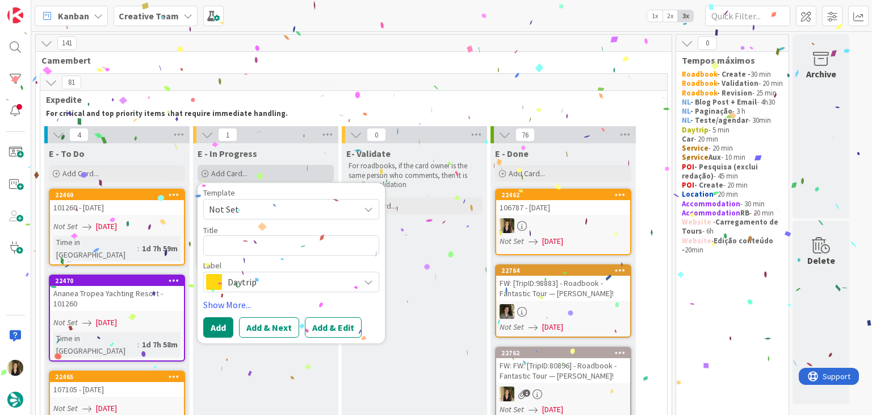
type textarea "106787 - [DATE]"
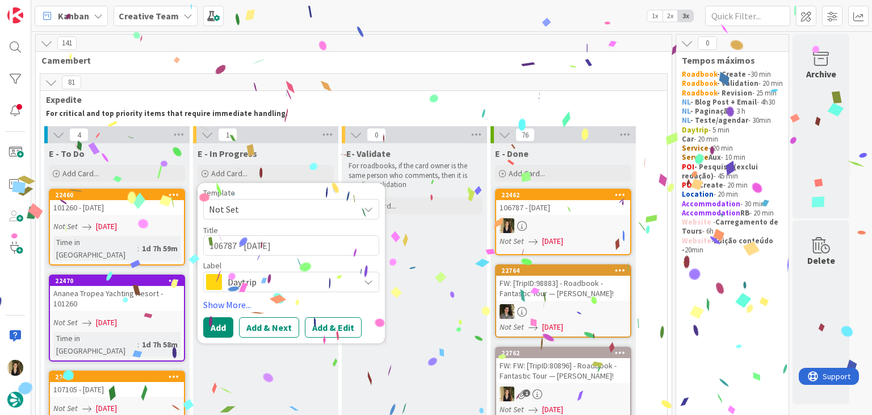
type textarea "x"
type textarea "106787 - [DATE]"
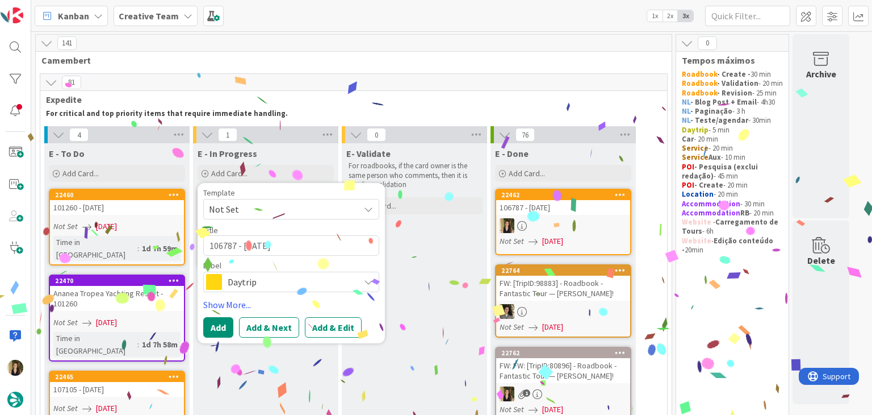
type textarea "x"
type textarea "106787 - 7oct co"
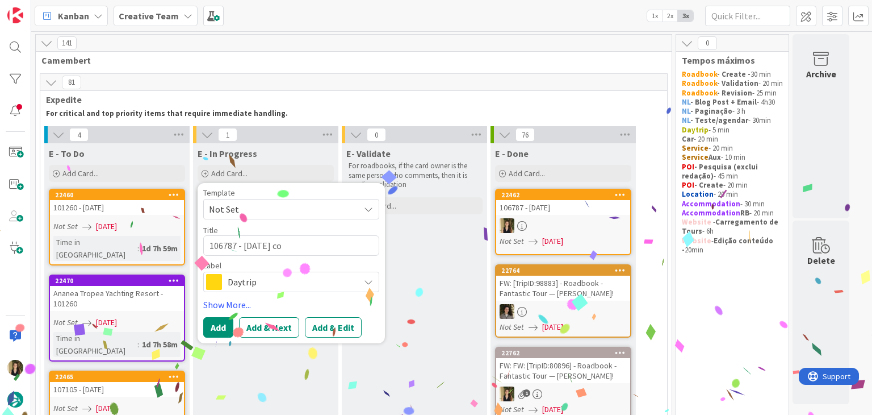
type textarea "x"
type textarea "106787 - 7oct con"
type textarea "x"
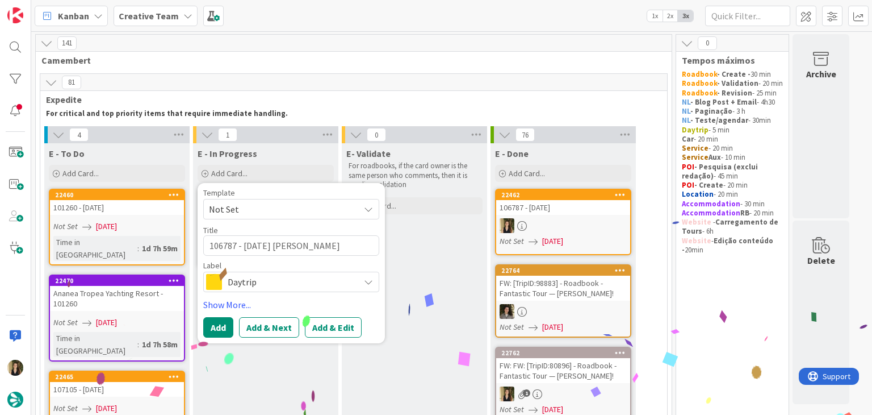
type textarea "106787 - 7oct contiu"
type textarea "x"
type textarea "106787 - 7oct contiun"
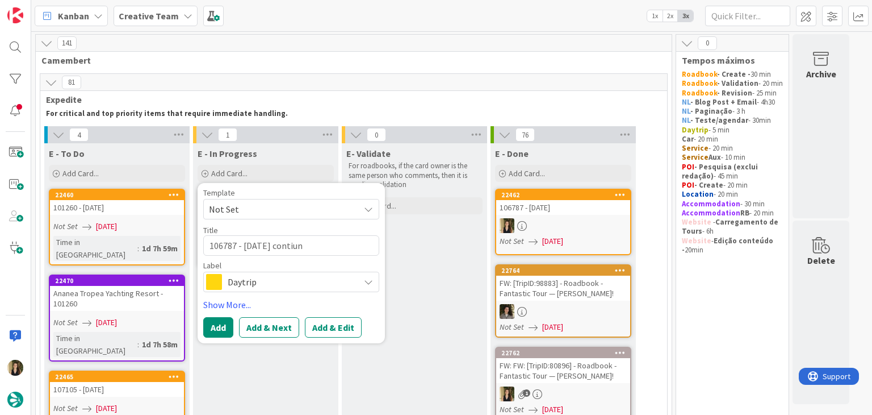
type textarea "x"
type textarea "106787 - 7oct contiu"
type textarea "x"
type textarea "106787 - 7oct conti"
type textarea "x"
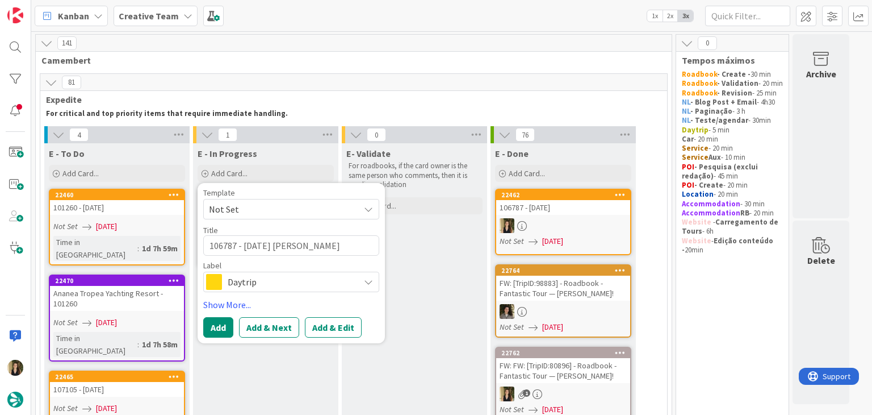
type textarea "106787 - 7oct contin"
type textarea "x"
type textarea "106787 - 7oct continu"
type textarea "x"
type textarea "106787 - 7oct continua"
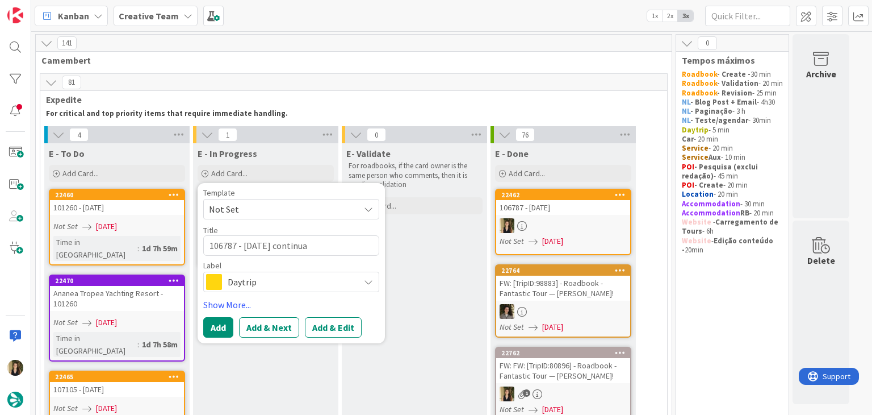
type textarea "x"
type textarea "106787 - 7oct continuaç"
type textarea "x"
type textarea "106787 - 7oct continuaçã"
type textarea "x"
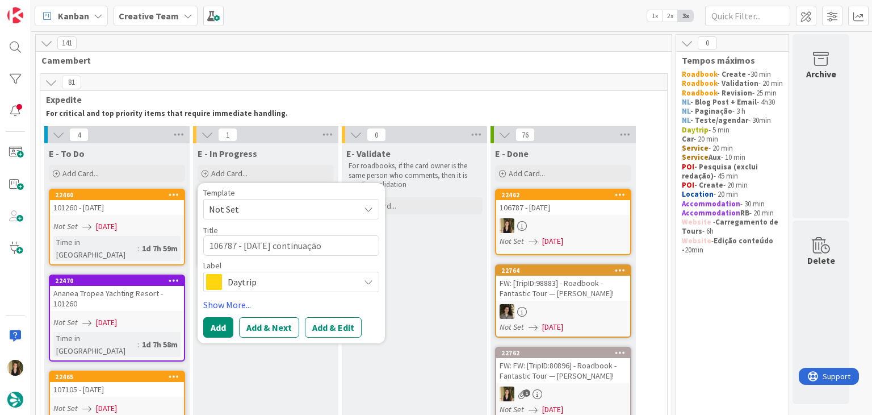
type textarea "106787 - 7oct continuação"
click at [280, 289] on div "Daytrip" at bounding box center [291, 281] width 176 height 20
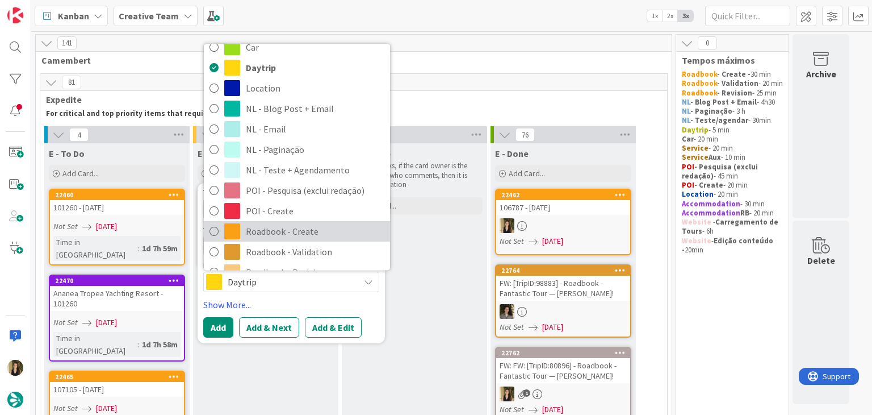
scroll to position [57, 0]
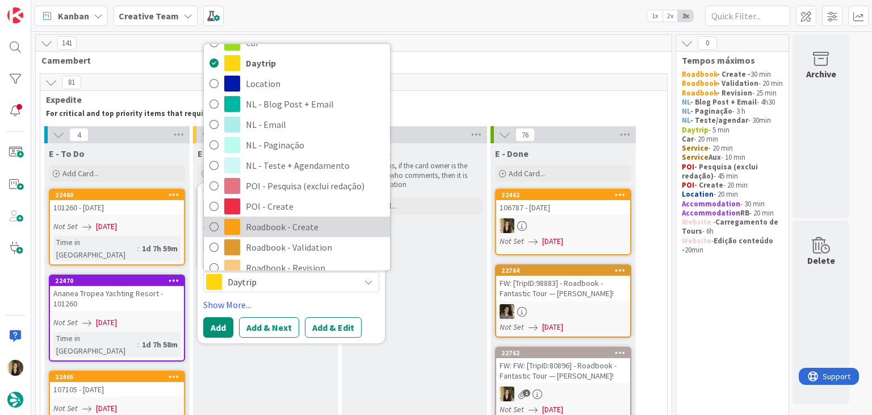
click at [307, 230] on span "Roadbook - Create" at bounding box center [315, 227] width 139 height 17
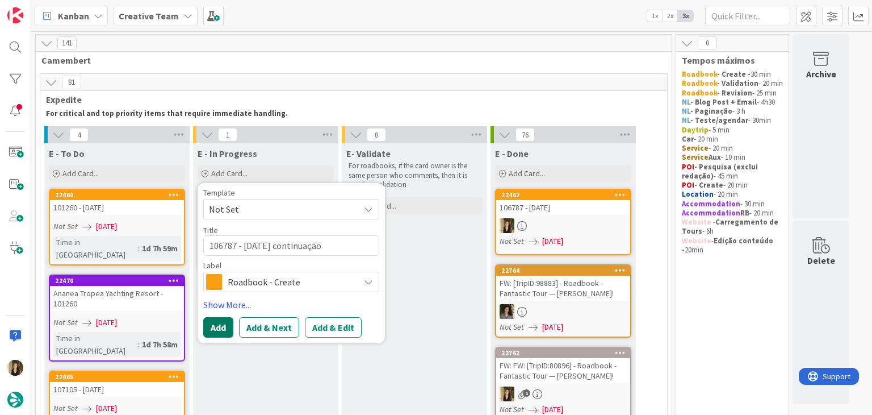
click at [223, 321] on button "Add" at bounding box center [218, 327] width 30 height 20
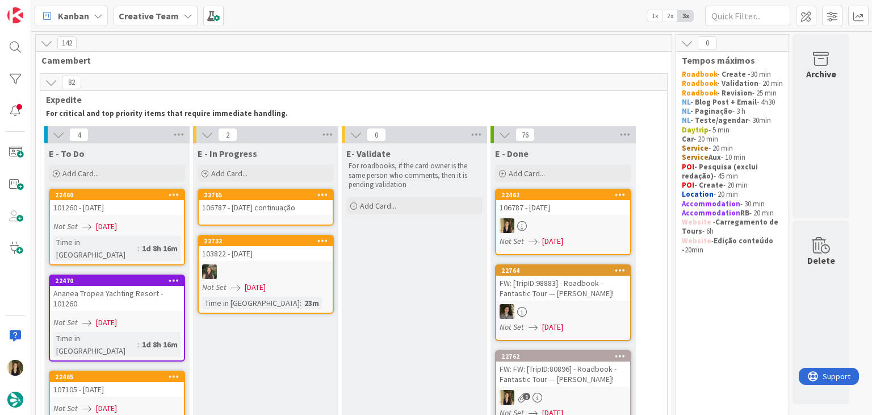
click at [296, 210] on div "106787 - 7oct continuação" at bounding box center [266, 207] width 134 height 15
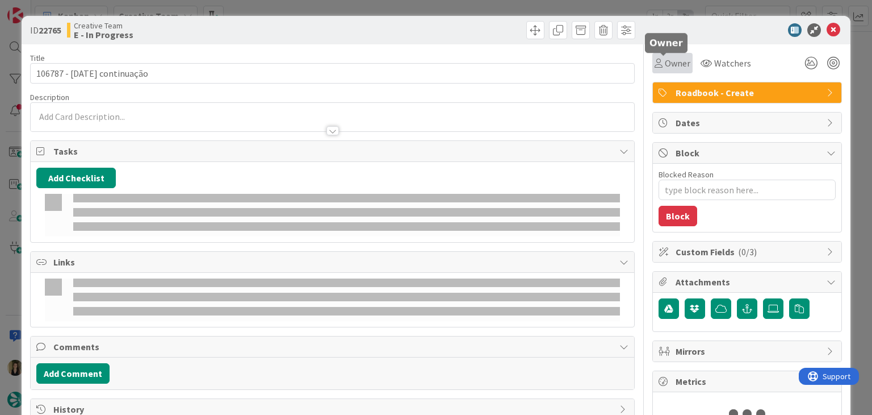
click at [655, 66] on icon at bounding box center [659, 62] width 8 height 9
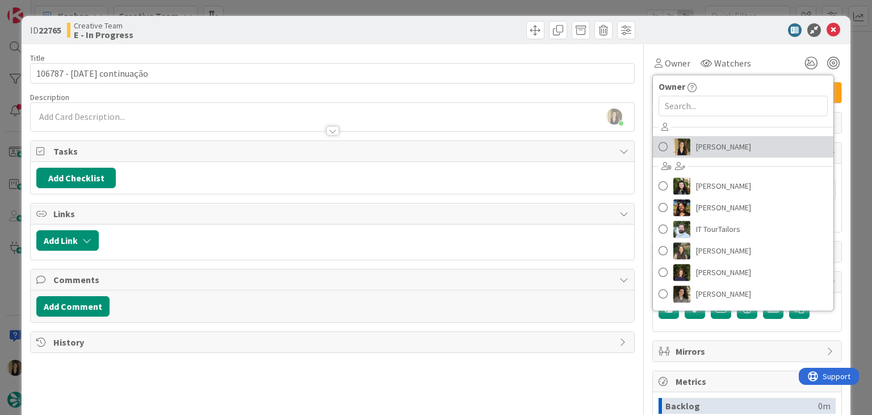
drag, startPoint x: 723, startPoint y: 146, endPoint x: 680, endPoint y: 135, distance: 44.5
click at [723, 145] on span "[PERSON_NAME]" at bounding box center [723, 146] width 55 height 17
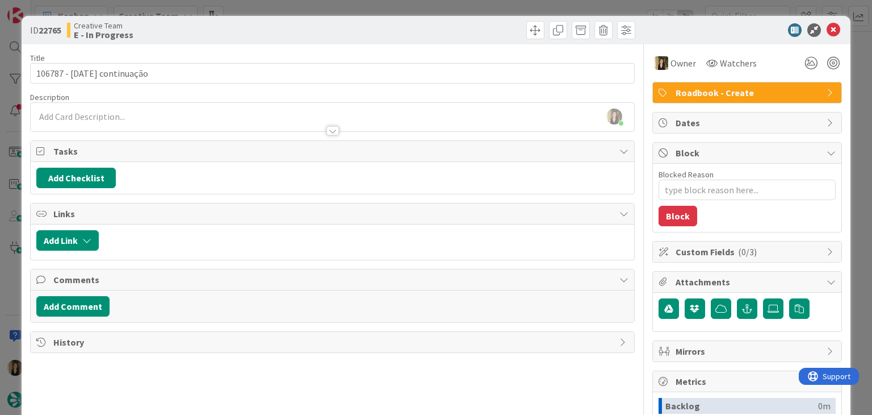
drag, startPoint x: 421, startPoint y: 24, endPoint x: 422, endPoint y: 14, distance: 10.3
click at [420, 23] on div at bounding box center [486, 30] width 300 height 18
click at [423, 11] on div "ID 22765 Creative Team E - In Progress Title 25 / 128 106787 - 7oct continuação…" at bounding box center [436, 207] width 872 height 415
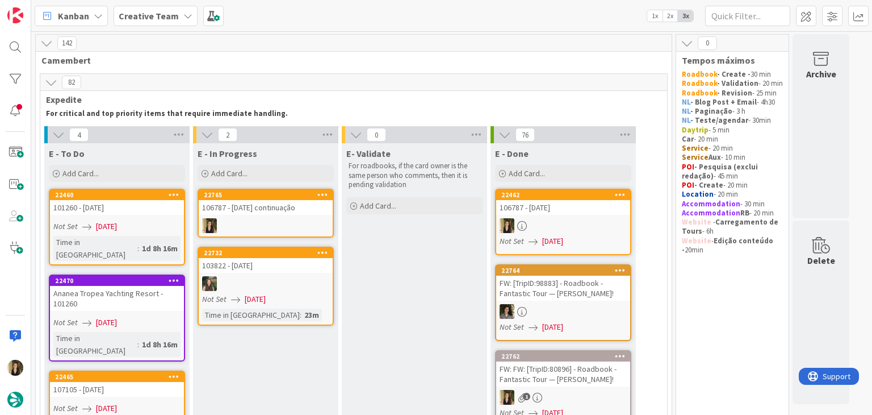
click at [545, 224] on div at bounding box center [563, 225] width 134 height 15
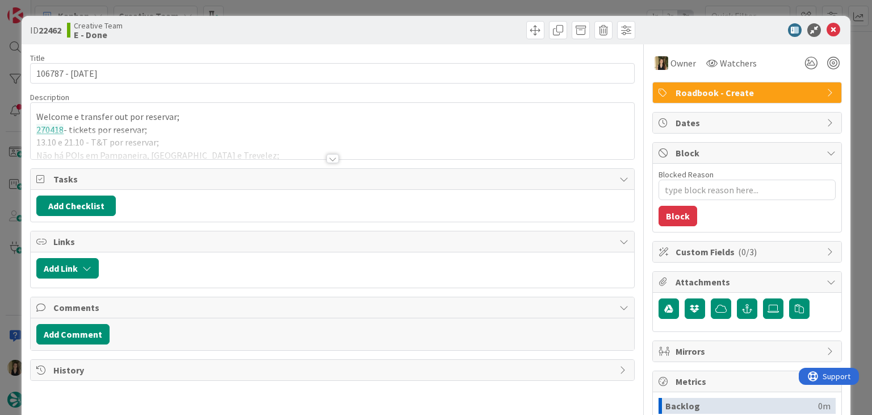
click at [326, 158] on div at bounding box center [332, 158] width 12 height 9
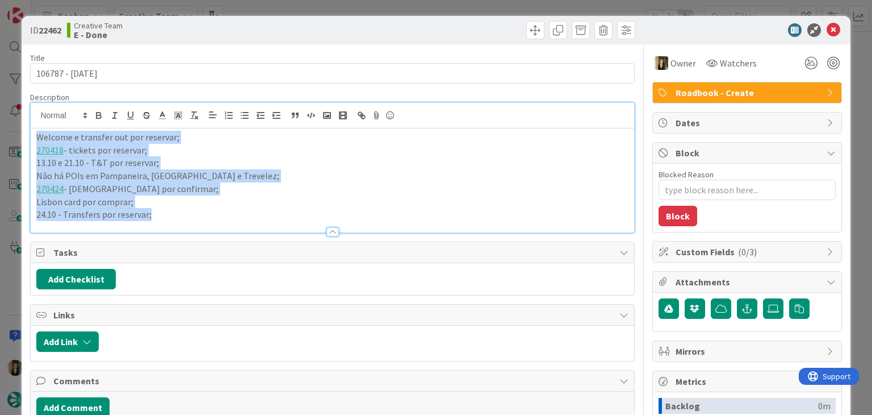
drag, startPoint x: 181, startPoint y: 211, endPoint x: 7, endPoint y: 139, distance: 188.6
click at [7, 139] on div "ID 22462 Creative Team E - Done Title 13 / 128 106787 - 7oct Description Welcom…" at bounding box center [436, 207] width 872 height 415
copy div "Welcome e transfer out por reservar; 270418 - tickets por reservar; 13.10 e 21.…"
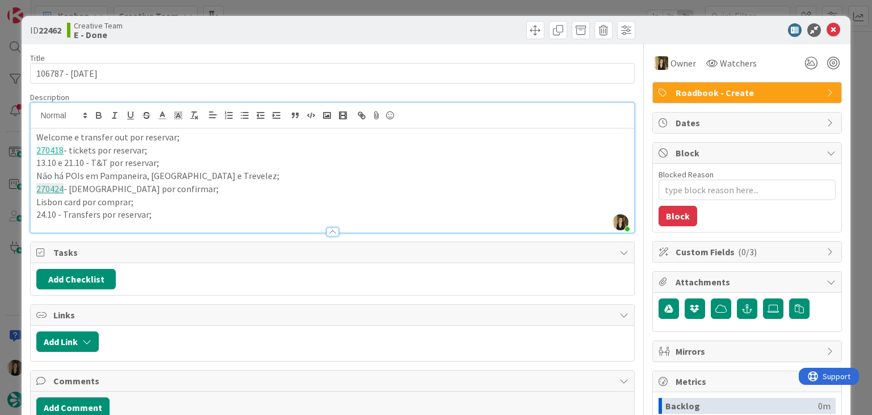
drag, startPoint x: 376, startPoint y: 18, endPoint x: 376, endPoint y: 10, distance: 8.5
click at [376, 18] on div "ID 22462 Creative Team E - Done" at bounding box center [436, 30] width 828 height 28
click at [376, 10] on div "ID 22462 Creative Team E - Done Title 13 / 128 106787 - 7oct Description Sofia …" at bounding box center [436, 207] width 872 height 415
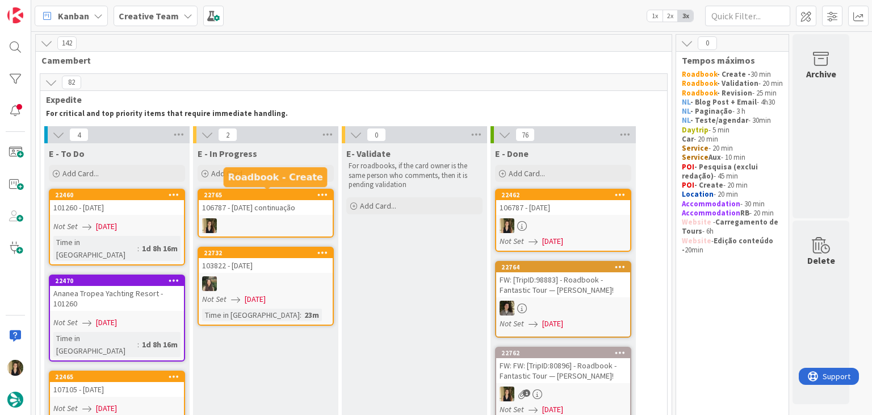
click at [298, 203] on div "106787 - 7oct continuação" at bounding box center [266, 207] width 134 height 15
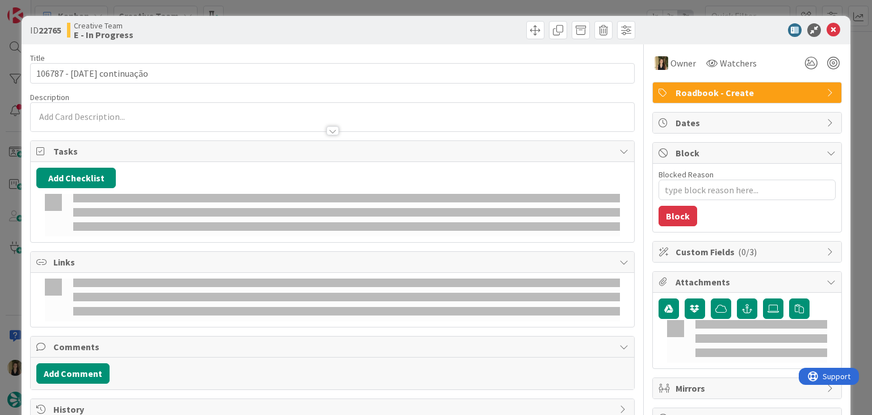
click at [136, 121] on div at bounding box center [332, 125] width 603 height 12
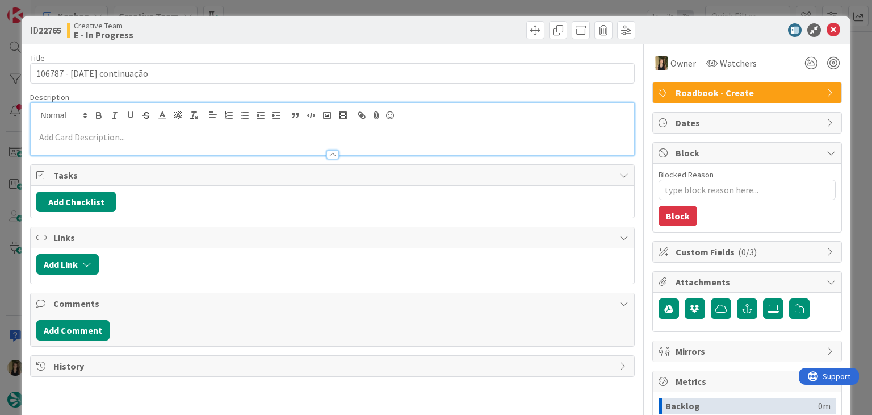
click at [125, 137] on p at bounding box center [332, 137] width 592 height 13
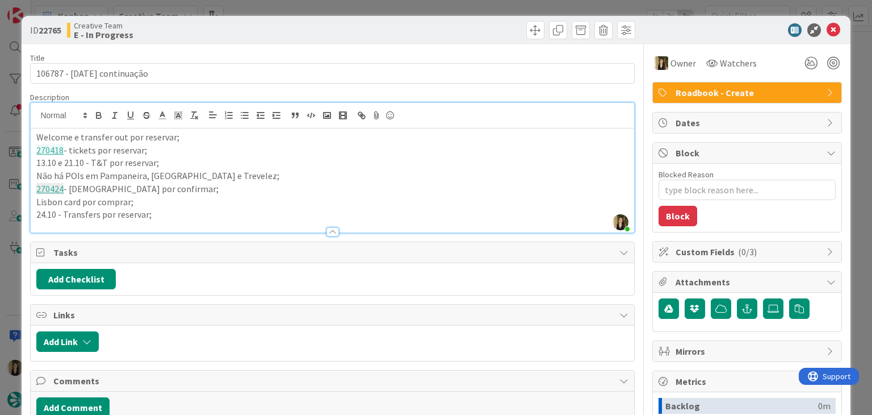
drag, startPoint x: 353, startPoint y: 26, endPoint x: 351, endPoint y: 12, distance: 14.4
click at [353, 26] on div at bounding box center [486, 30] width 300 height 18
click at [350, 10] on div "ID 22765 Creative Team E - In Progress Title 25 / 128 106787 - 7oct continuação…" at bounding box center [436, 207] width 872 height 415
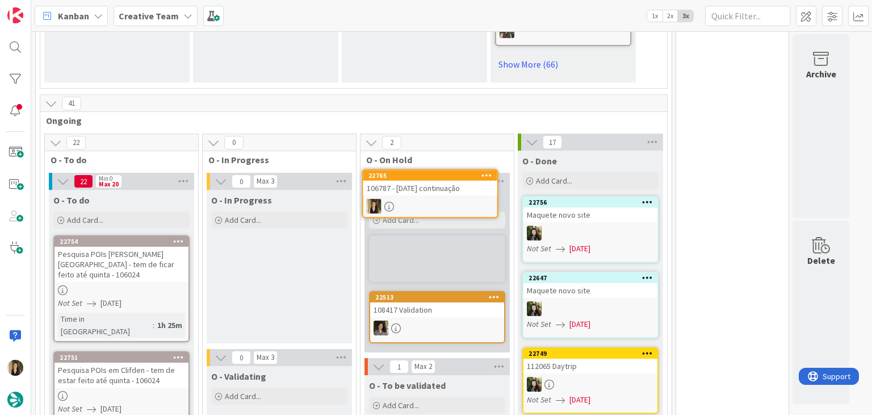
scroll to position [1069, 0]
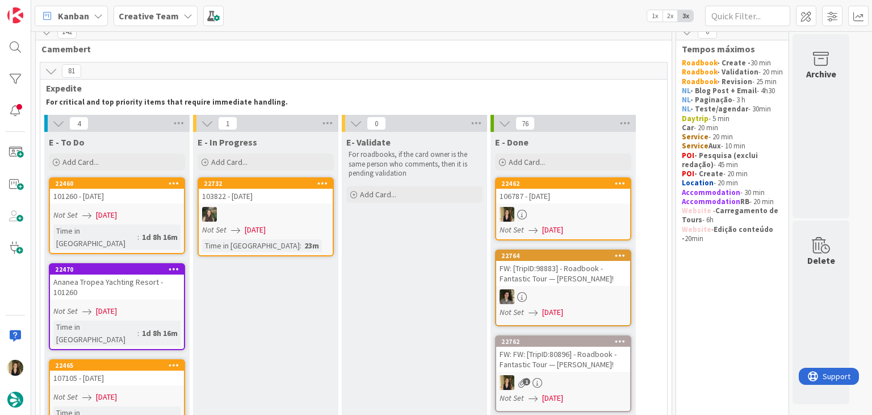
scroll to position [0, 0]
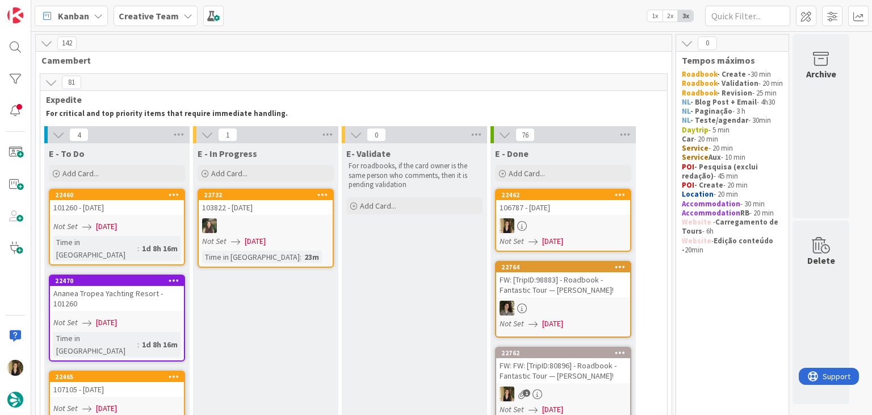
drag, startPoint x: 409, startPoint y: 274, endPoint x: 410, endPoint y: 256, distance: 17.6
click at [164, 227] on div "Not Set 08/09/2025" at bounding box center [118, 226] width 131 height 12
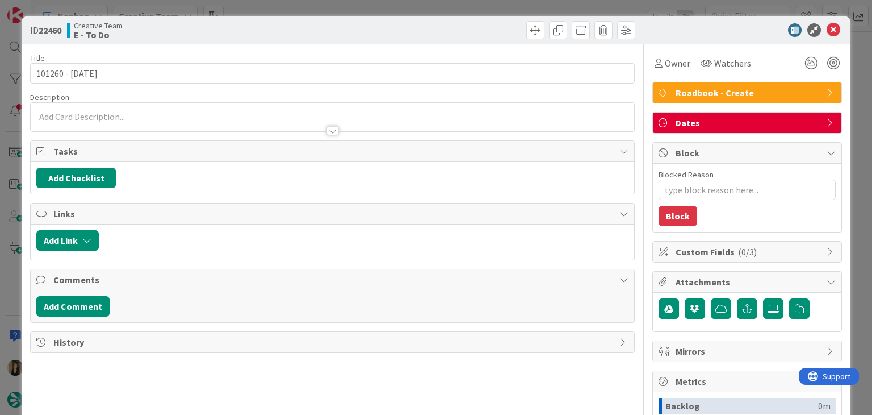
type textarea "x"
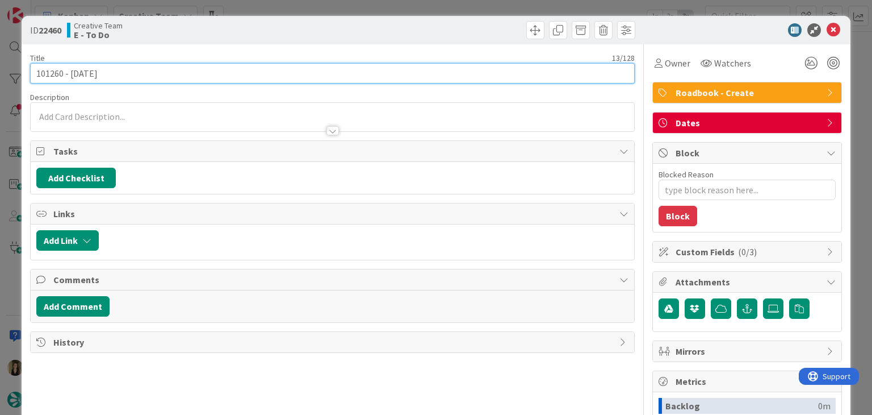
click at [40, 76] on input "101260 - [DATE]" at bounding box center [332, 73] width 604 height 20
click at [39, 76] on input "101260 - [DATE]" at bounding box center [332, 73] width 604 height 20
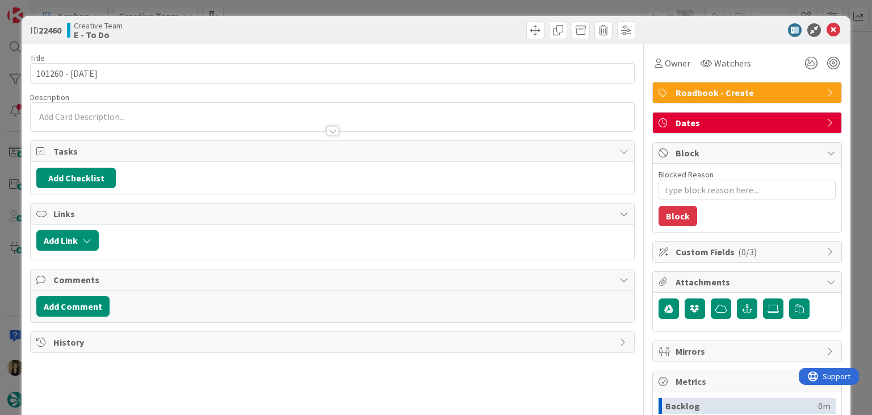
click at [323, 7] on div "ID 22460 Creative Team E - To Do Title 13 / 128 101260 - 7oct Description Owner…" at bounding box center [436, 207] width 872 height 415
